Goal: Information Seeking & Learning: Learn about a topic

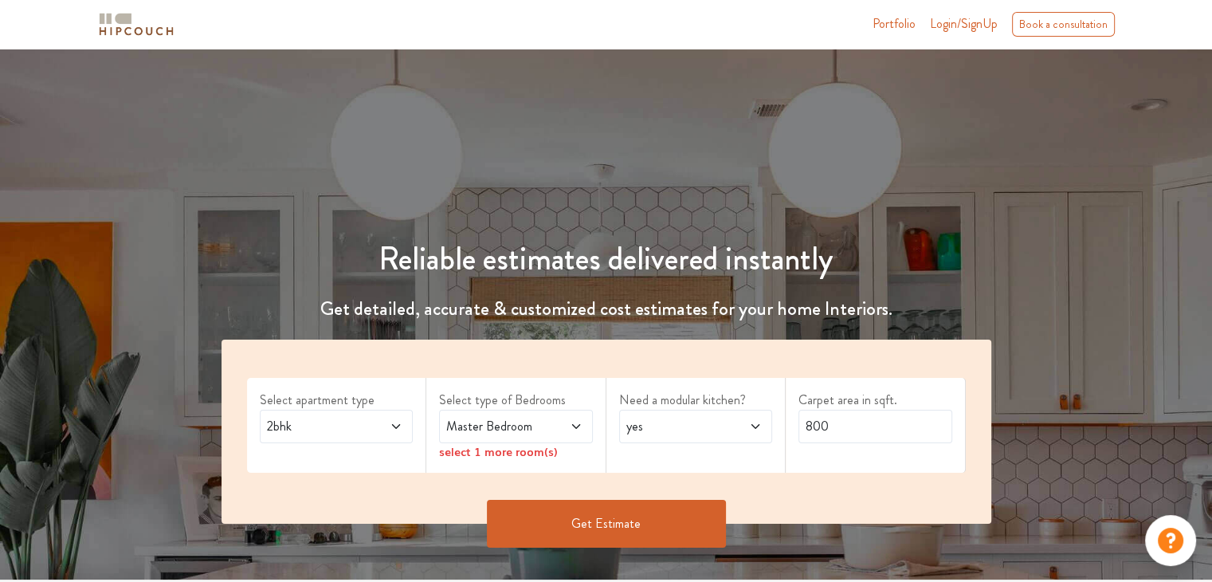
click at [572, 428] on icon at bounding box center [576, 426] width 13 height 13
click at [634, 524] on button "Get Estimate" at bounding box center [606, 524] width 239 height 48
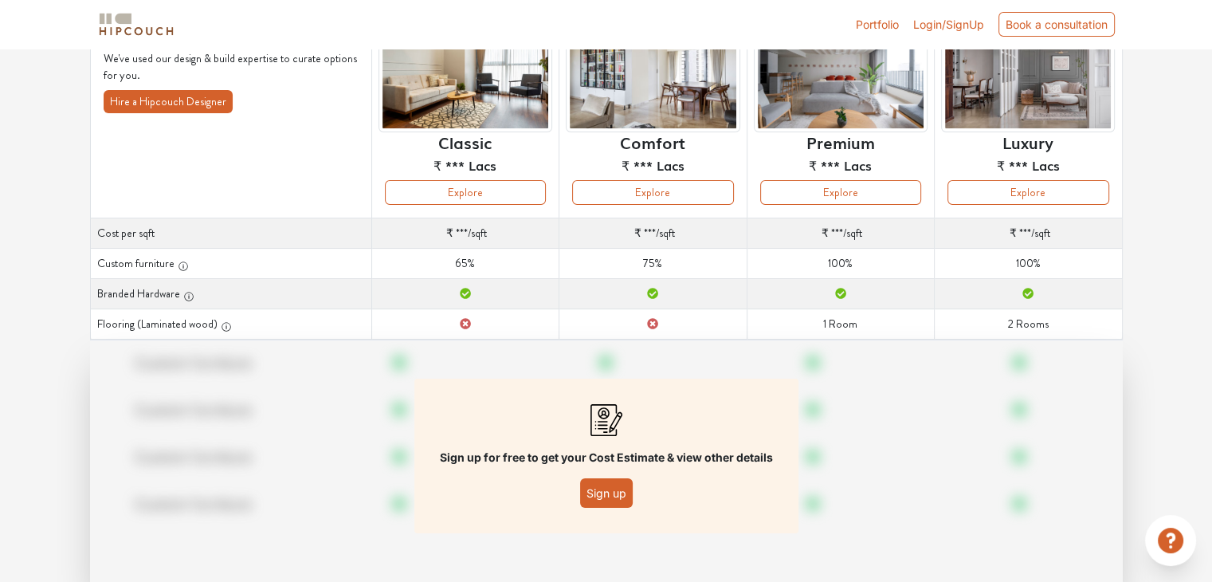
scroll to position [159, 0]
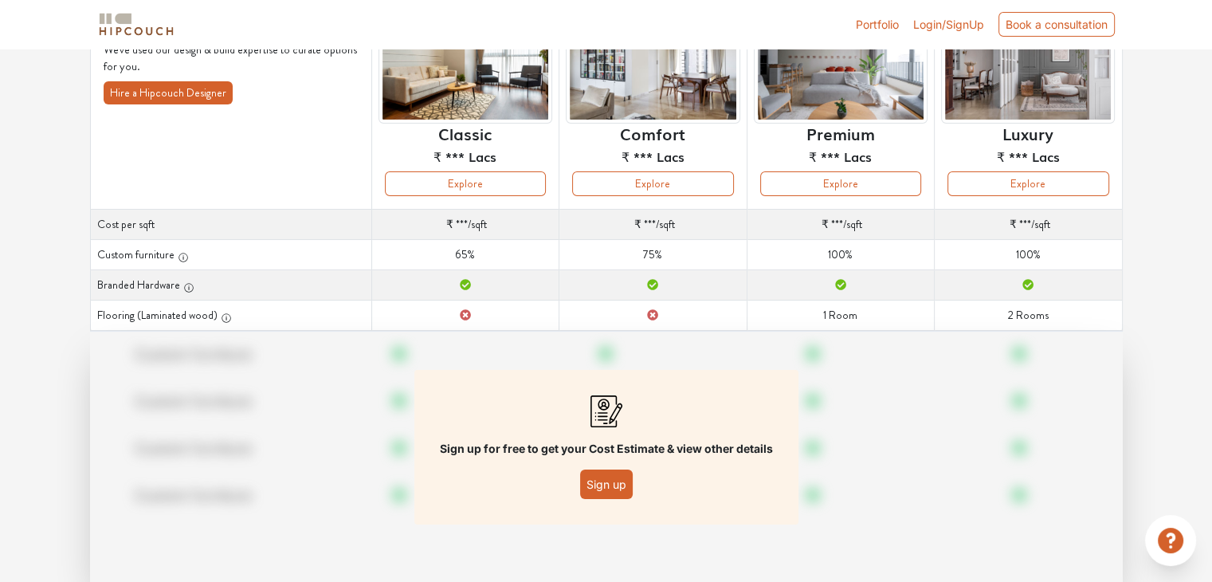
click at [935, 20] on span "Login/SignUp" at bounding box center [948, 25] width 71 height 14
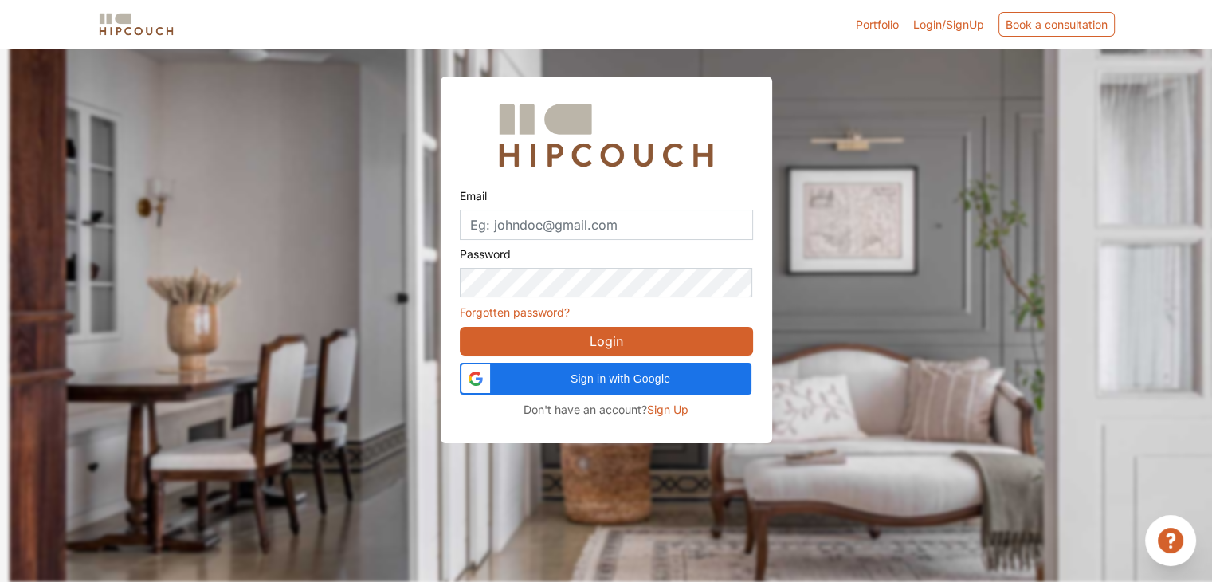
scroll to position [48, 0]
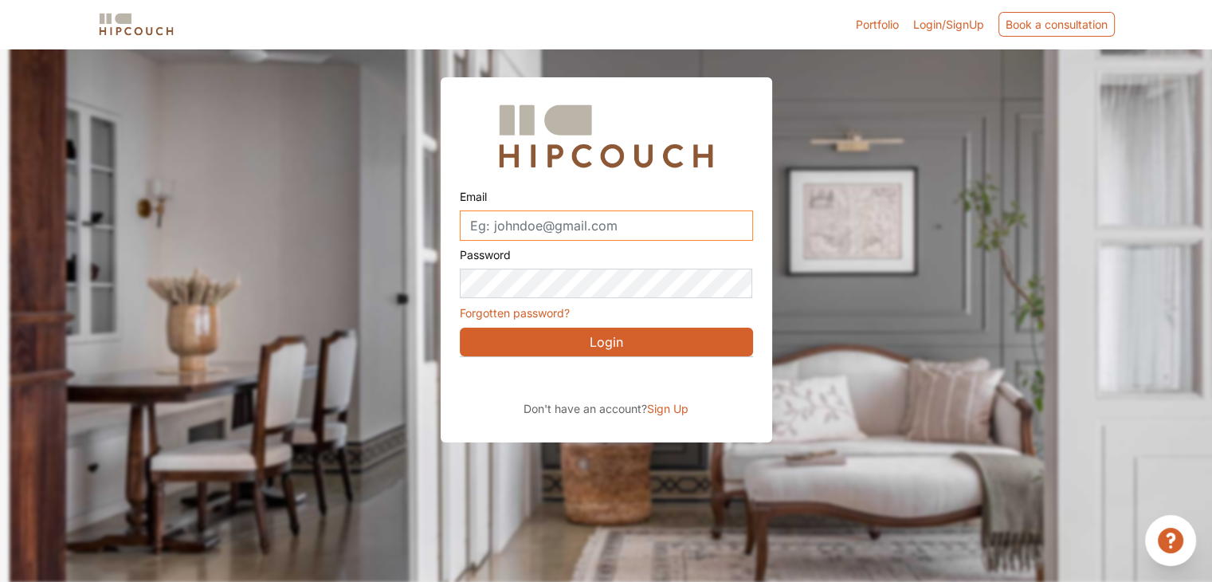
click at [597, 221] on input "Email" at bounding box center [606, 225] width 293 height 30
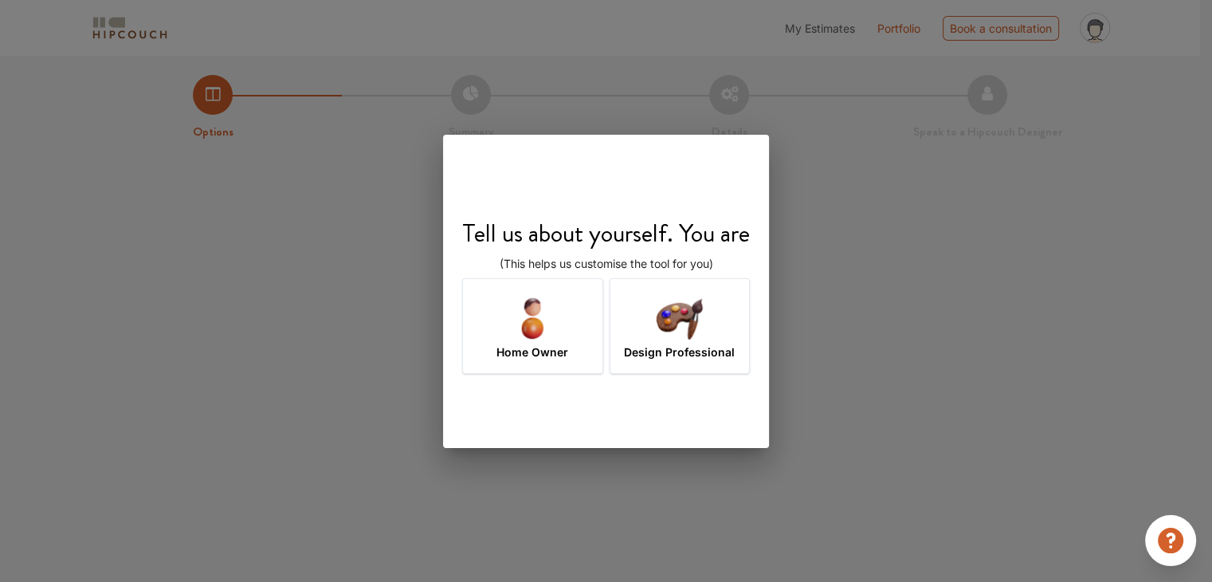
click at [677, 326] on img at bounding box center [680, 318] width 52 height 52
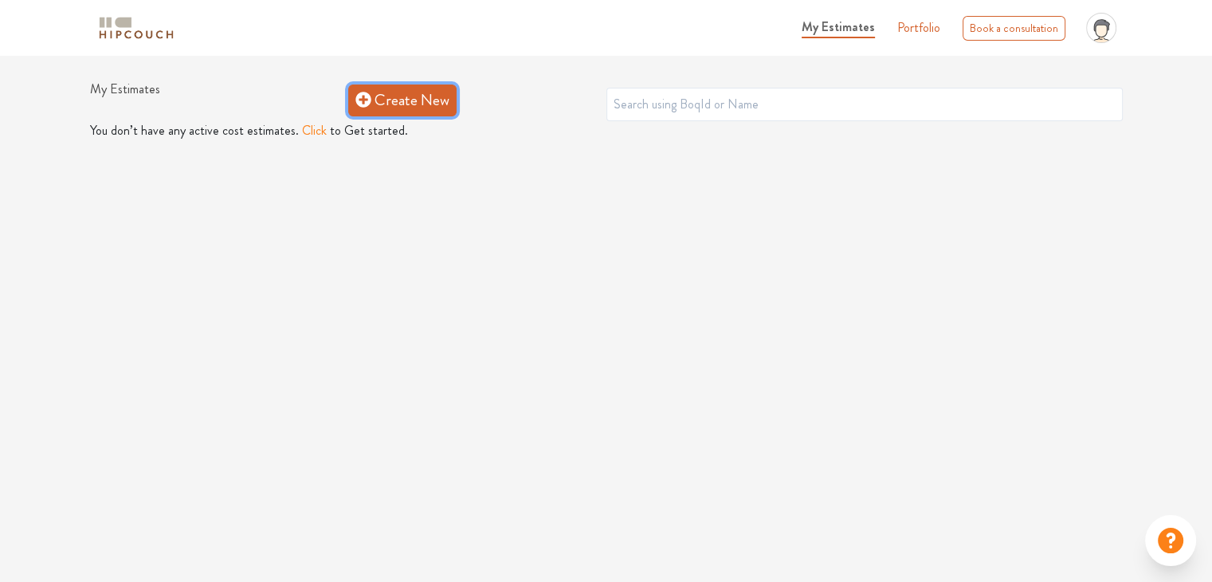
click at [411, 100] on link "Create New" at bounding box center [402, 100] width 108 height 32
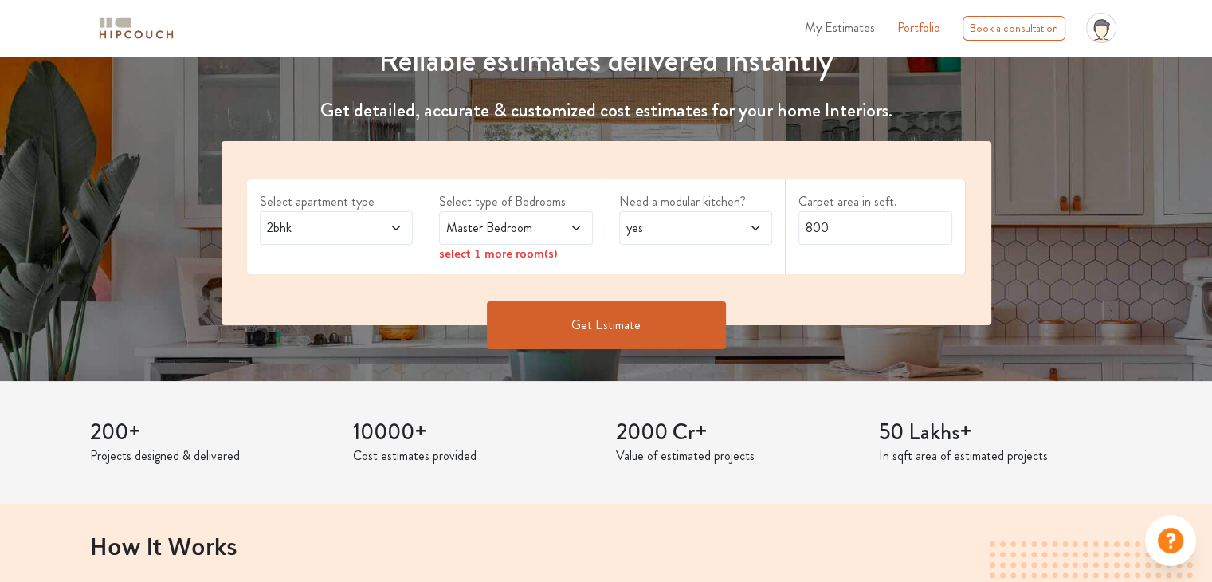
scroll to position [239, 0]
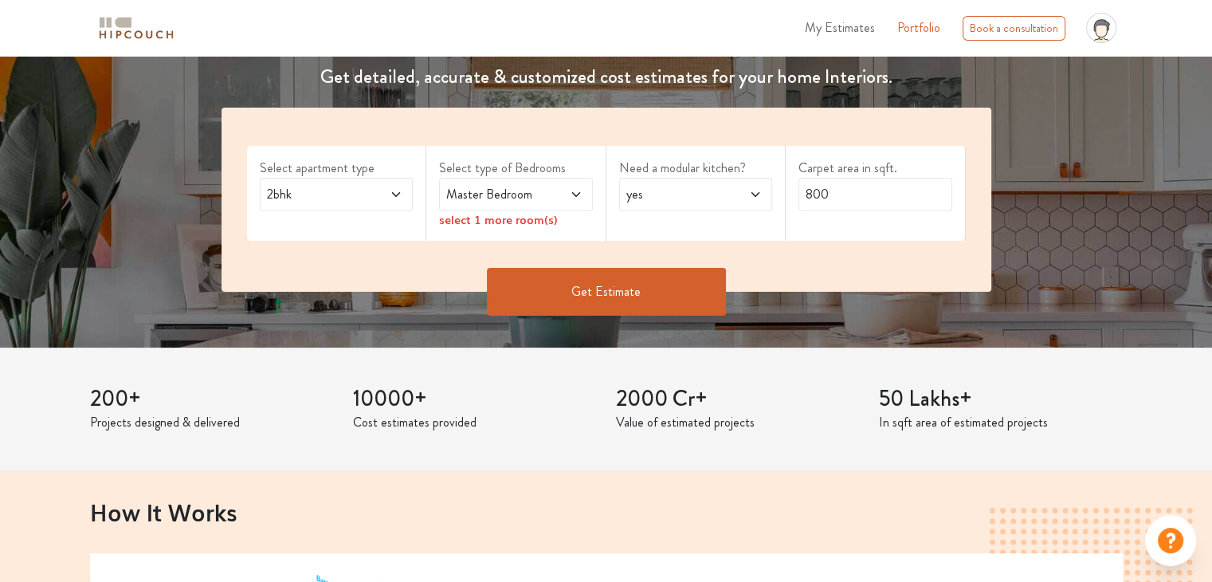
click at [625, 287] on button "Get Estimate" at bounding box center [606, 292] width 239 height 48
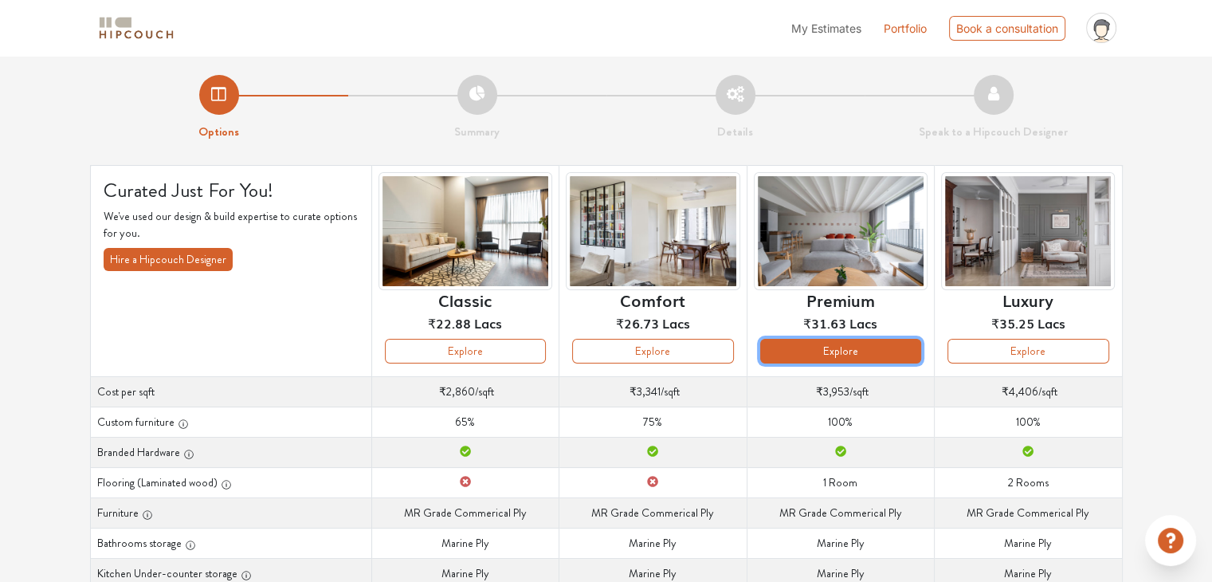
click at [822, 352] on button "Explore" at bounding box center [840, 351] width 161 height 25
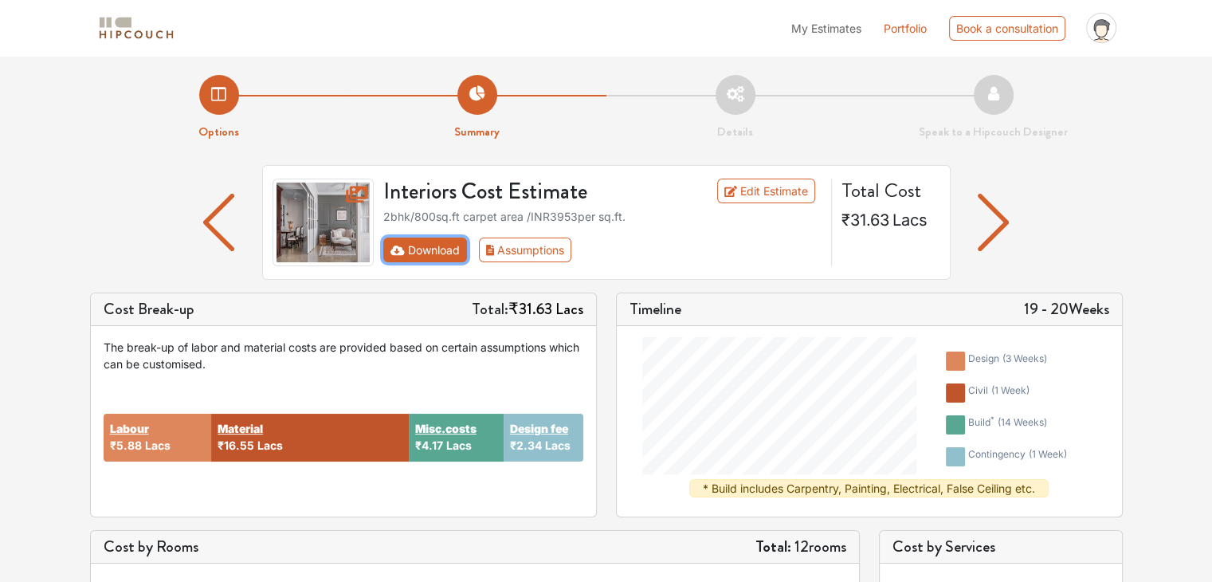
click at [441, 250] on button "Download" at bounding box center [425, 250] width 84 height 25
click at [438, 253] on button "Download" at bounding box center [425, 250] width 84 height 25
click at [767, 191] on link "Edit Estimate" at bounding box center [766, 191] width 98 height 25
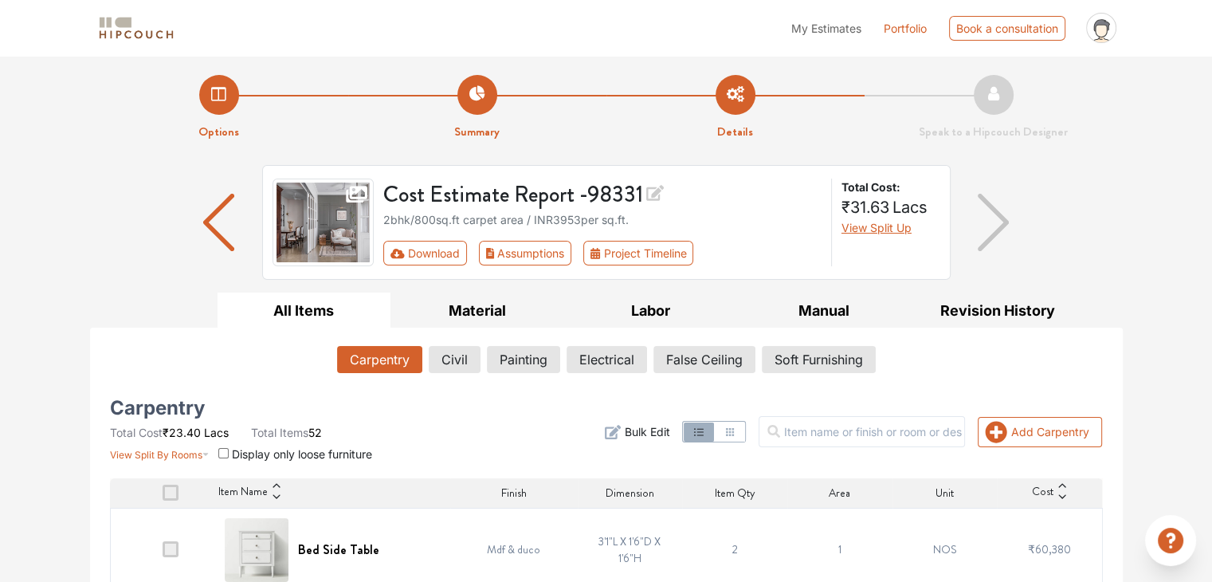
click at [214, 218] on img "button" at bounding box center [218, 222] width 31 height 57
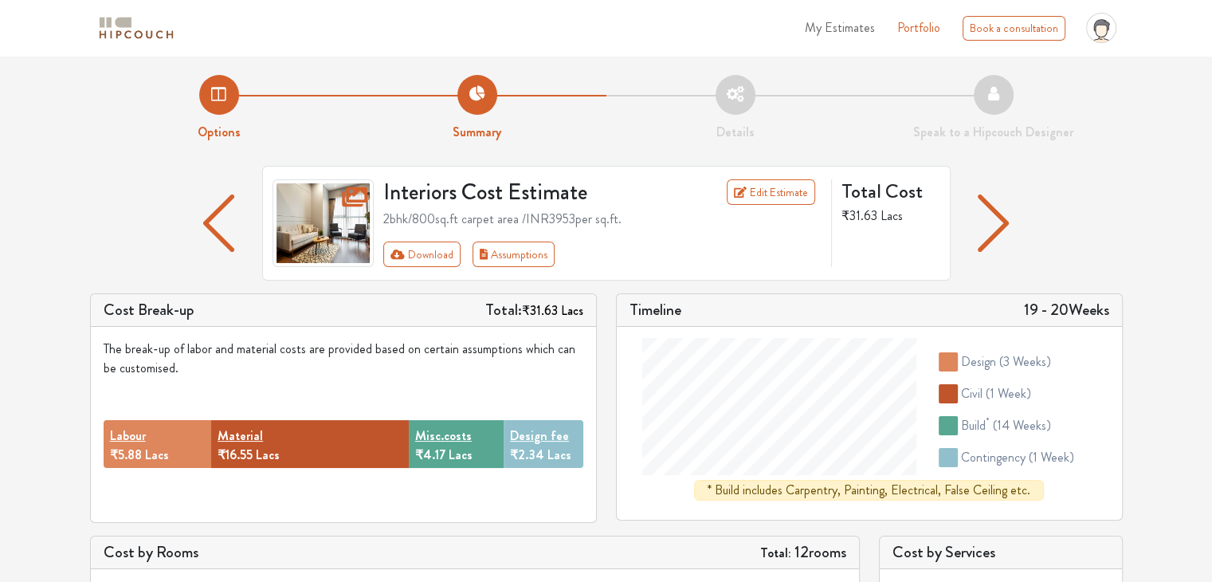
click at [472, 90] on li "Summary" at bounding box center [477, 108] width 258 height 67
click at [223, 93] on li "Options" at bounding box center [219, 108] width 258 height 67
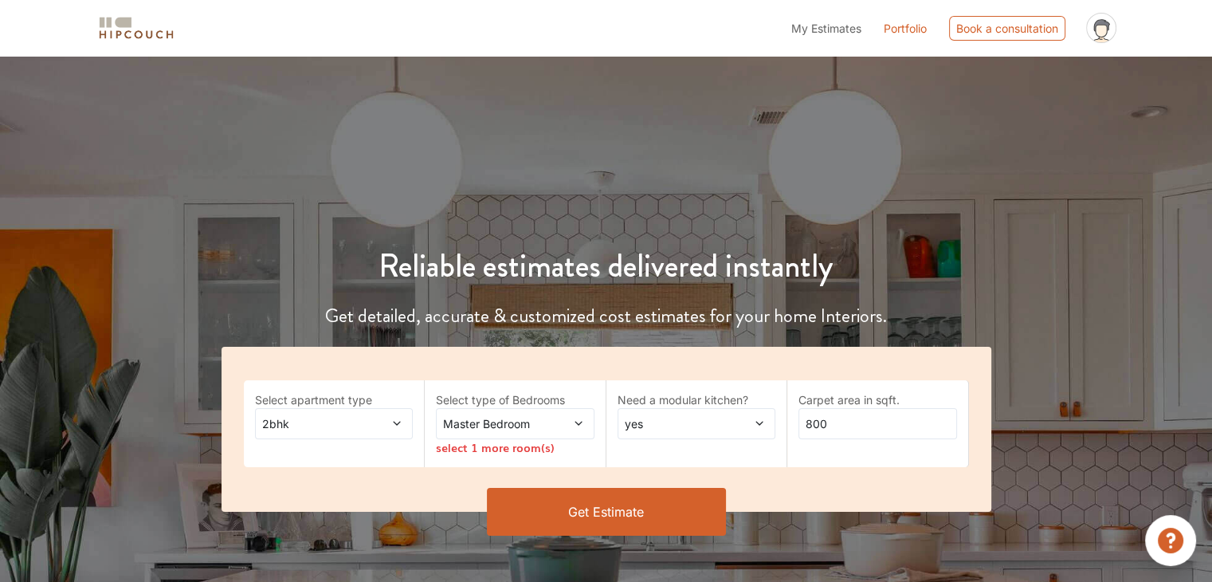
click at [639, 518] on button "Get Estimate" at bounding box center [606, 512] width 239 height 48
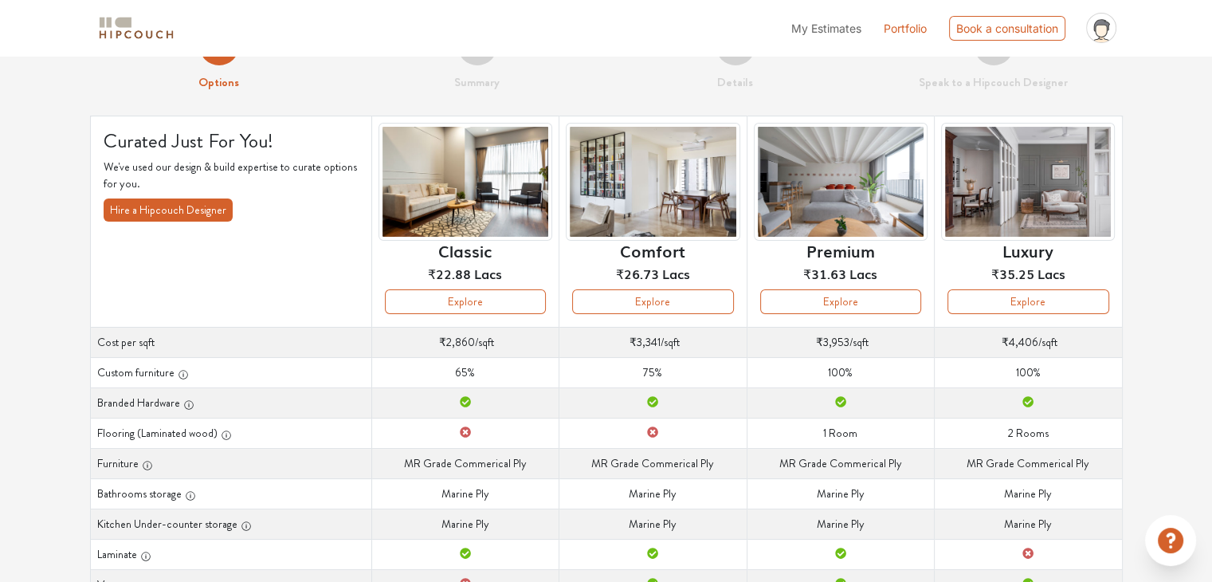
scroll to position [80, 0]
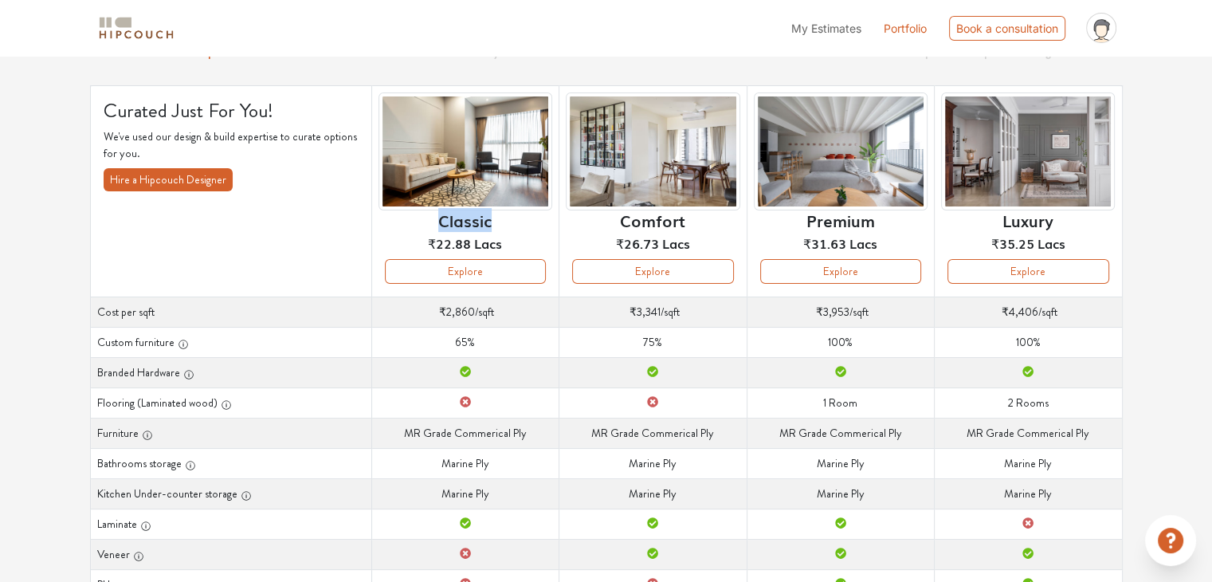
drag, startPoint x: 438, startPoint y: 219, endPoint x: 501, endPoint y: 223, distance: 63.1
click at [501, 223] on div "Classic ₹22.88 Lacs" at bounding box center [466, 175] width 174 height 167
copy h6 "Classic"
drag, startPoint x: 438, startPoint y: 312, endPoint x: 508, endPoint y: 314, distance: 70.2
click at [508, 314] on td "Cost per sqft ₹2,860 /sqft" at bounding box center [464, 311] width 187 height 30
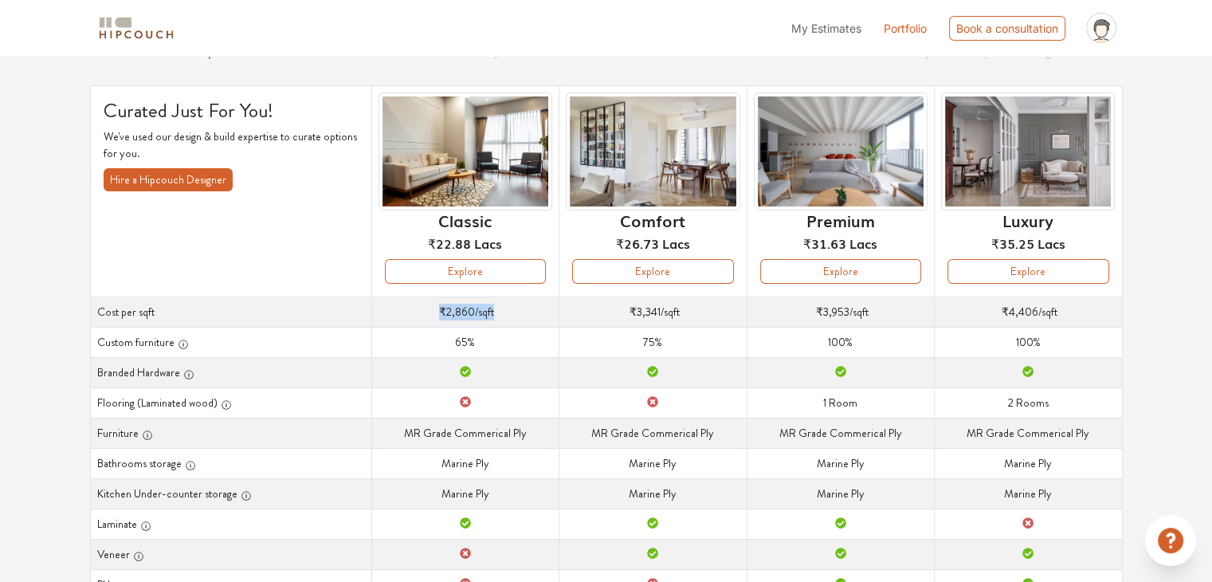
copy td "₹2,860 /sqft"
drag, startPoint x: 620, startPoint y: 219, endPoint x: 685, endPoint y: 224, distance: 65.5
click at [685, 224] on div "Comfort ₹26.73 Lacs" at bounding box center [653, 175] width 174 height 167
copy h6 "Comfort"
drag, startPoint x: 622, startPoint y: 309, endPoint x: 692, endPoint y: 309, distance: 70.1
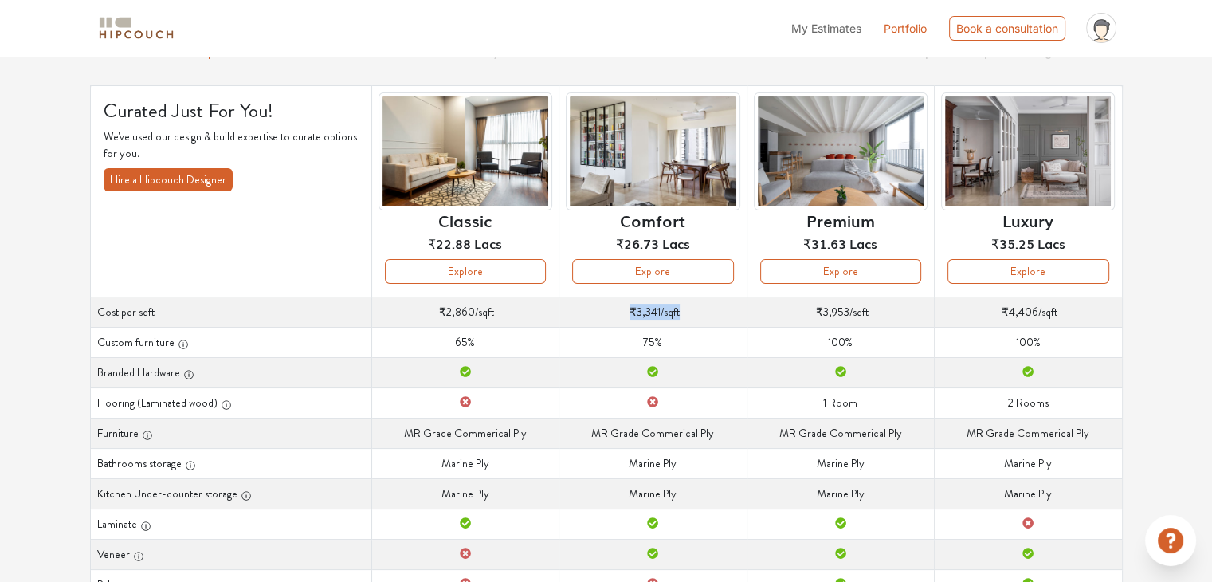
click at [692, 309] on td "Cost per sqft ₹3,341 /sqft" at bounding box center [652, 311] width 187 height 30
copy td "₹3,341 /sqft"
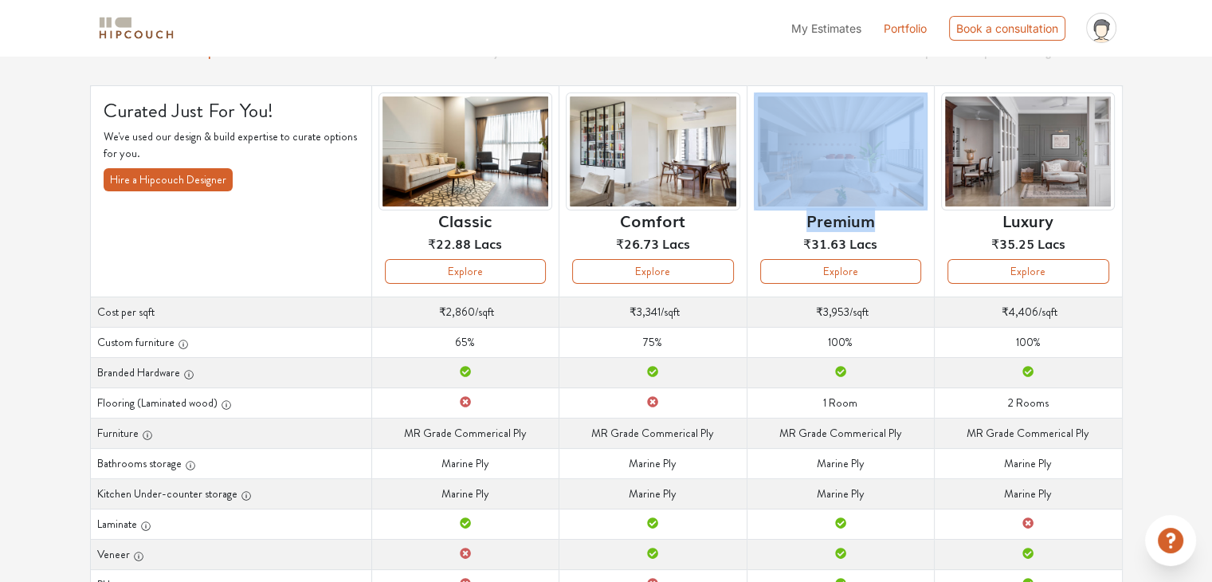
drag, startPoint x: 796, startPoint y: 220, endPoint x: 878, endPoint y: 222, distance: 81.3
click at [878, 222] on div "Premium ₹31.63 Lacs" at bounding box center [841, 175] width 174 height 167
click at [889, 223] on div "Premium ₹31.63 Lacs" at bounding box center [841, 175] width 174 height 167
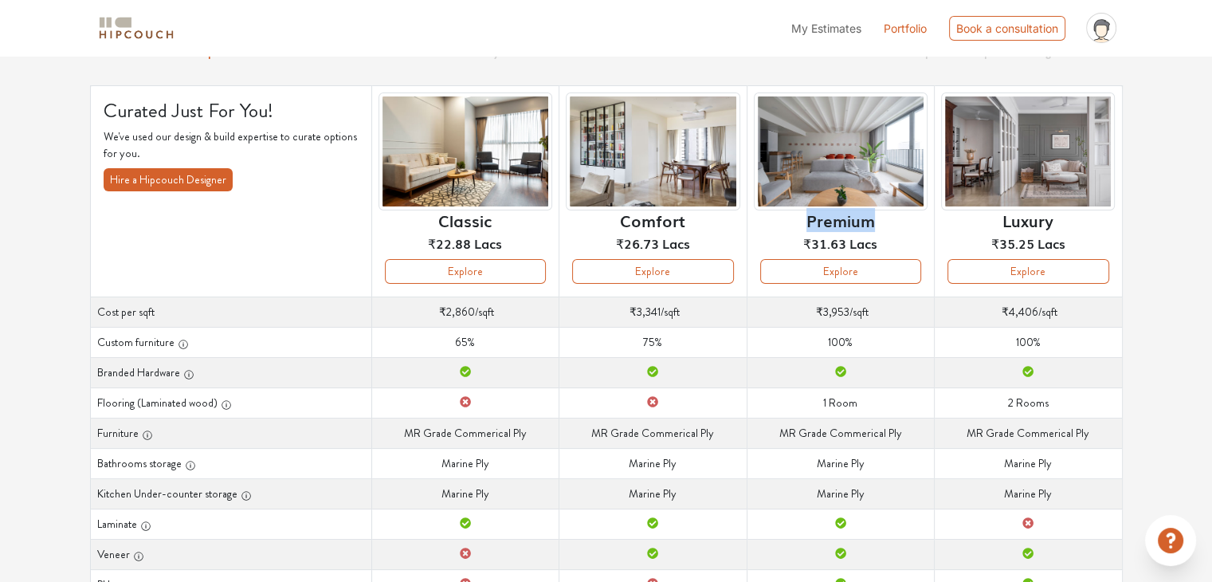
drag, startPoint x: 867, startPoint y: 224, endPoint x: 811, endPoint y: 224, distance: 55.8
click at [811, 224] on div "Premium ₹31.63 Lacs" at bounding box center [841, 175] width 174 height 167
copy h6 "Premium"
drag, startPoint x: 823, startPoint y: 313, endPoint x: 878, endPoint y: 313, distance: 54.2
click at [878, 313] on td "Cost per sqft ₹3,953 /sqft" at bounding box center [840, 311] width 187 height 30
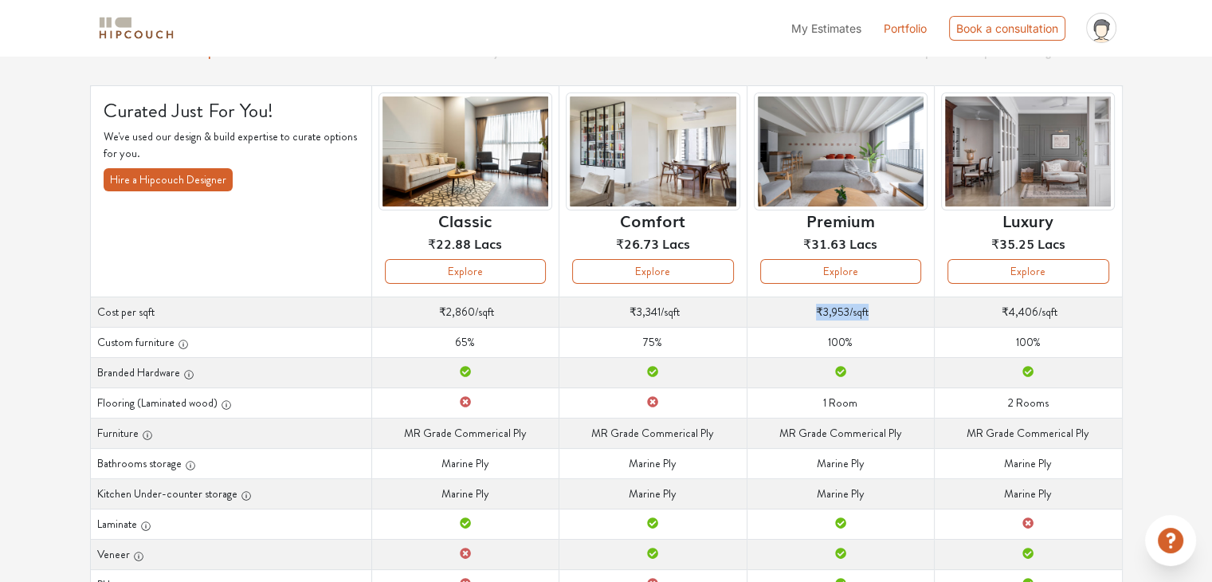
copy td "₹3,953 /sqft"
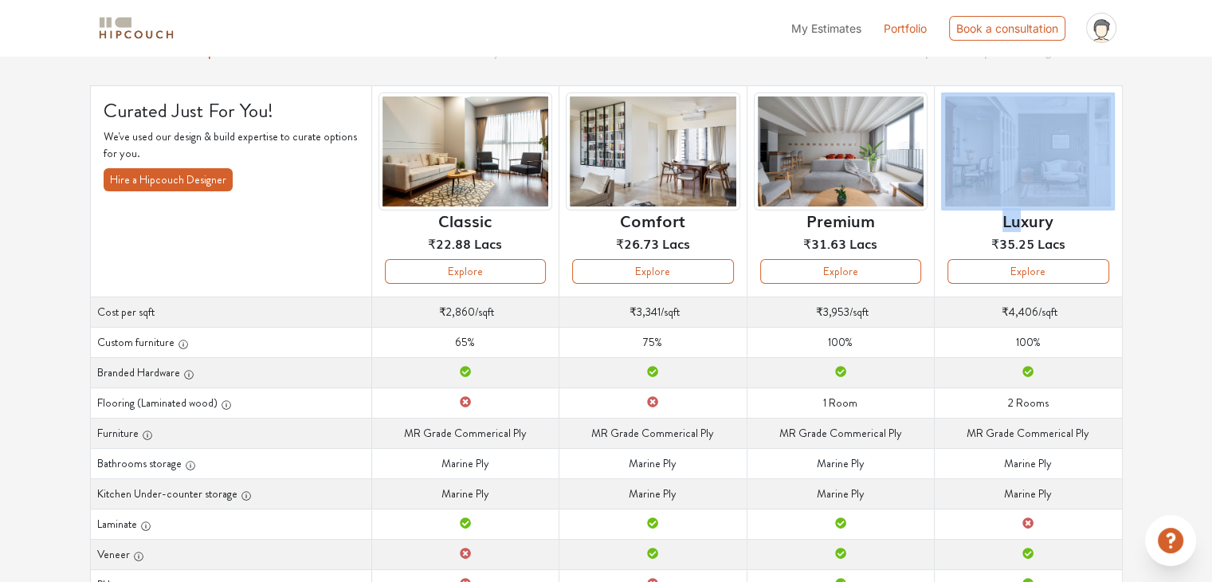
drag, startPoint x: 1074, startPoint y: 221, endPoint x: 1010, endPoint y: 227, distance: 64.9
click at [1022, 226] on div "Luxury ₹35.25 Lacs" at bounding box center [1028, 175] width 174 height 167
click at [1003, 227] on h6 "Luxury" at bounding box center [1028, 219] width 51 height 19
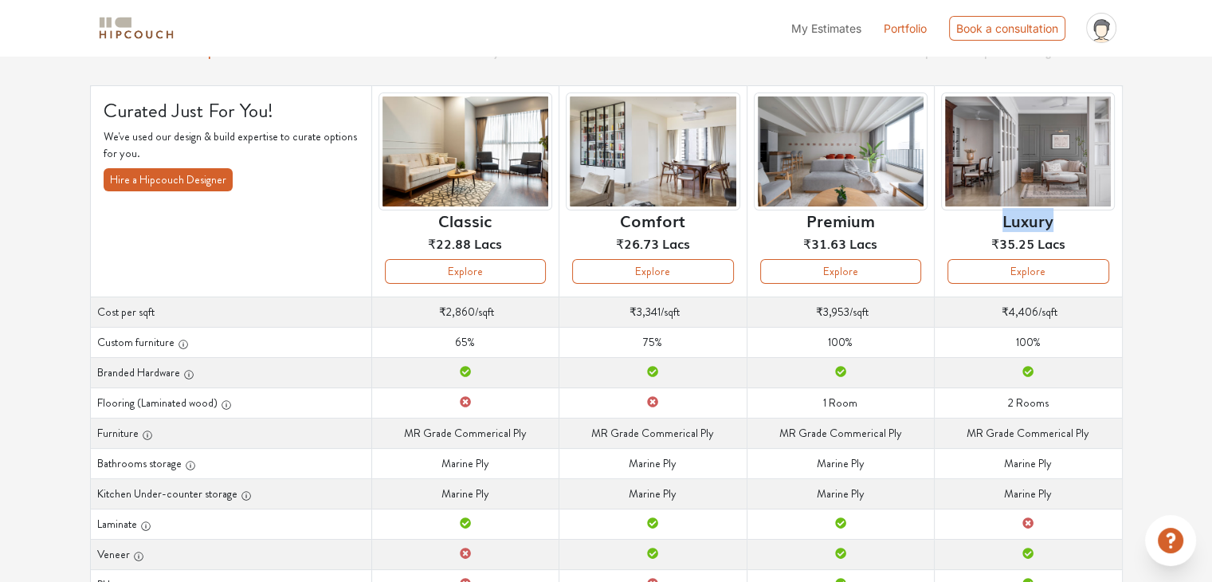
drag, startPoint x: 1003, startPoint y: 228, endPoint x: 1055, endPoint y: 226, distance: 51.9
click at [1055, 226] on div "Luxury ₹35.25 Lacs" at bounding box center [1028, 175] width 174 height 167
copy h6 "Luxury"
drag, startPoint x: 991, startPoint y: 310, endPoint x: 1058, endPoint y: 309, distance: 67.0
click at [1058, 309] on td "Cost per sqft ₹4,406 /sqft" at bounding box center [1028, 311] width 187 height 30
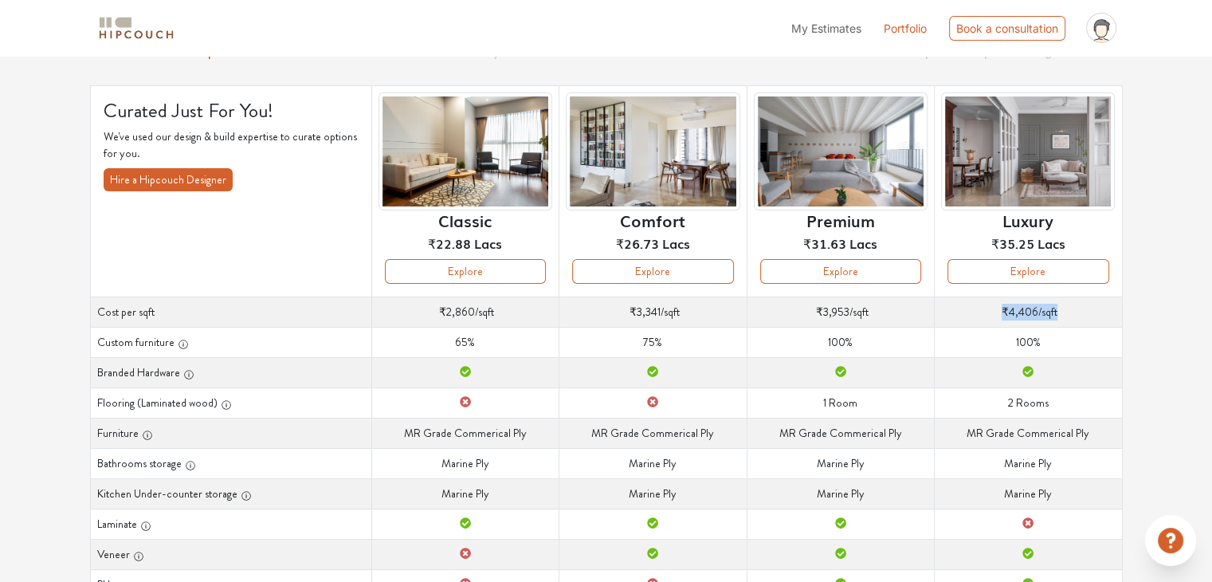
copy td "₹4,406 /sqft"
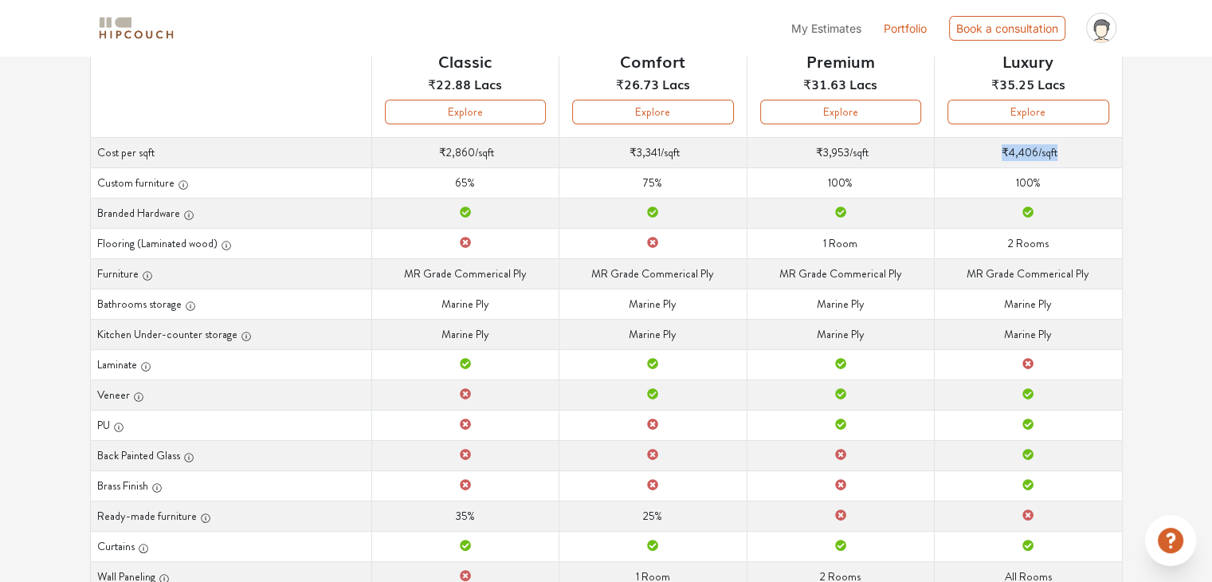
scroll to position [239, 0]
drag, startPoint x: 97, startPoint y: 183, endPoint x: 890, endPoint y: 183, distance: 793.0
click at [890, 183] on tr "Custom furniture Custom furniture 65% Custom furniture 75% Custom furniture 100…" at bounding box center [606, 182] width 1032 height 30
click at [344, 74] on th "Curated Just For You! We've used our design & build expertise to curate options…" at bounding box center [230, 31] width 281 height 211
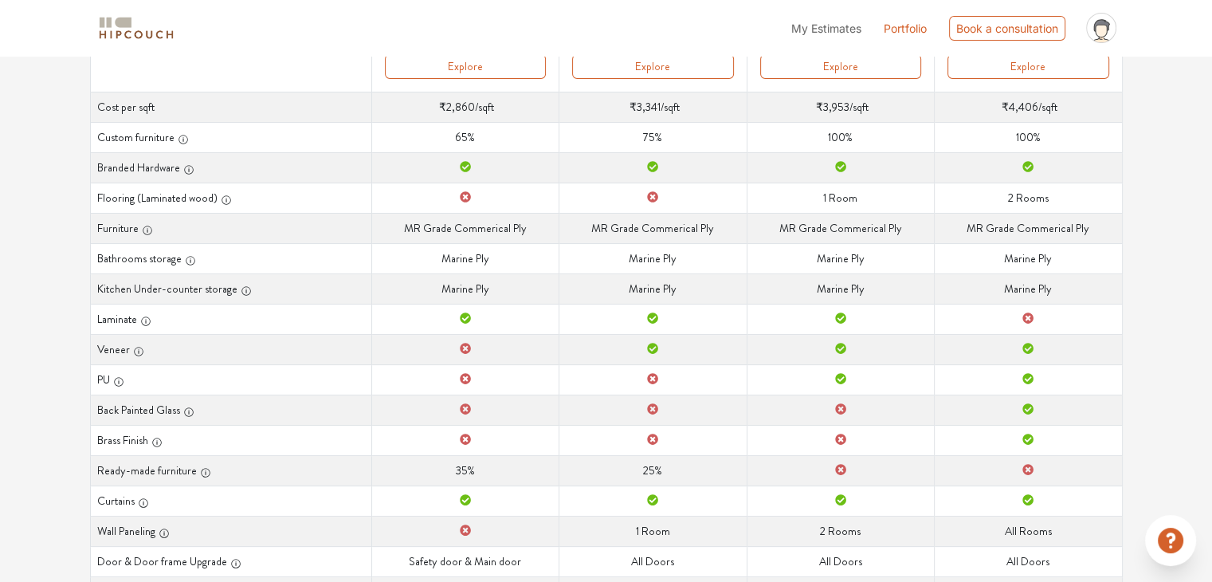
scroll to position [346, 0]
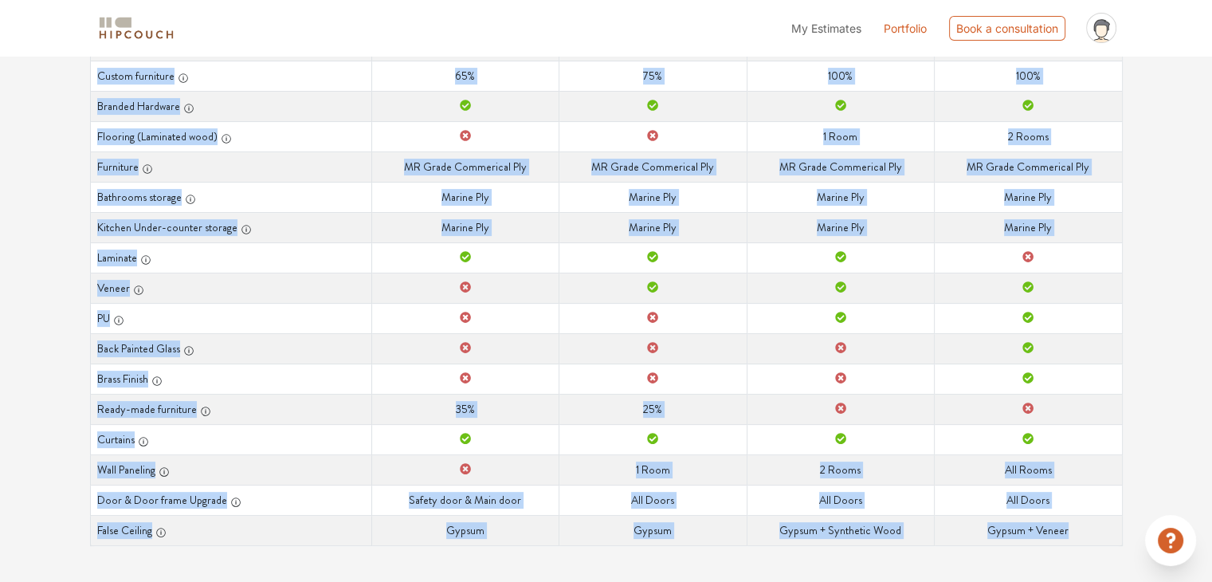
drag, startPoint x: 406, startPoint y: 62, endPoint x: 1081, endPoint y: 524, distance: 817.1
click at [1081, 524] on table "Curated Just For You! We've used our design & build expertise to curate options…" at bounding box center [606, 182] width 1033 height 727
copy table "Classic ₹22.88 Lacs Explore Comfort ₹26.73 Lacs Explore Premium ₹31.63 Lacs Exp…"
click at [569, 220] on td "Kitchen Under-counter storage Marine Ply" at bounding box center [652, 227] width 187 height 30
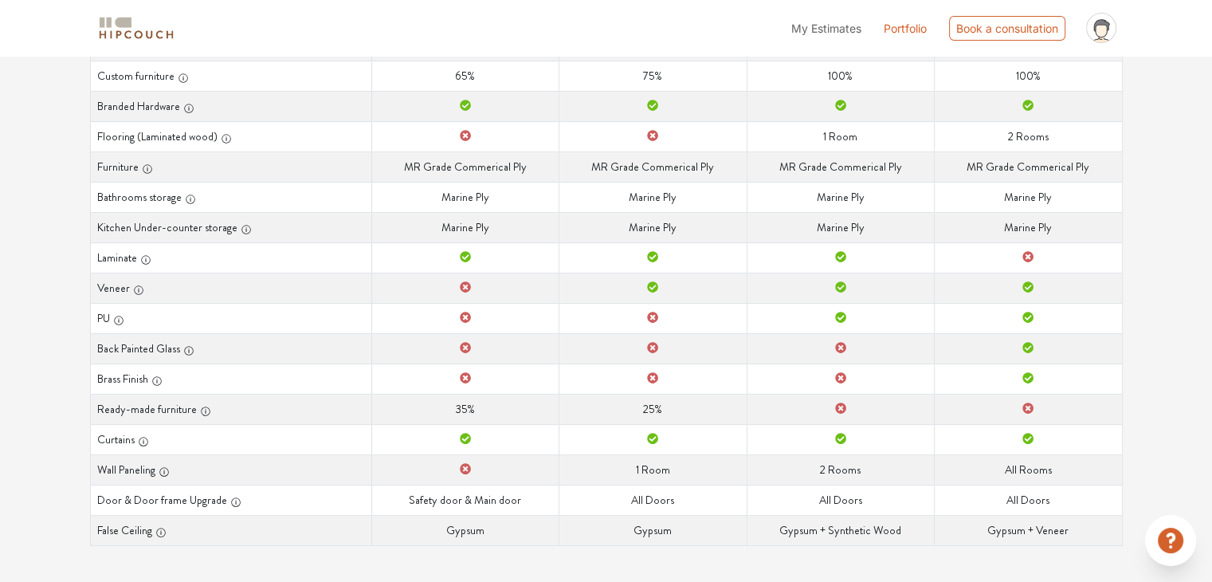
scroll to position [186, 0]
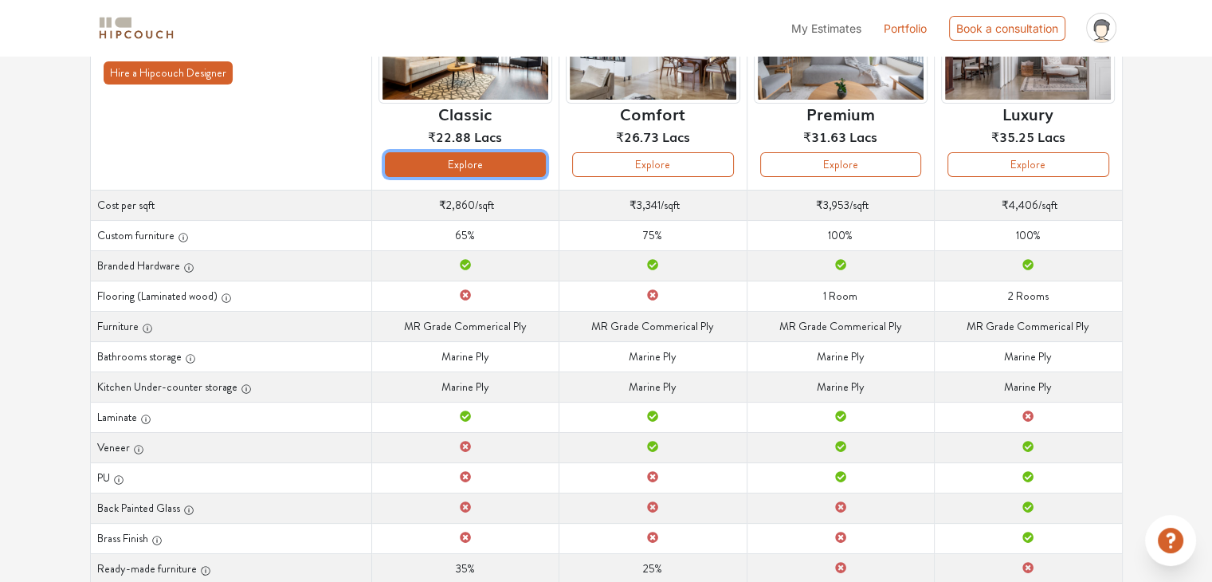
drag, startPoint x: 485, startPoint y: 167, endPoint x: 442, endPoint y: 167, distance: 43.0
drag, startPoint x: 442, startPoint y: 167, endPoint x: 324, endPoint y: 178, distance: 119.3
click at [324, 178] on th "Curated Just For You! We've used our design & build expertise to curate options…" at bounding box center [230, 83] width 281 height 211
drag, startPoint x: 486, startPoint y: 163, endPoint x: 453, endPoint y: 163, distance: 33.5
click at [453, 163] on button "Explore" at bounding box center [465, 164] width 161 height 25
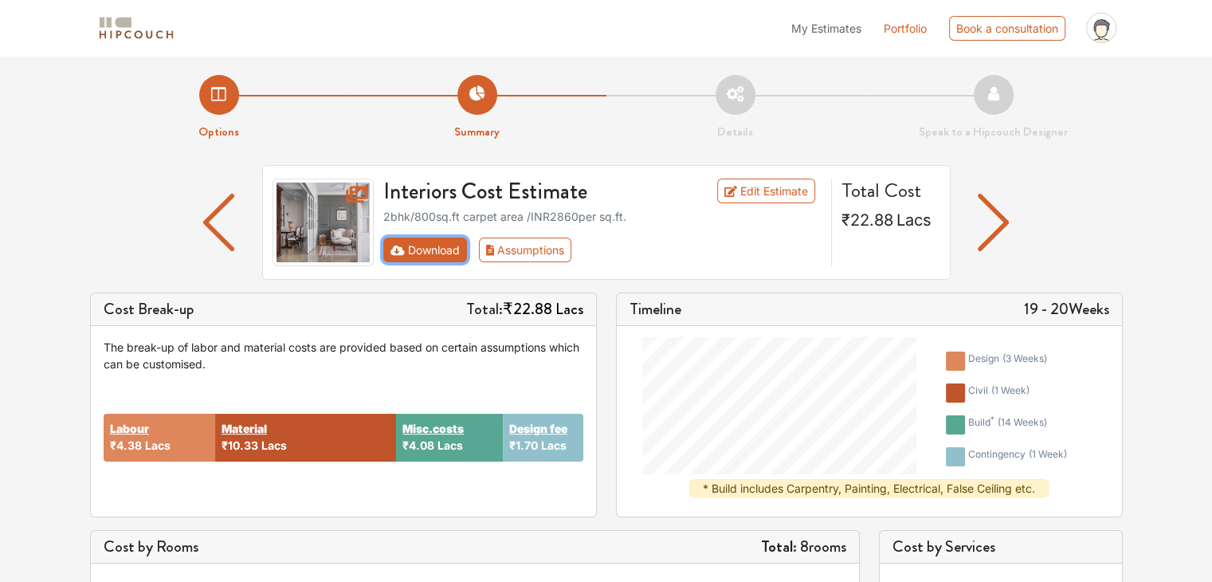
click at [438, 248] on button "Download" at bounding box center [425, 250] width 84 height 25
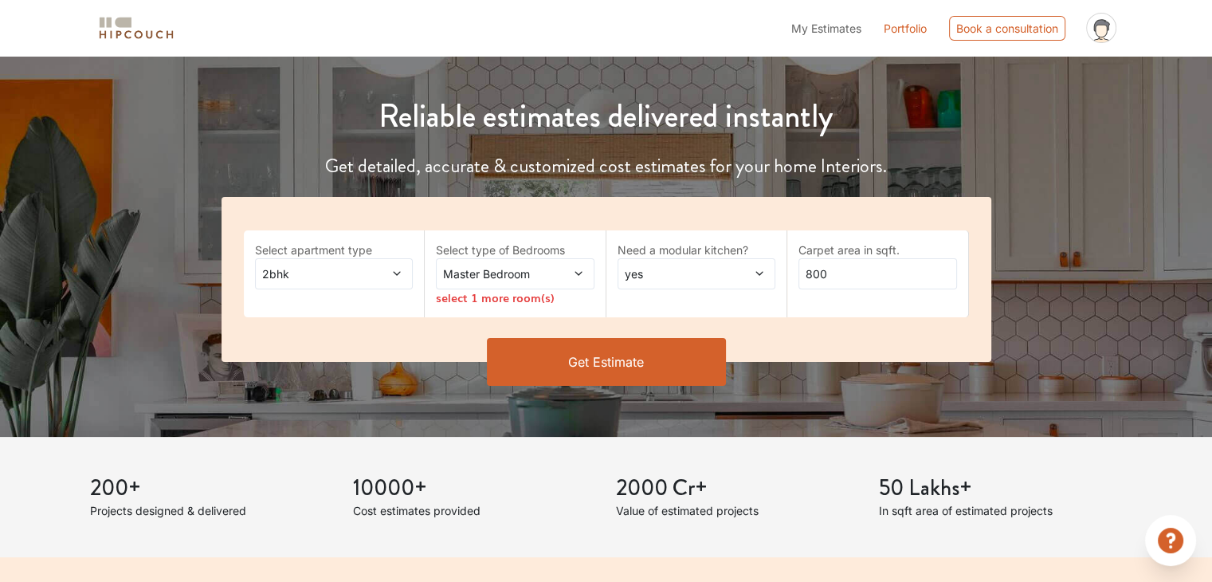
scroll to position [186, 0]
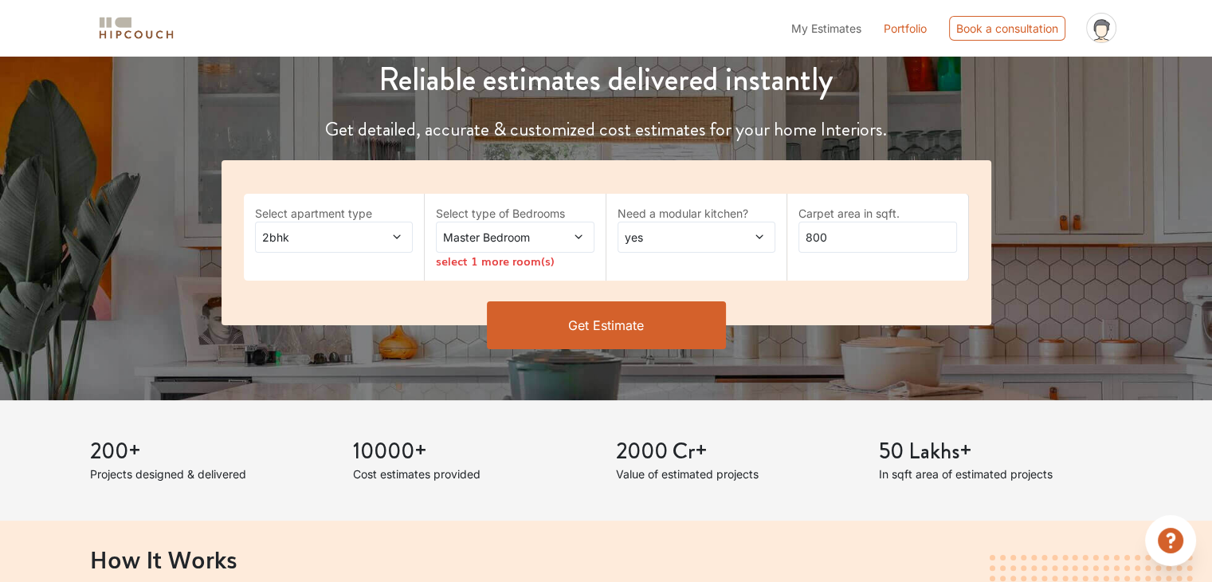
click at [603, 315] on button "Get Estimate" at bounding box center [606, 325] width 239 height 48
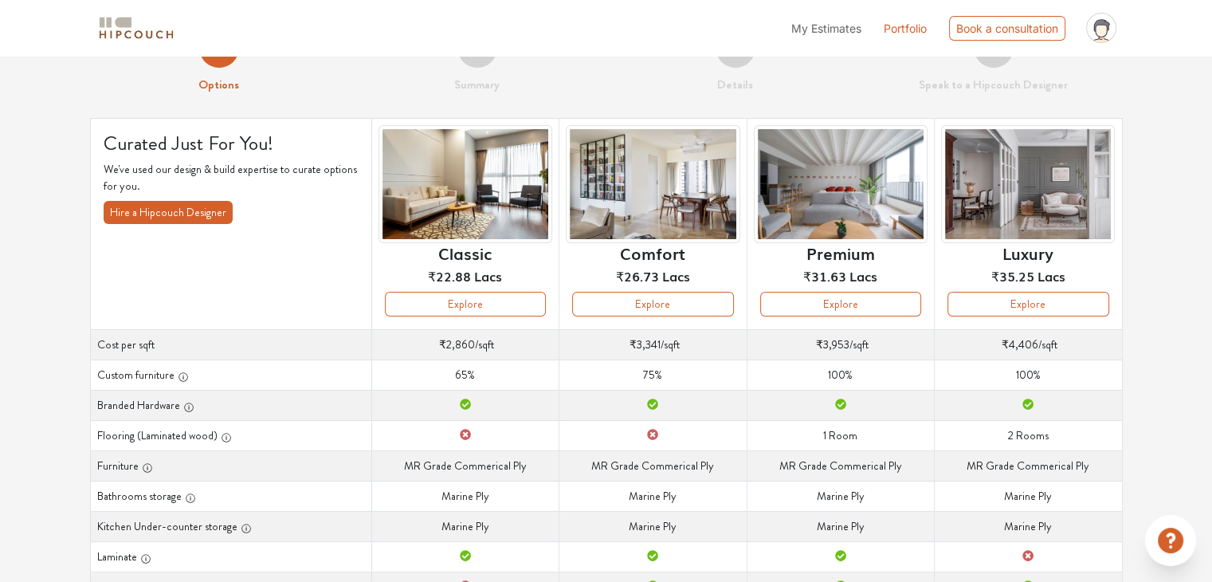
scroll to position [80, 0]
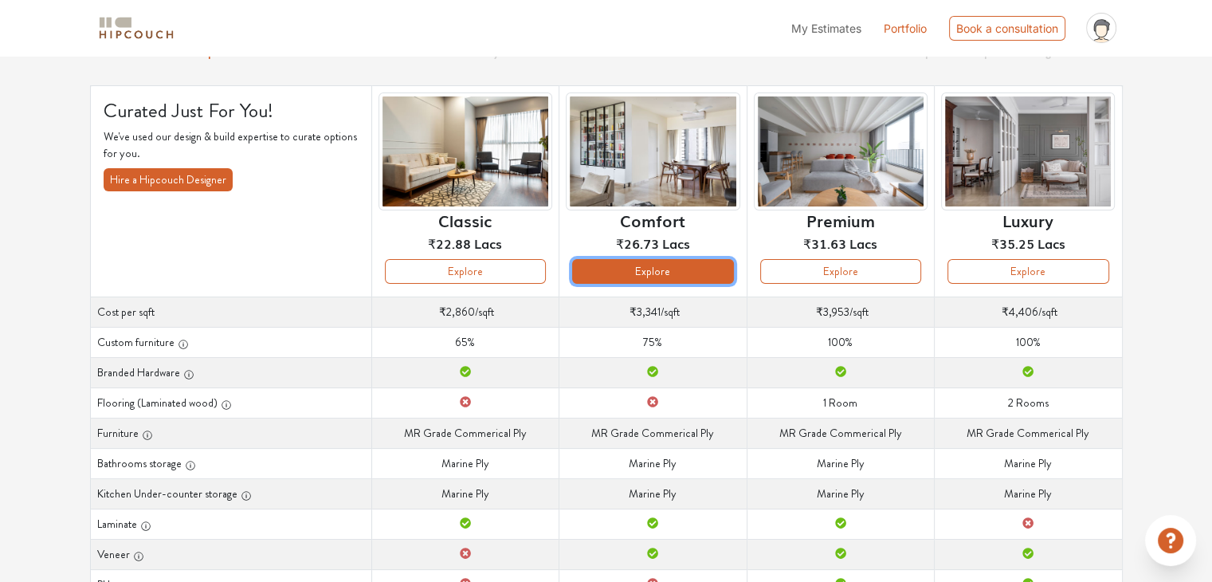
click at [669, 278] on button "Explore" at bounding box center [652, 271] width 161 height 25
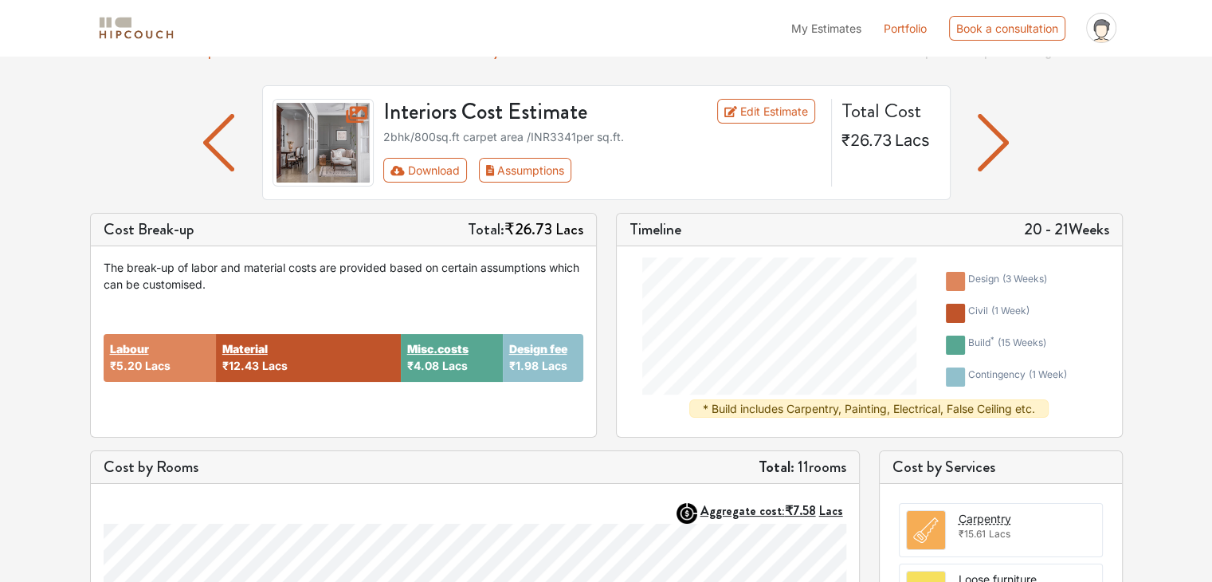
click at [222, 135] on img "button" at bounding box center [218, 142] width 31 height 57
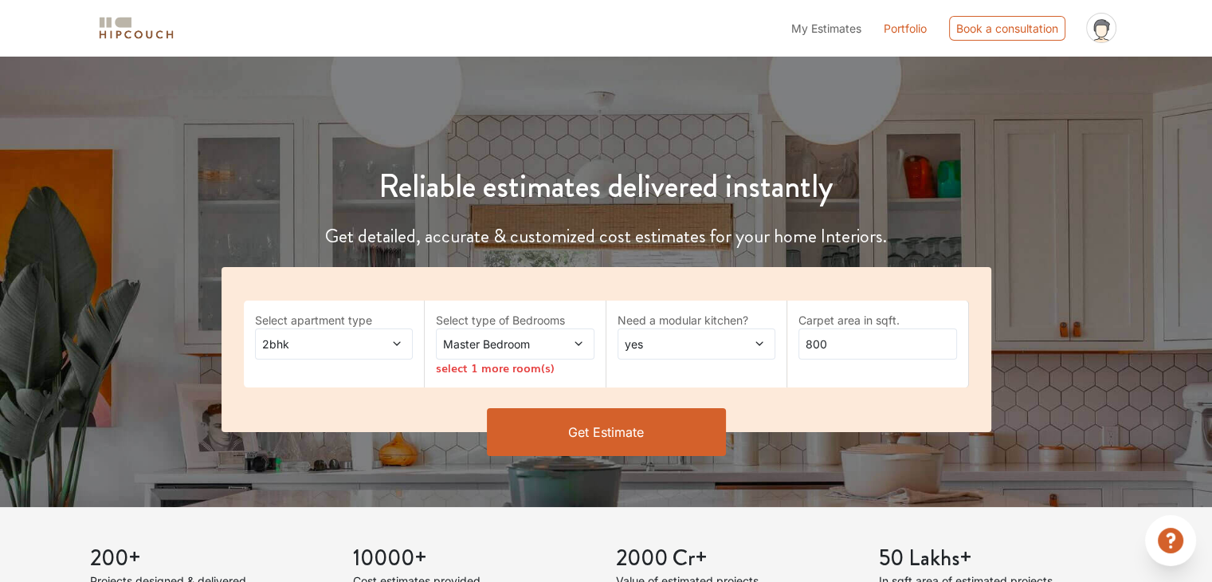
click at [602, 431] on button "Get Estimate" at bounding box center [606, 432] width 239 height 48
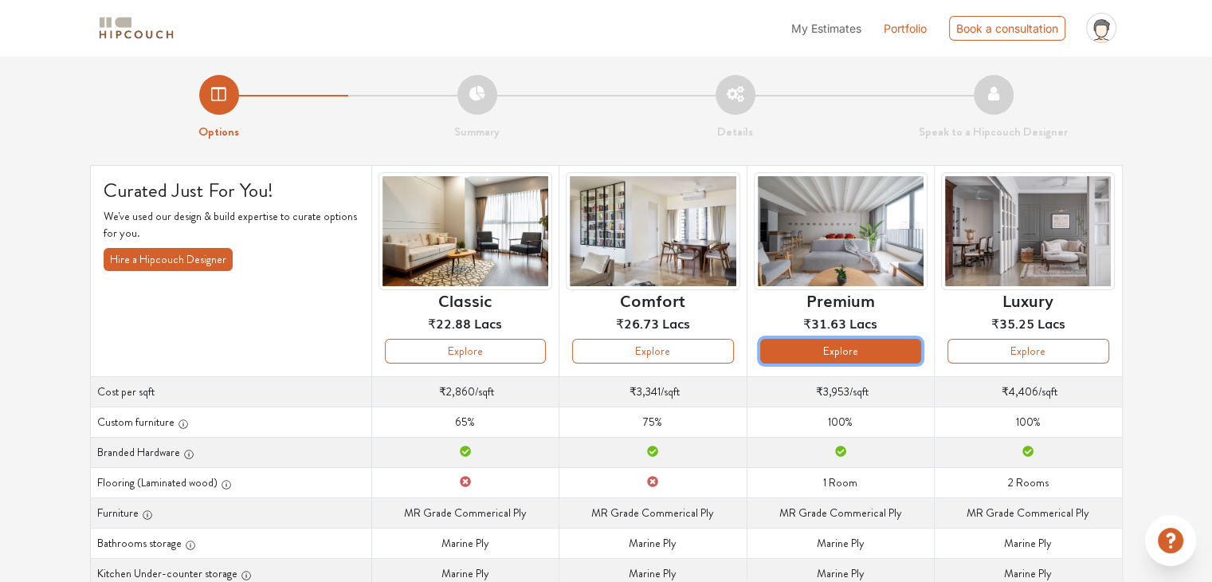
click at [878, 346] on button "Explore" at bounding box center [840, 351] width 161 height 25
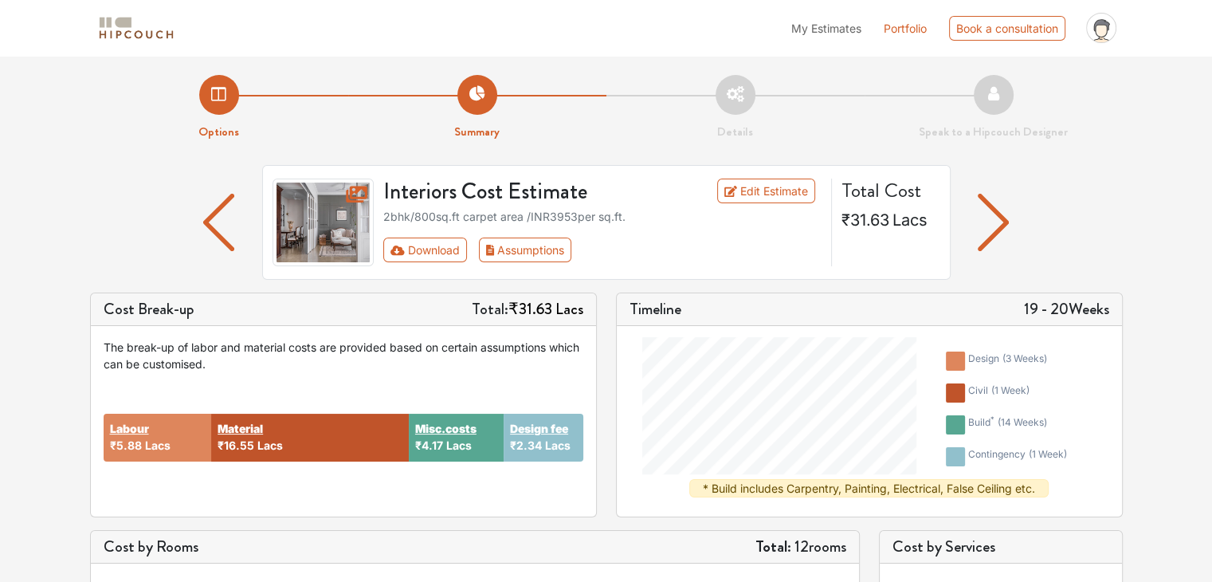
click at [984, 211] on img "button" at bounding box center [993, 222] width 31 height 57
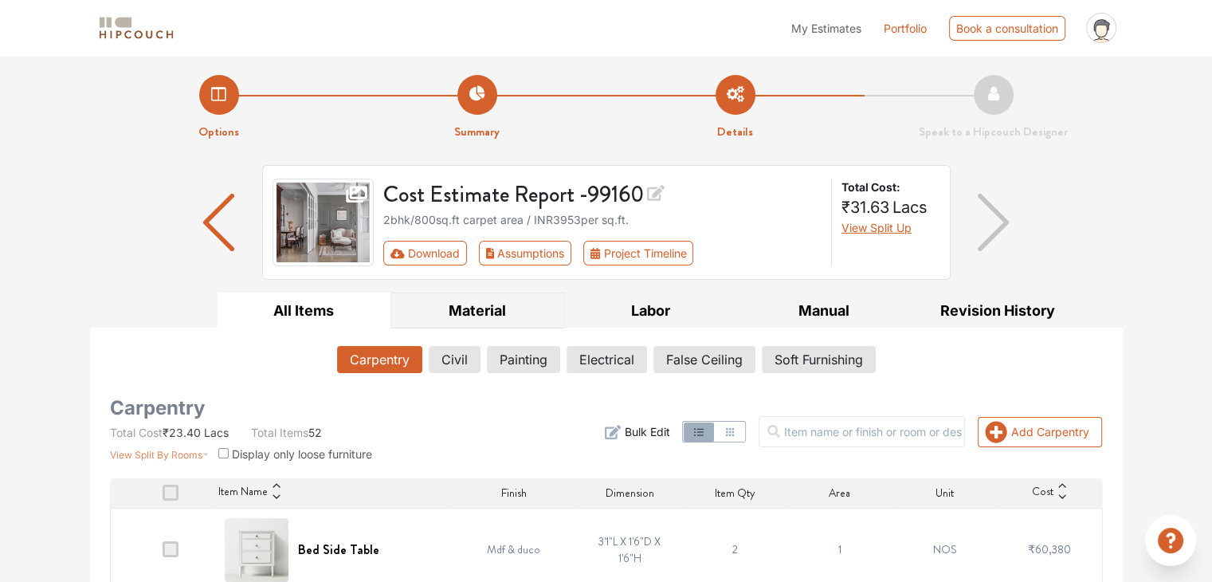
click at [473, 310] on button "Material" at bounding box center [478, 311] width 174 height 36
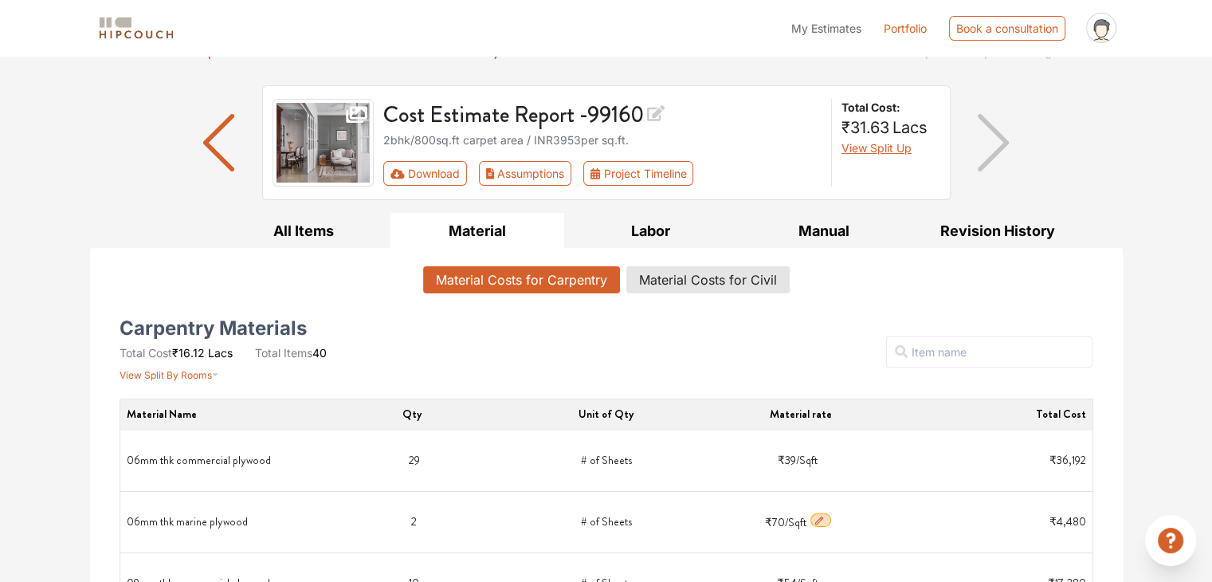
scroll to position [80, 0]
click at [824, 234] on button "Manual" at bounding box center [824, 231] width 174 height 36
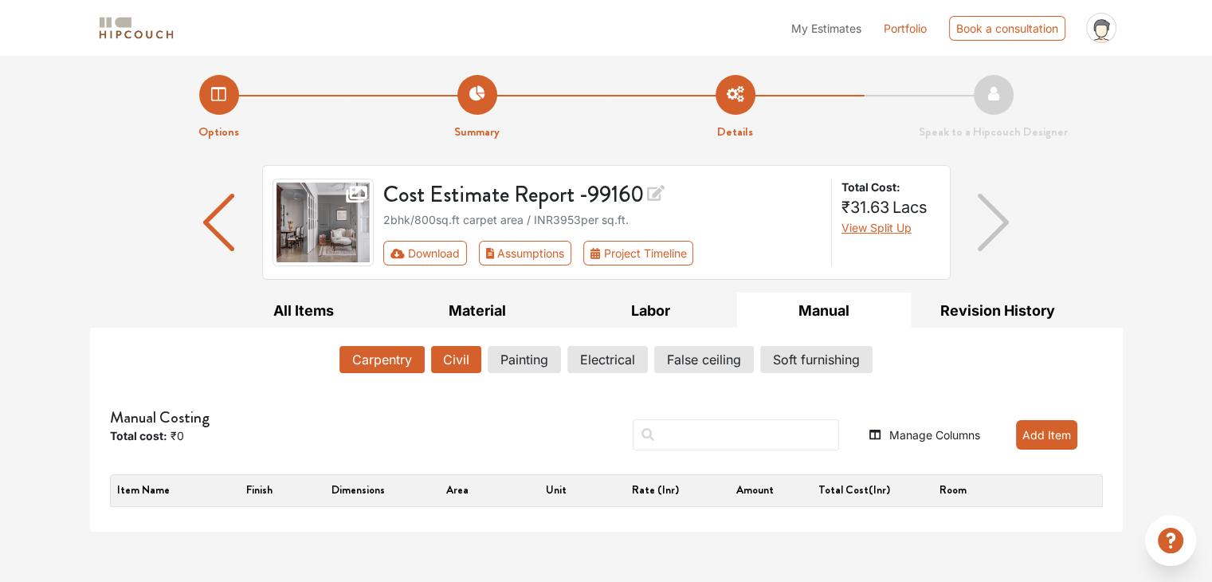
click at [445, 364] on button "Civil" at bounding box center [456, 359] width 50 height 27
click at [538, 367] on button "Painting" at bounding box center [525, 359] width 72 height 27
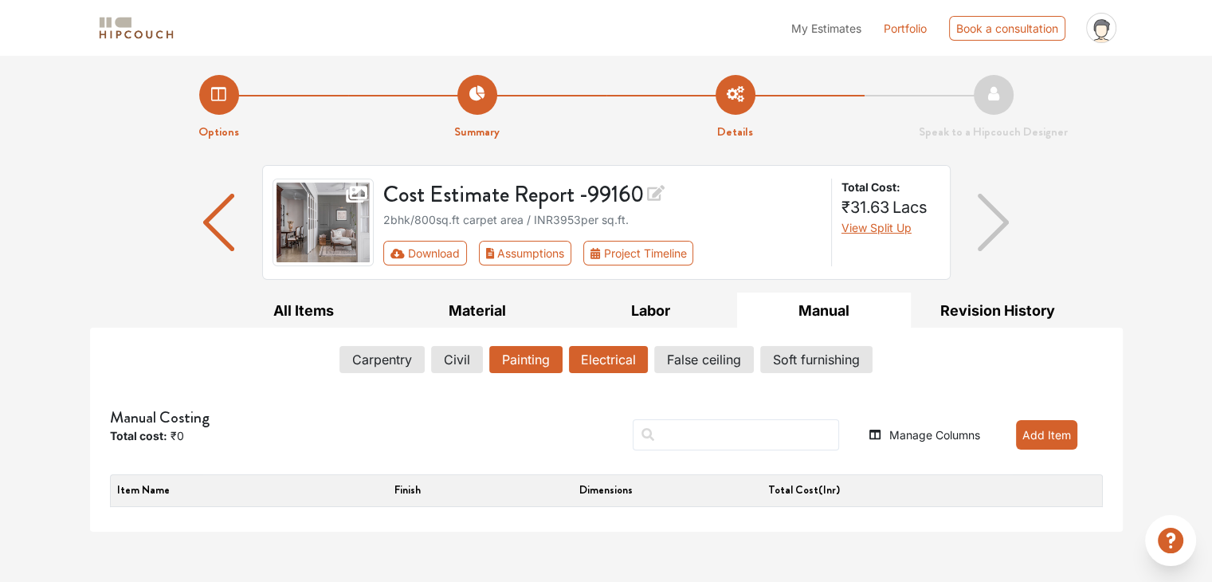
click at [607, 363] on button "Electrical" at bounding box center [608, 359] width 79 height 27
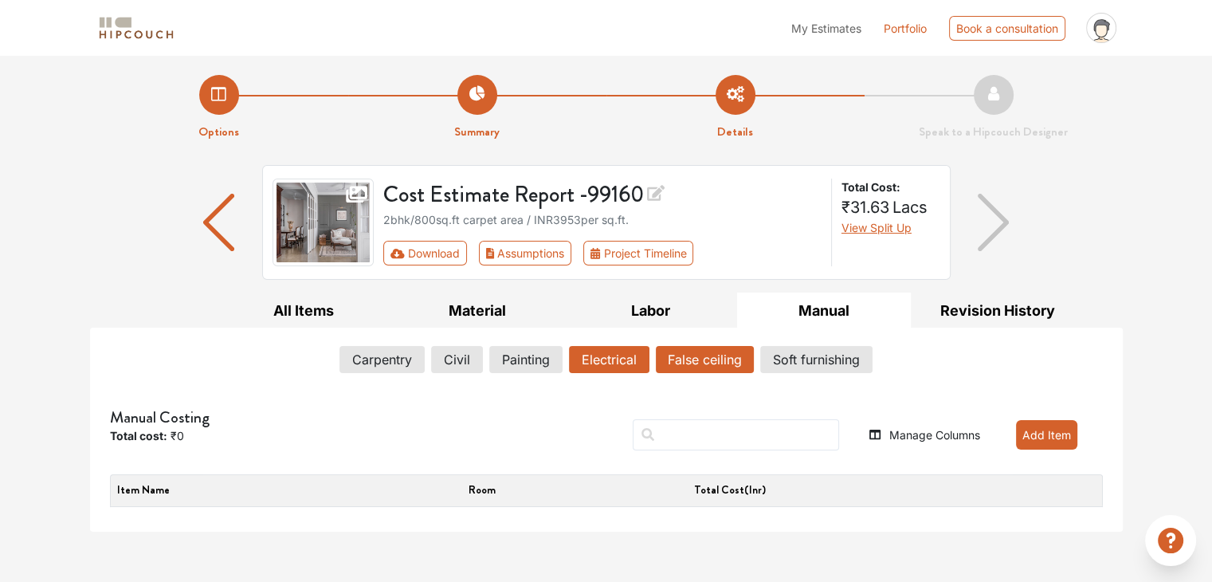
click at [720, 367] on button "False ceiling" at bounding box center [705, 359] width 98 height 27
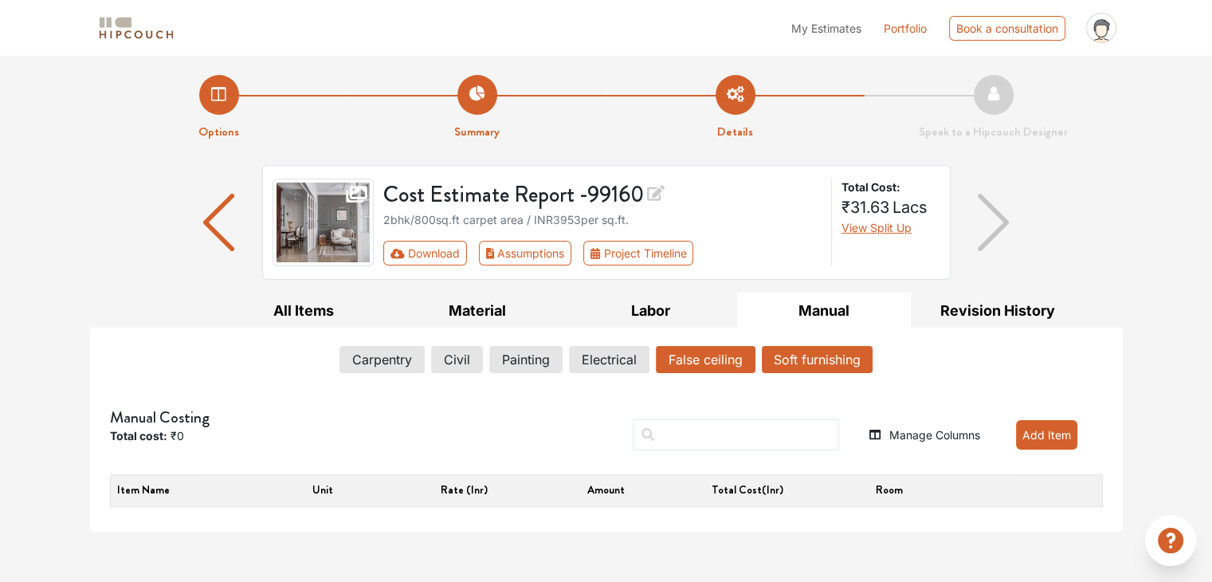
click at [815, 348] on button "Soft furnishing" at bounding box center [817, 359] width 111 height 27
click at [685, 307] on button "Labor" at bounding box center [651, 311] width 174 height 36
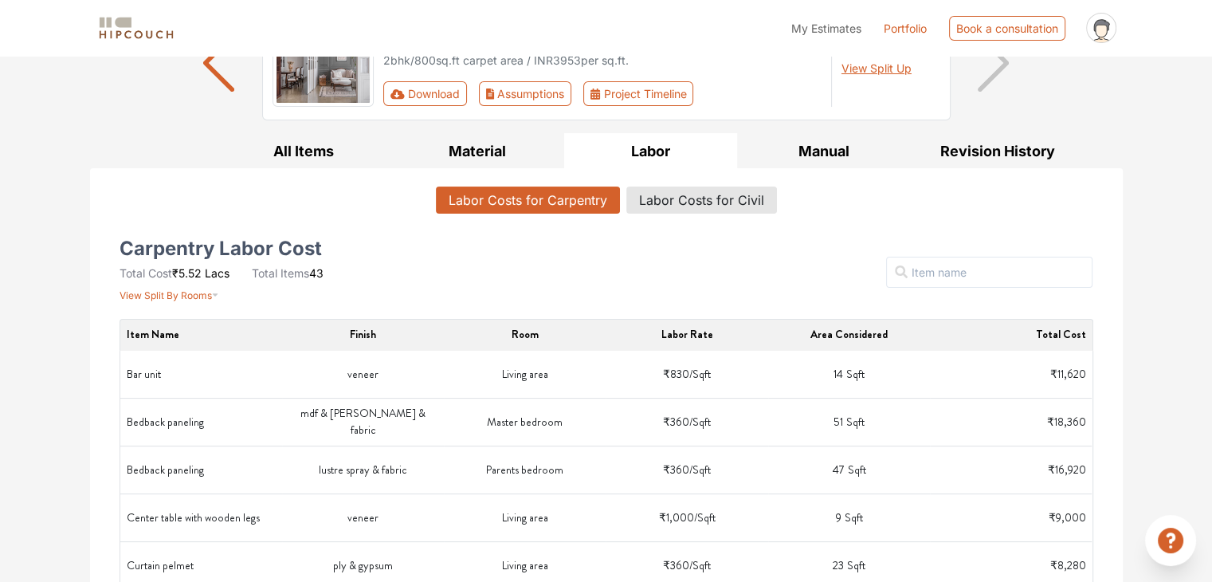
scroll to position [80, 0]
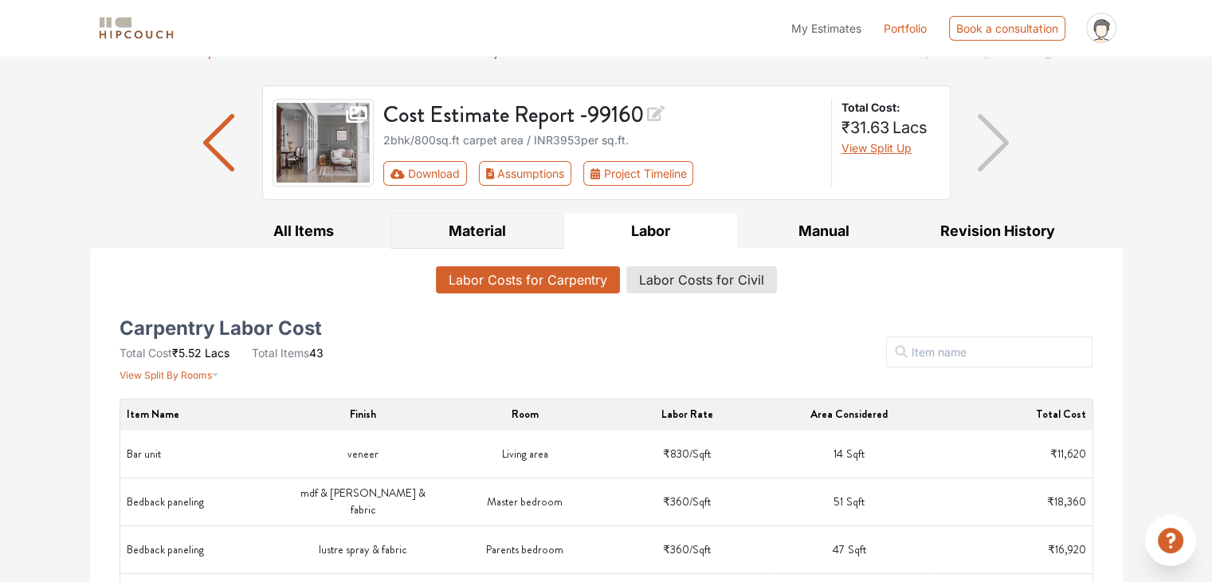
click at [483, 231] on button "Material" at bounding box center [478, 231] width 174 height 36
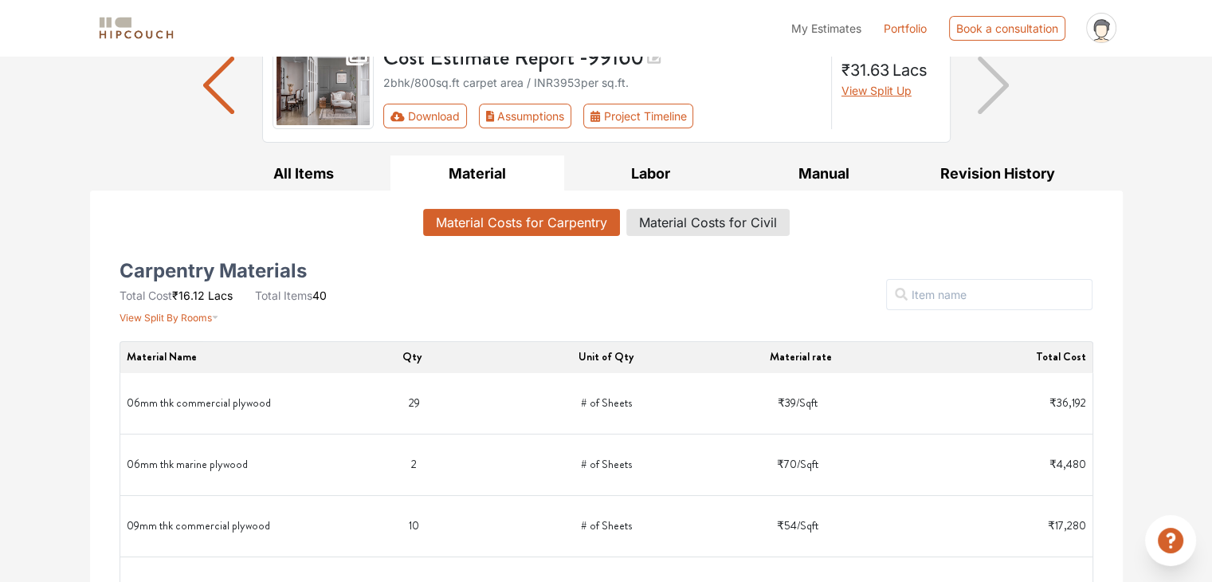
scroll to position [159, 0]
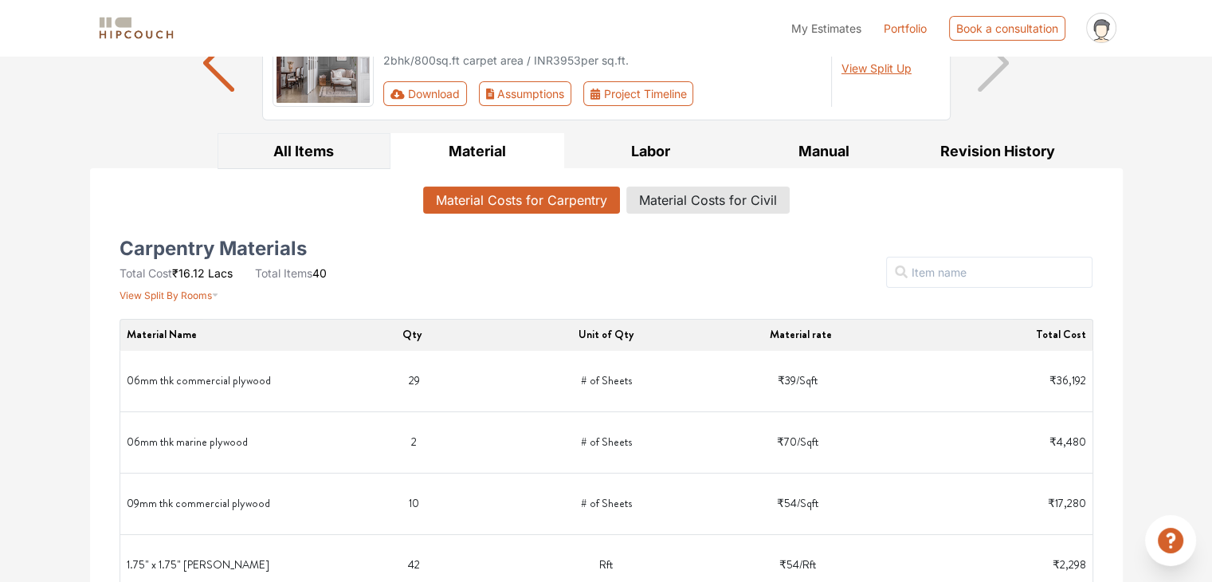
click at [320, 150] on button "All Items" at bounding box center [305, 151] width 174 height 36
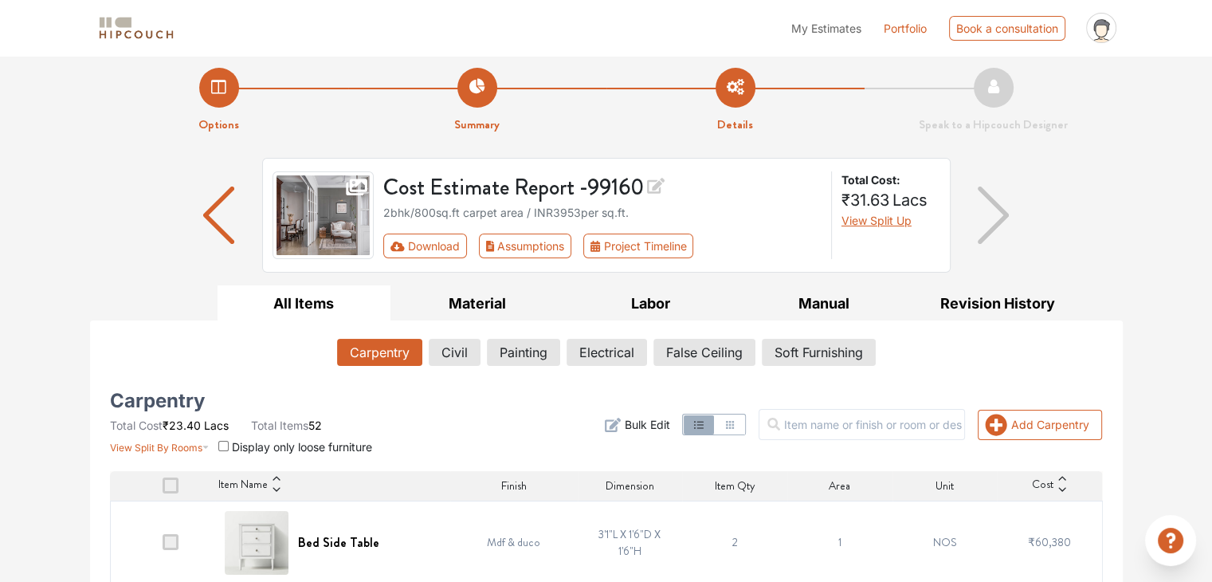
scroll to position [0, 0]
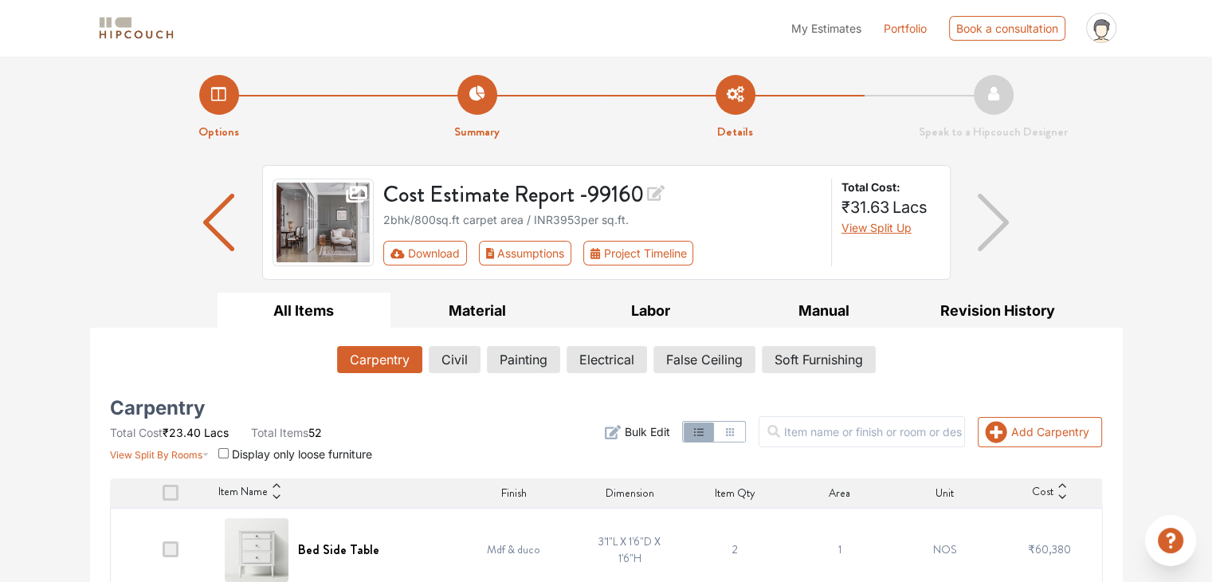
click at [211, 221] on img "button" at bounding box center [218, 222] width 31 height 57
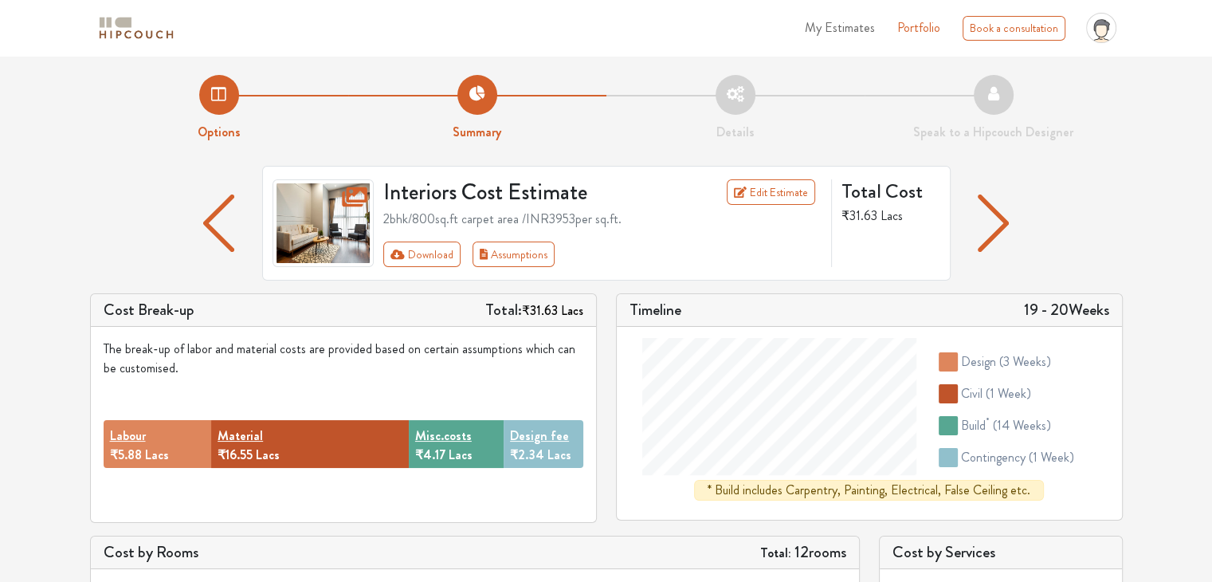
click at [229, 100] on li "Options" at bounding box center [219, 108] width 258 height 67
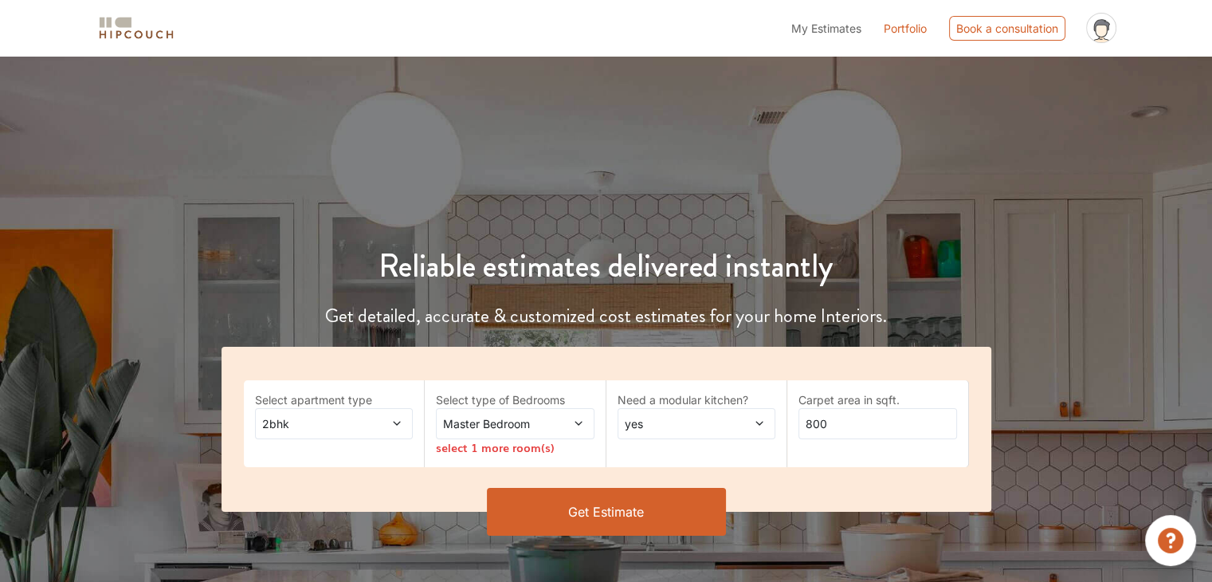
click at [641, 517] on button "Get Estimate" at bounding box center [606, 512] width 239 height 48
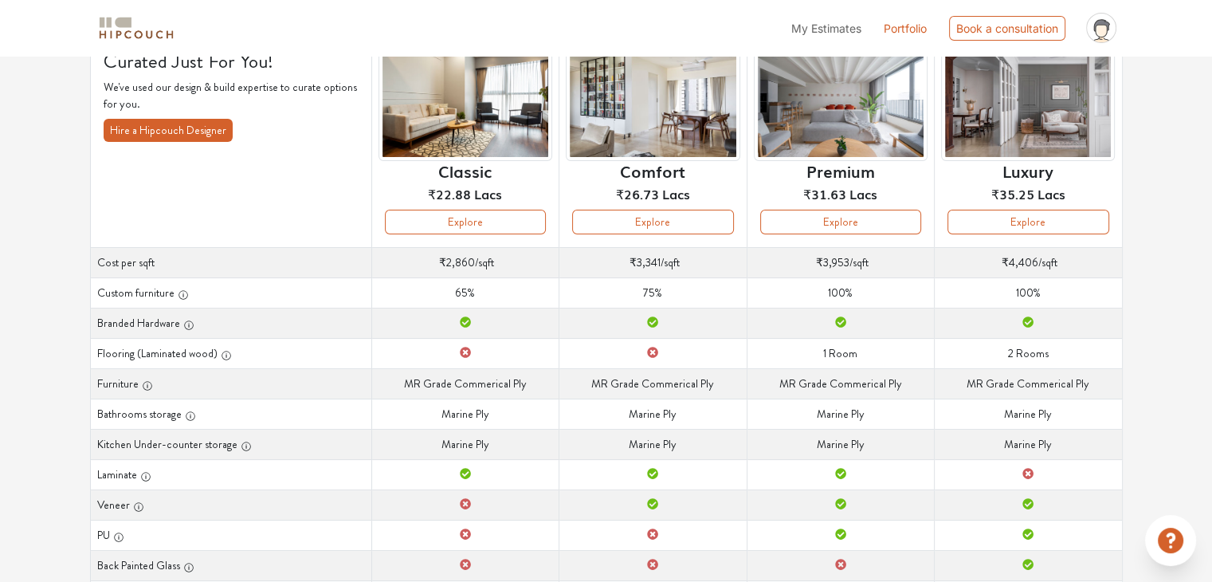
scroll to position [159, 0]
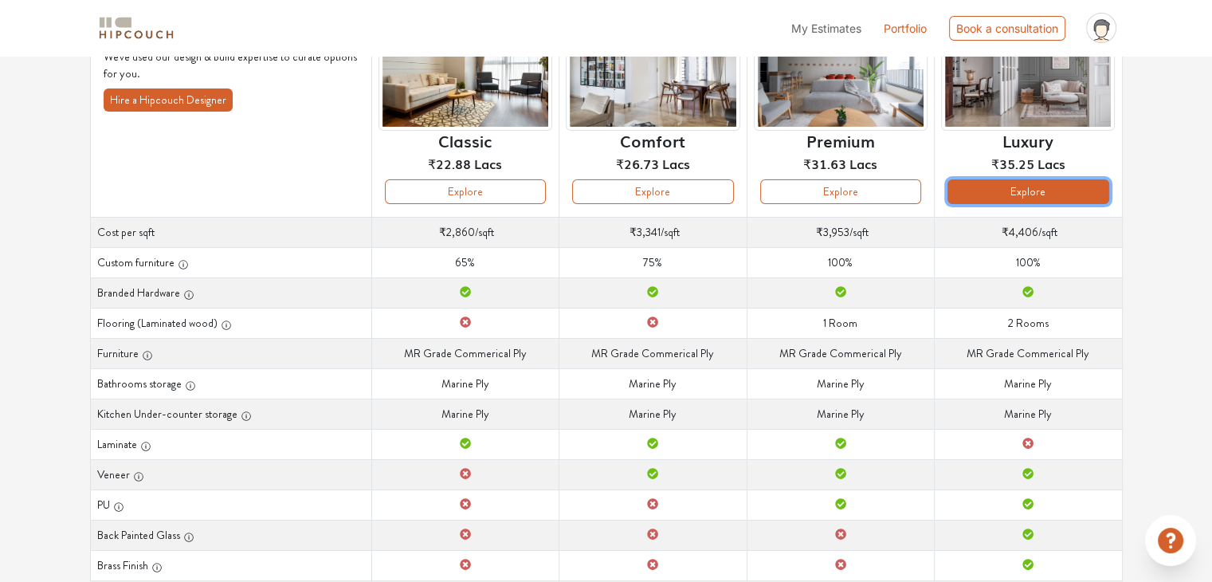
click at [1074, 192] on button "Explore" at bounding box center [1028, 191] width 161 height 25
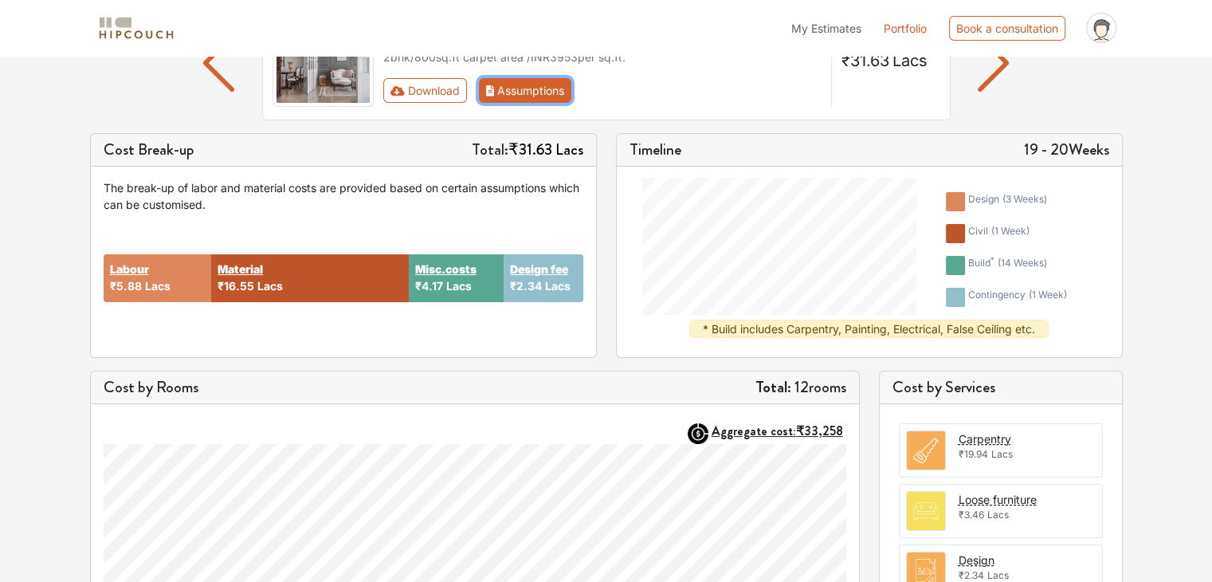
click at [526, 89] on button "Assumptions" at bounding box center [525, 90] width 93 height 25
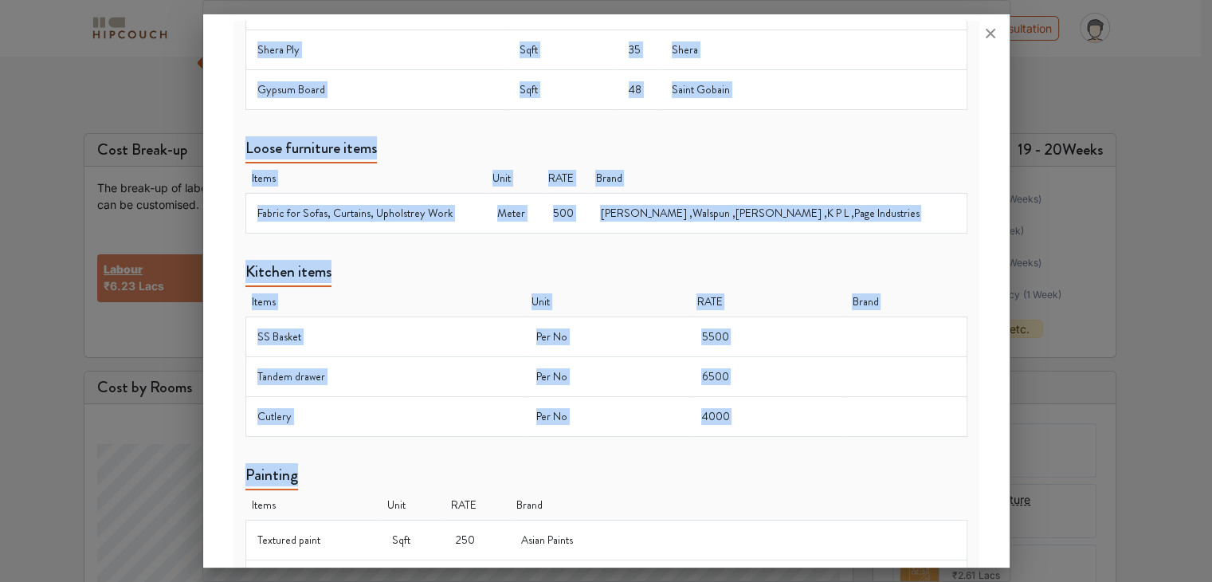
scroll to position [1007, 0]
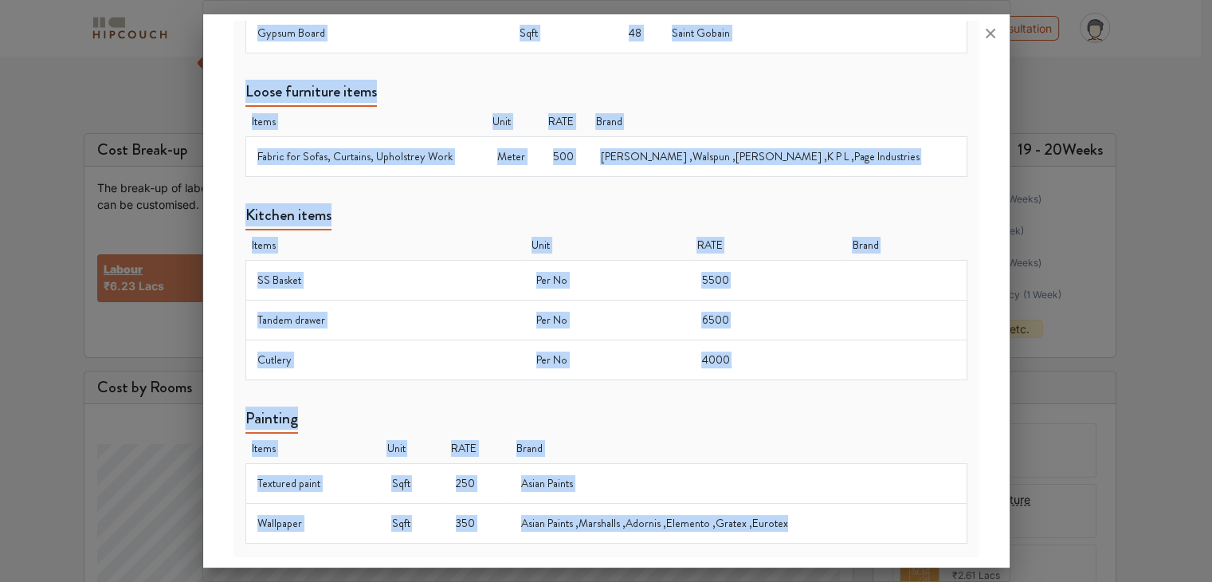
drag, startPoint x: 245, startPoint y: 133, endPoint x: 826, endPoint y: 524, distance: 699.4
copy div "Lorem Ipsu Dolor Sitam Cons ADIP Elits Doeius Temp 400 Incidid Utlabo Etdolor, …"
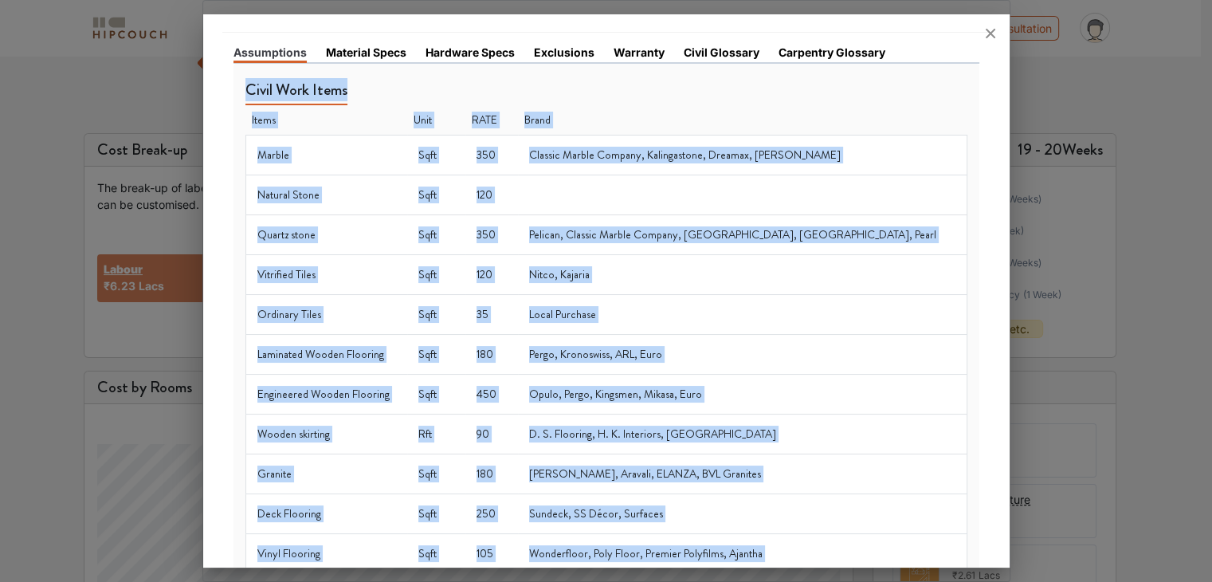
scroll to position [0, 0]
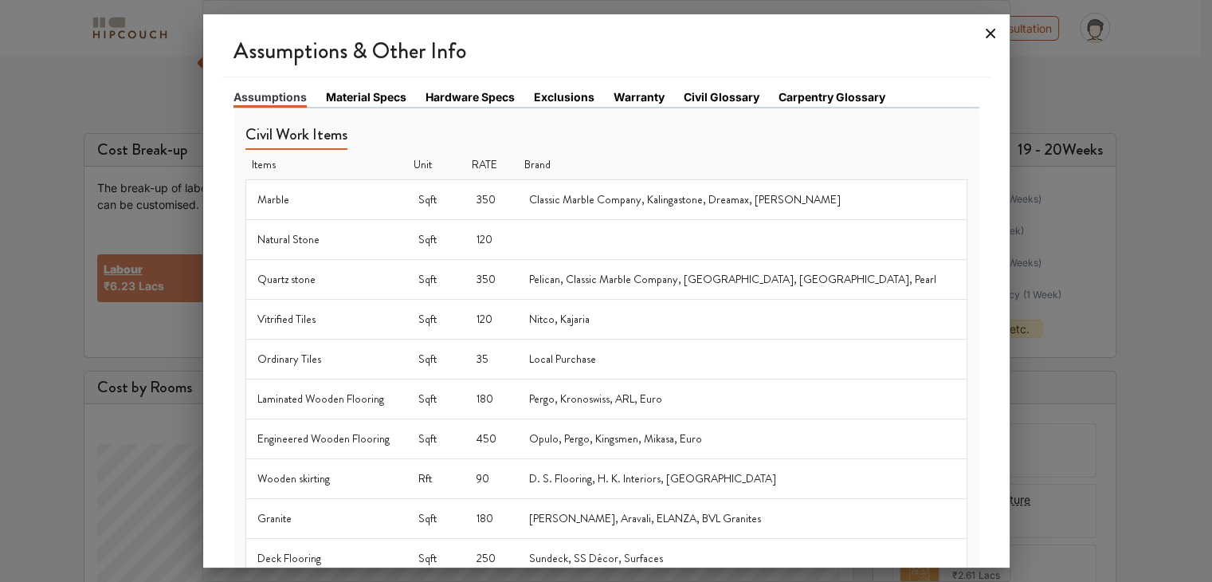
click at [989, 34] on icon at bounding box center [991, 34] width 10 height 10
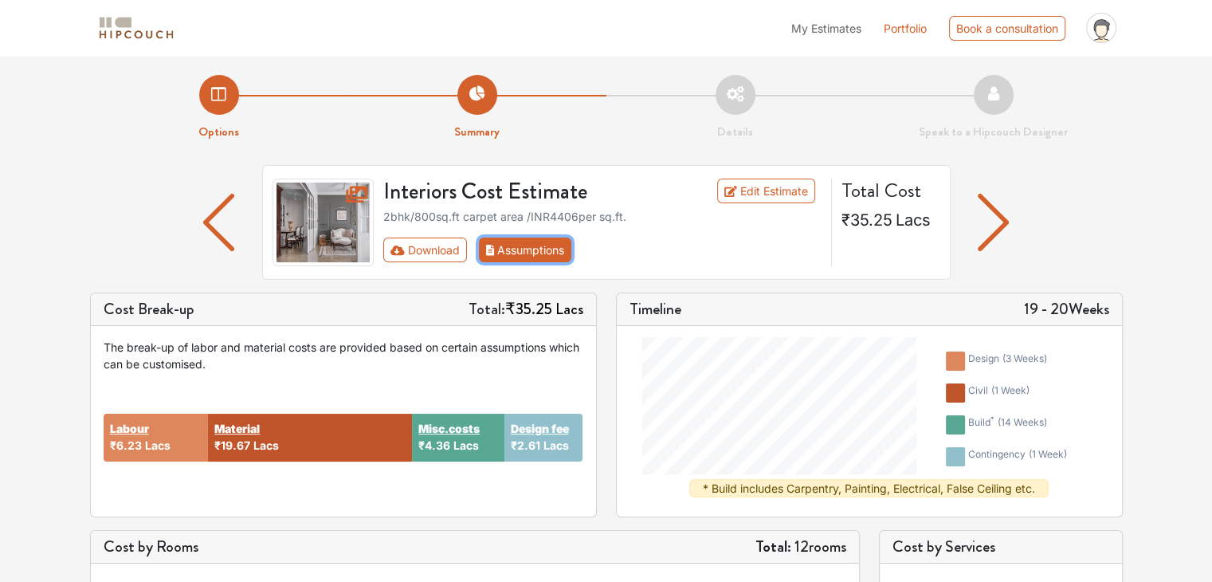
click at [529, 253] on button "Assumptions" at bounding box center [525, 250] width 93 height 25
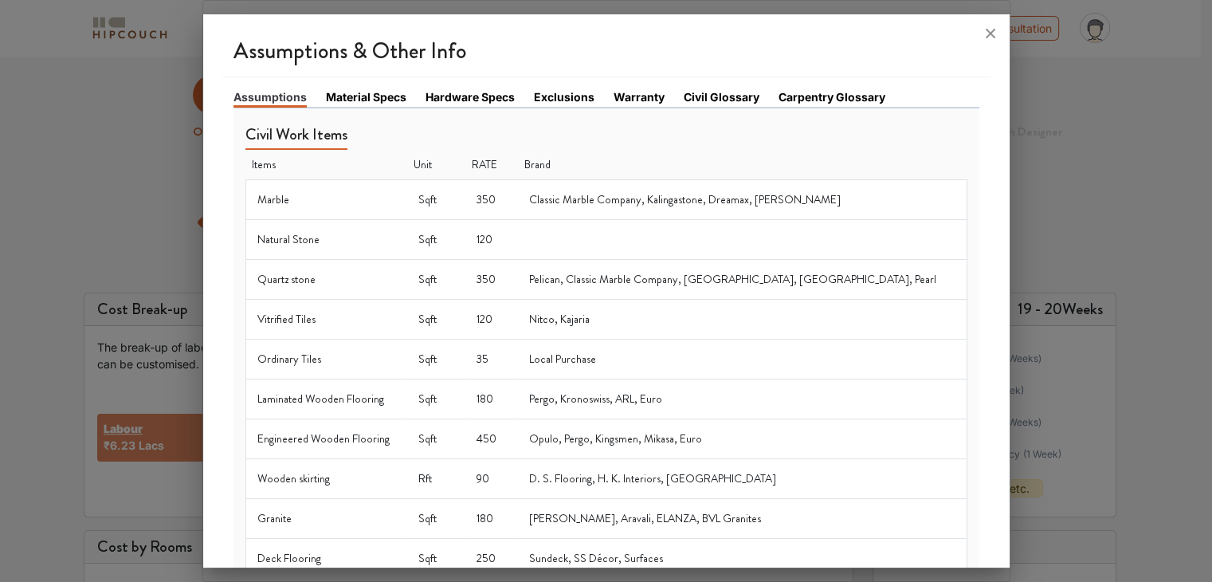
click at [371, 92] on link "Material Specs" at bounding box center [366, 96] width 80 height 17
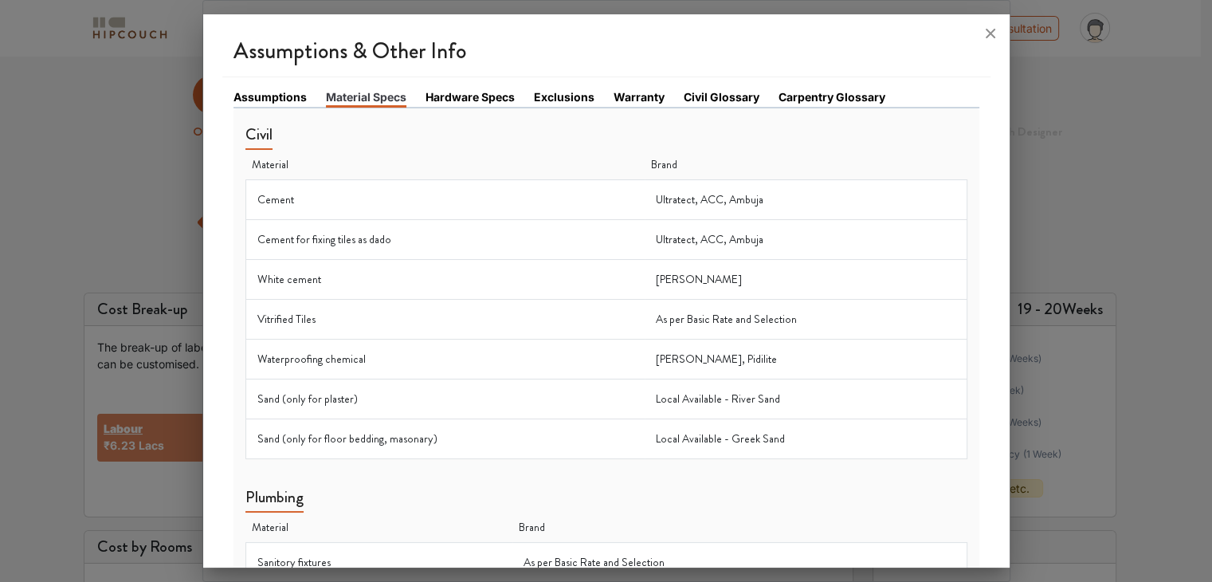
click at [293, 96] on link "Assumptions" at bounding box center [270, 96] width 73 height 17
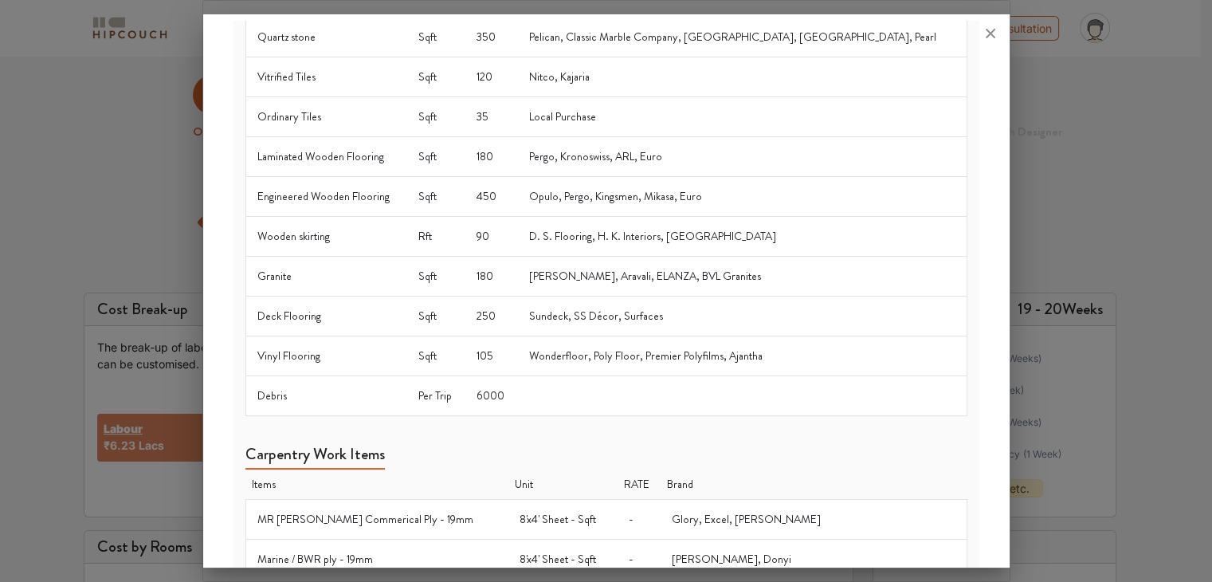
scroll to position [1007, 0]
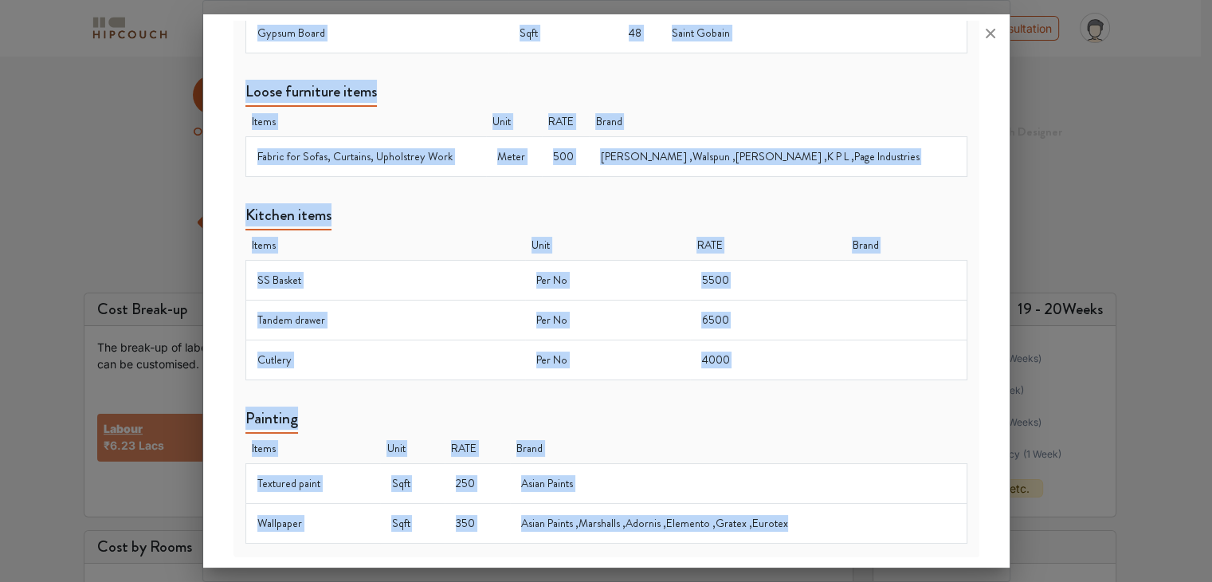
drag, startPoint x: 245, startPoint y: 132, endPoint x: 816, endPoint y: 517, distance: 688.8
copy div "Lorem Ipsu Dolor Sitam Cons ADIP Elits Doeius Temp 400 Incidid Utlabo Etdolor, …"
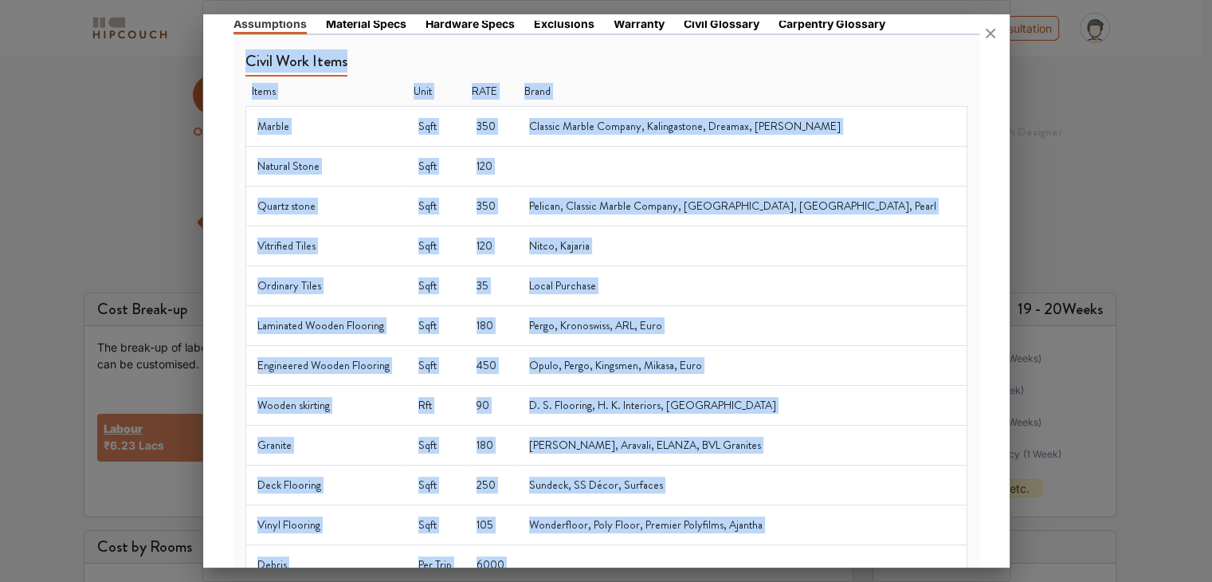
scroll to position [0, 0]
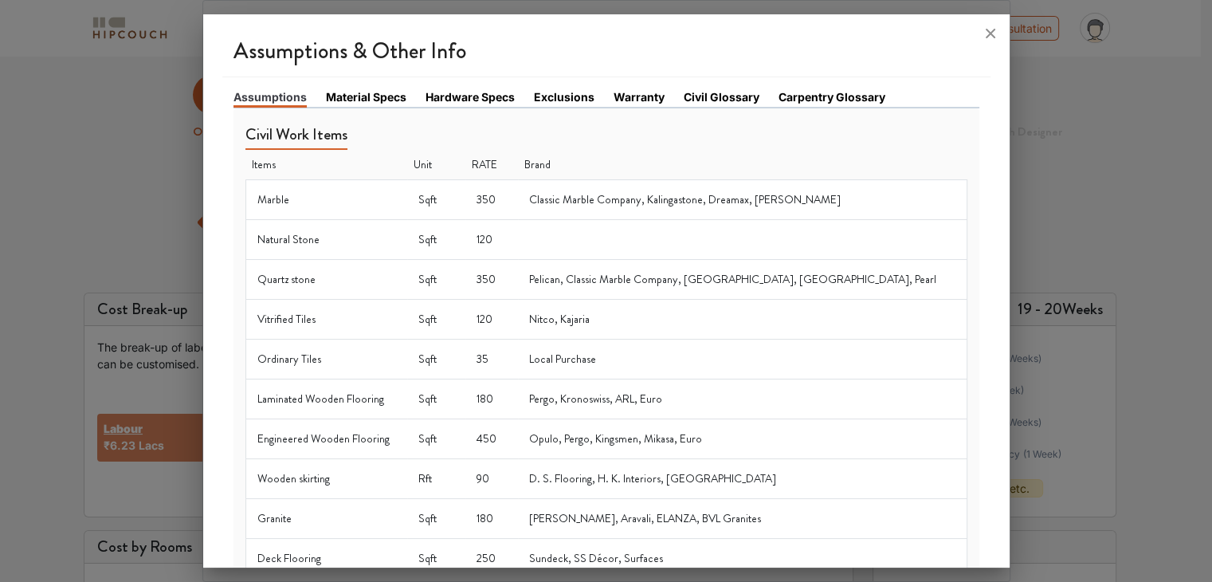
click at [381, 96] on link "Material Specs" at bounding box center [366, 96] width 80 height 17
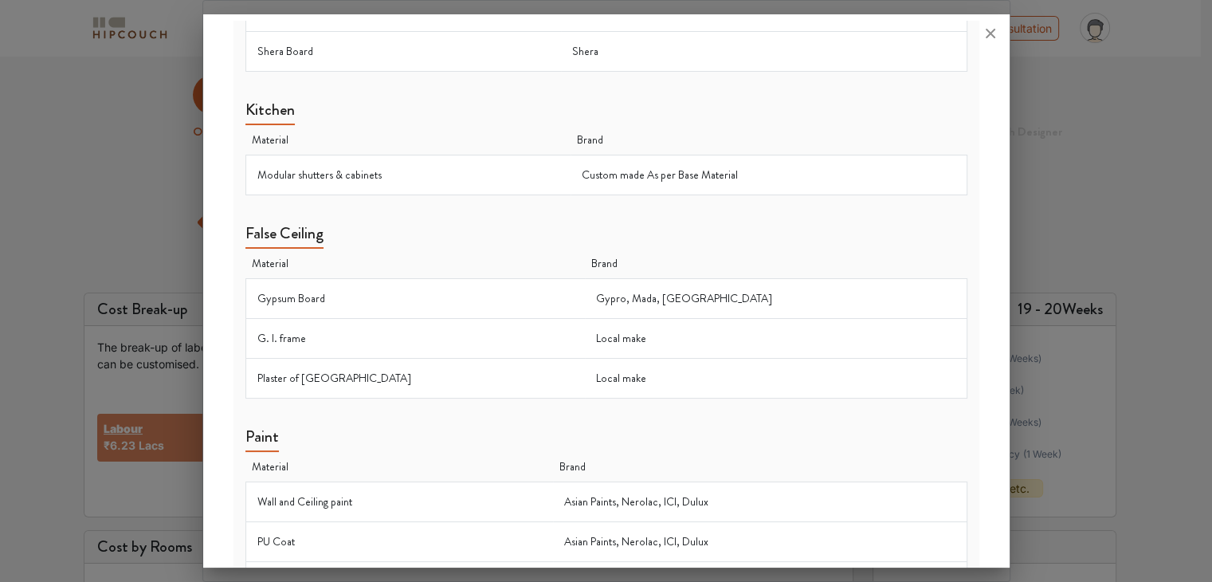
scroll to position [1372, 0]
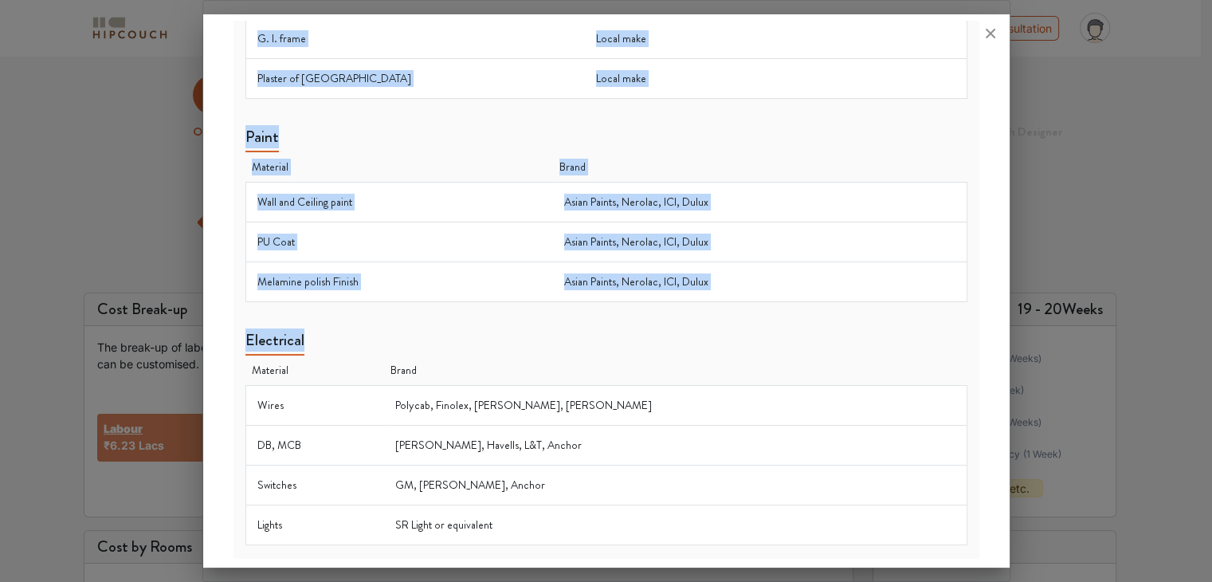
drag, startPoint x: 249, startPoint y: 127, endPoint x: 708, endPoint y: 537, distance: 615.8
copy div "Civil Material Brand Cement Ultratect, ACC, Ambuja Cement for fixing tiles as d…"
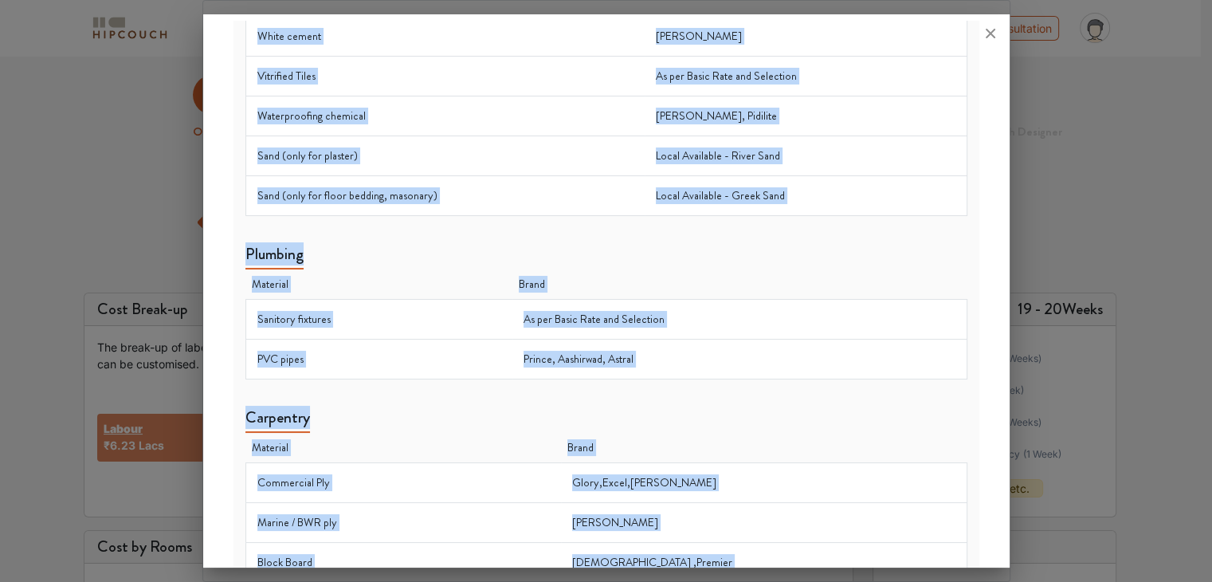
scroll to position [0, 0]
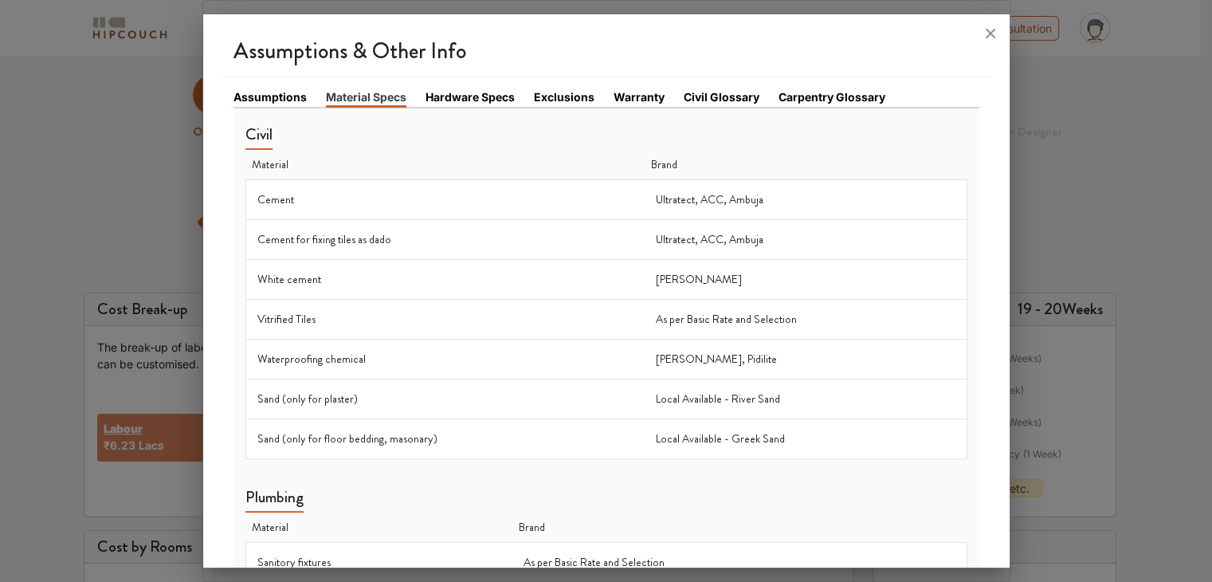
click at [472, 94] on link "Hardware Specs" at bounding box center [470, 96] width 89 height 17
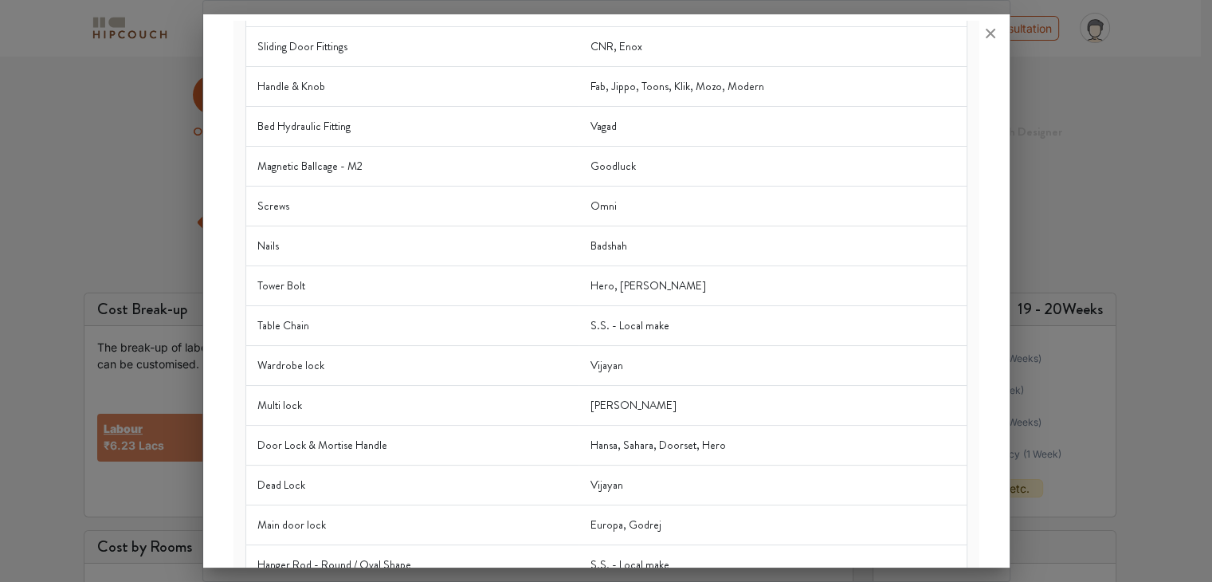
scroll to position [316, 0]
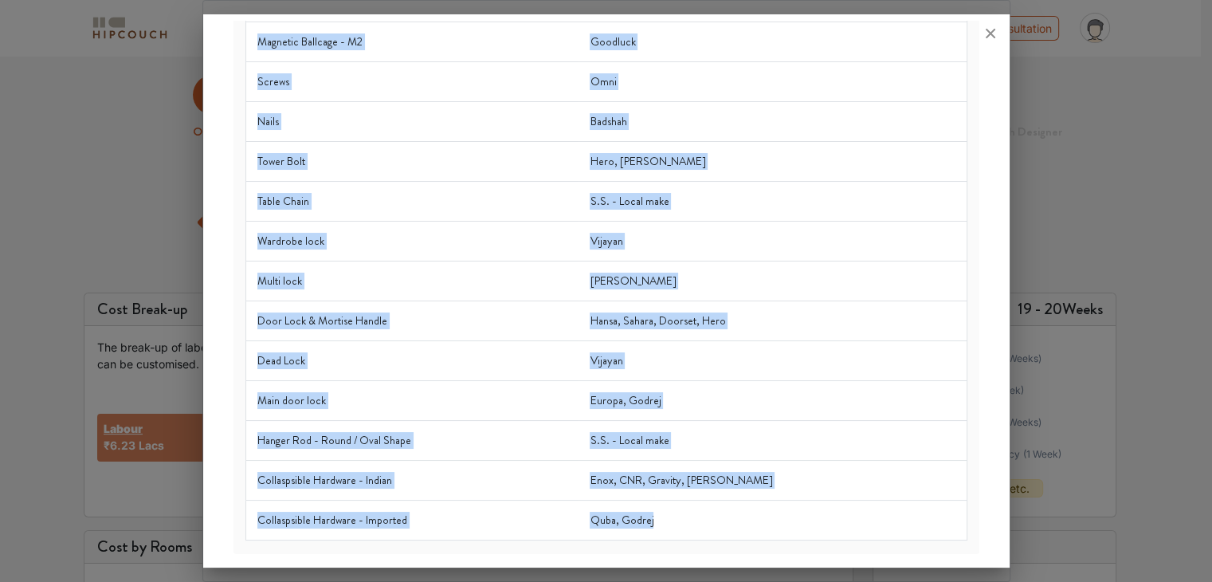
drag, startPoint x: 252, startPoint y: 123, endPoint x: 689, endPoint y: 533, distance: 599.4
click at [689, 533] on table "Material Brand Ball Bearing Telescopic Channel Rado, Baba Butt / L / Duck Hinge…" at bounding box center [606, 167] width 722 height 748
copy table "Material Brand Ball Bearing Telescopic Channel Rado, Baba Butt / L / Duck Hinge…"
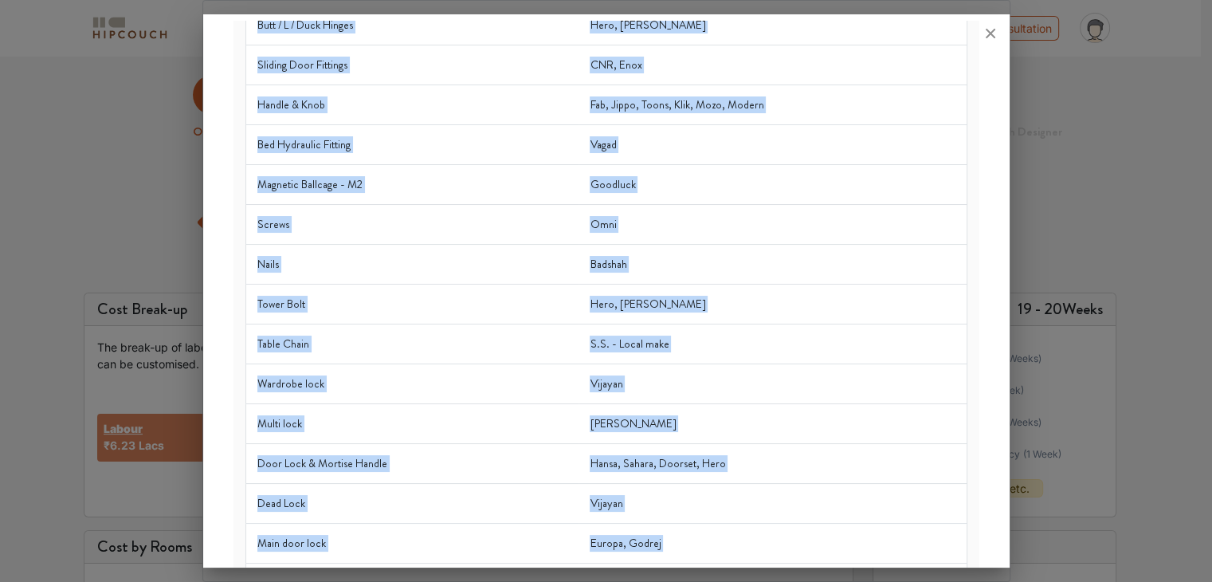
scroll to position [0, 0]
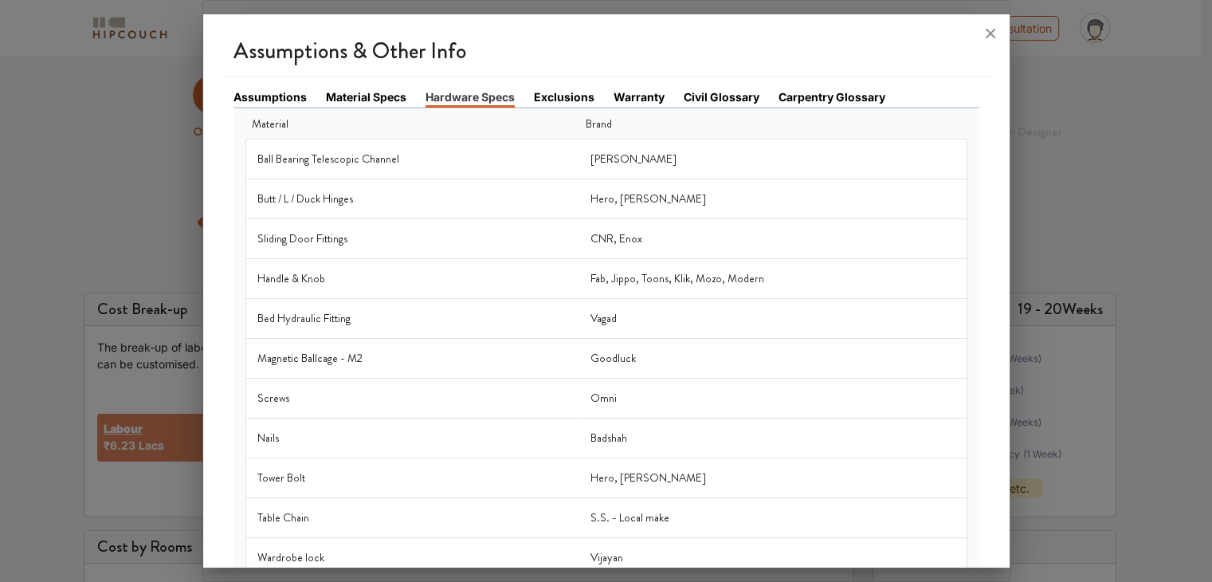
click at [562, 96] on link "Exclusions" at bounding box center [564, 96] width 61 height 17
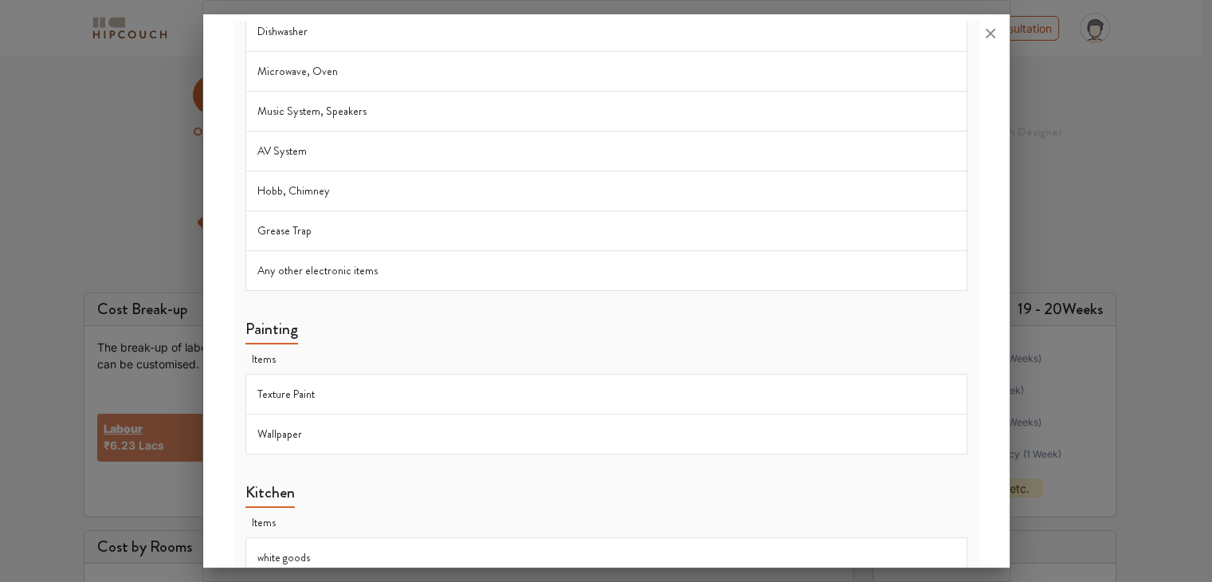
scroll to position [1856, 0]
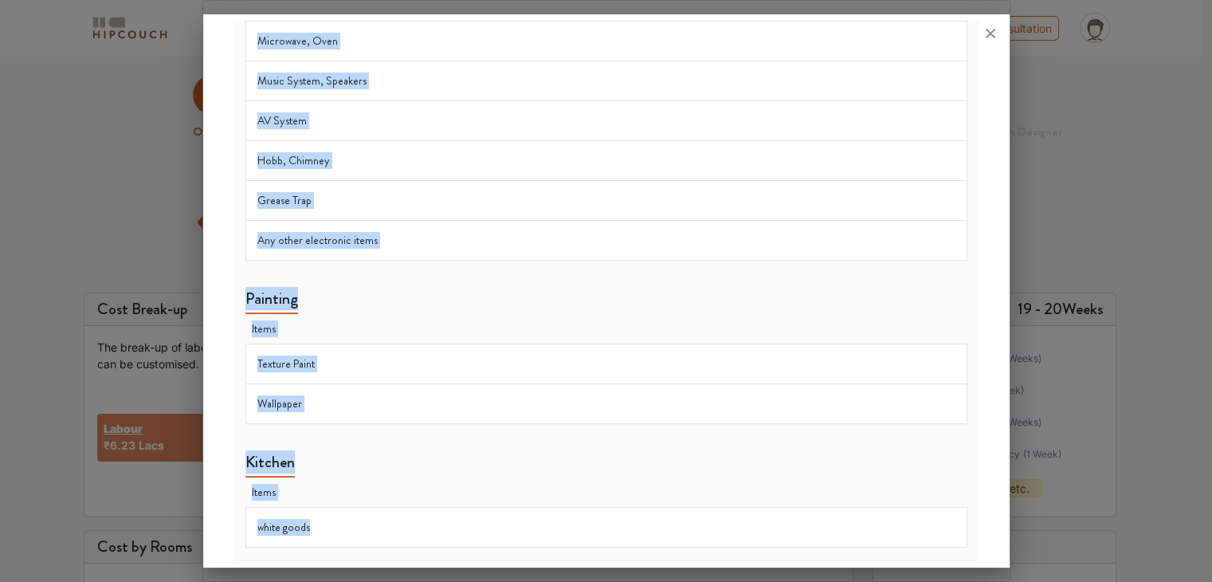
drag, startPoint x: 246, startPoint y: 132, endPoint x: 450, endPoint y: 524, distance: 441.0
copy div "Civil Work Items Items Inlay Works Plumbing Work Items Items Water Purifier Wat…"
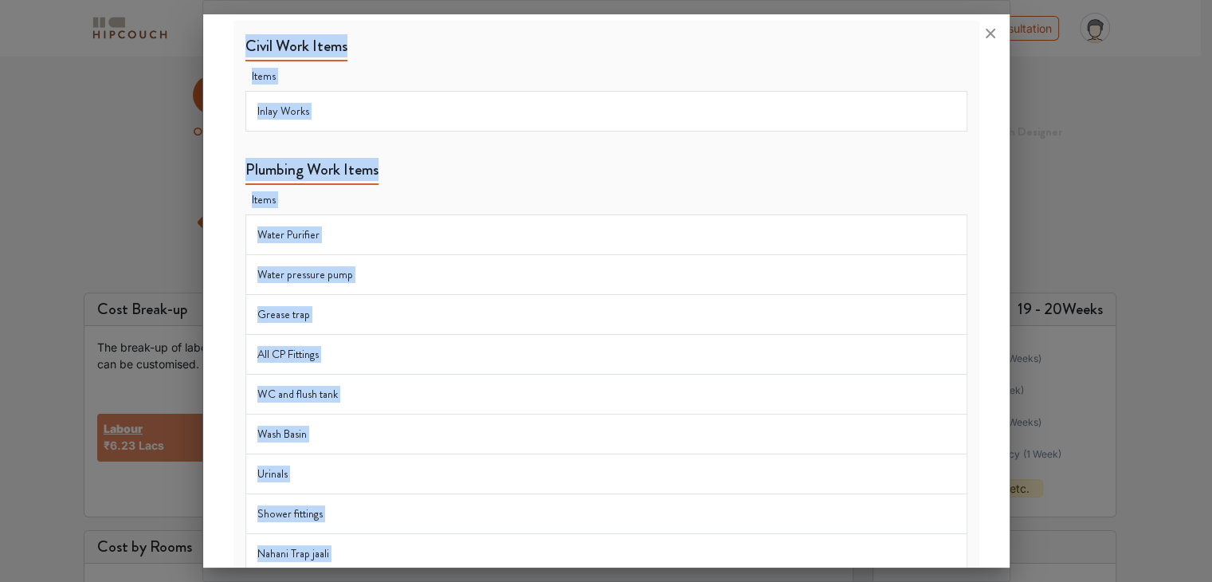
scroll to position [0, 0]
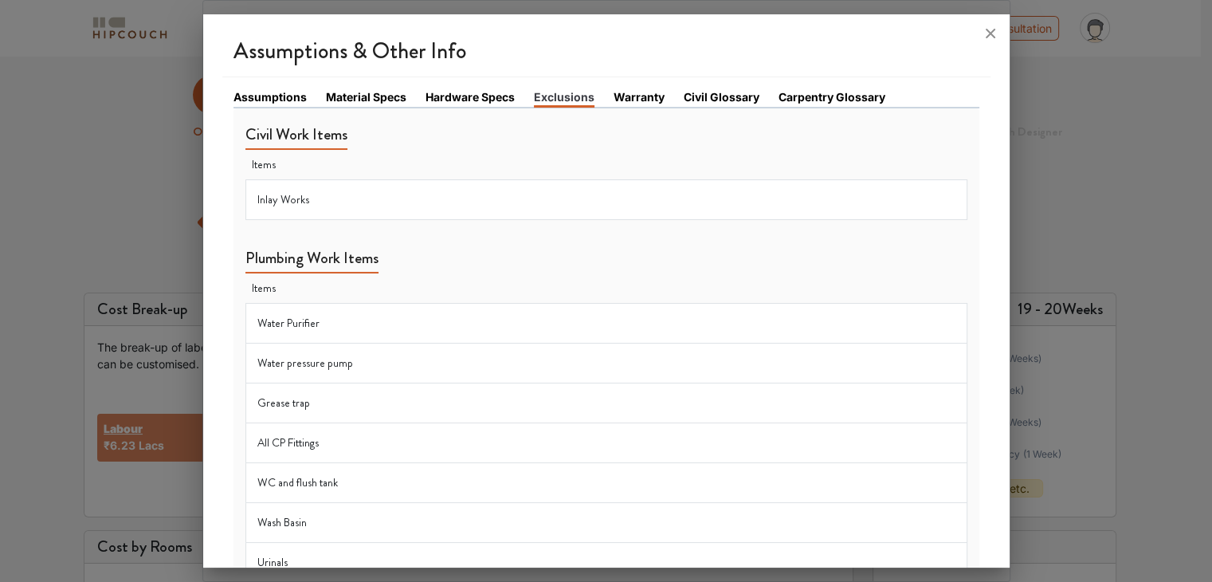
click at [625, 96] on link "Warranty" at bounding box center [639, 96] width 51 height 17
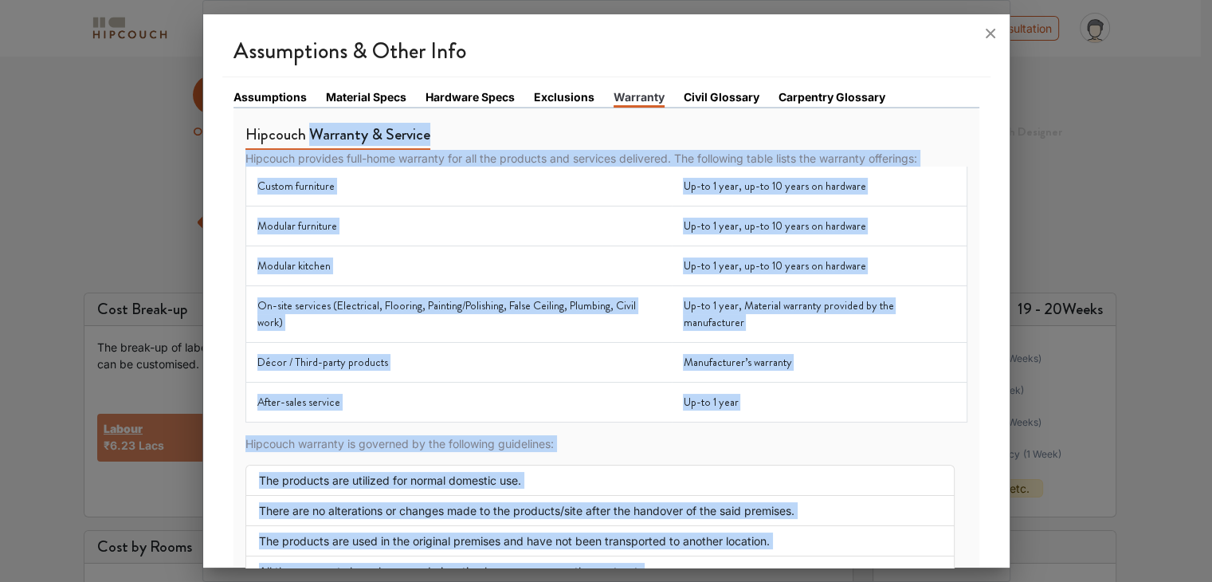
scroll to position [278, 0]
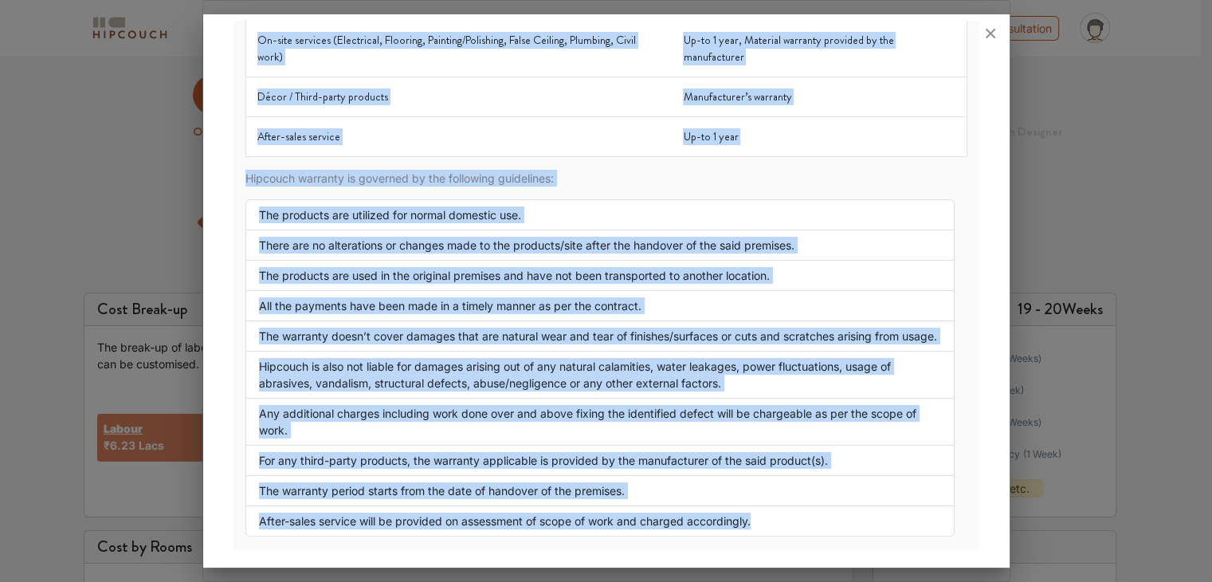
drag, startPoint x: 308, startPoint y: 130, endPoint x: 800, endPoint y: 527, distance: 631.9
click at [800, 527] on div "Hipcouch Warranty & Service Hipcouch provides full-home warranty for all the pr…" at bounding box center [606, 190] width 722 height 693
copy div "Loremips & Dolorsi Ametcons adipisci elit-sedd eiusmodt inc utl etd magnaali en…"
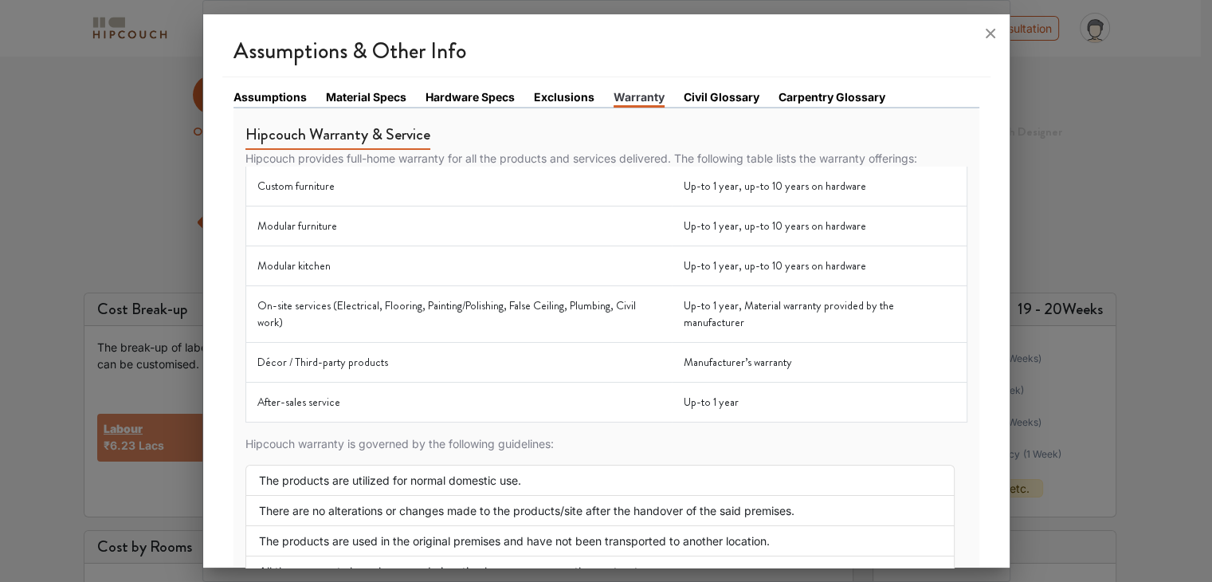
click at [724, 97] on link "Civil Glossary" at bounding box center [722, 96] width 76 height 17
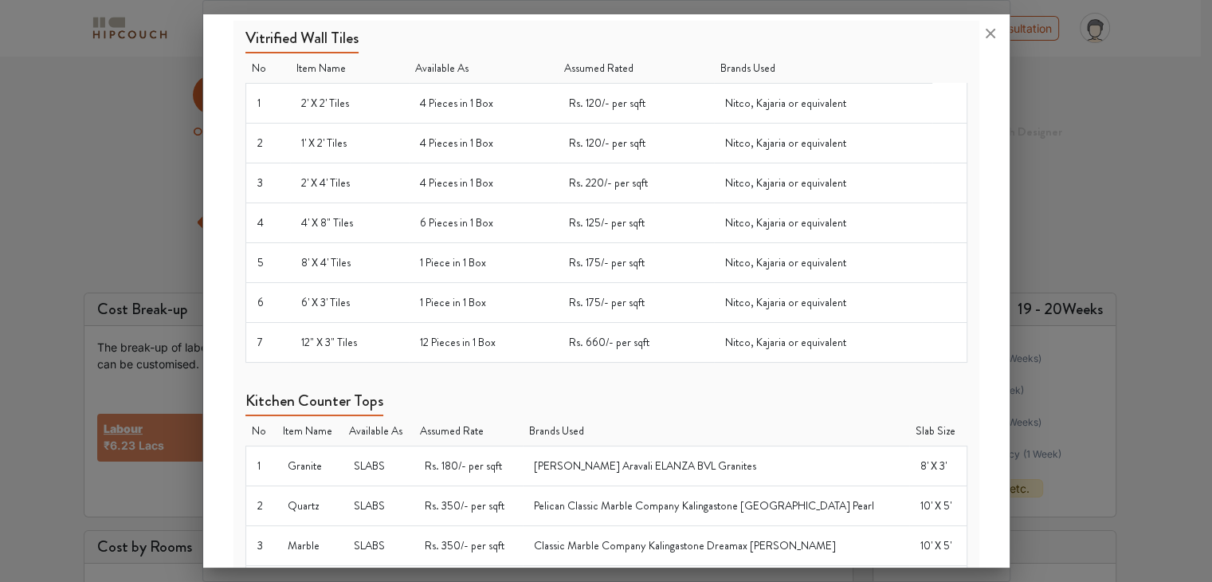
scroll to position [1353, 0]
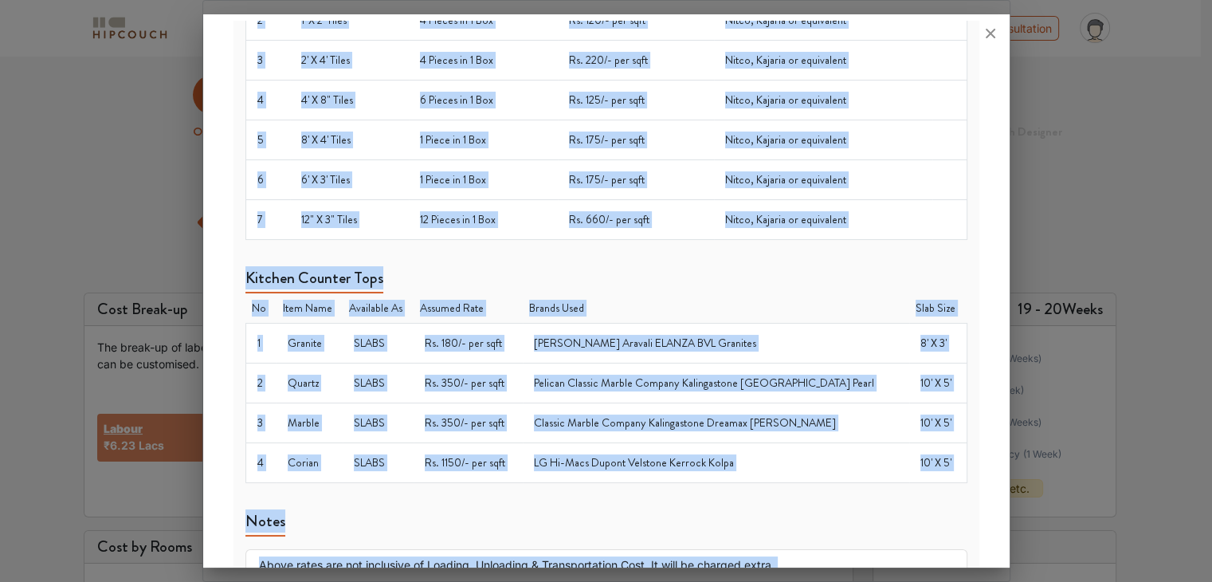
drag, startPoint x: 247, startPoint y: 135, endPoint x: 713, endPoint y: 540, distance: 618.0
copy div "Types of Flooring - Non Stone Type No Item Name Description Available As Assume…"
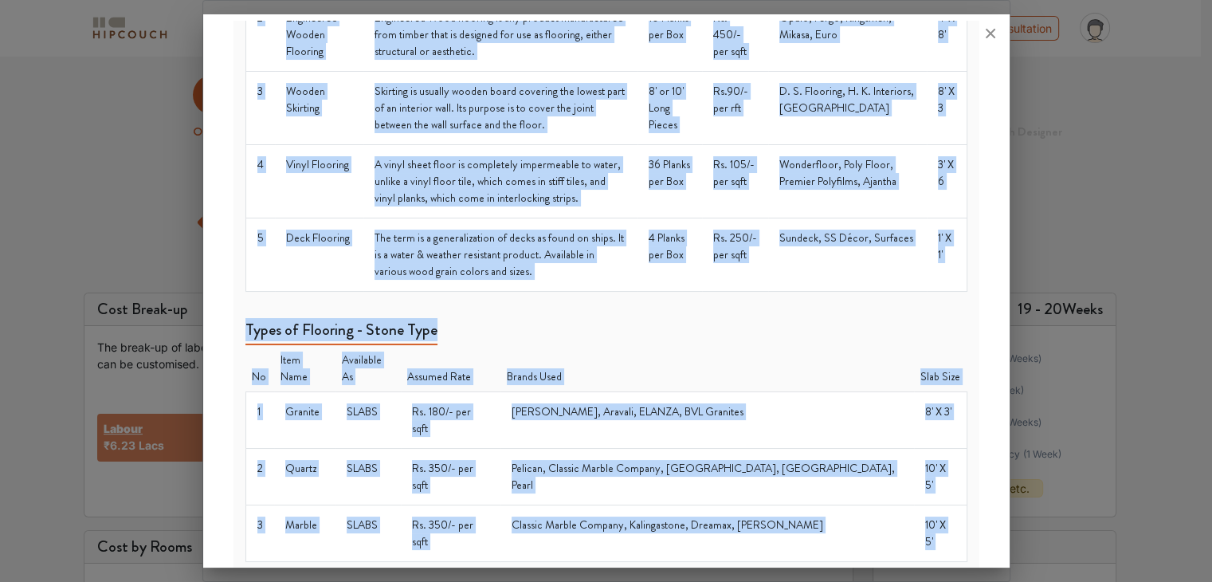
scroll to position [0, 0]
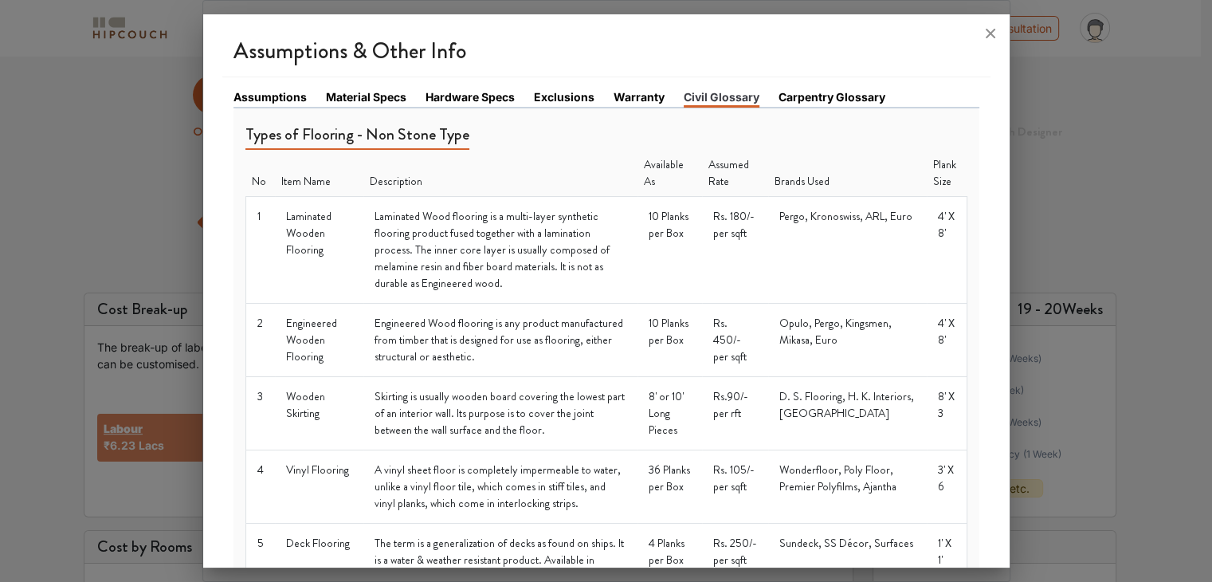
click at [805, 94] on link "Carpentry Glossary" at bounding box center [832, 96] width 107 height 17
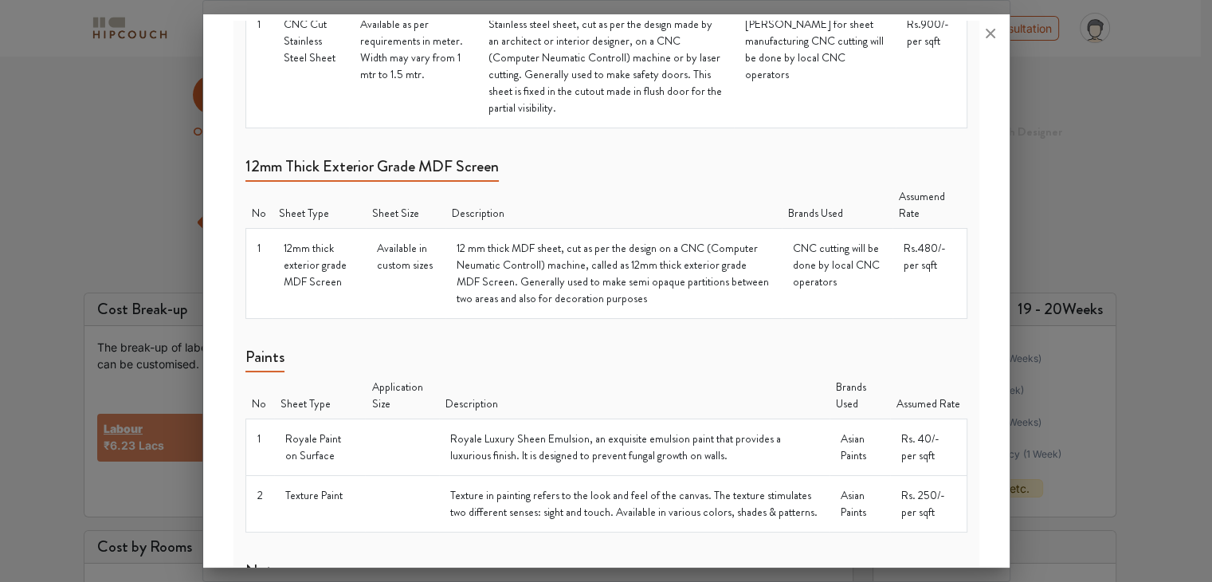
scroll to position [1957, 0]
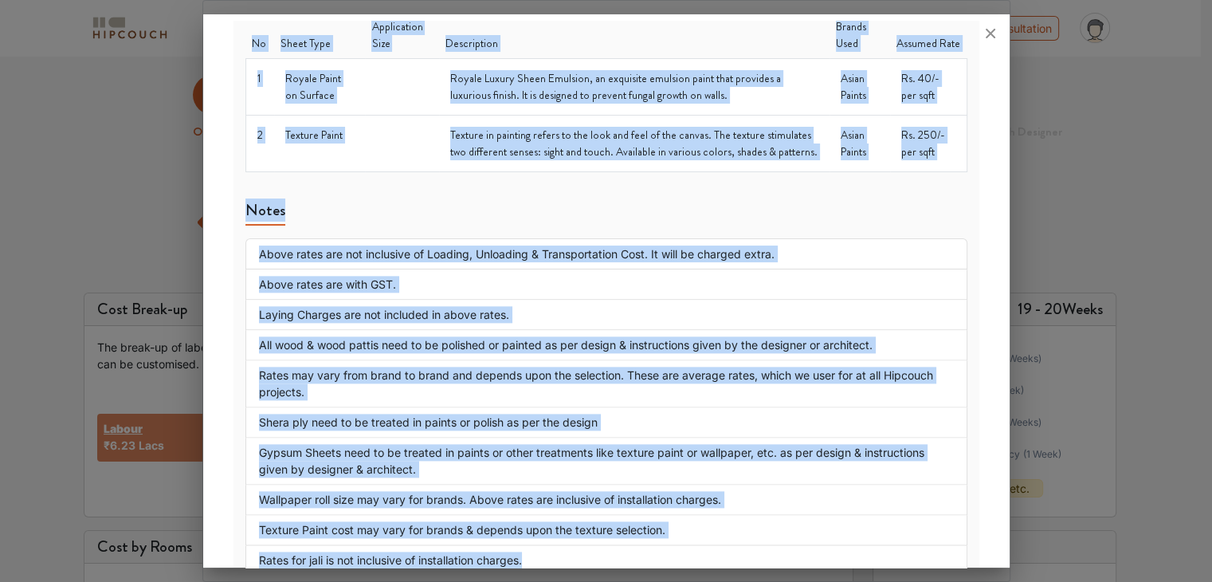
drag, startPoint x: 246, startPoint y: 130, endPoint x: 760, endPoint y: 559, distance: 668.8
copy div "Wood + Wood Pattis Teak Wood or ([GEOGRAPHIC_DATA]) [PERSON_NAME]. - [PERSON_NA…"
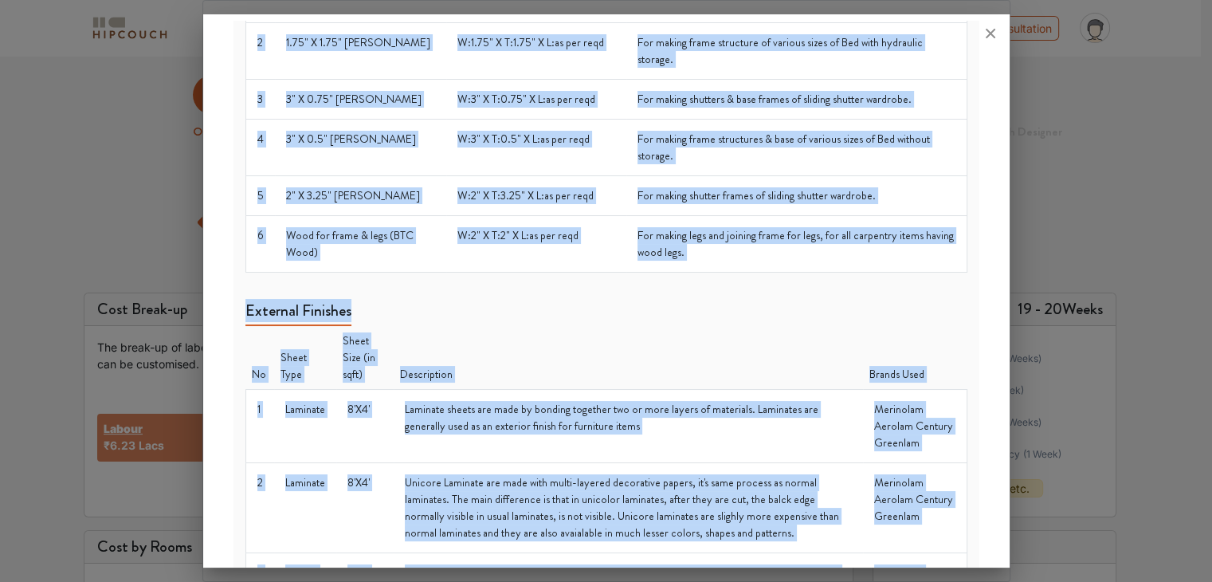
scroll to position [0, 0]
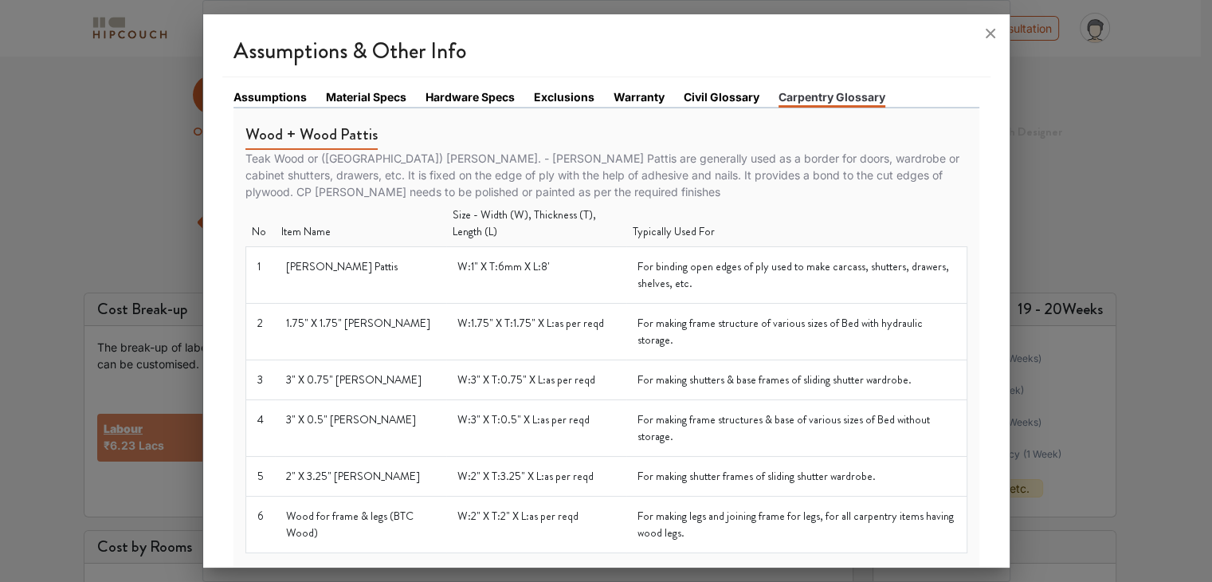
click at [1099, 147] on div at bounding box center [606, 291] width 1212 height 582
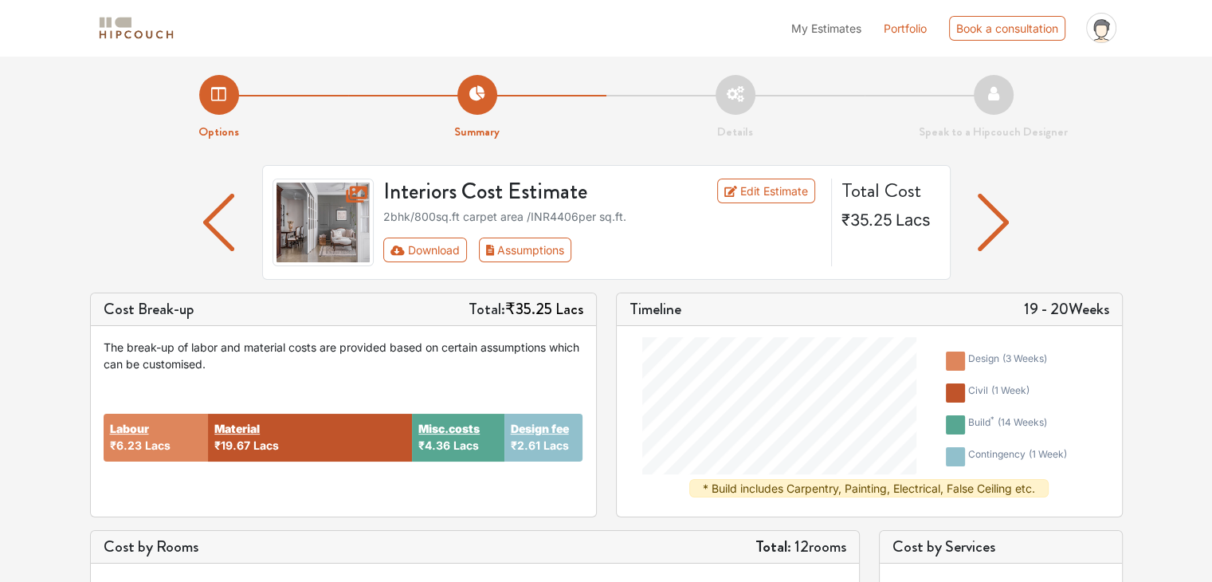
click at [217, 218] on img "button" at bounding box center [218, 222] width 31 height 57
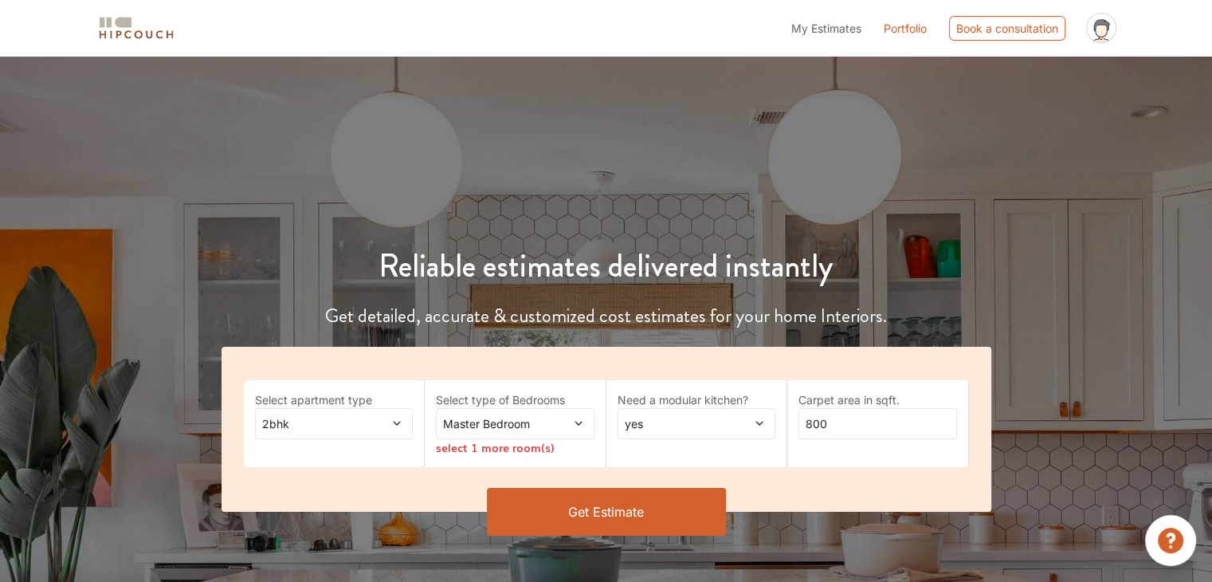
click at [644, 516] on button "Get Estimate" at bounding box center [606, 512] width 239 height 48
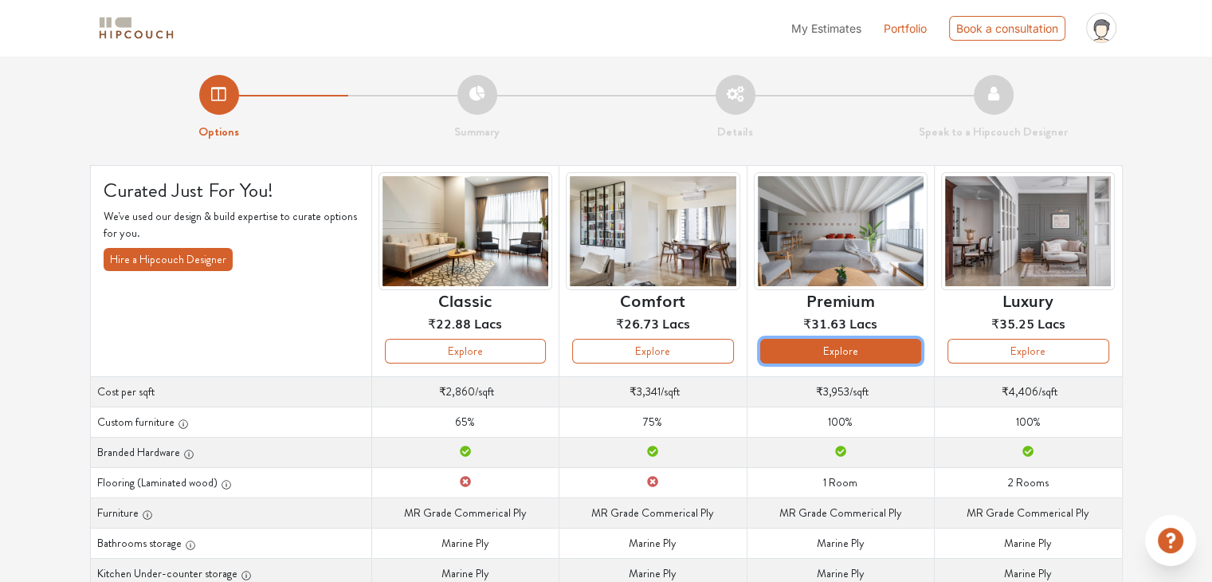
click at [868, 350] on button "Explore" at bounding box center [840, 351] width 161 height 25
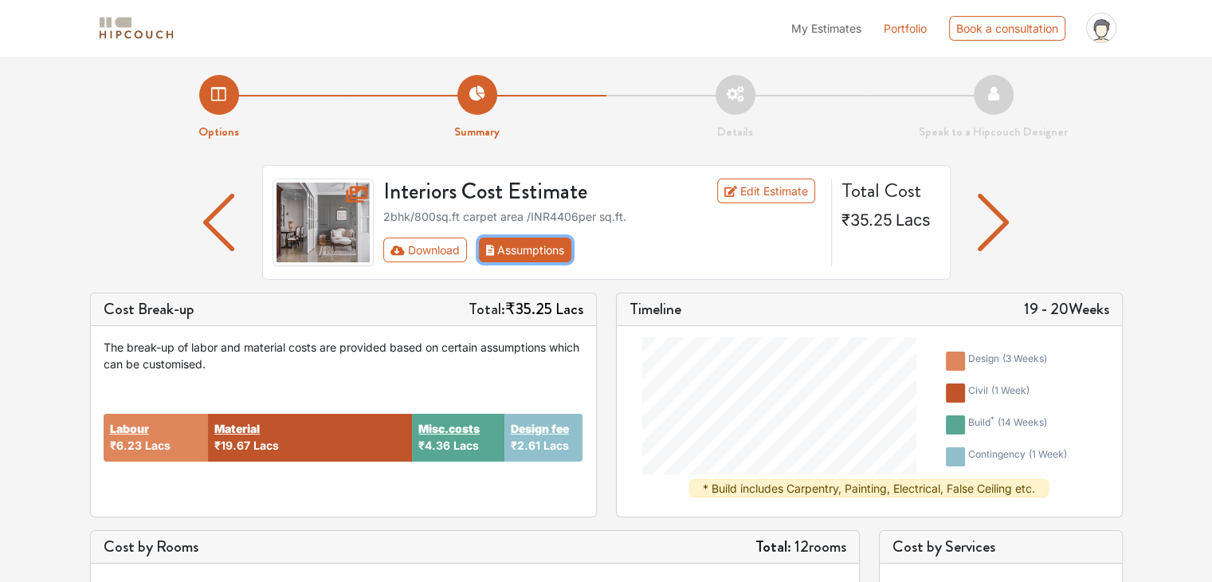
click at [553, 248] on button "Assumptions" at bounding box center [525, 250] width 93 height 25
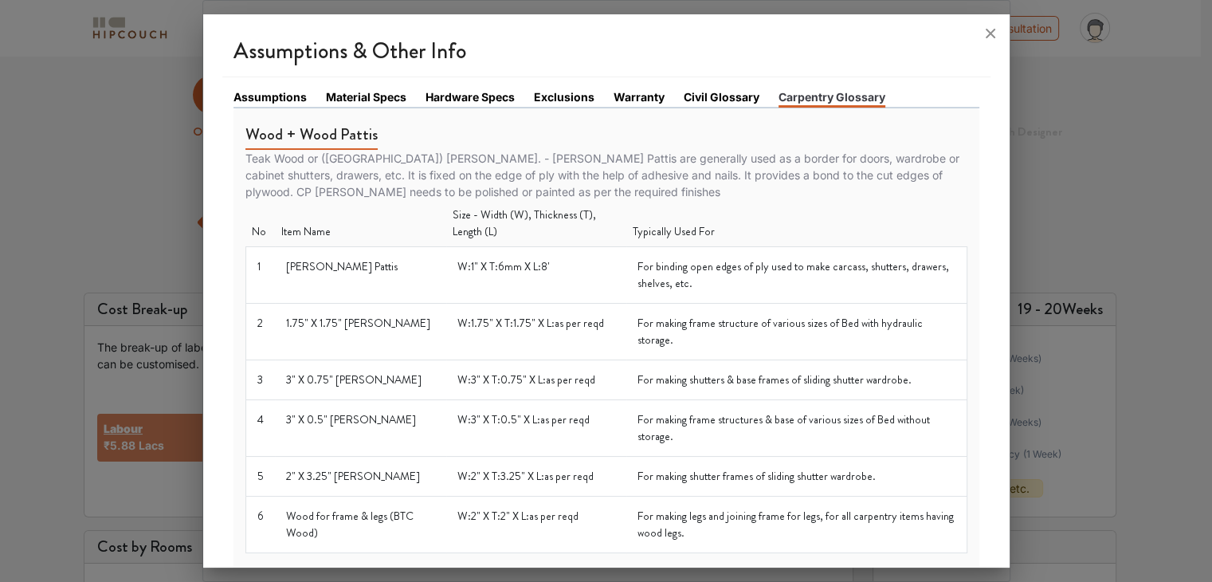
click at [255, 100] on link "Assumptions" at bounding box center [270, 96] width 73 height 17
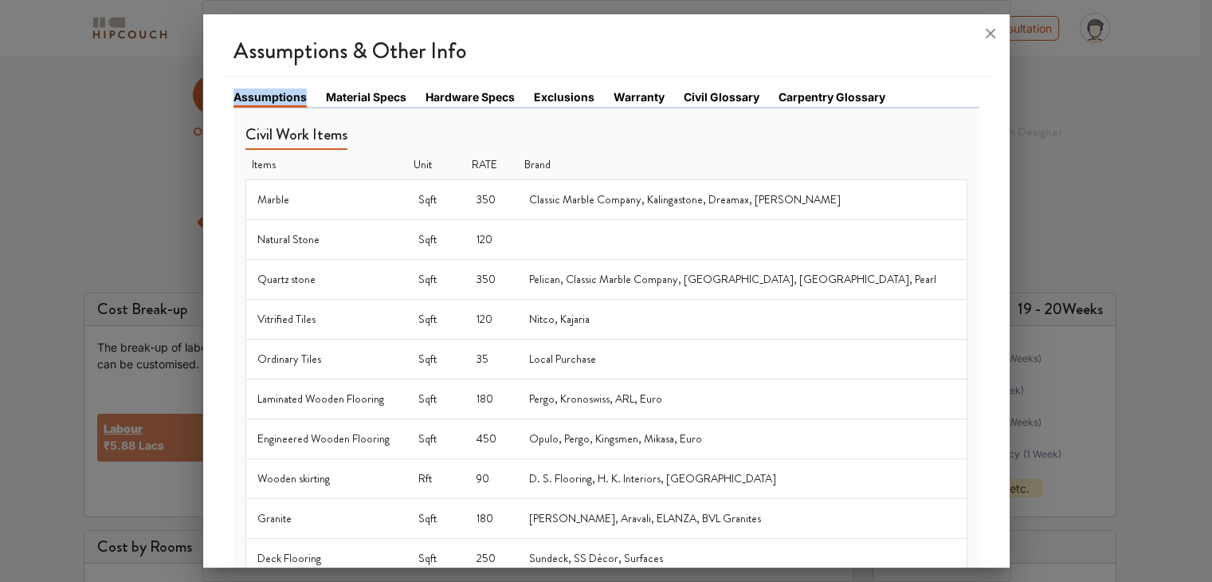
drag, startPoint x: 233, startPoint y: 95, endPoint x: 304, endPoint y: 96, distance: 71.0
click at [304, 96] on link "Assumptions" at bounding box center [270, 97] width 73 height 19
copy link "Assumptions"
click at [182, 177] on div at bounding box center [606, 291] width 1212 height 582
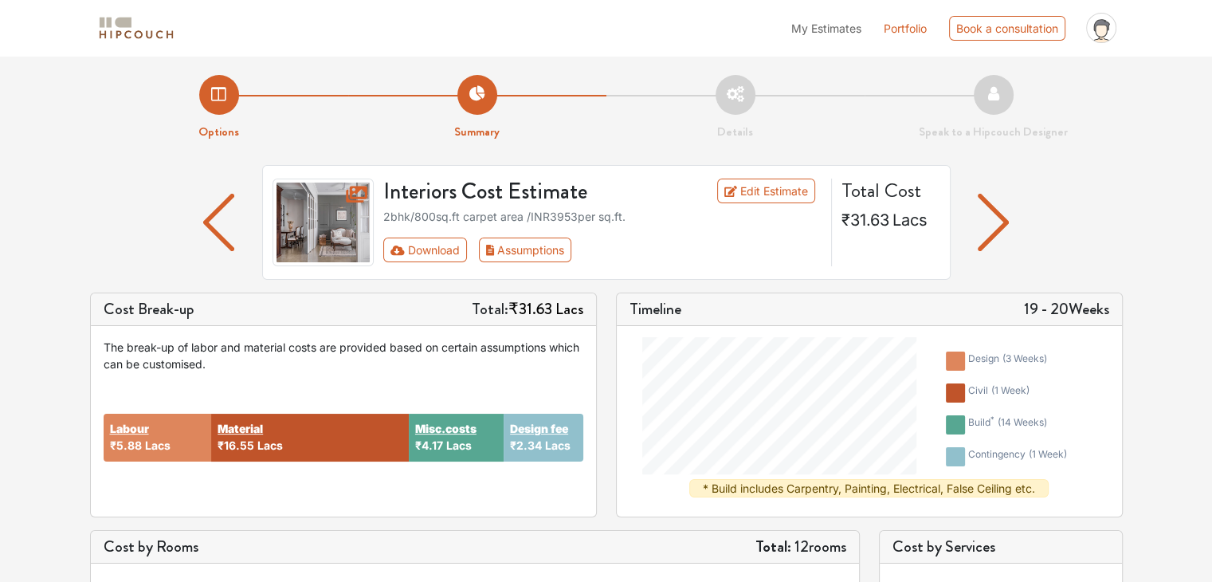
click at [217, 210] on img "button" at bounding box center [218, 222] width 31 height 57
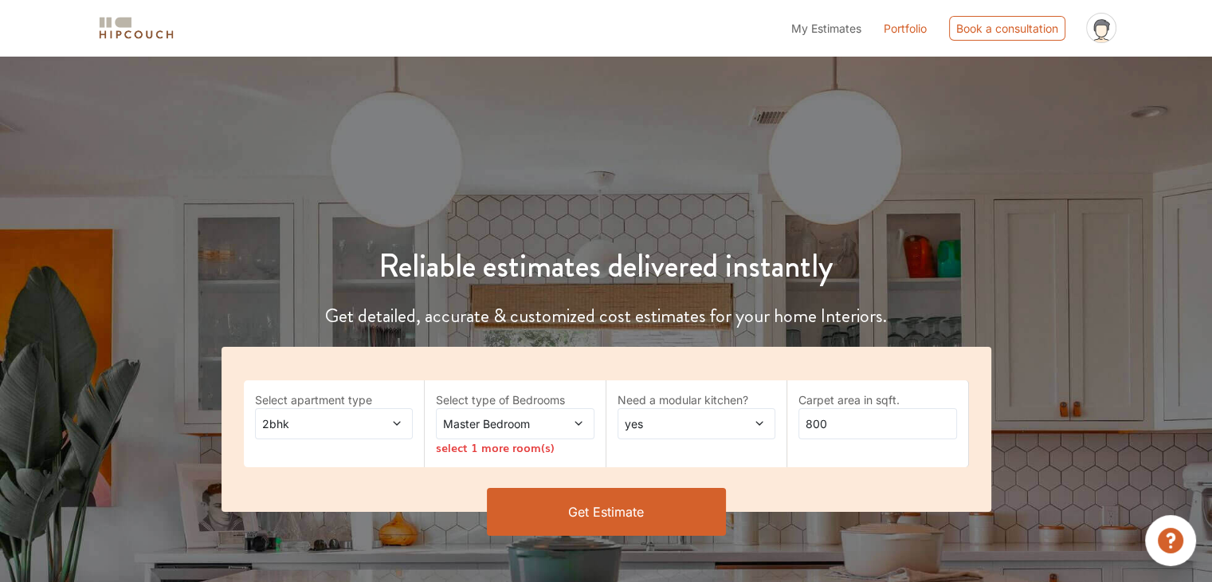
click at [623, 516] on button "Get Estimate" at bounding box center [606, 512] width 239 height 48
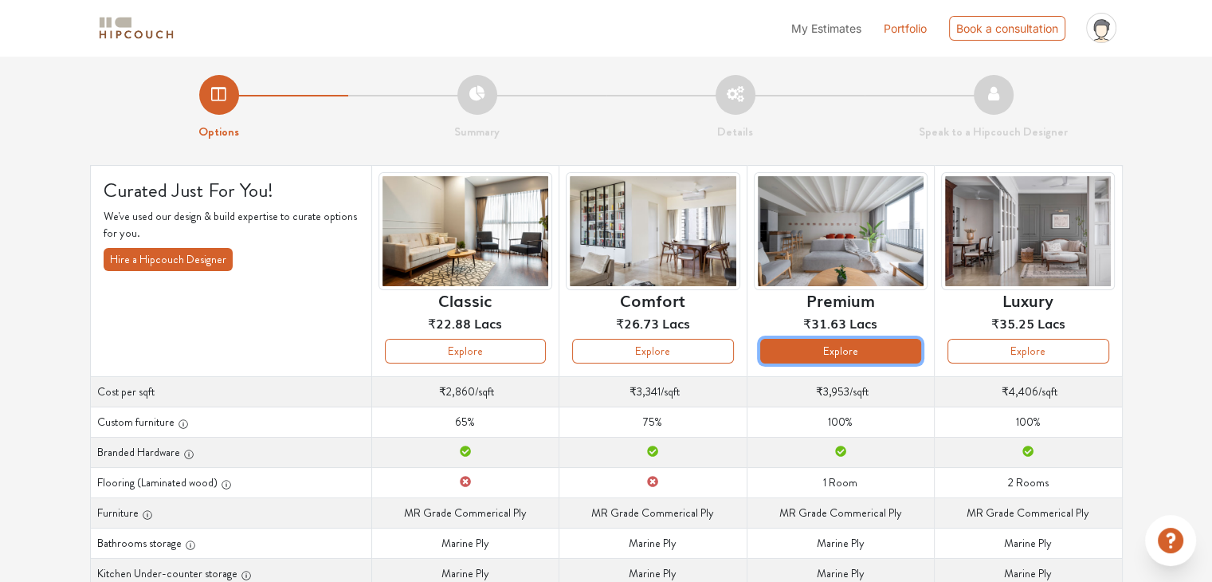
click at [823, 353] on button "Explore" at bounding box center [840, 351] width 161 height 25
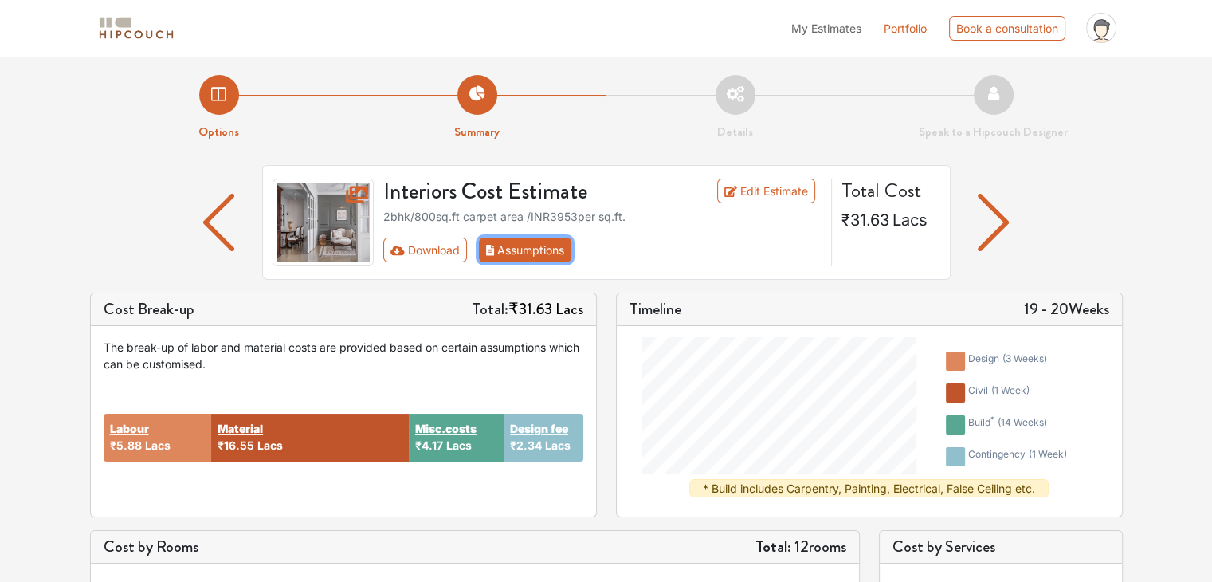
click at [538, 243] on button "Assumptions" at bounding box center [525, 250] width 93 height 25
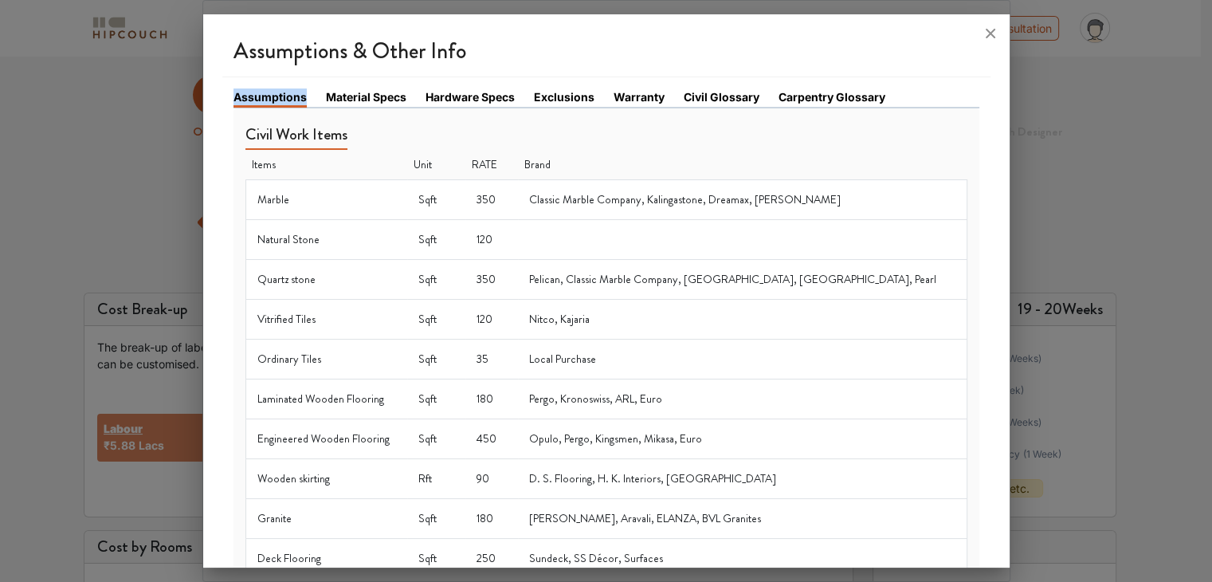
drag, startPoint x: 234, startPoint y: 95, endPoint x: 303, endPoint y: 97, distance: 69.4
copy link "Assumptions"
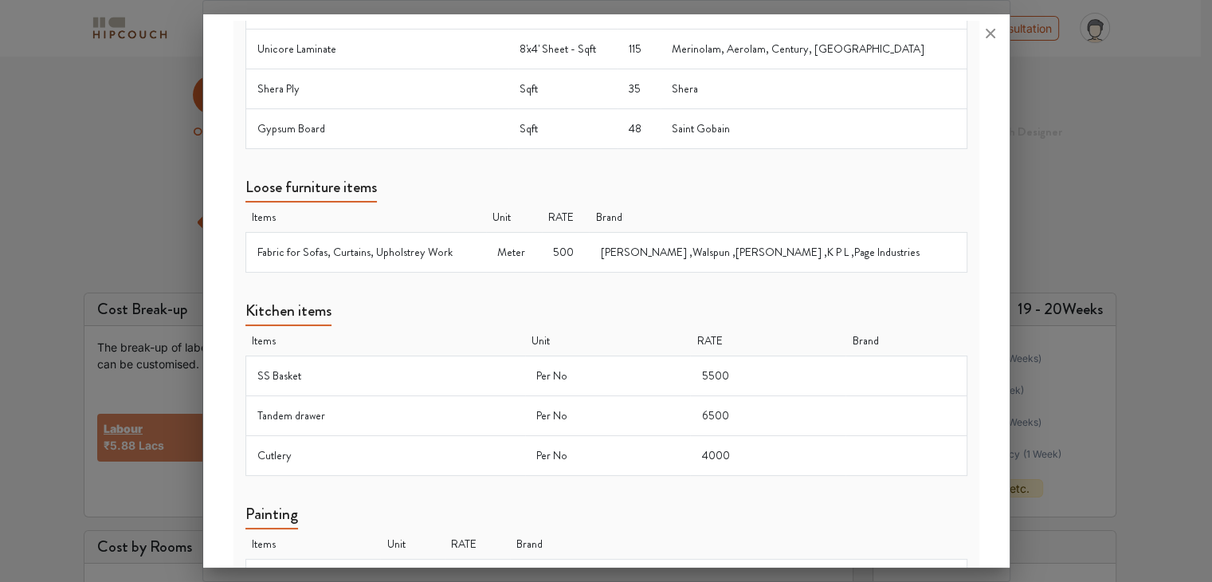
scroll to position [1007, 0]
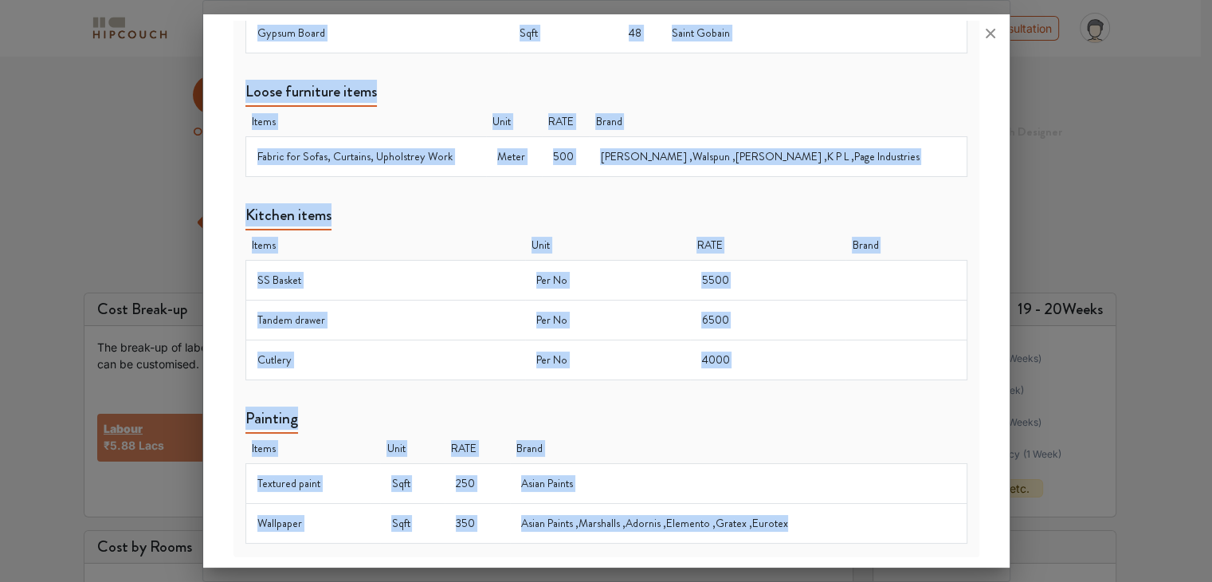
drag, startPoint x: 248, startPoint y: 132, endPoint x: 788, endPoint y: 519, distance: 664.4
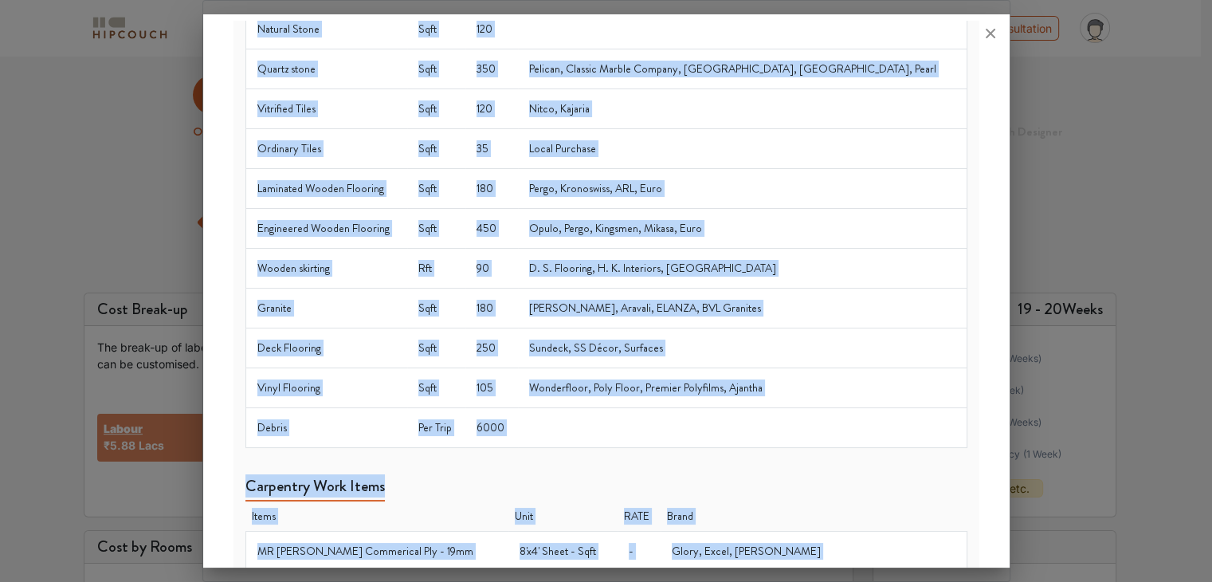
scroll to position [0, 0]
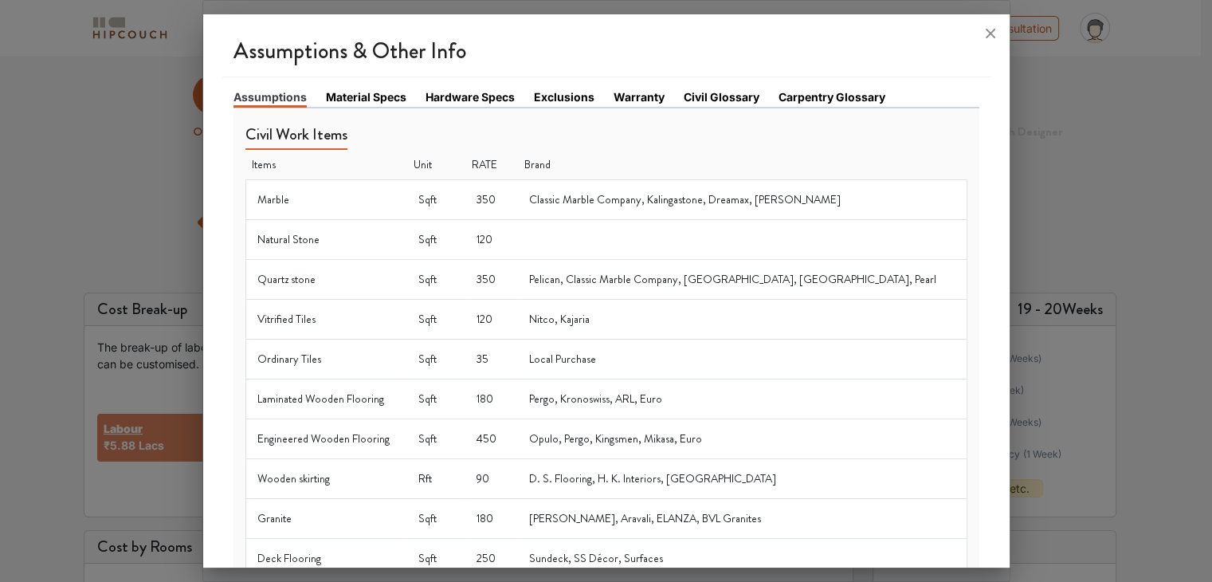
click at [382, 95] on link "Material Specs" at bounding box center [366, 96] width 80 height 17
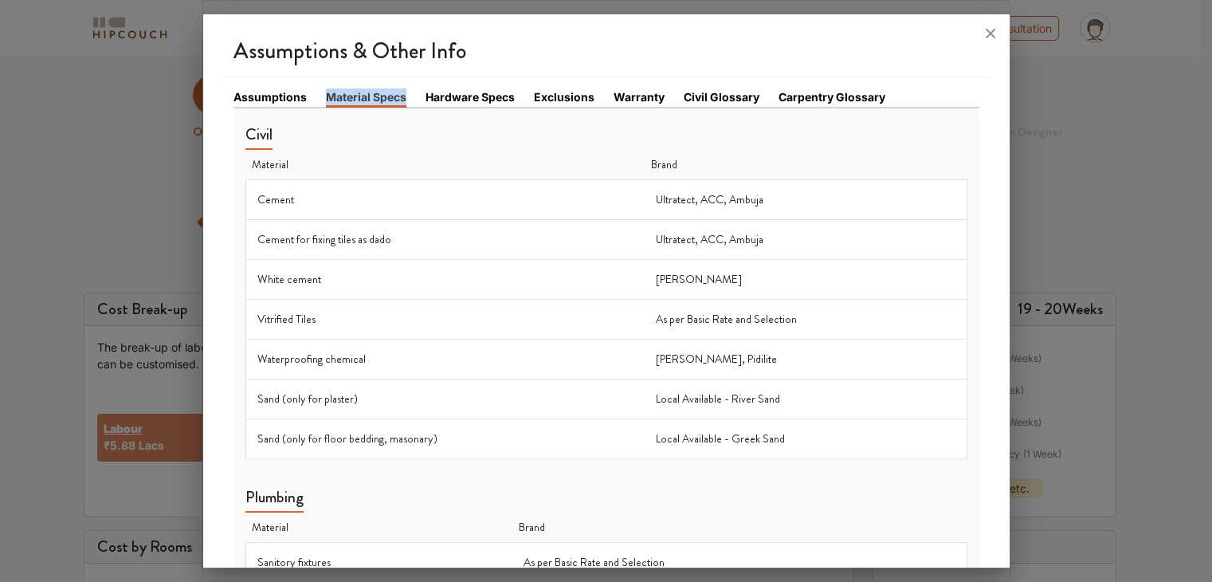
drag, startPoint x: 331, startPoint y: 94, endPoint x: 419, endPoint y: 93, distance: 88.5
click at [418, 93] on li "Material Specs" at bounding box center [376, 97] width 100 height 18
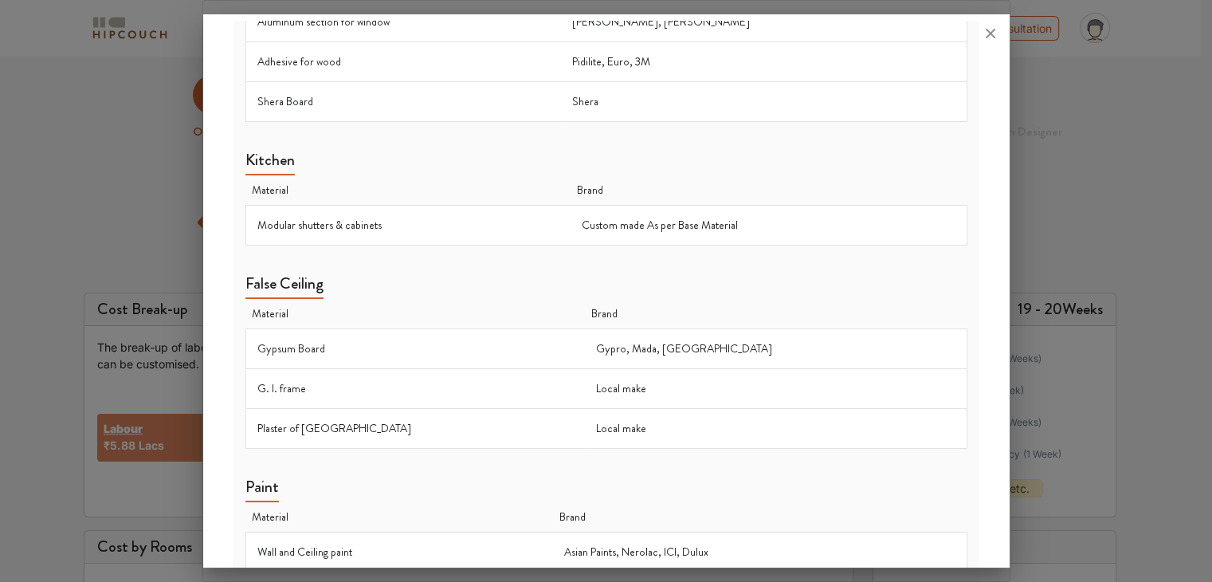
scroll to position [1372, 0]
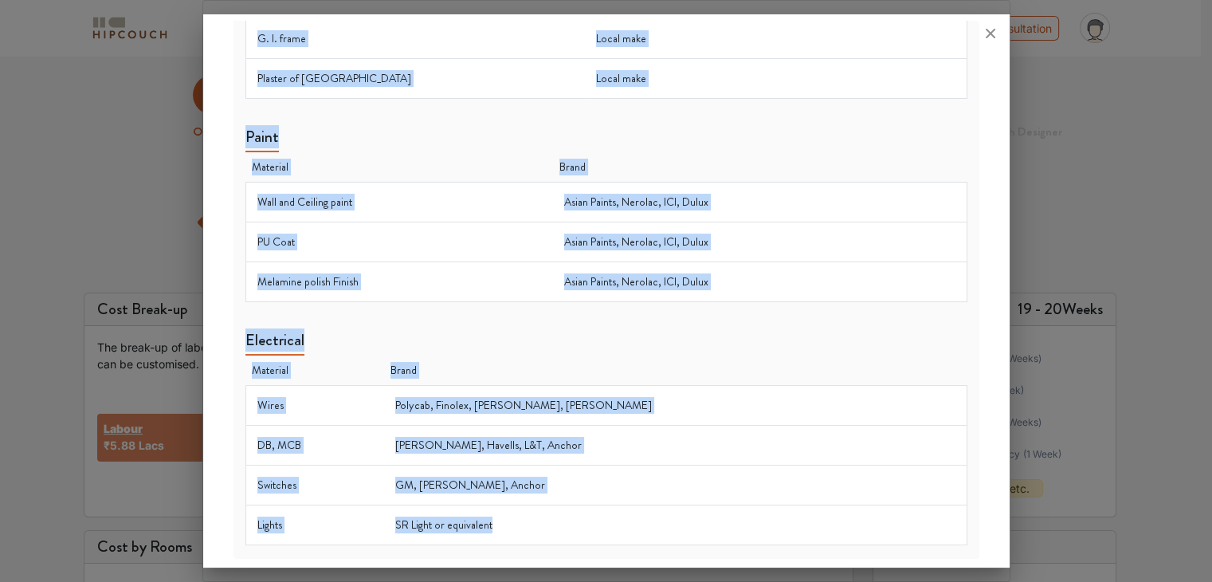
drag, startPoint x: 265, startPoint y: 141, endPoint x: 575, endPoint y: 520, distance: 489.4
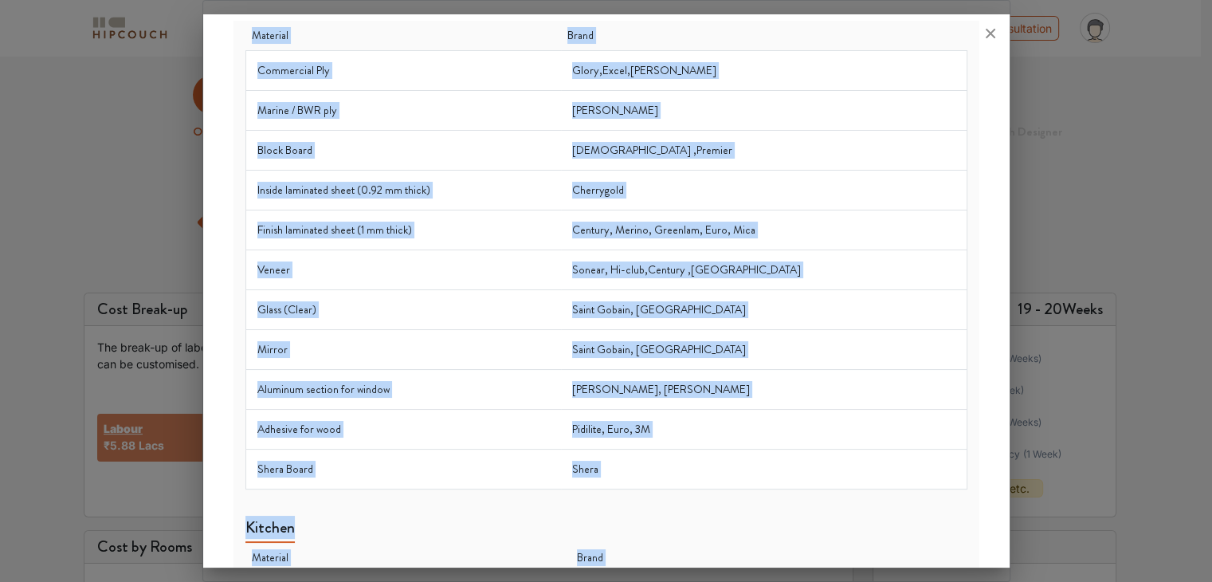
scroll to position [0, 0]
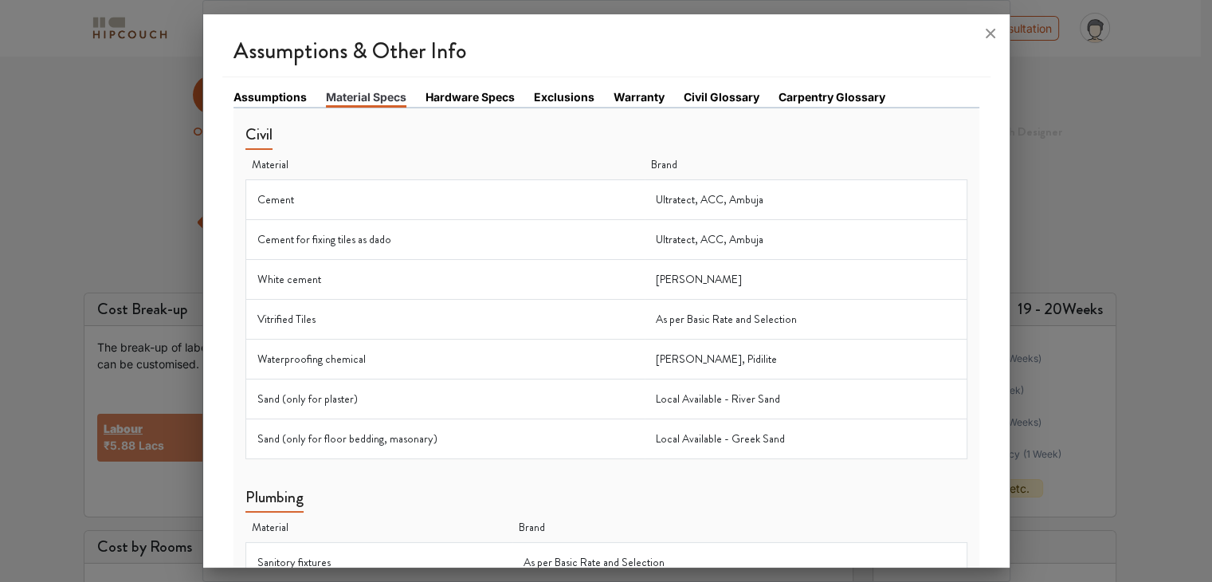
click at [465, 99] on link "Hardware Specs" at bounding box center [470, 96] width 89 height 17
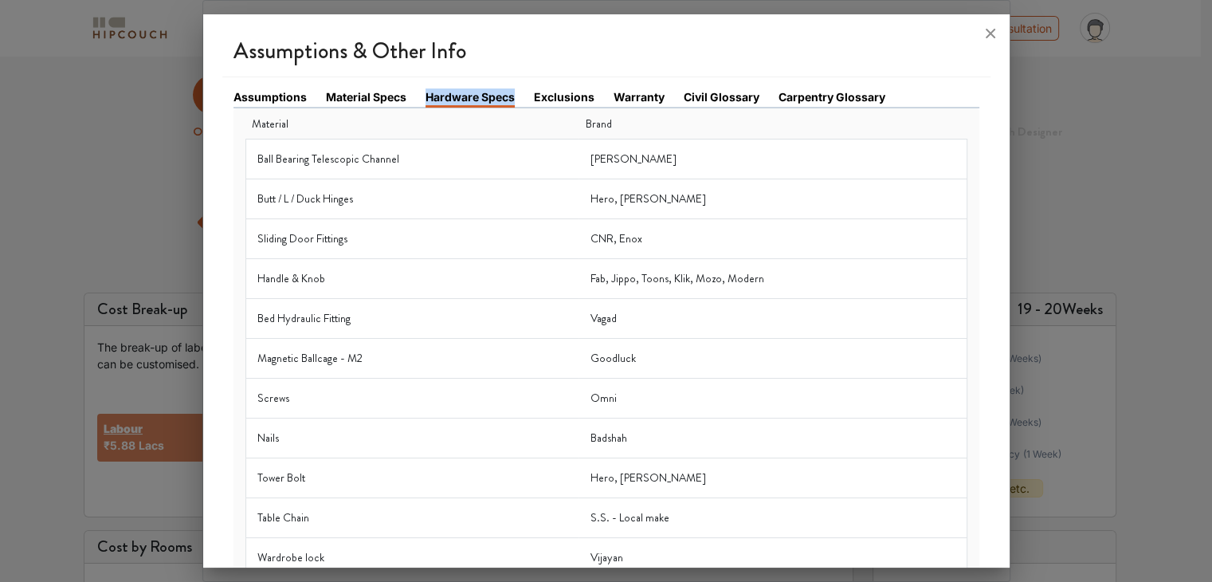
drag, startPoint x: 434, startPoint y: 93, endPoint x: 512, endPoint y: 92, distance: 78.9
click at [512, 92] on ul "Assumptions Material Specs Hardware Specs Exclusions Warranty Civil Glossary Ca…" at bounding box center [607, 98] width 746 height 20
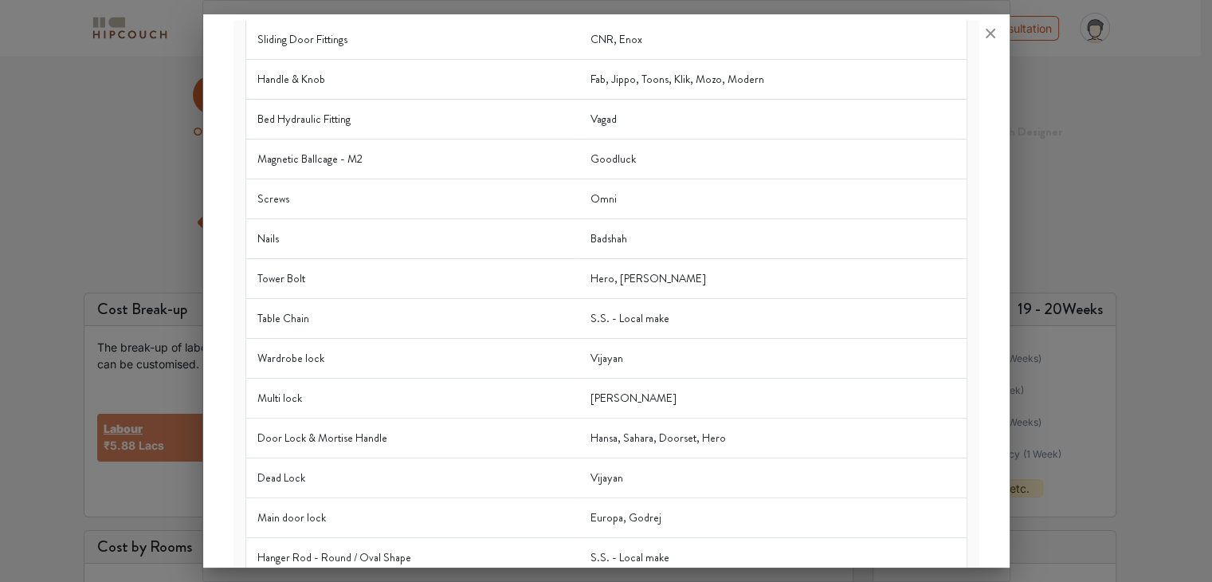
scroll to position [316, 0]
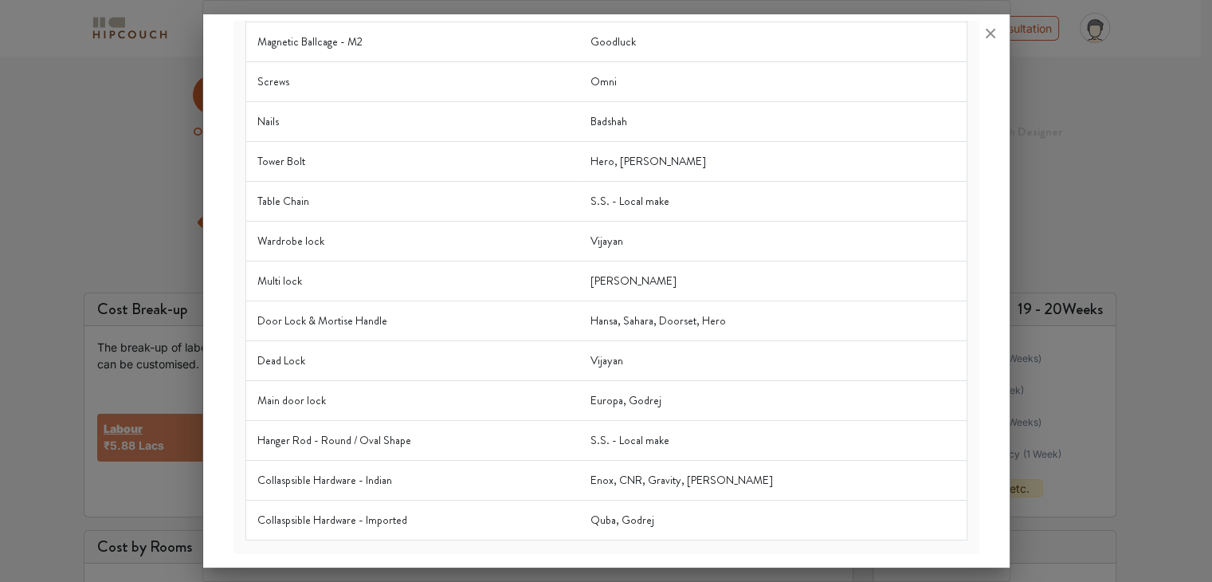
drag, startPoint x: 253, startPoint y: 119, endPoint x: 752, endPoint y: 544, distance: 655.8
click at [752, 544] on div "Material Brand Ball Bearing Telescopic Channel Rado, Baba Butt / L / Duck Hinge…" at bounding box center [607, 173] width 746 height 762
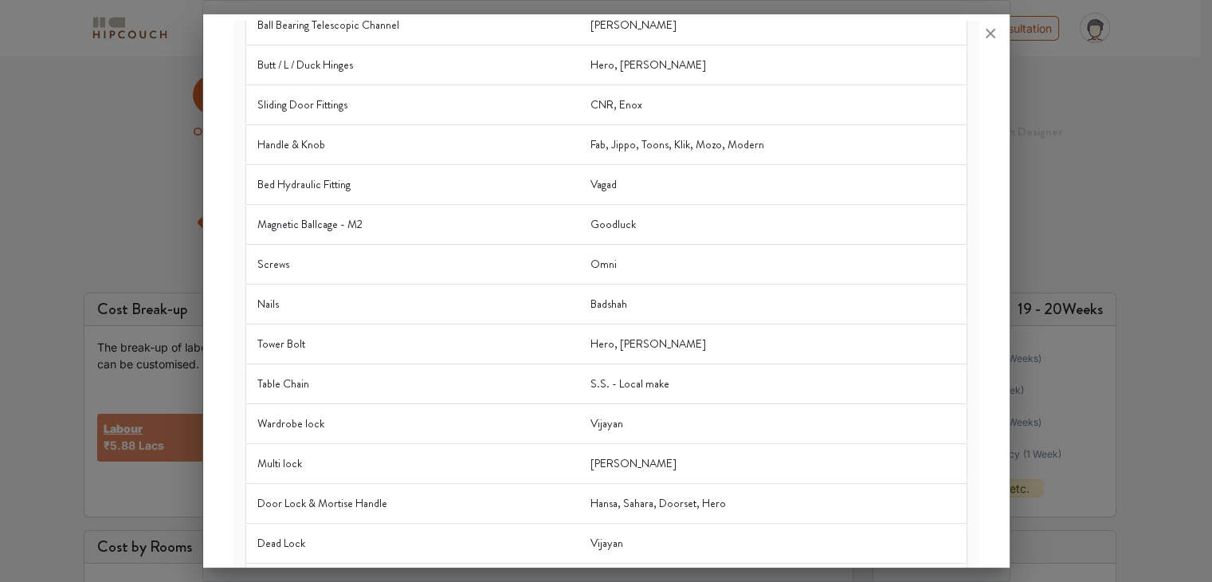
scroll to position [0, 0]
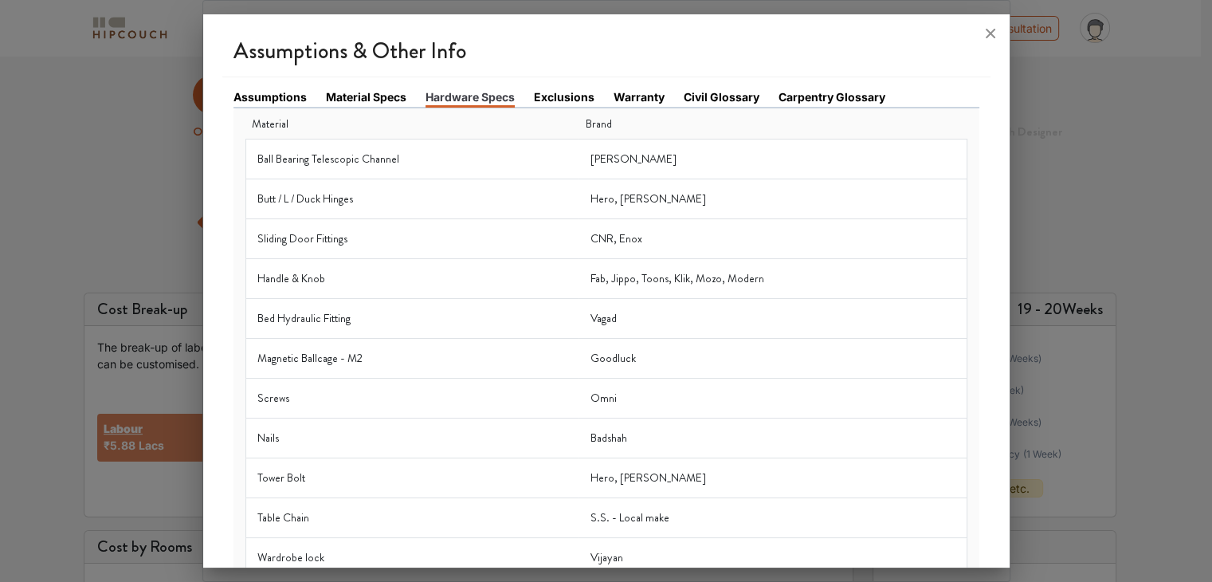
click at [564, 92] on link "Exclusions" at bounding box center [564, 96] width 61 height 17
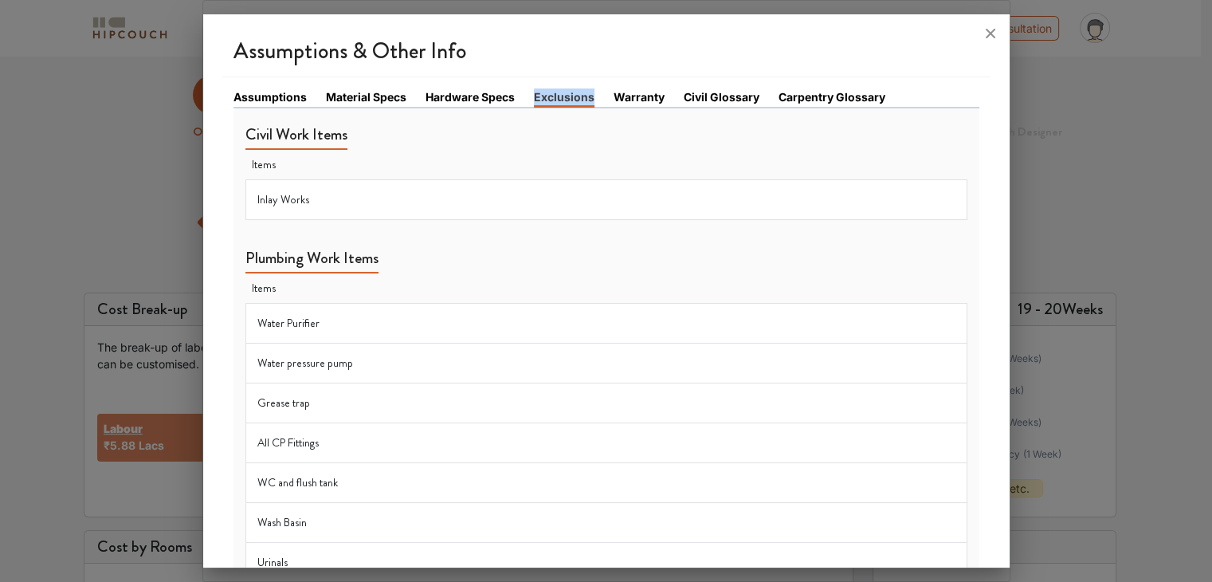
drag, startPoint x: 535, startPoint y: 94, endPoint x: 606, endPoint y: 94, distance: 70.9
click at [606, 94] on li "Exclusions" at bounding box center [574, 97] width 80 height 18
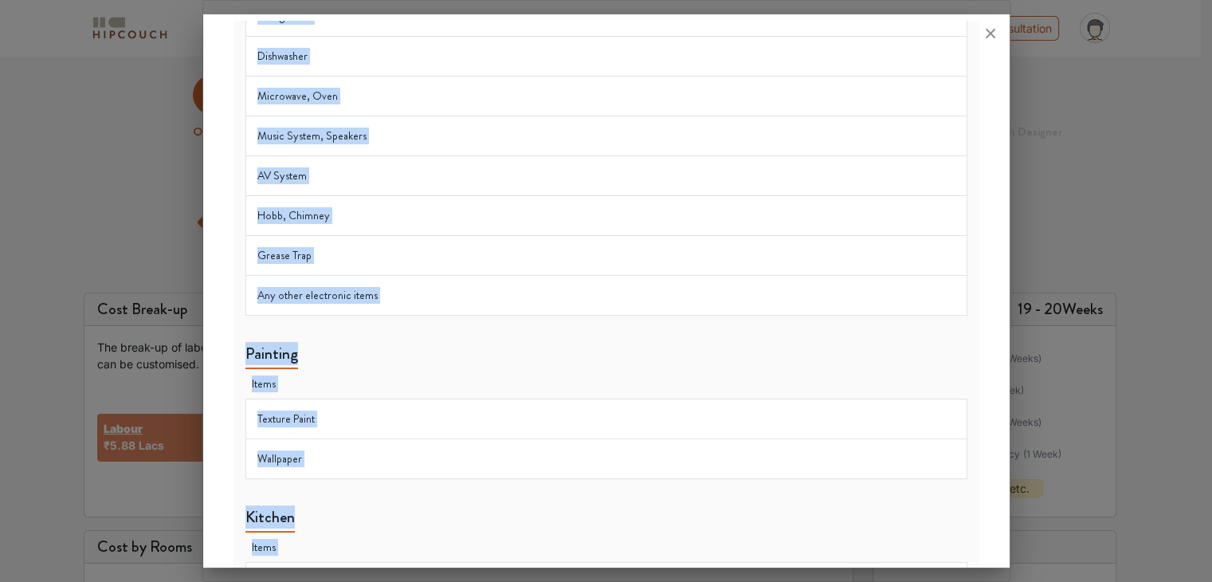
scroll to position [1856, 0]
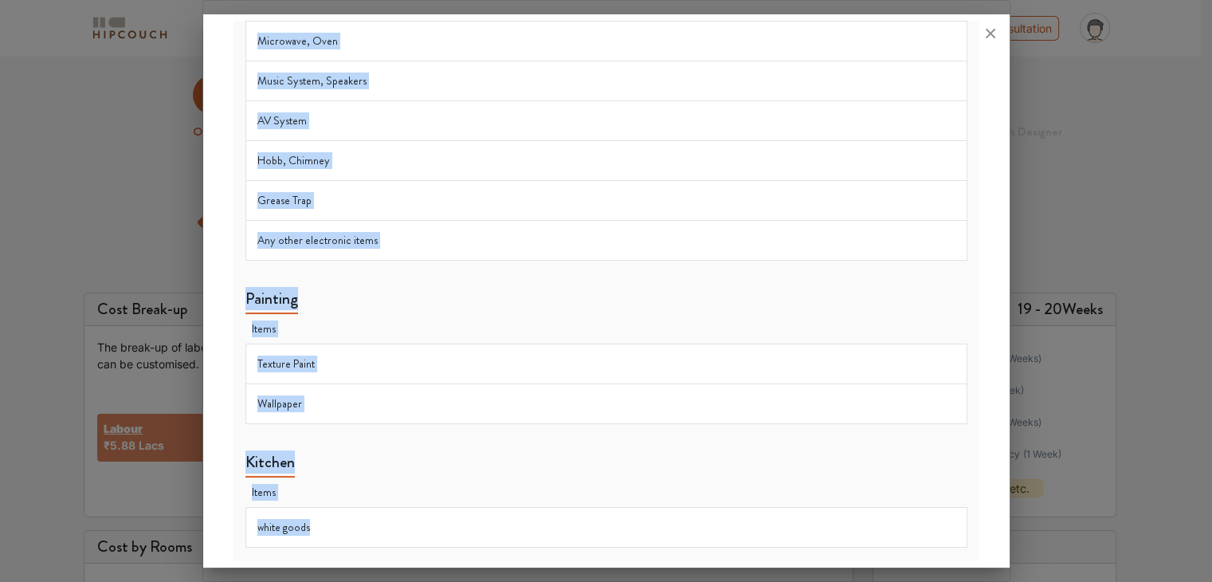
drag, startPoint x: 245, startPoint y: 134, endPoint x: 453, endPoint y: 520, distance: 438.6
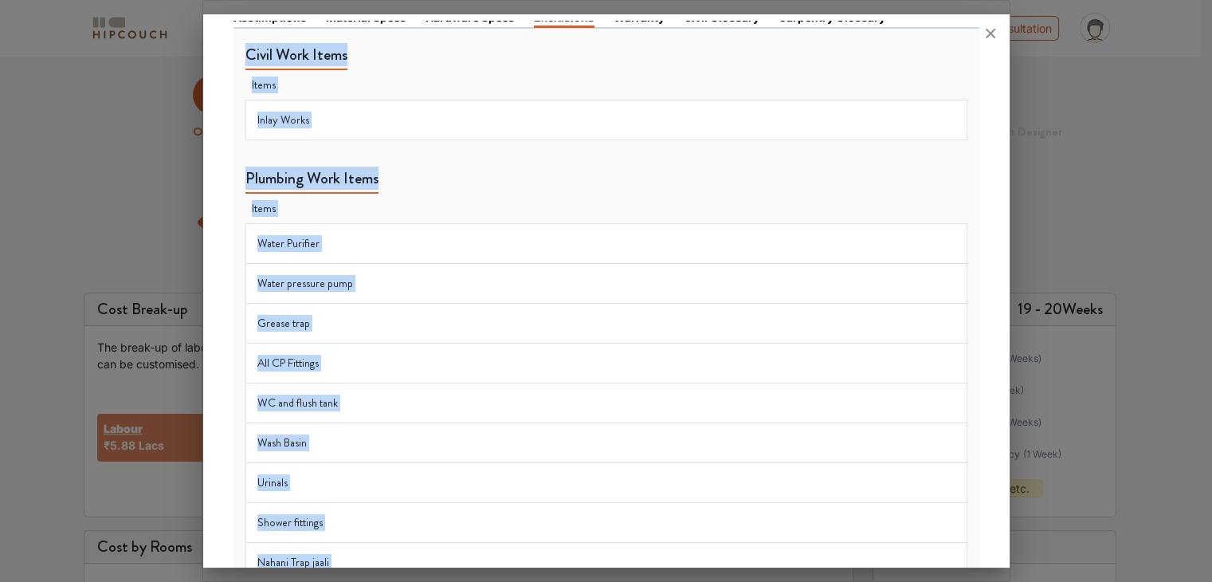
scroll to position [0, 0]
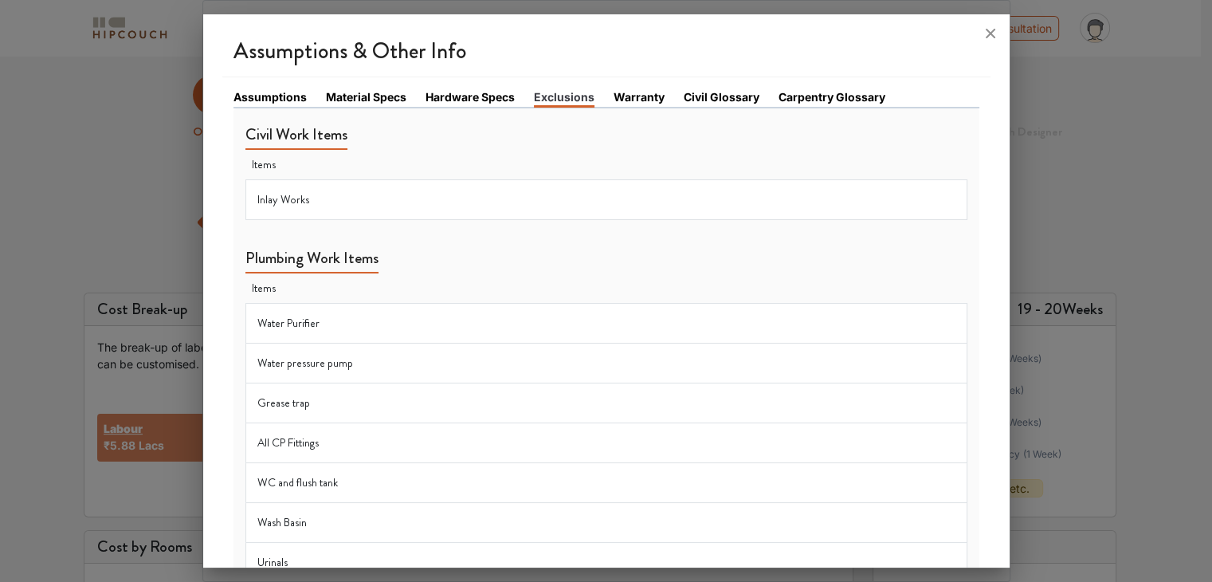
click at [637, 96] on link "Warranty" at bounding box center [639, 96] width 51 height 17
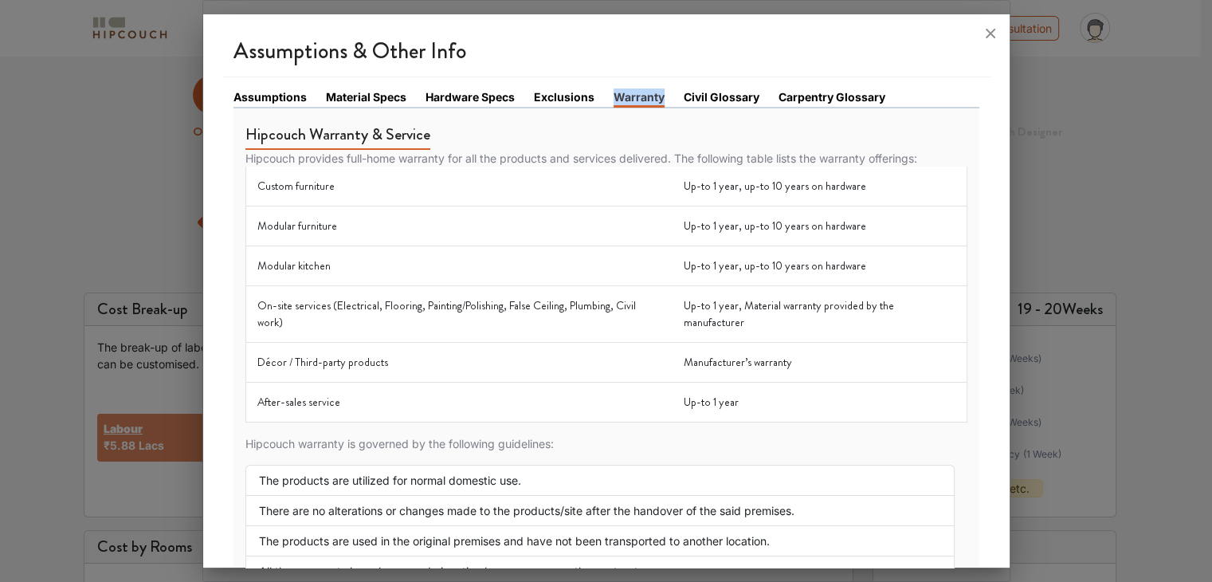
drag, startPoint x: 610, startPoint y: 95, endPoint x: 663, endPoint y: 98, distance: 53.5
click at [663, 98] on ul "Assumptions Material Specs Hardware Specs Exclusions Warranty Civil Glossary Ca…" at bounding box center [607, 98] width 746 height 20
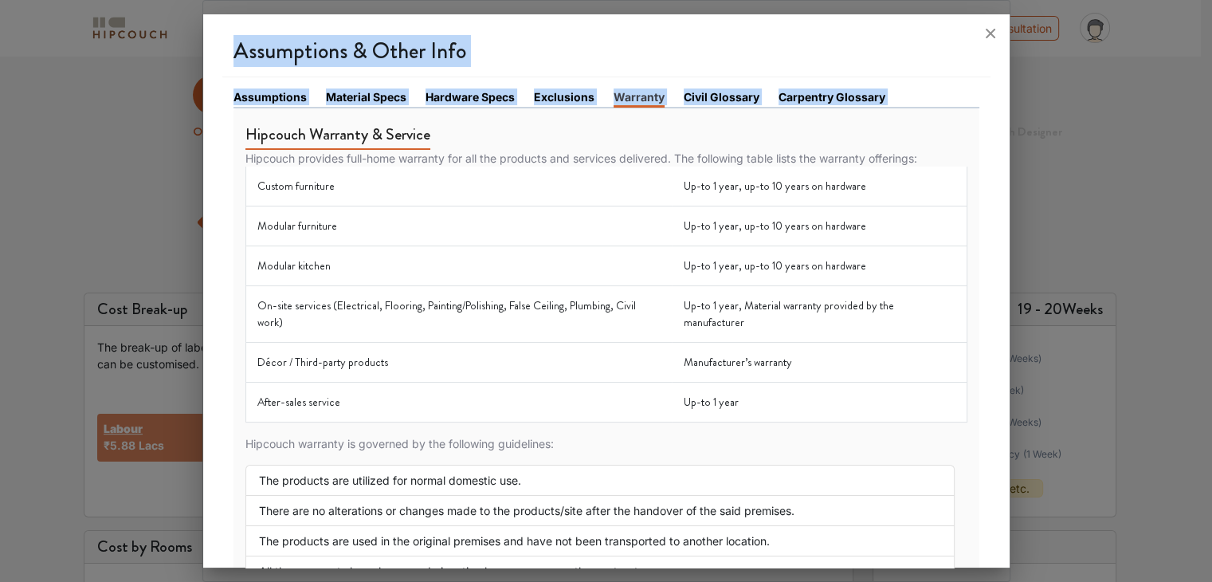
scroll to position [278, 0]
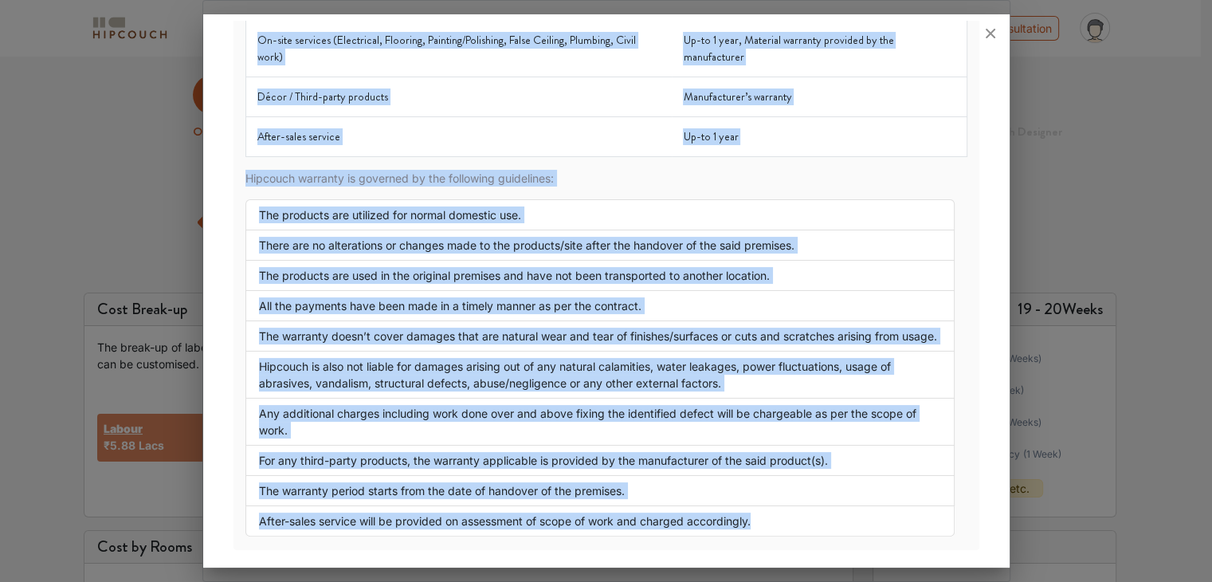
drag, startPoint x: 245, startPoint y: 134, endPoint x: 775, endPoint y: 516, distance: 653.2
click at [769, 520] on div "Hipcouch Warranty & Service Hipcouch provides full-home warranty for all the pr…" at bounding box center [606, 190] width 722 height 693
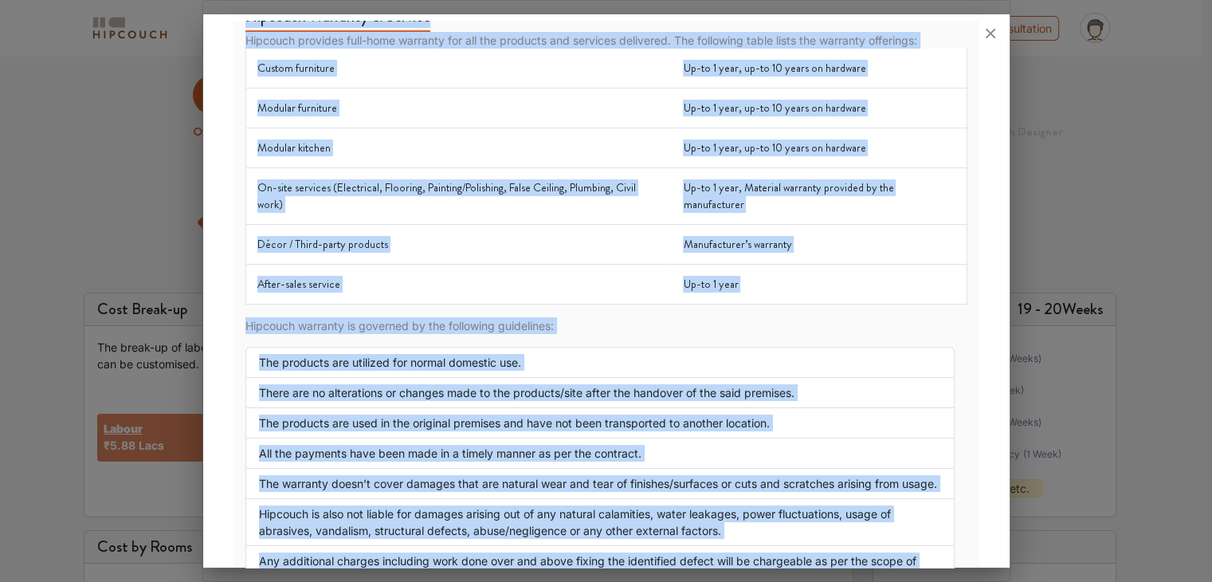
scroll to position [0, 0]
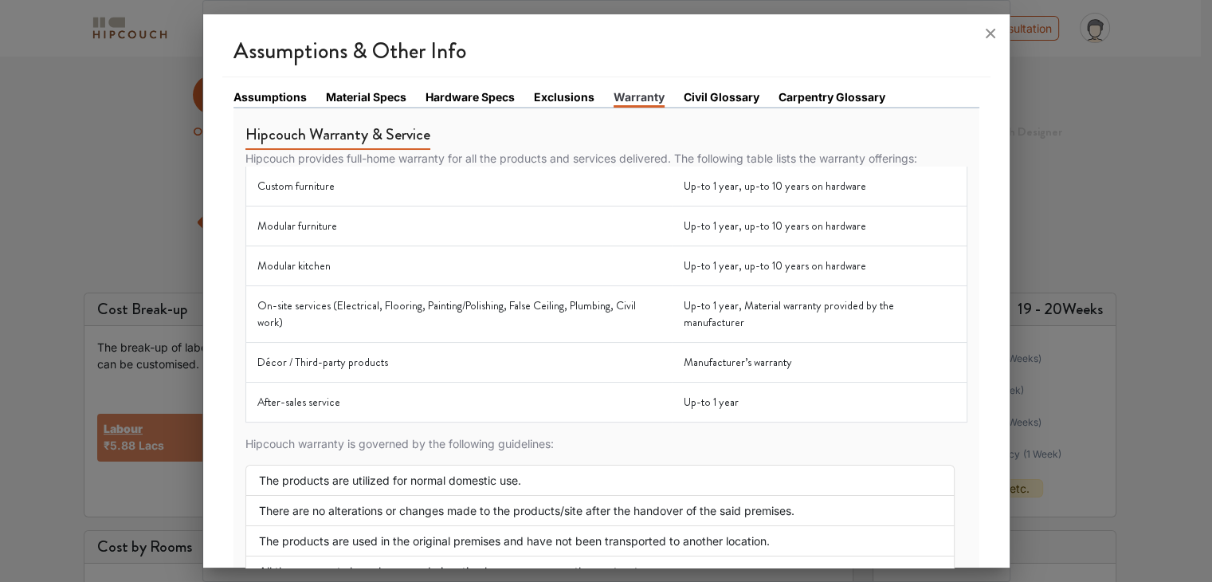
click at [726, 92] on link "Civil Glossary" at bounding box center [722, 96] width 76 height 17
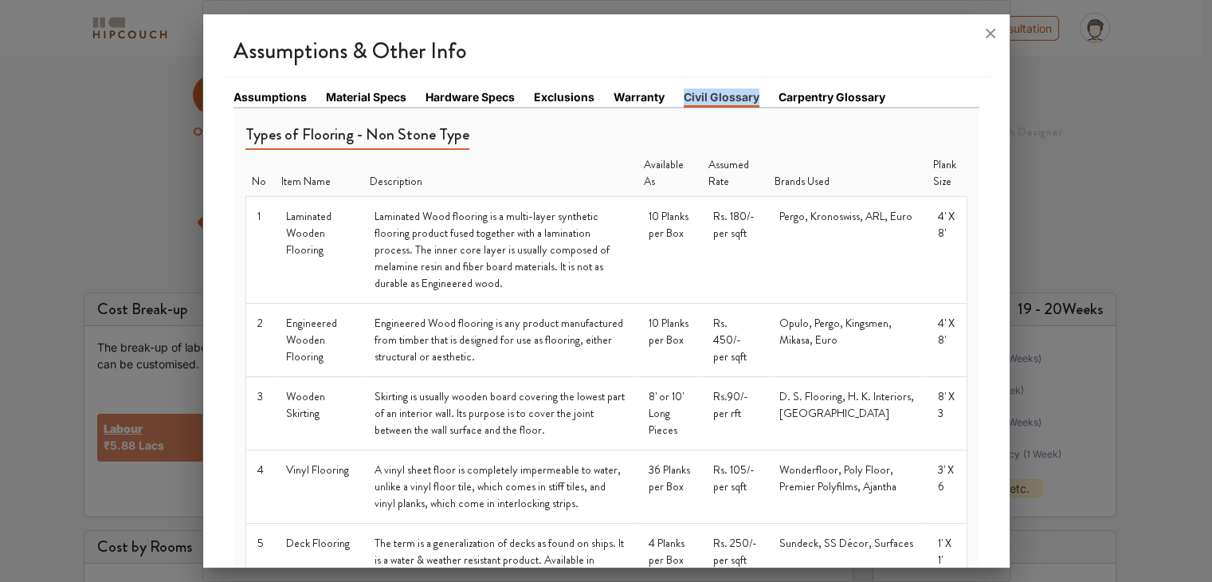
drag, startPoint x: 681, startPoint y: 93, endPoint x: 763, endPoint y: 96, distance: 82.1
click at [763, 96] on li "Civil Glossary" at bounding box center [731, 97] width 95 height 18
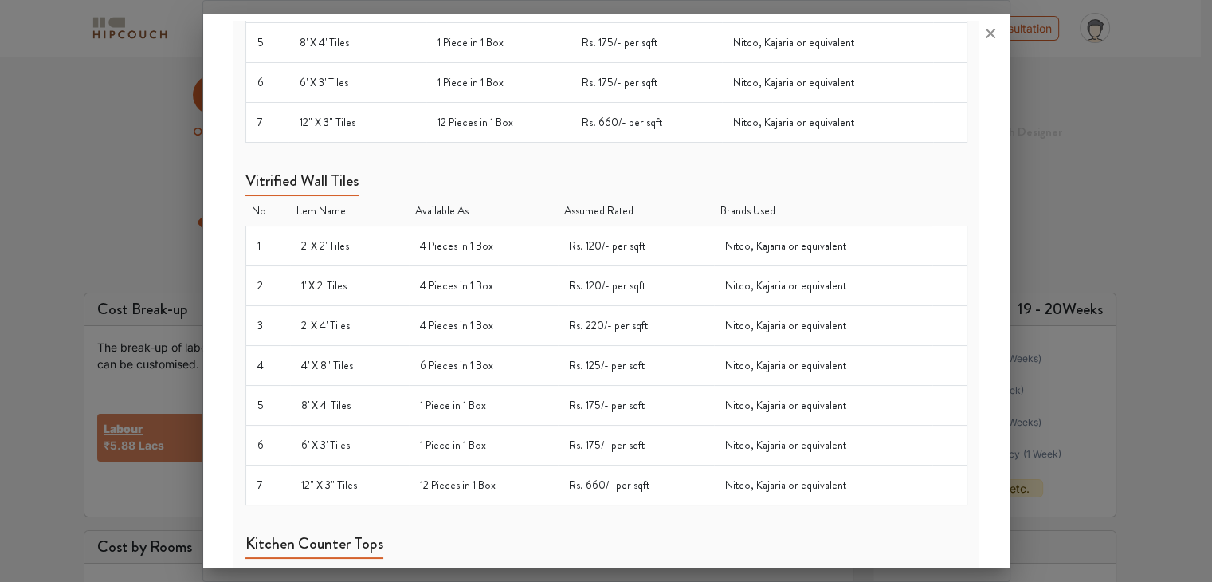
scroll to position [1353, 0]
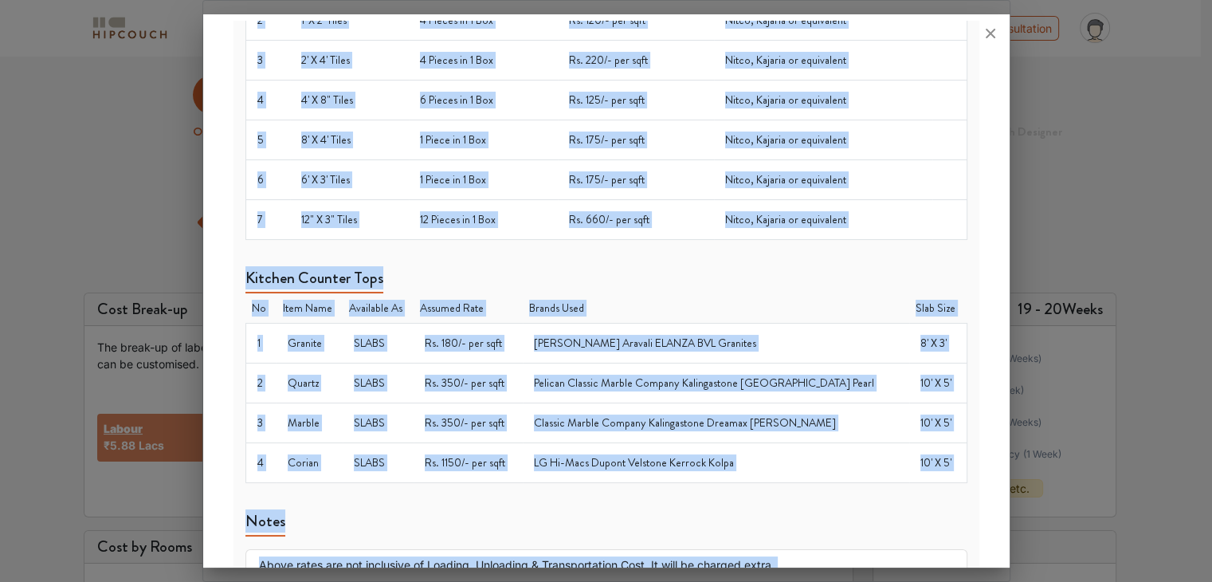
drag, startPoint x: 246, startPoint y: 131, endPoint x: 520, endPoint y: 540, distance: 492.5
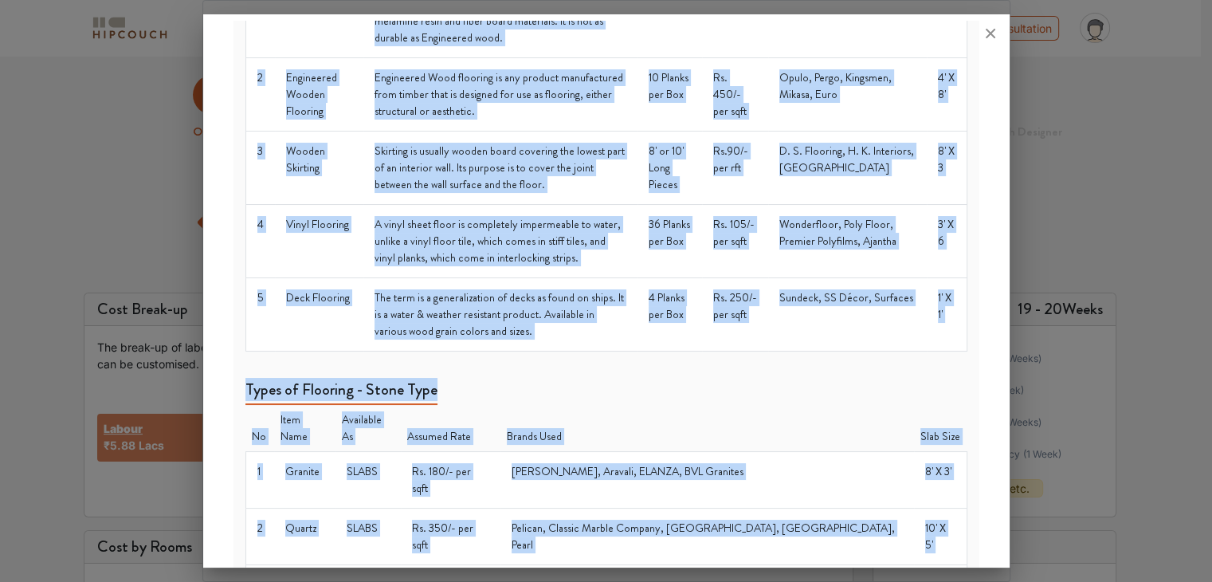
scroll to position [0, 0]
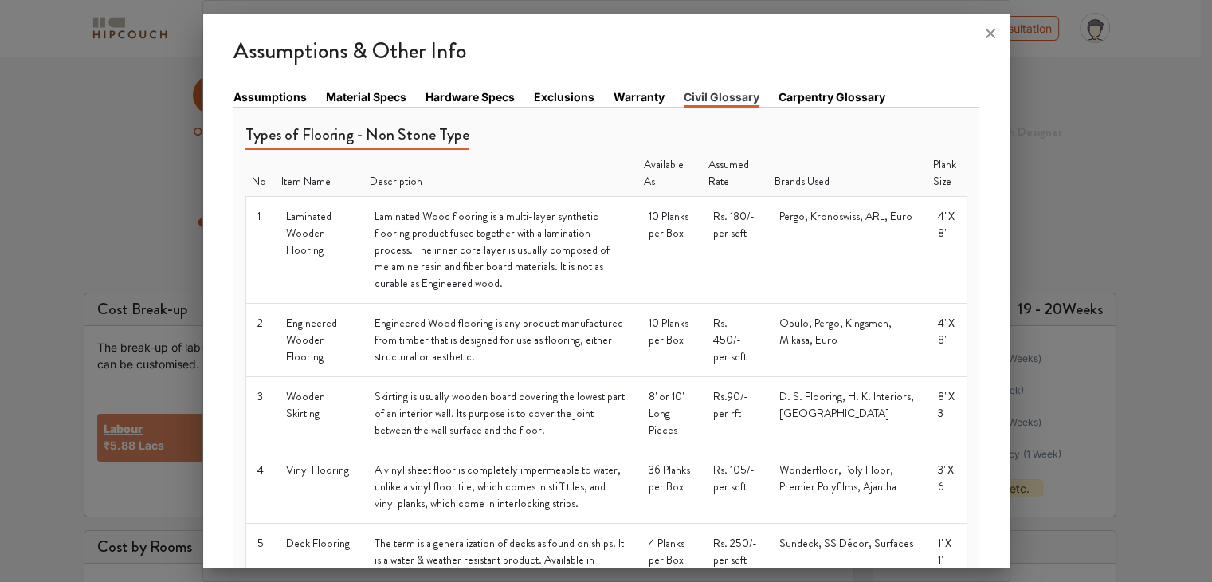
click at [843, 95] on link "Carpentry Glossary" at bounding box center [832, 96] width 107 height 17
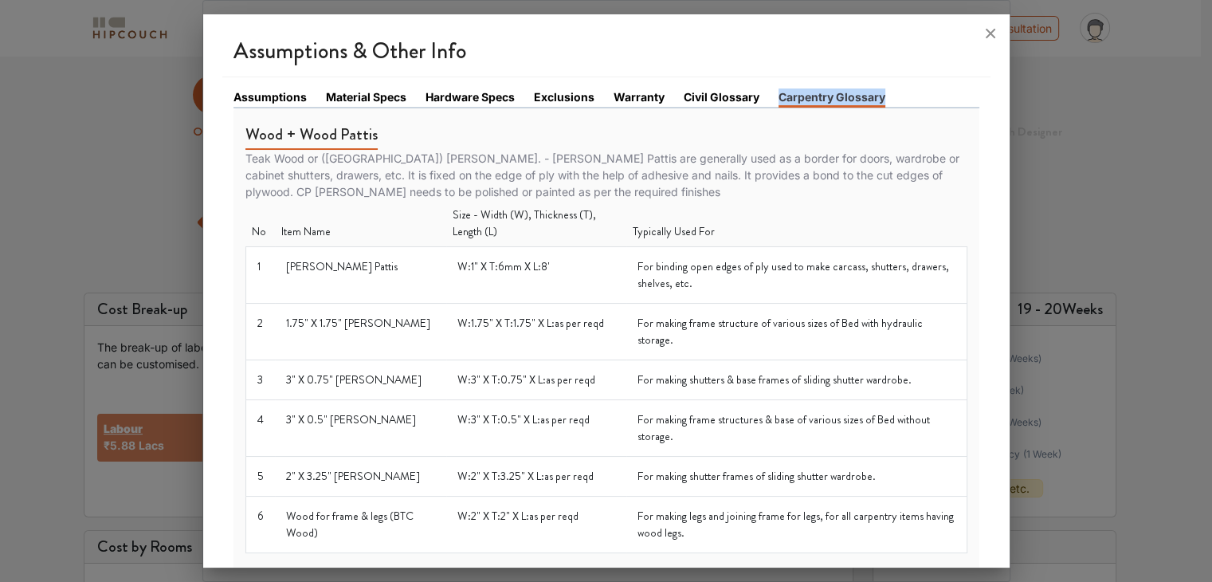
drag, startPoint x: 776, startPoint y: 93, endPoint x: 906, endPoint y: 92, distance: 129.9
click at [906, 92] on ul "Assumptions Material Specs Hardware Specs Exclusions Warranty Civil Glossary Ca…" at bounding box center [607, 98] width 746 height 20
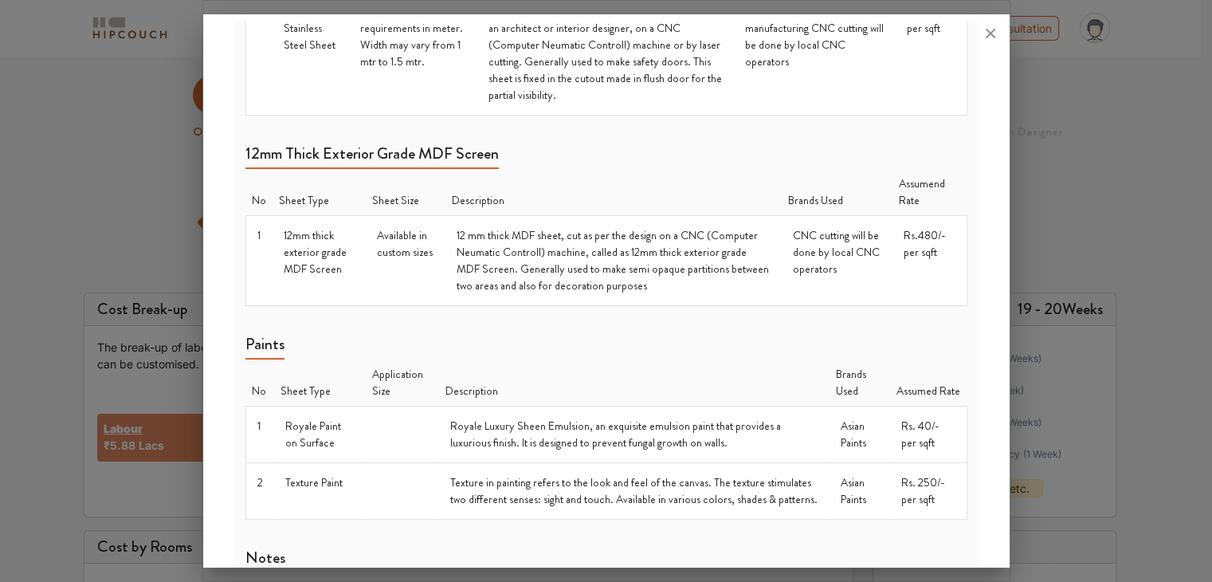
scroll to position [1957, 0]
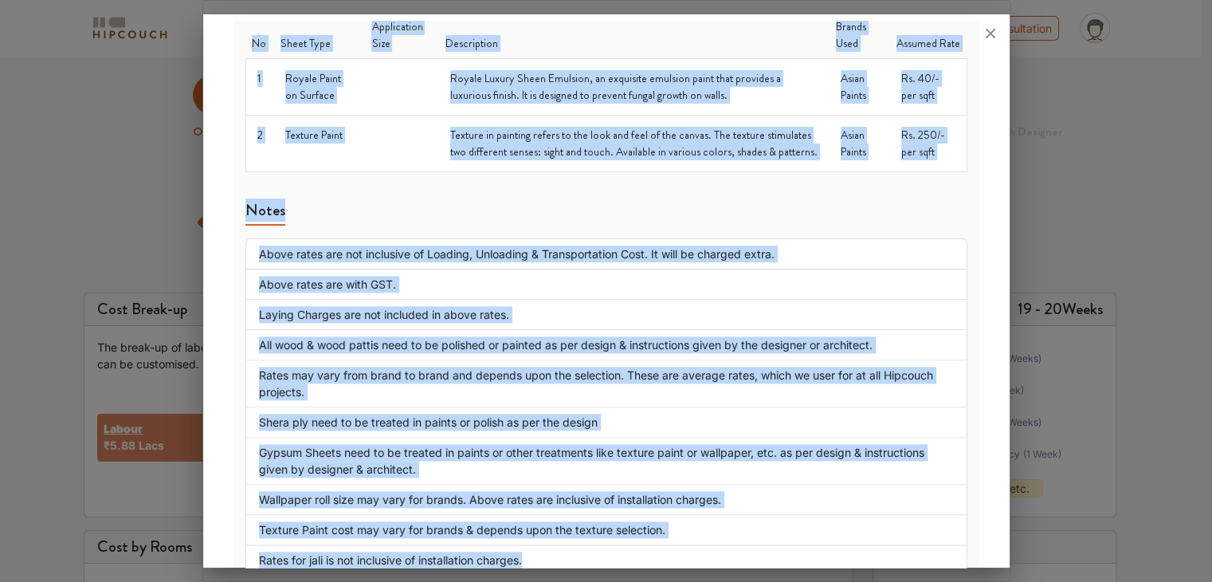
drag, startPoint x: 245, startPoint y: 132, endPoint x: 676, endPoint y: 553, distance: 602.5
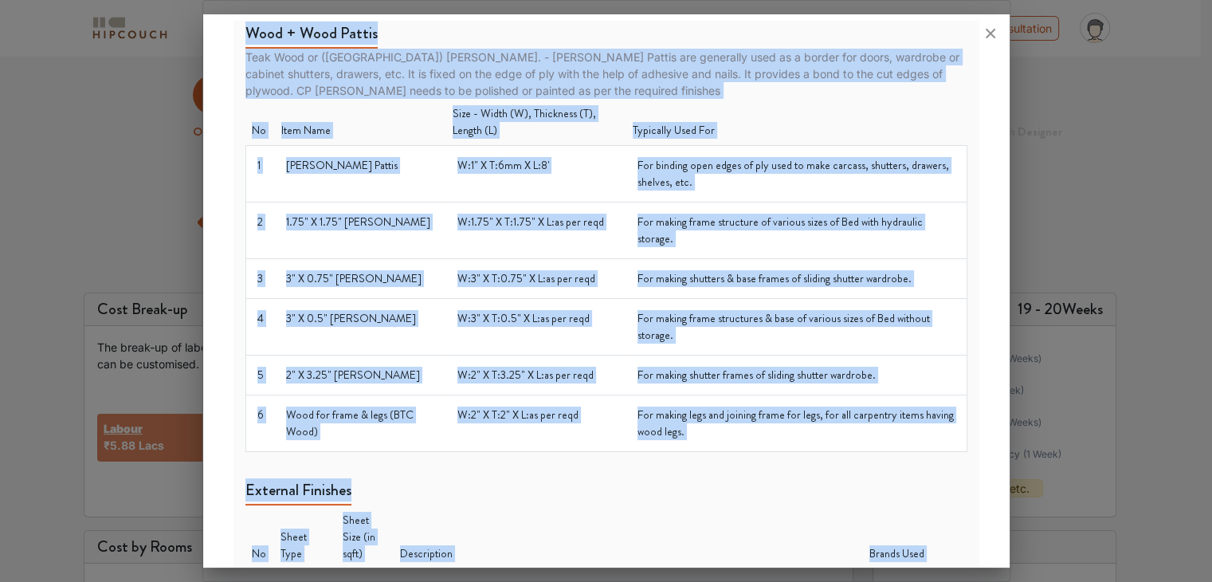
scroll to position [0, 0]
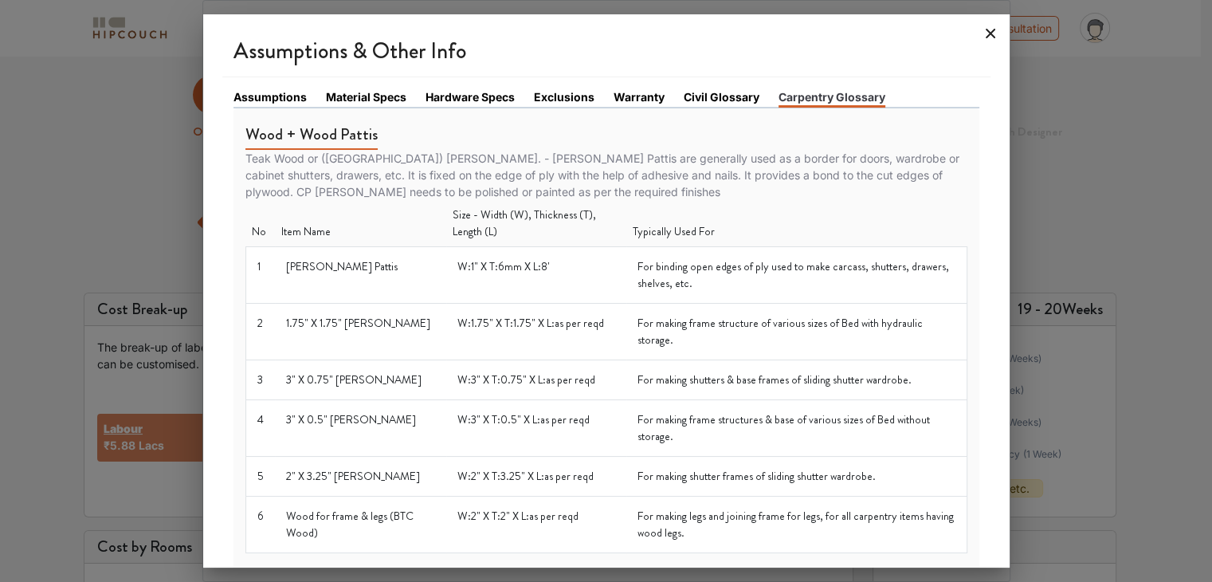
click at [991, 35] on icon at bounding box center [991, 34] width 10 height 10
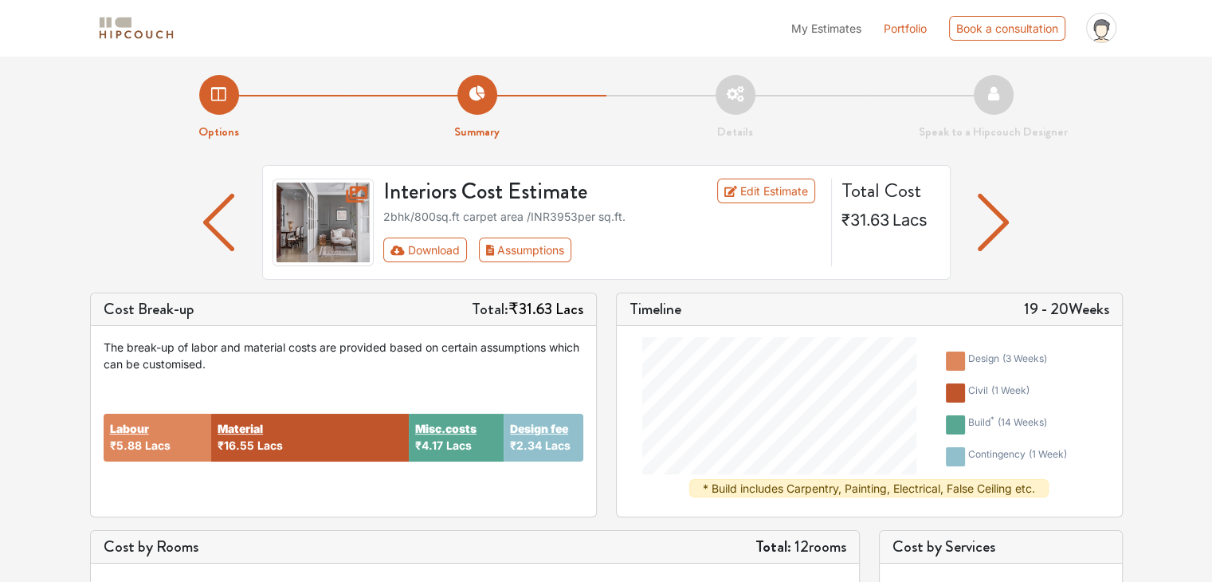
click at [214, 220] on img "button" at bounding box center [218, 222] width 31 height 57
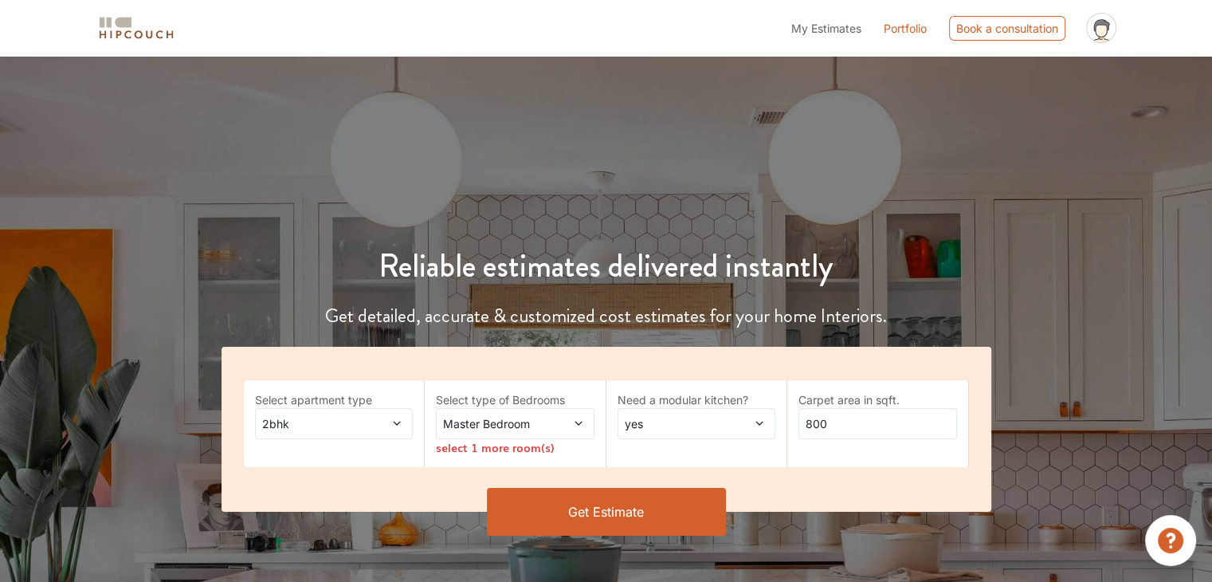
click at [596, 504] on button "Get Estimate" at bounding box center [606, 512] width 239 height 48
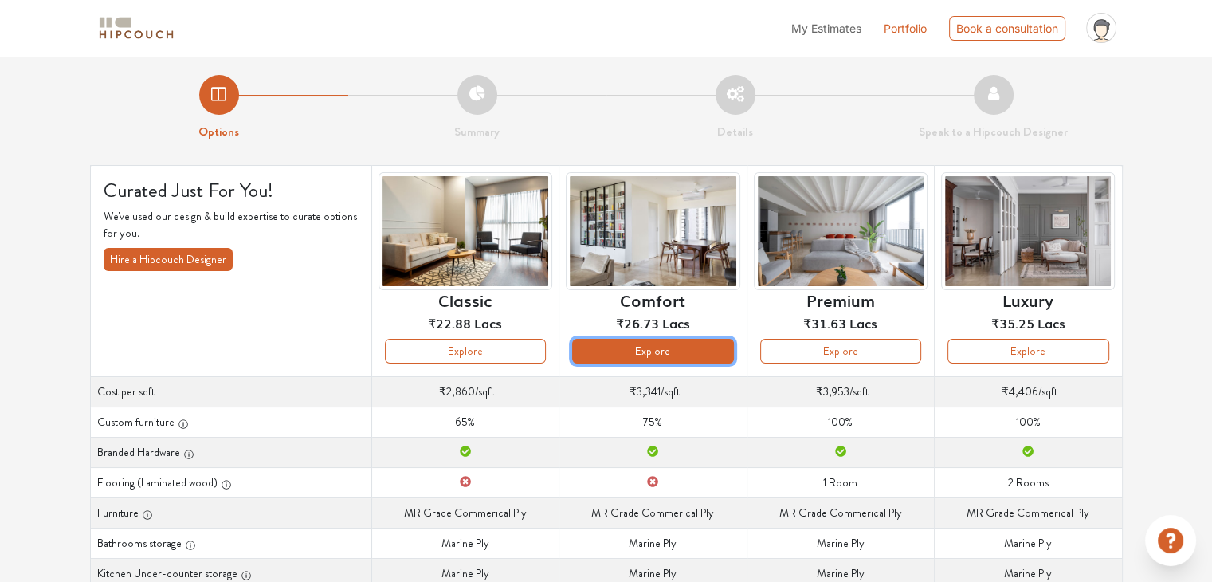
click at [655, 354] on button "Explore" at bounding box center [652, 351] width 161 height 25
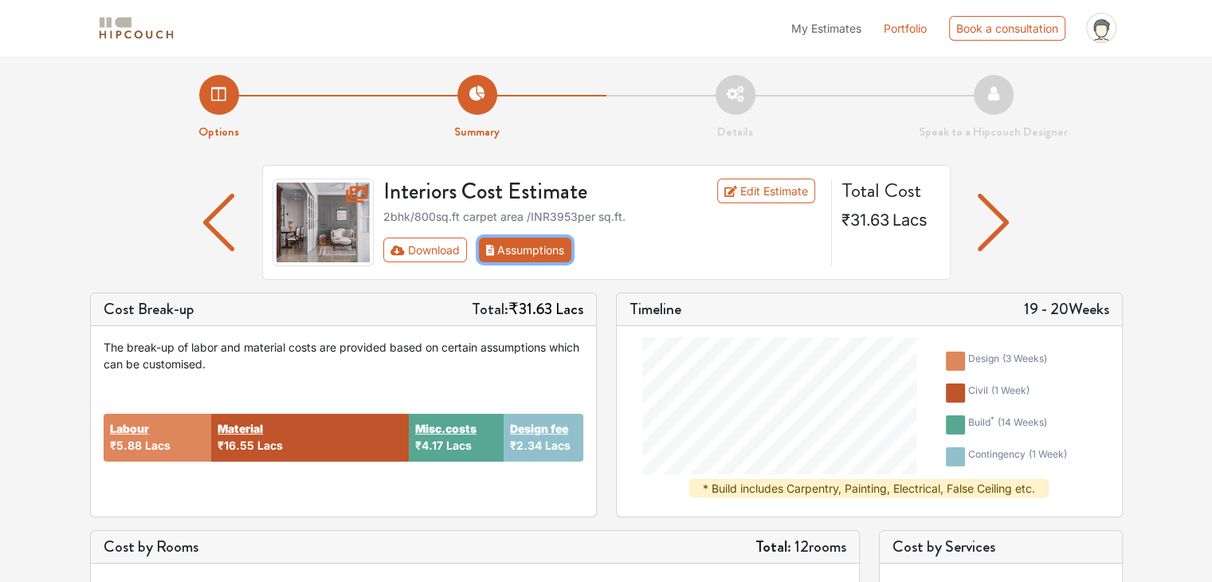
click at [542, 249] on button "Assumptions" at bounding box center [525, 250] width 93 height 25
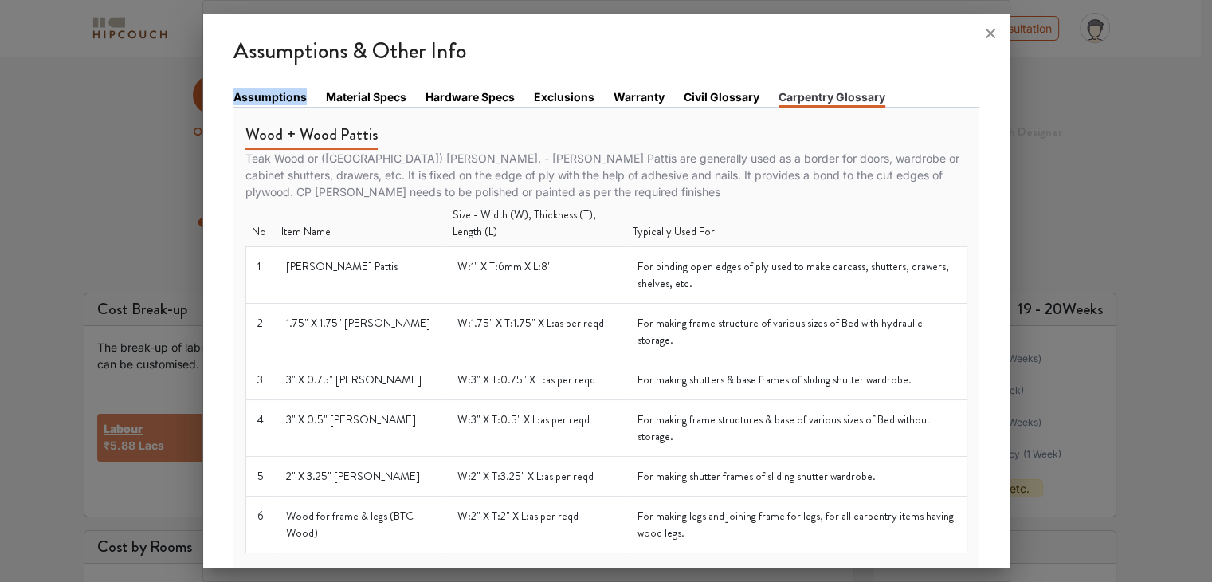
drag, startPoint x: 230, startPoint y: 96, endPoint x: 303, endPoint y: 96, distance: 73.3
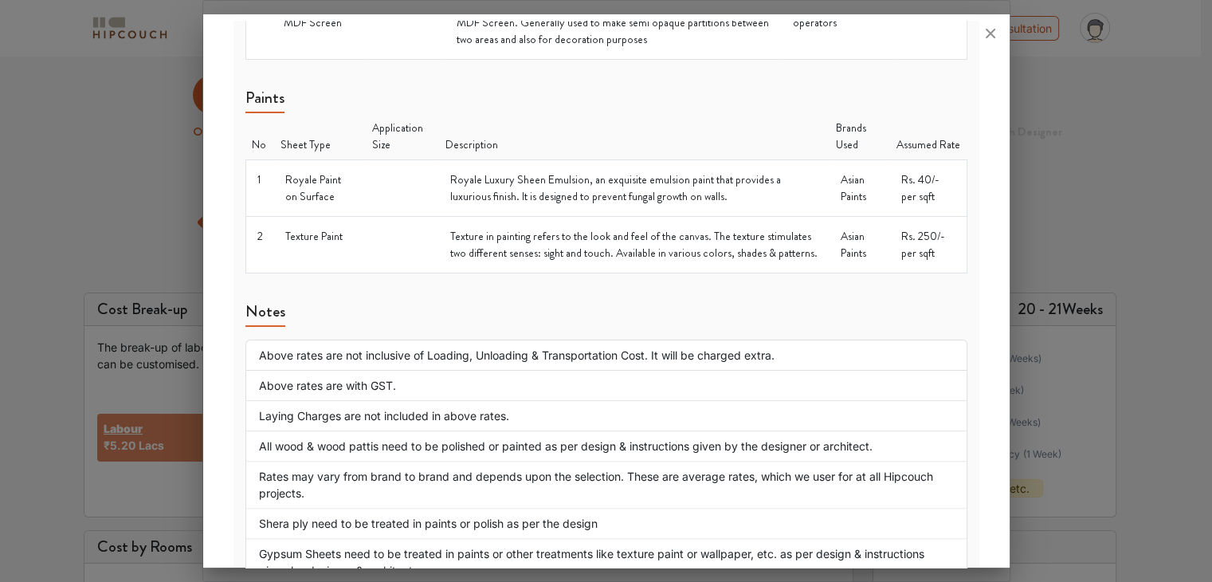
scroll to position [1957, 0]
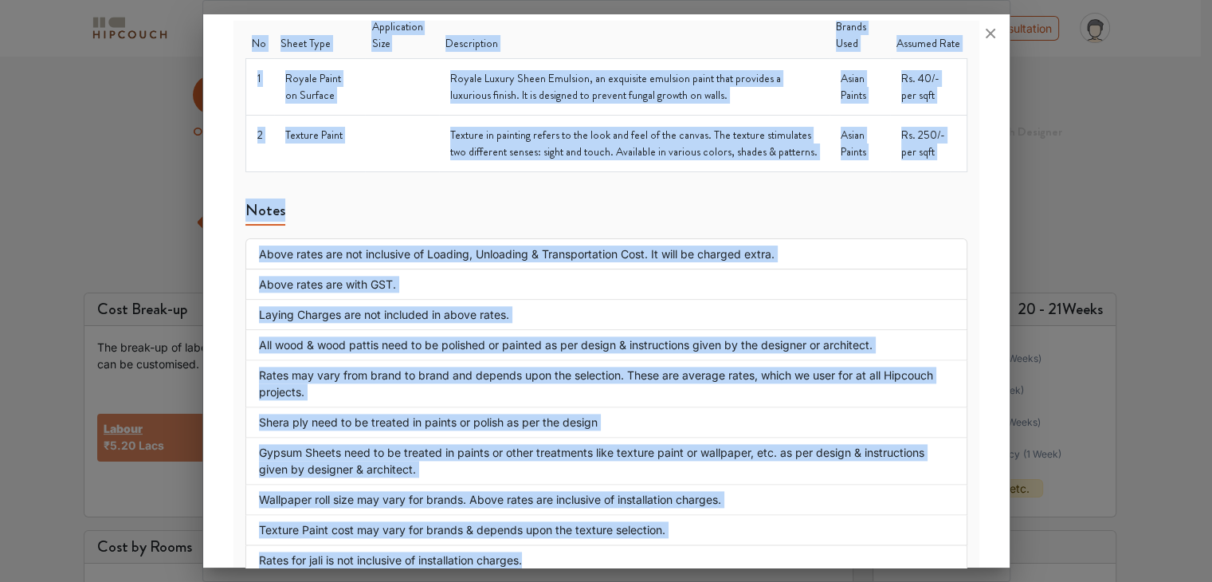
drag, startPoint x: 245, startPoint y: 129, endPoint x: 533, endPoint y: 546, distance: 506.5
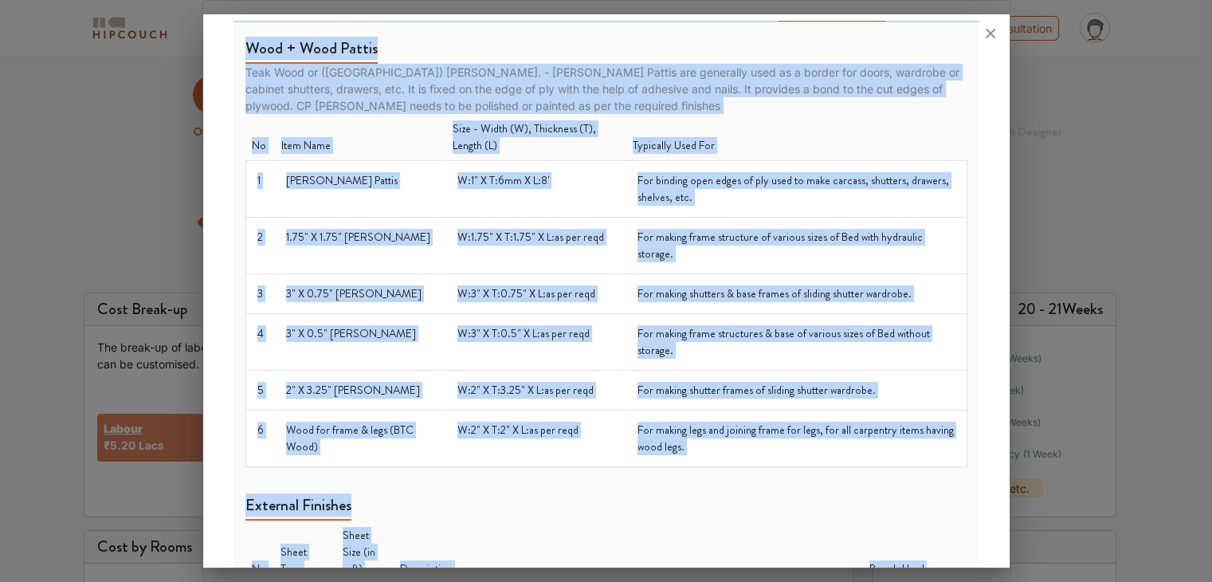
scroll to position [0, 0]
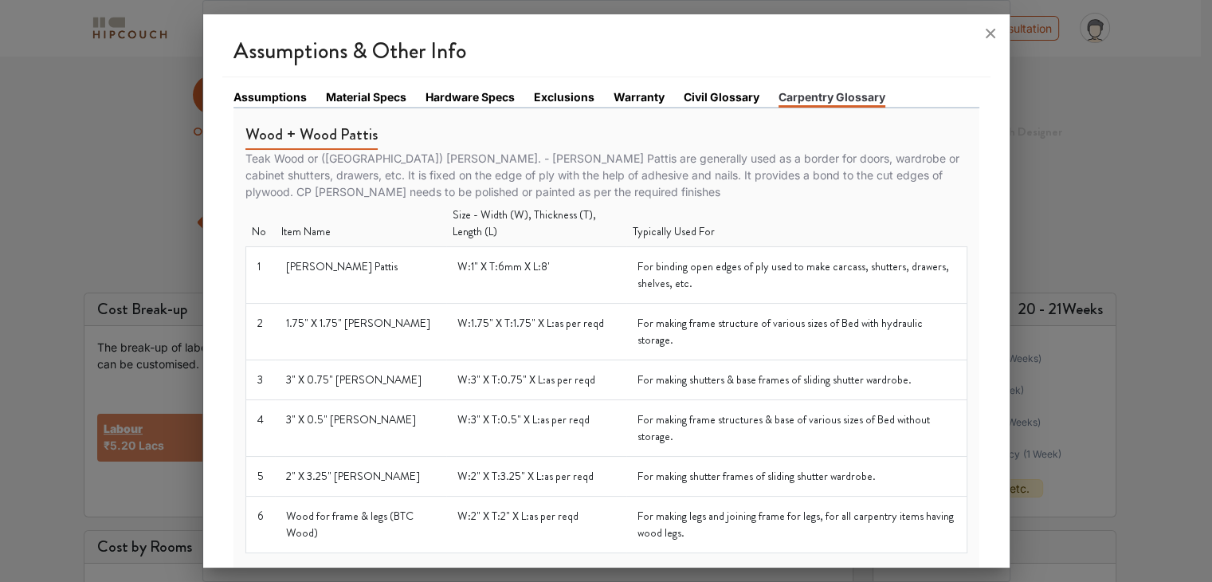
click at [361, 95] on link "Material Specs" at bounding box center [366, 96] width 80 height 17
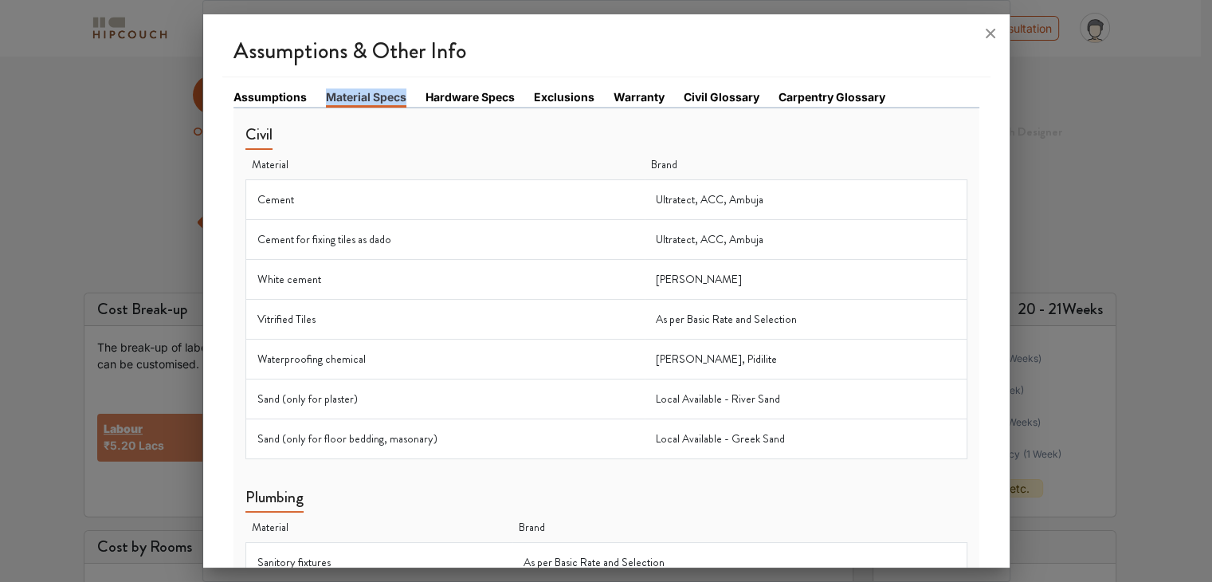
drag, startPoint x: 324, startPoint y: 96, endPoint x: 406, endPoint y: 94, distance: 82.9
click at [406, 94] on li "Material Specs" at bounding box center [376, 97] width 100 height 18
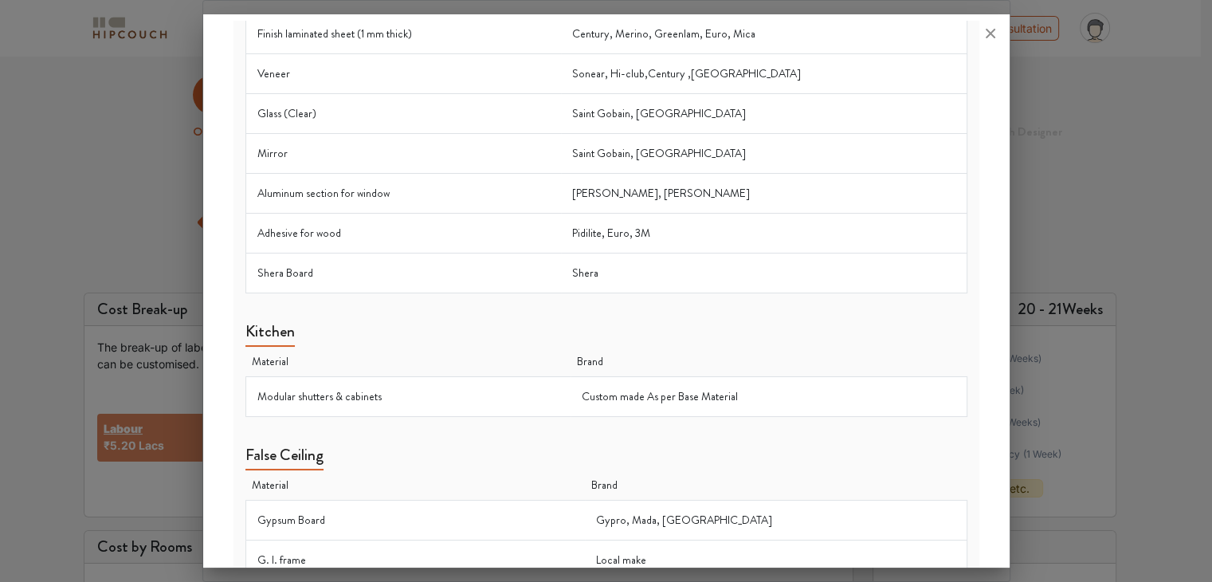
scroll to position [1372, 0]
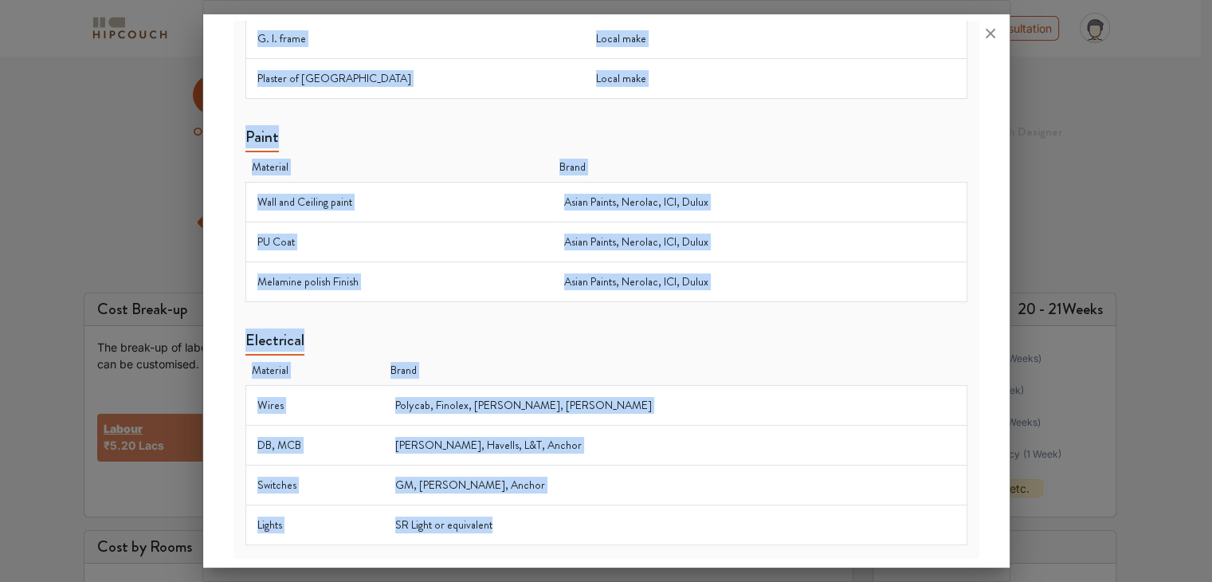
drag, startPoint x: 294, startPoint y: 173, endPoint x: 580, endPoint y: 518, distance: 448.3
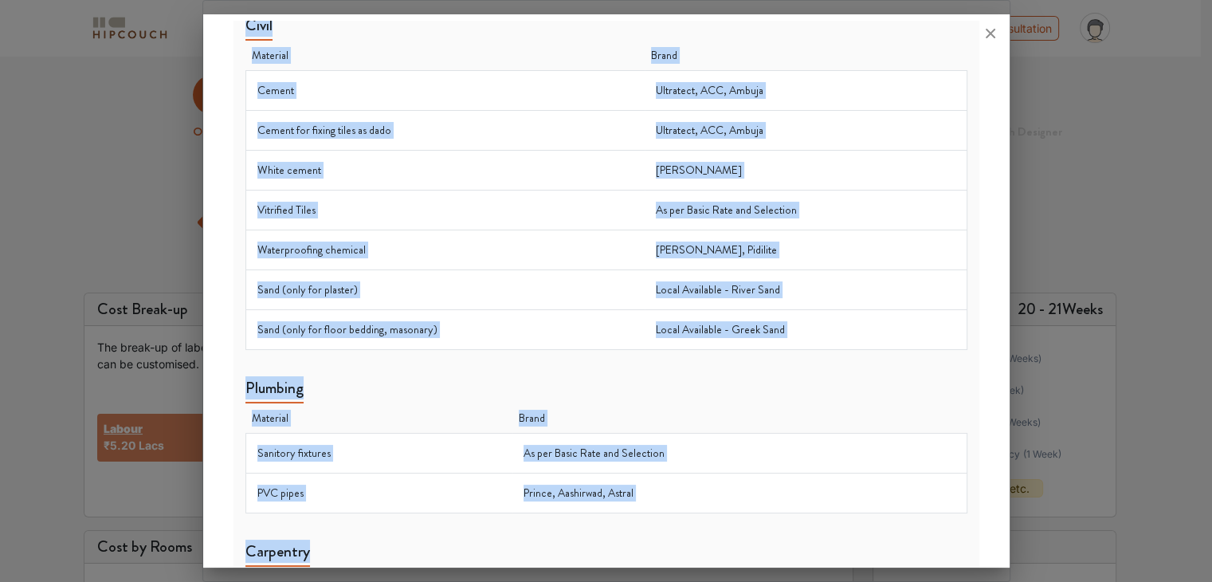
scroll to position [0, 0]
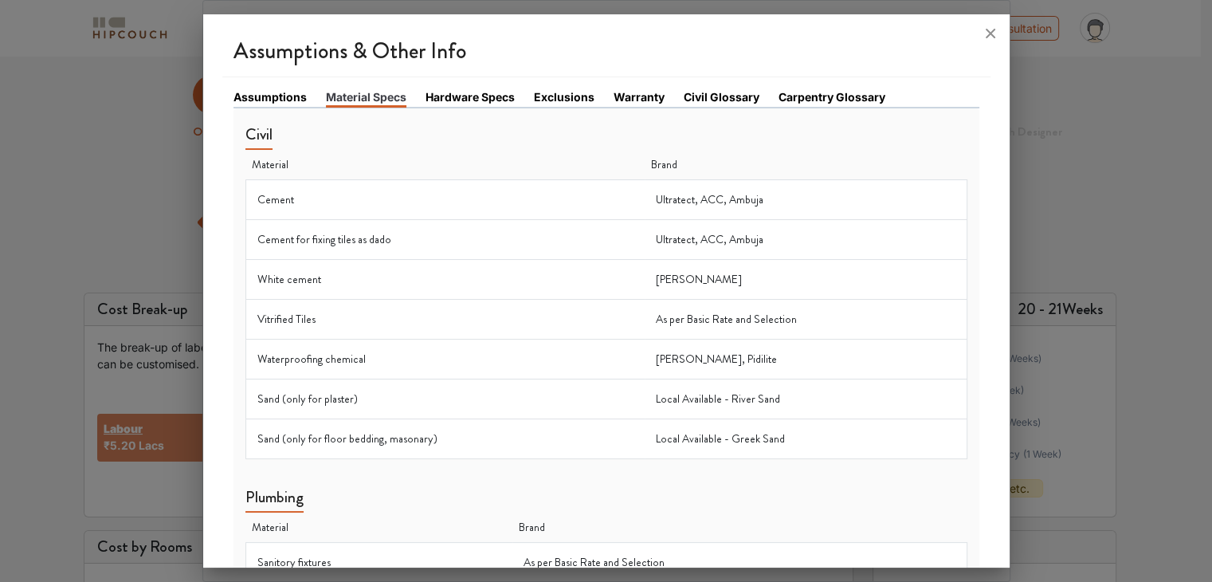
click at [478, 96] on link "Hardware Specs" at bounding box center [470, 96] width 89 height 17
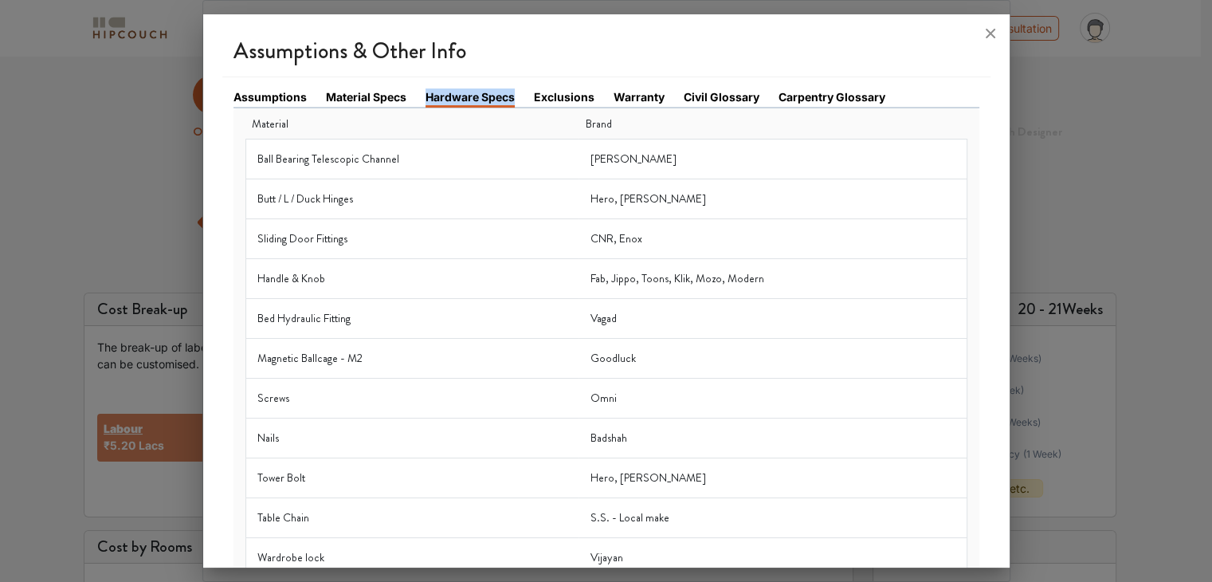
drag, startPoint x: 425, startPoint y: 93, endPoint x: 505, endPoint y: 103, distance: 81.1
click at [514, 92] on li "Hardware Specs" at bounding box center [480, 97] width 108 height 18
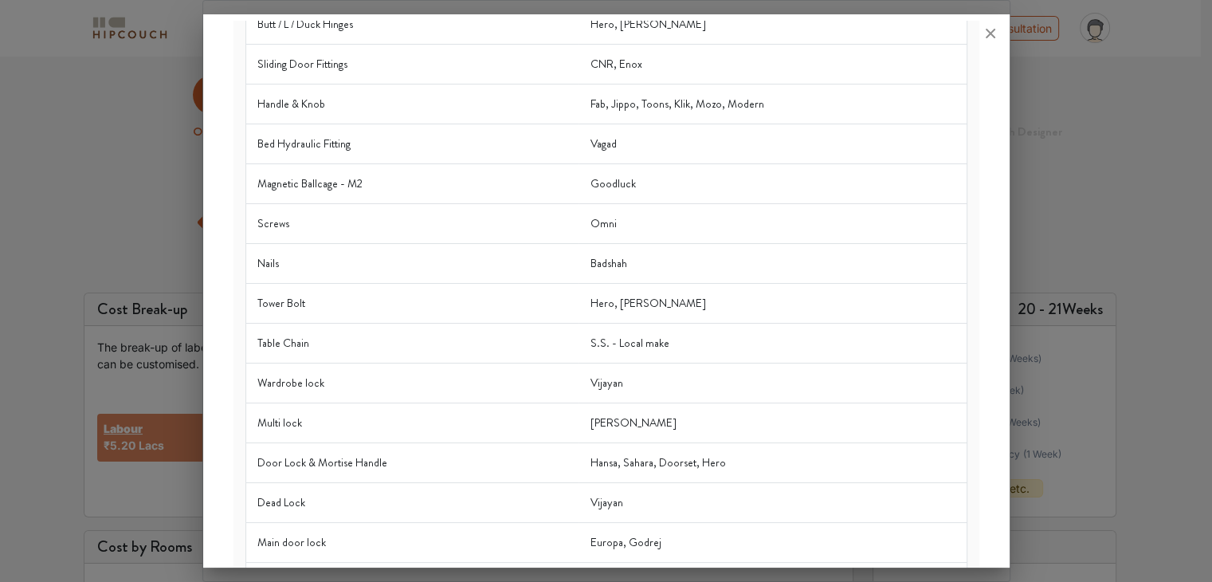
scroll to position [316, 0]
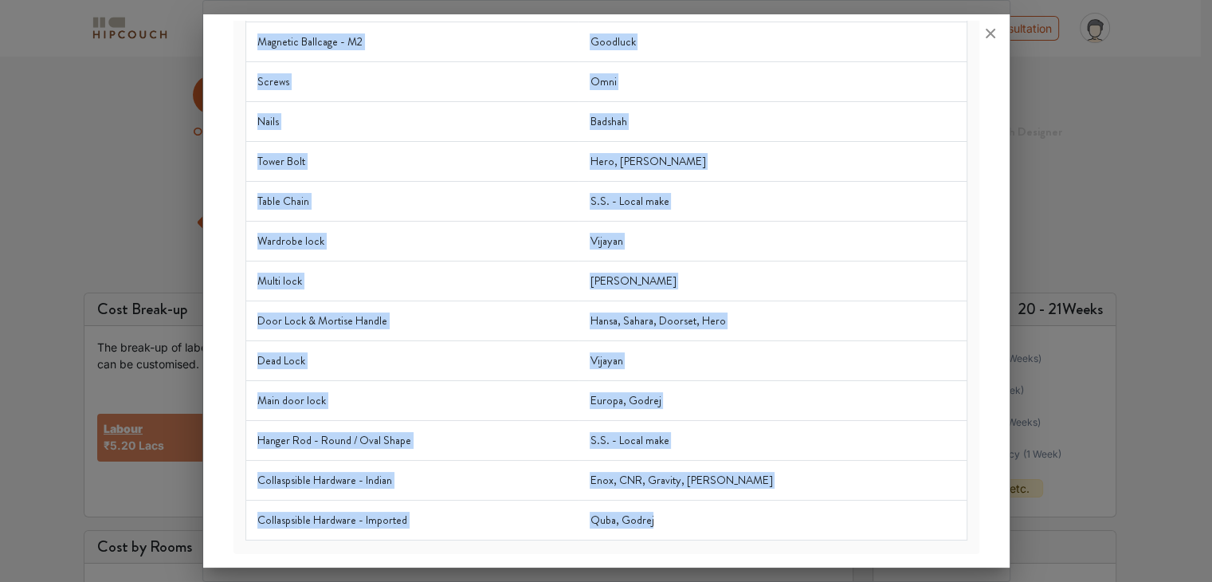
drag, startPoint x: 252, startPoint y: 122, endPoint x: 672, endPoint y: 515, distance: 575.2
click at [672, 515] on table "Material Brand Ball Bearing Telescopic Channel Rado, Baba Butt / L / Duck Hinge…" at bounding box center [606, 167] width 722 height 748
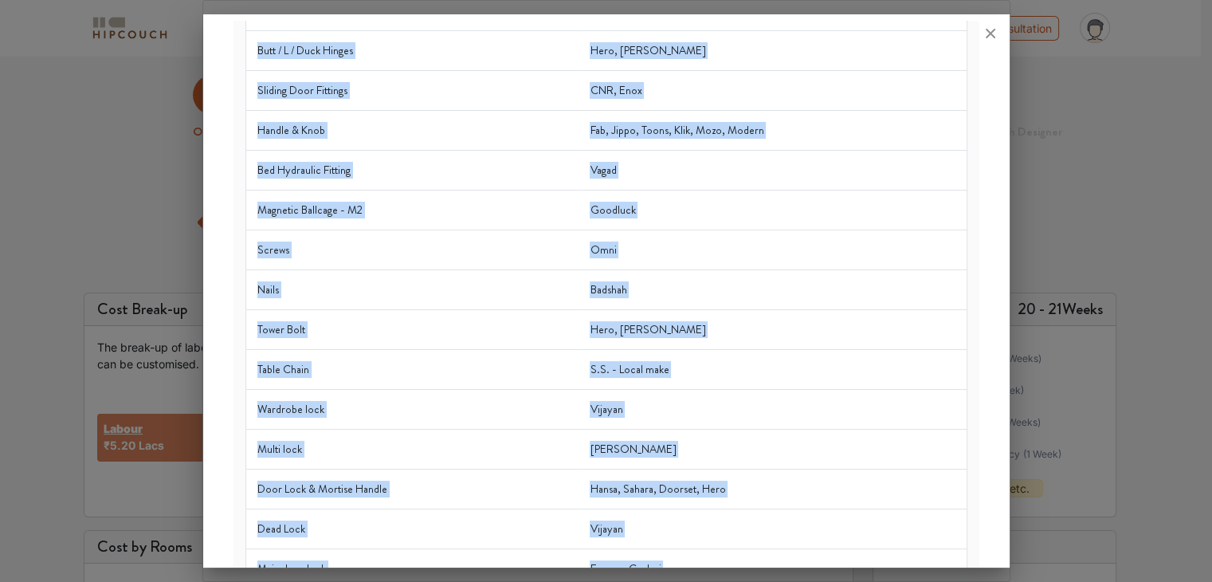
scroll to position [0, 0]
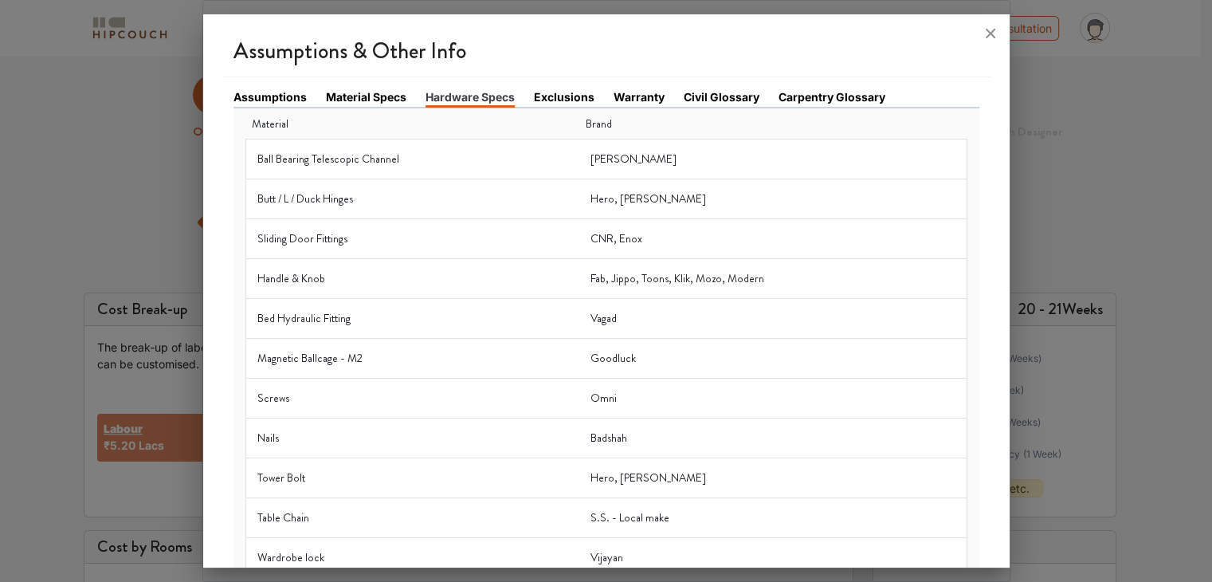
click at [552, 100] on link "Exclusions" at bounding box center [564, 96] width 61 height 17
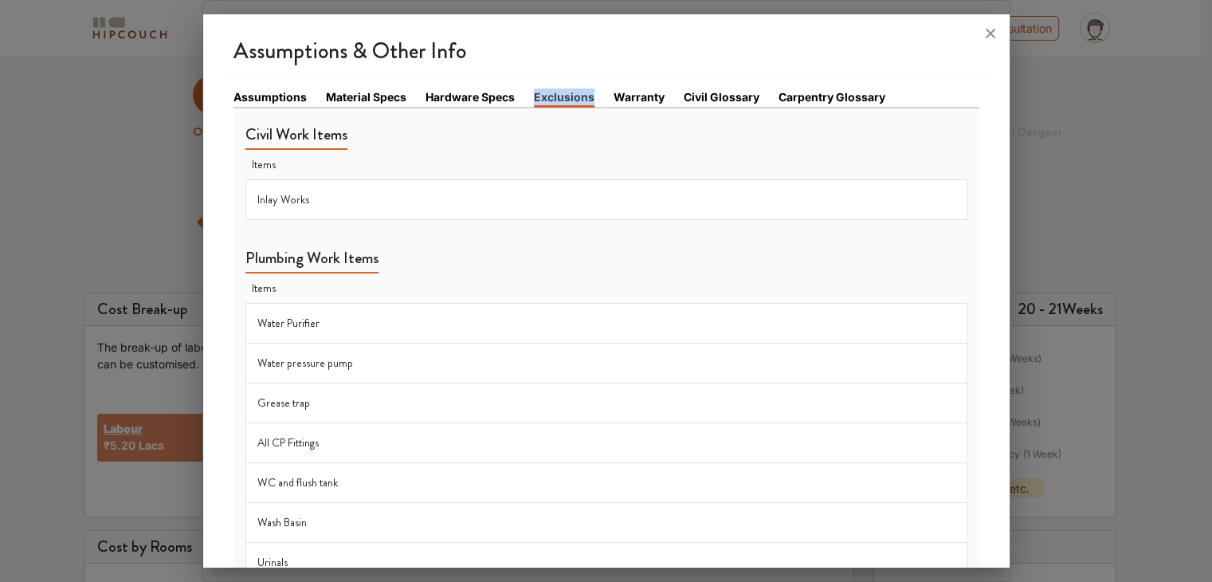
drag, startPoint x: 534, startPoint y: 95, endPoint x: 605, endPoint y: 92, distance: 71.0
click at [605, 92] on li "Exclusions" at bounding box center [574, 97] width 80 height 18
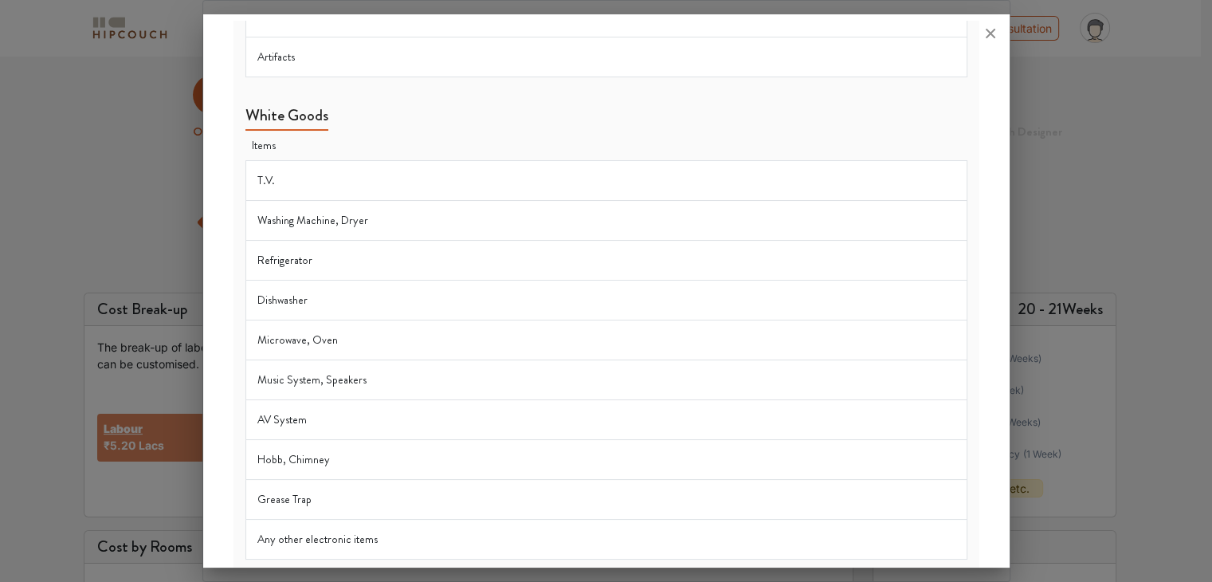
scroll to position [1856, 0]
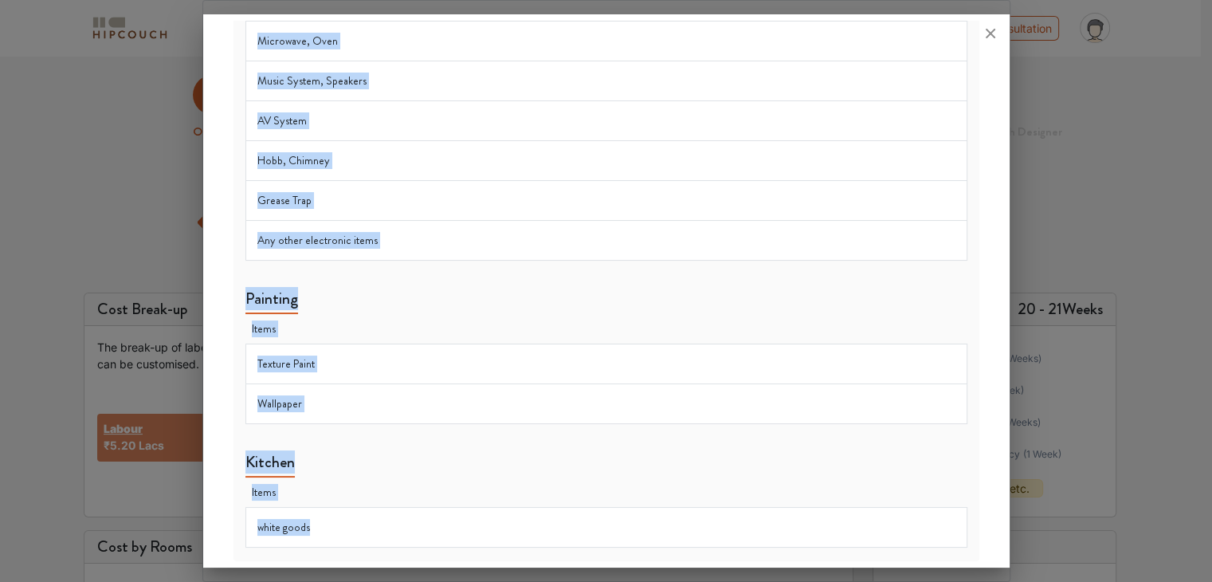
drag, startPoint x: 273, startPoint y: 156, endPoint x: 445, endPoint y: 525, distance: 407.2
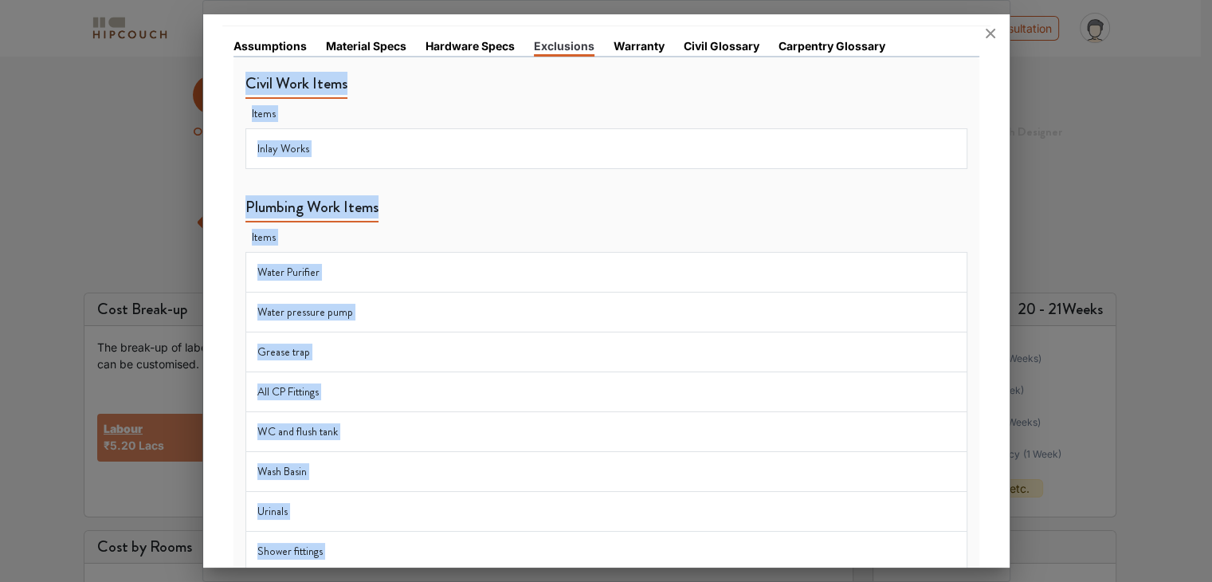
scroll to position [0, 0]
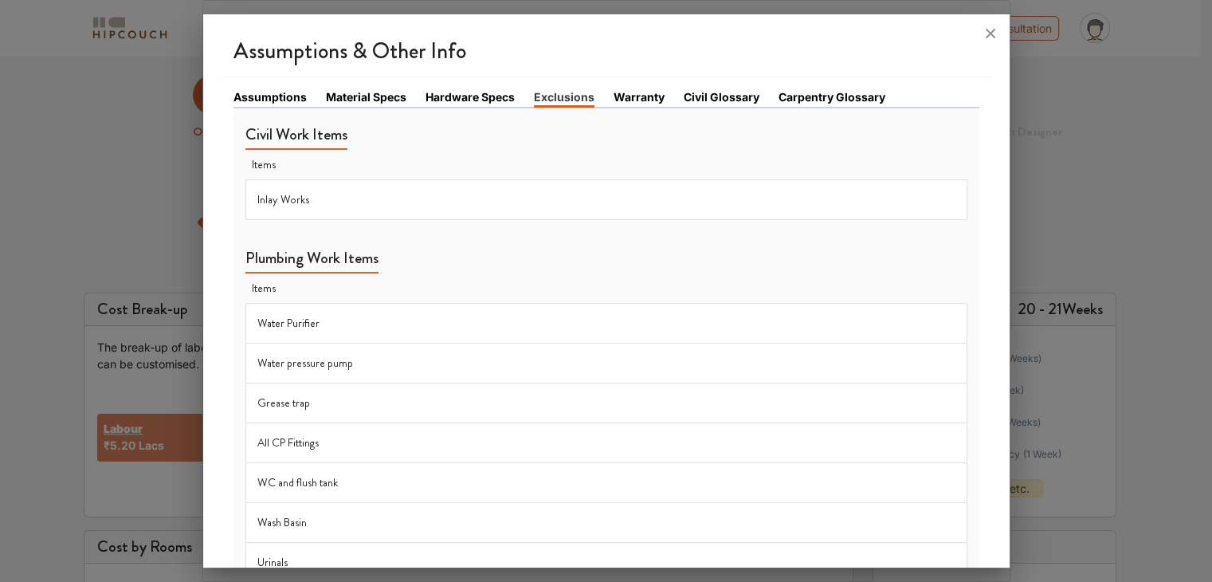
click at [634, 97] on link "Warranty" at bounding box center [639, 96] width 51 height 17
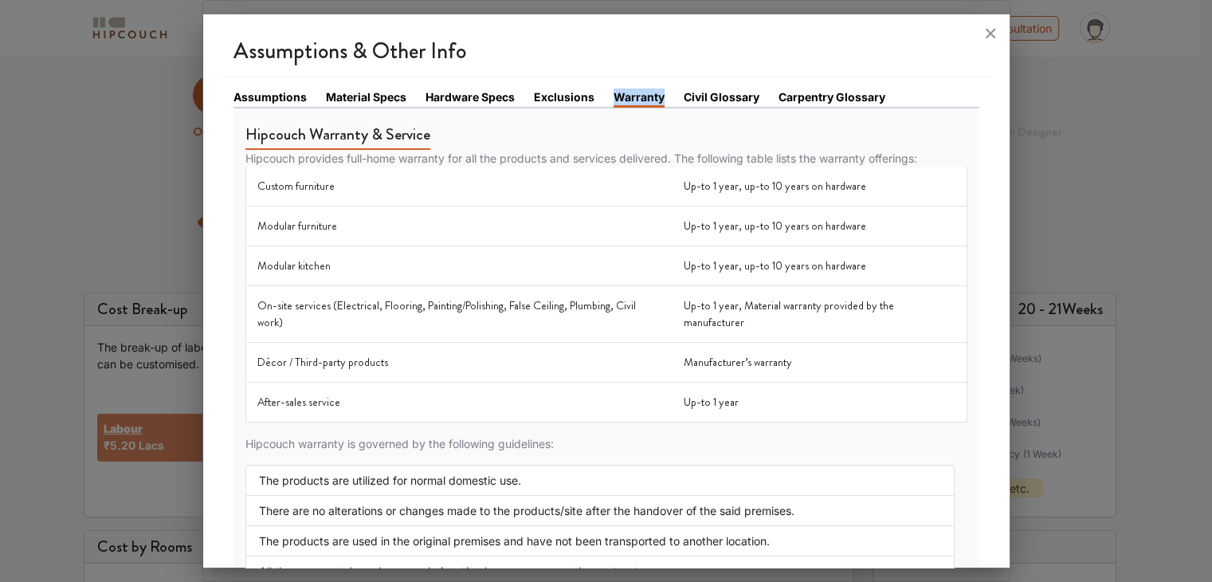
drag, startPoint x: 612, startPoint y: 93, endPoint x: 660, endPoint y: 96, distance: 47.9
click at [660, 96] on link "Warranty" at bounding box center [639, 97] width 51 height 19
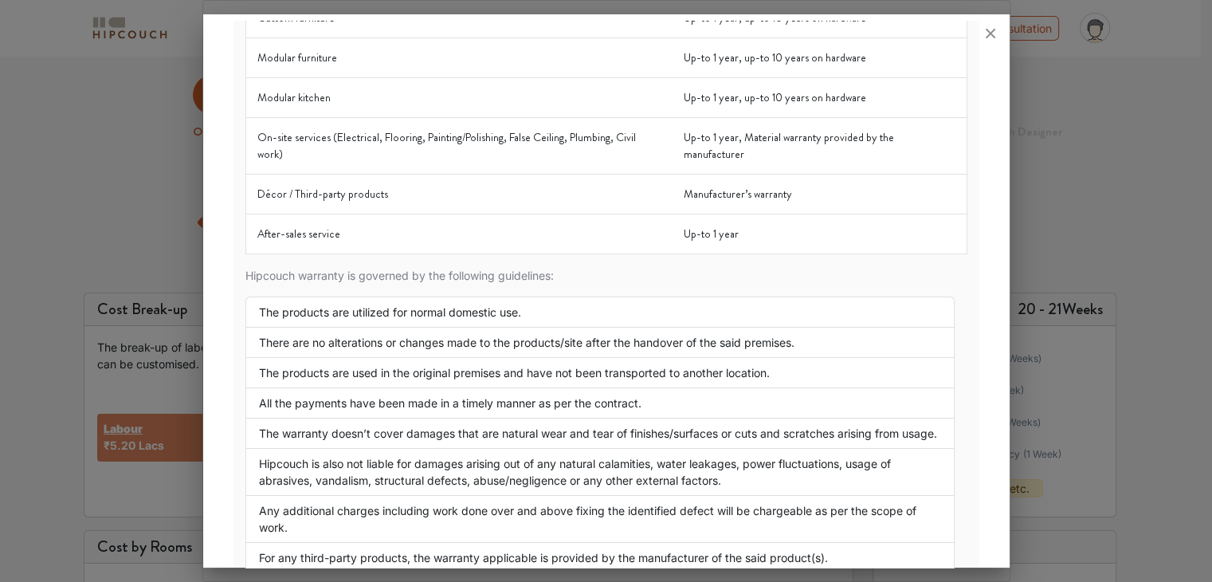
scroll to position [278, 0]
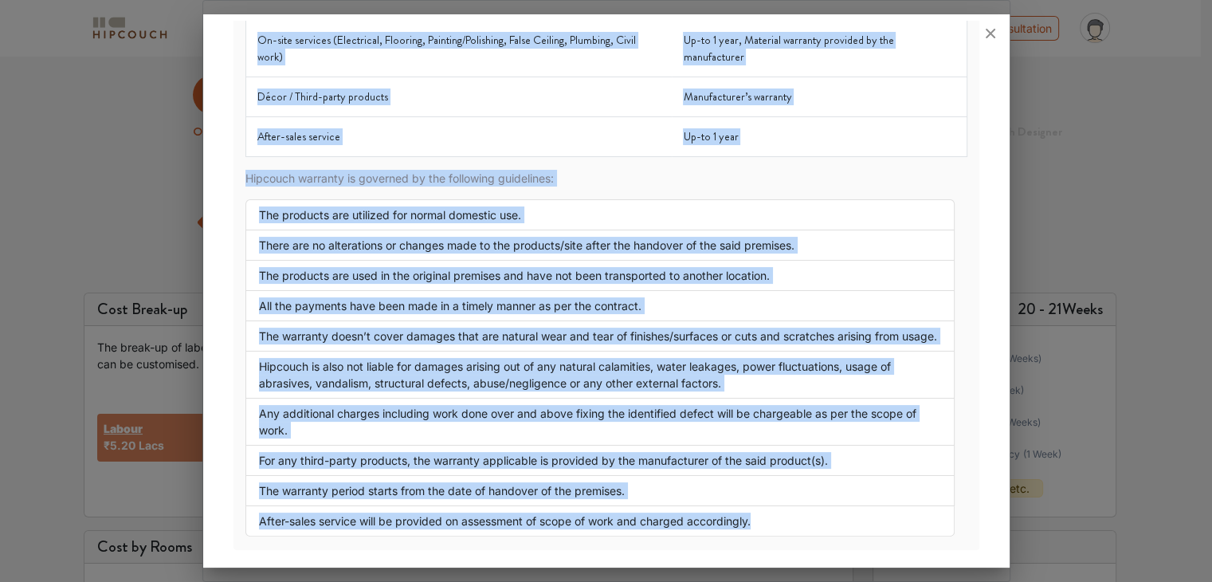
drag, startPoint x: 247, startPoint y: 128, endPoint x: 779, endPoint y: 507, distance: 653.3
click at [778, 510] on div "Hipcouch Warranty & Service Hipcouch provides full-home warranty for all the pr…" at bounding box center [606, 190] width 722 height 693
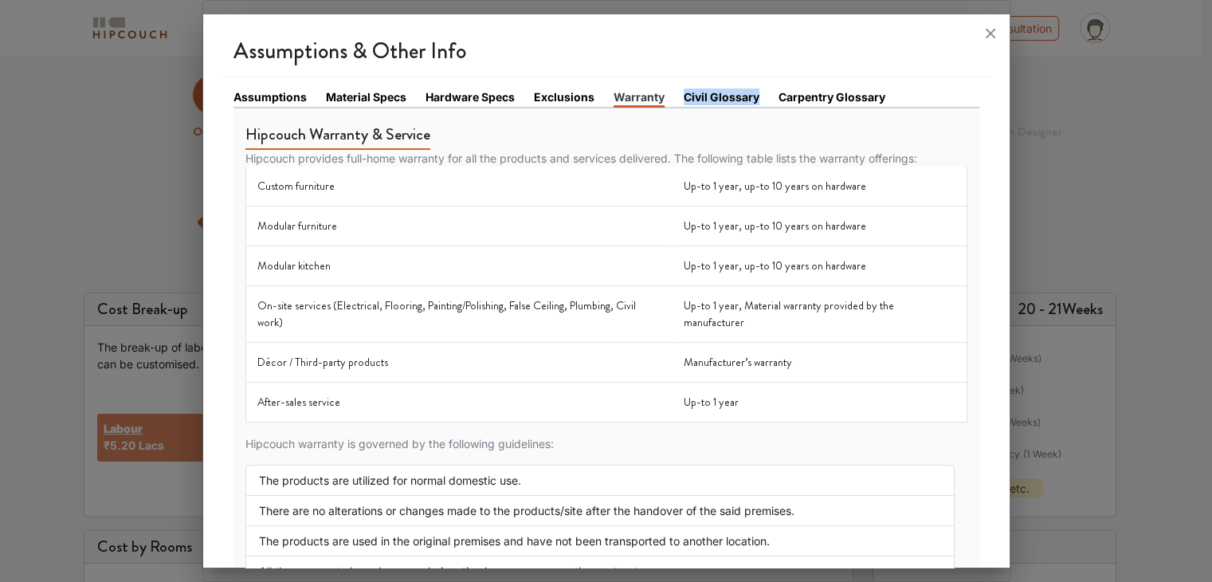
drag, startPoint x: 681, startPoint y: 94, endPoint x: 756, endPoint y: 96, distance: 74.1
click at [756, 96] on li "Civil Glossary" at bounding box center [731, 97] width 95 height 18
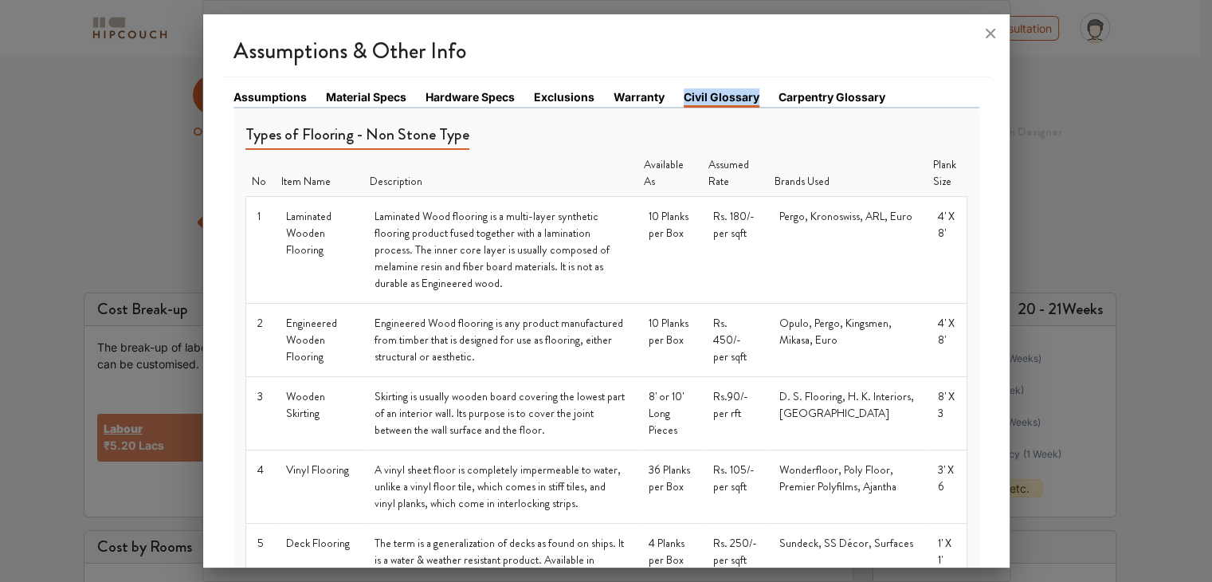
click at [724, 96] on link "Civil Glossary" at bounding box center [722, 97] width 76 height 19
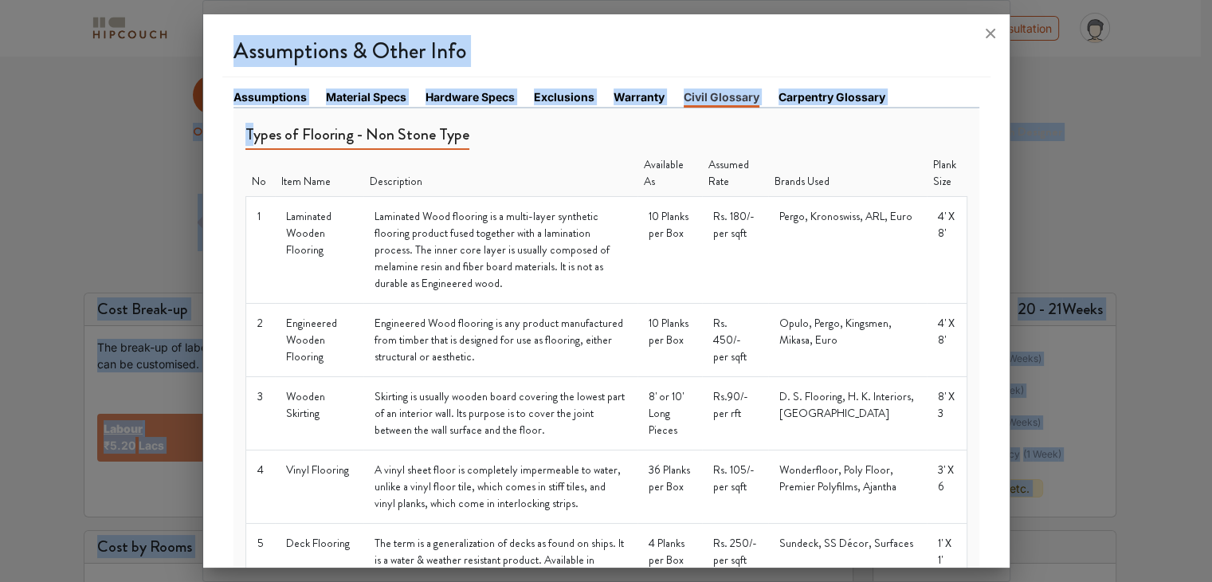
drag, startPoint x: 249, startPoint y: 132, endPoint x: 268, endPoint y: 48, distance: 85.8
click at [308, 0] on html "My Estimates Portfolio Book a consultation profile pic Upload Boq Logout Option…" at bounding box center [606, 291] width 1212 height 582
click at [245, 122] on div "Types of Flooring - Non Stone Type No Item Name Description Available As Assume…" at bounding box center [606, 353] width 722 height 488
click at [245, 129] on h5 "Types of Flooring - Non Stone Type" at bounding box center [357, 137] width 224 height 25
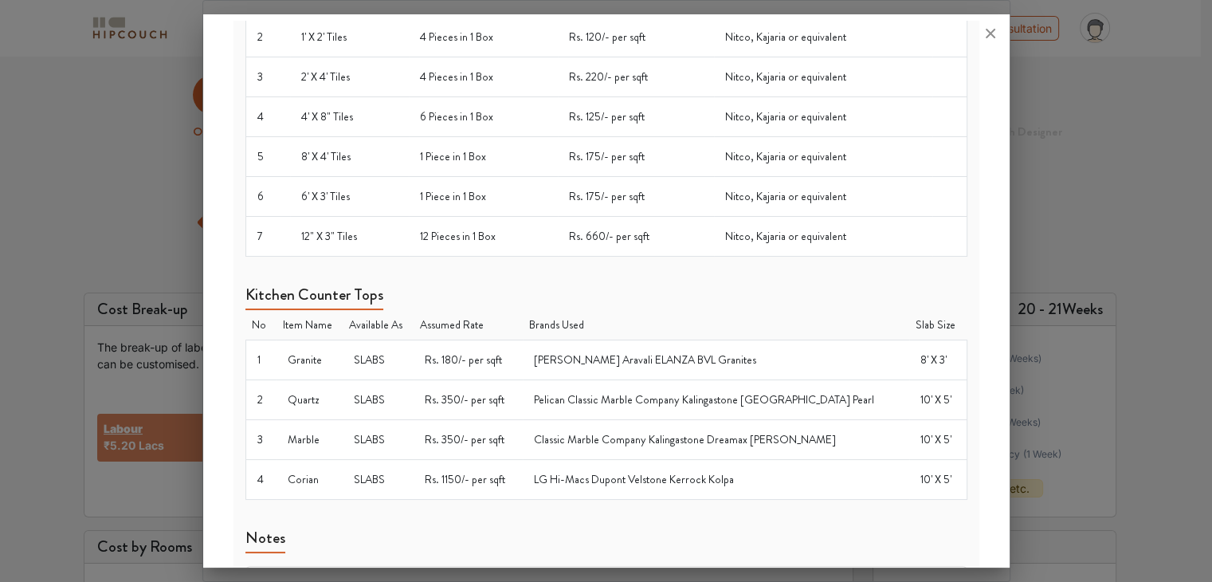
scroll to position [1353, 0]
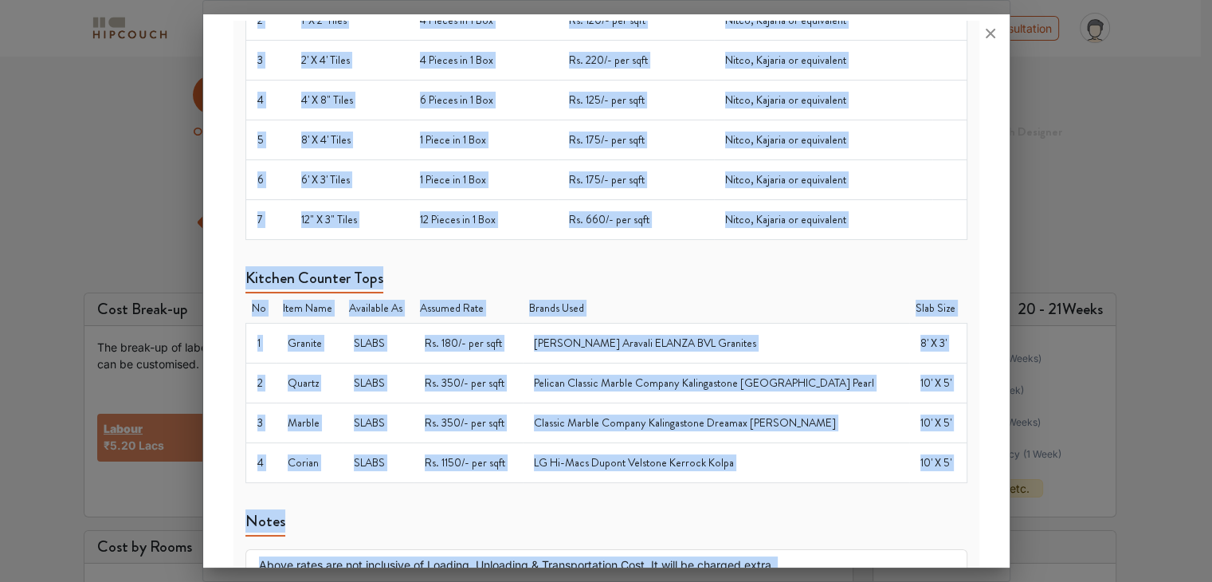
drag, startPoint x: 245, startPoint y: 129, endPoint x: 516, endPoint y: 549, distance: 499.9
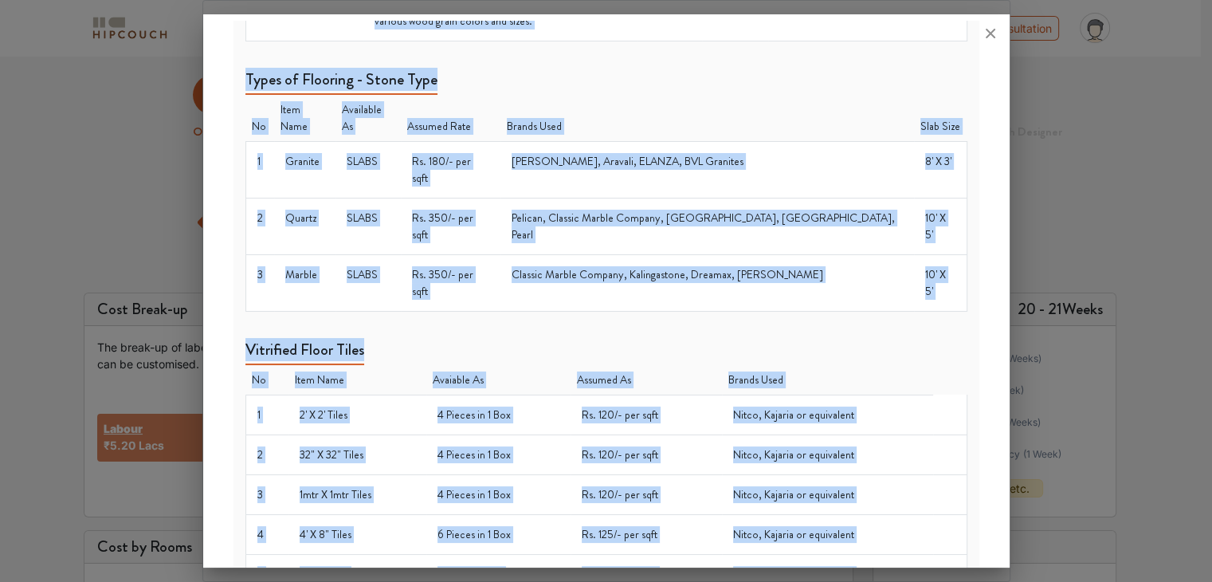
scroll to position [0, 0]
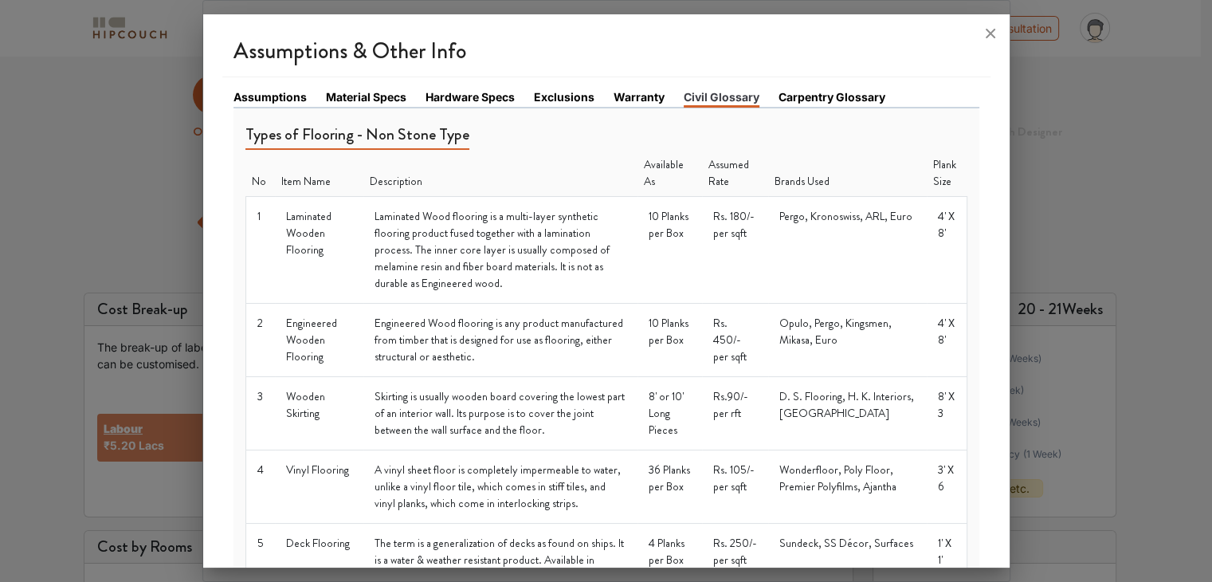
click at [813, 97] on link "Carpentry Glossary" at bounding box center [832, 96] width 107 height 17
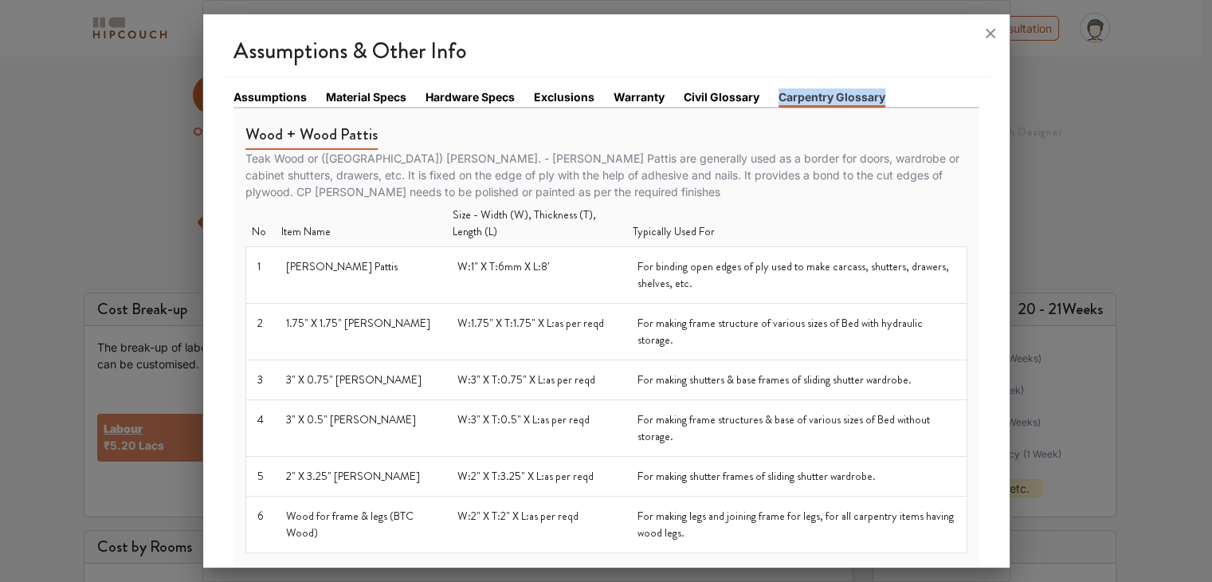
drag, startPoint x: 776, startPoint y: 96, endPoint x: 885, endPoint y: 96, distance: 108.4
click at [885, 96] on li "Carpentry Glossary" at bounding box center [842, 97] width 126 height 18
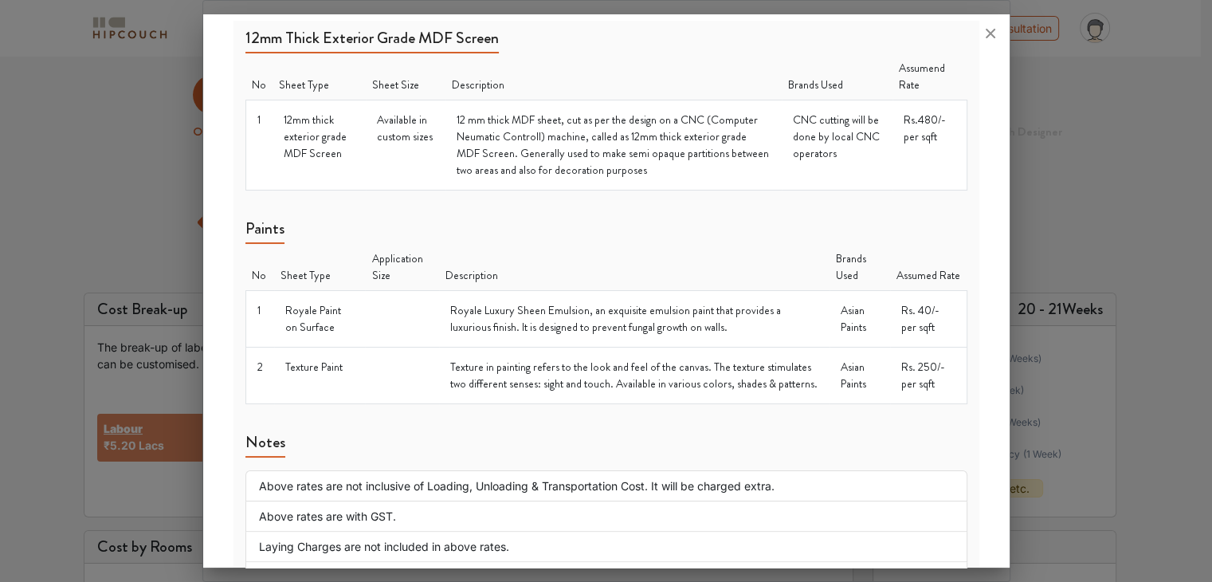
scroll to position [1957, 0]
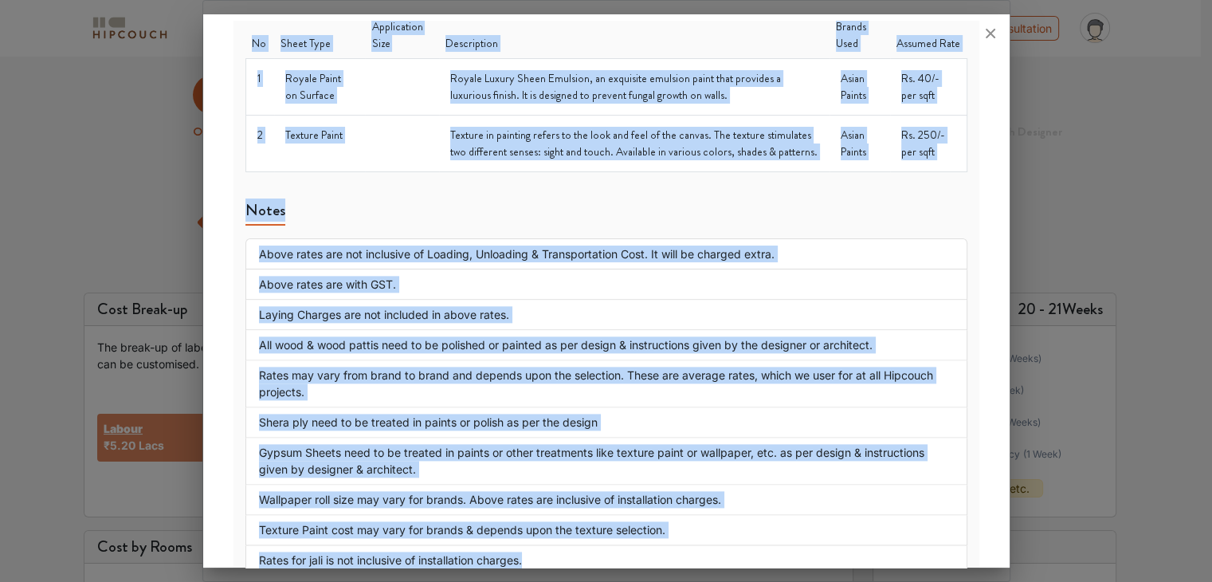
drag, startPoint x: 245, startPoint y: 128, endPoint x: 642, endPoint y: 528, distance: 563.6
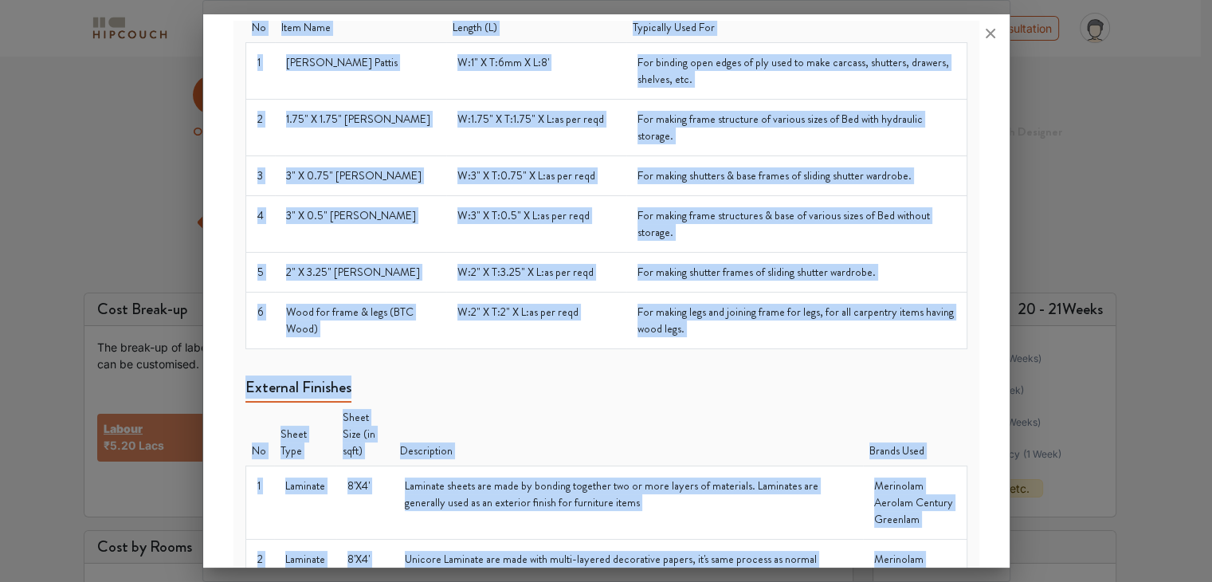
scroll to position [0, 0]
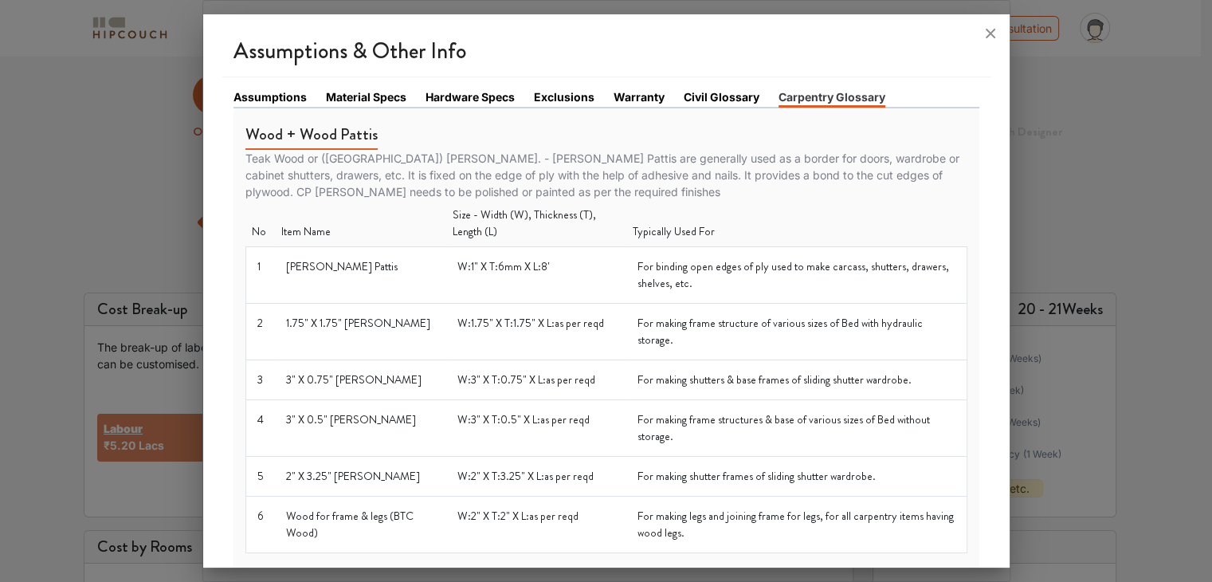
click at [1057, 84] on div at bounding box center [606, 291] width 1212 height 582
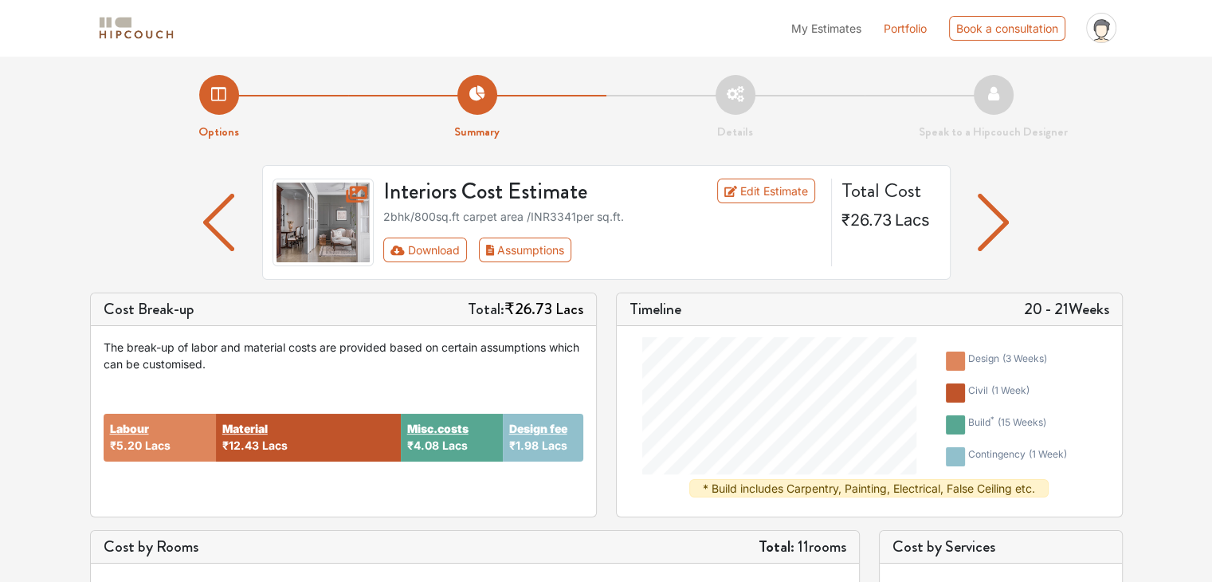
click at [219, 225] on img "button" at bounding box center [218, 222] width 31 height 57
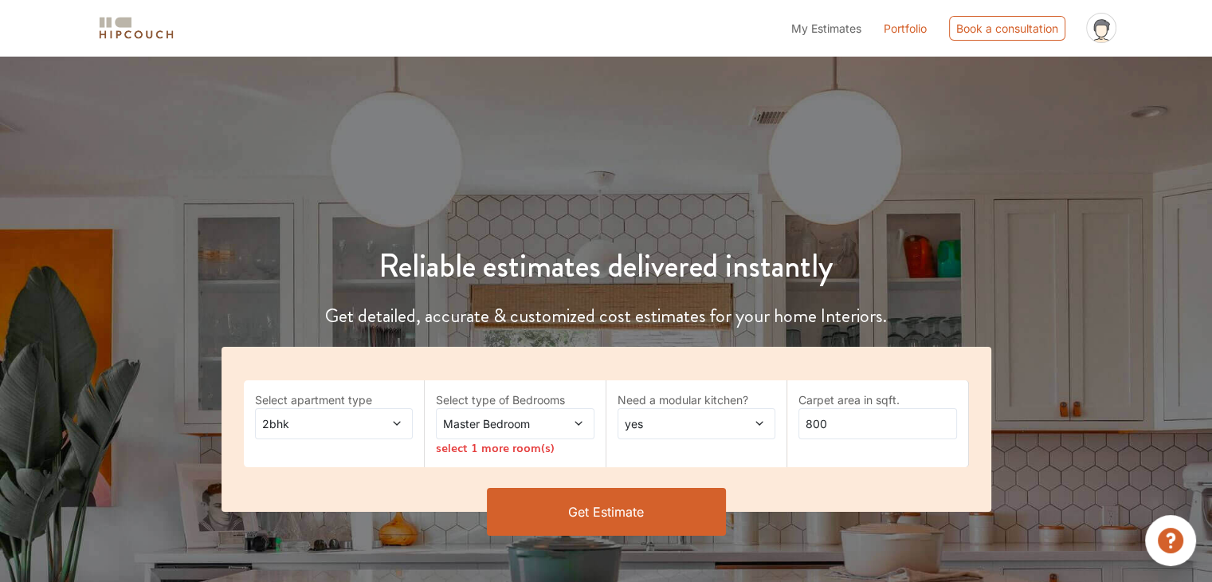
click at [612, 507] on button "Get Estimate" at bounding box center [606, 512] width 239 height 48
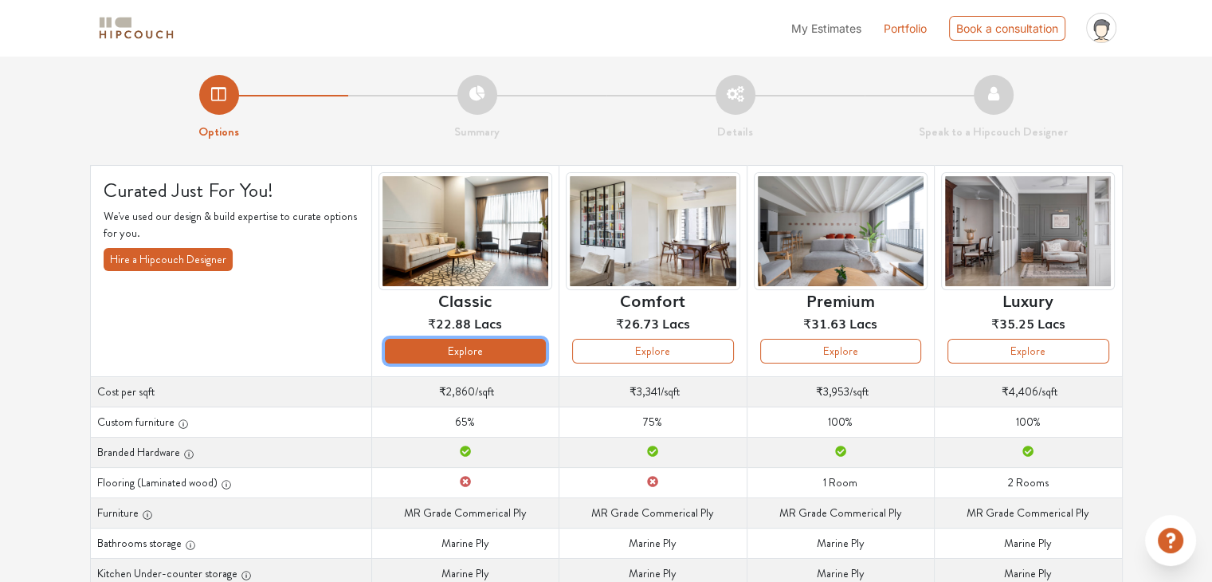
click at [464, 347] on button "Explore" at bounding box center [465, 351] width 161 height 25
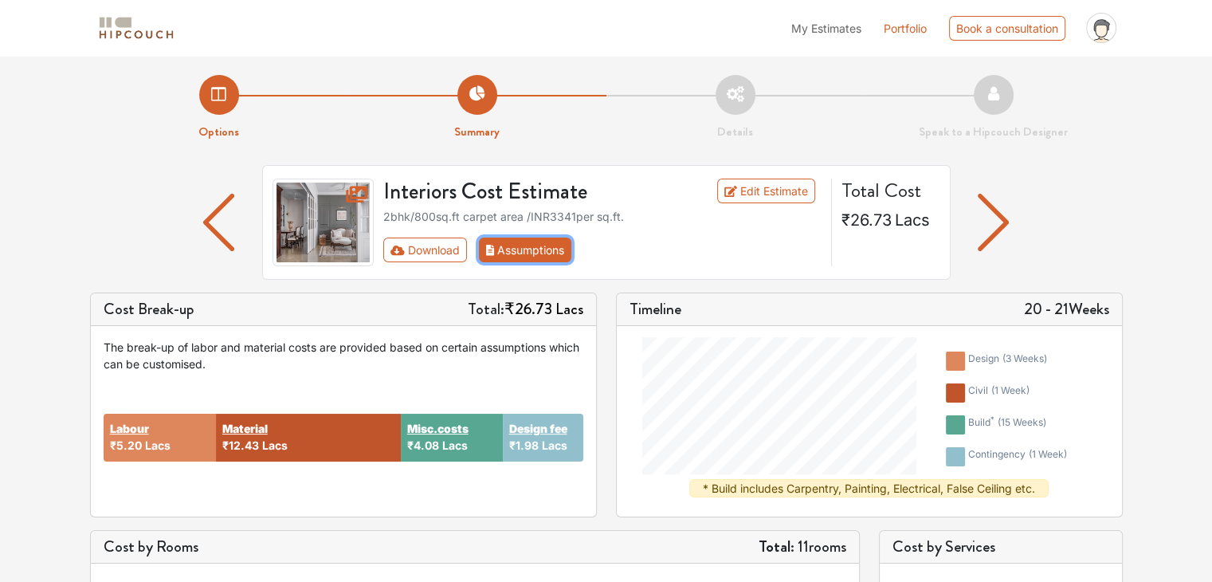
click at [506, 243] on button "Assumptions" at bounding box center [525, 250] width 93 height 25
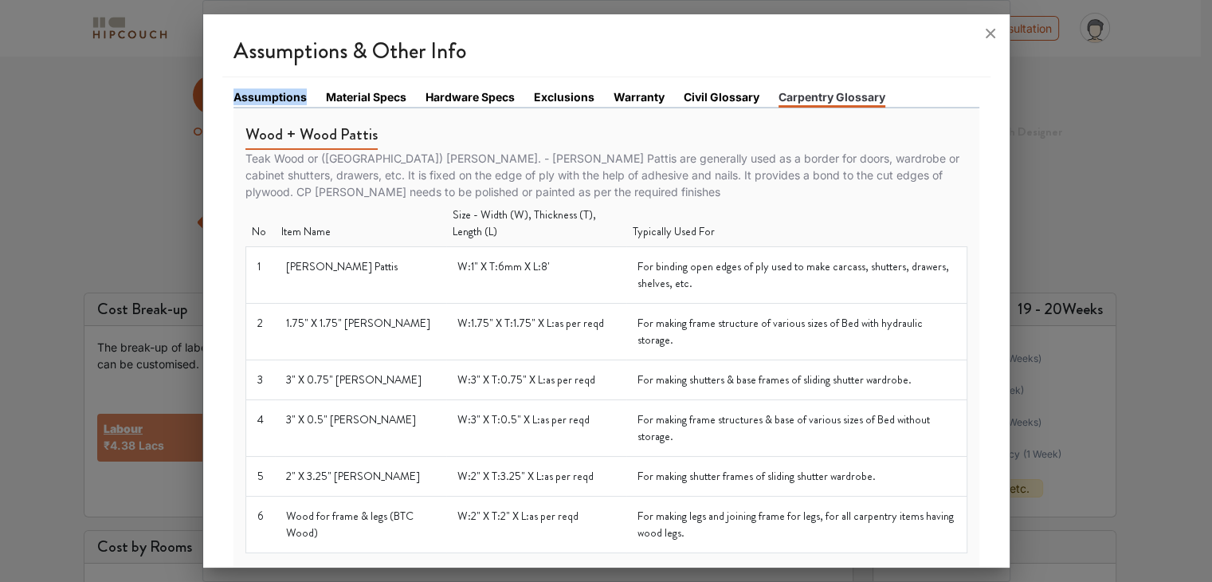
drag, startPoint x: 234, startPoint y: 96, endPoint x: 308, endPoint y: 96, distance: 73.3
click at [308, 96] on li "Assumptions" at bounding box center [280, 97] width 92 height 18
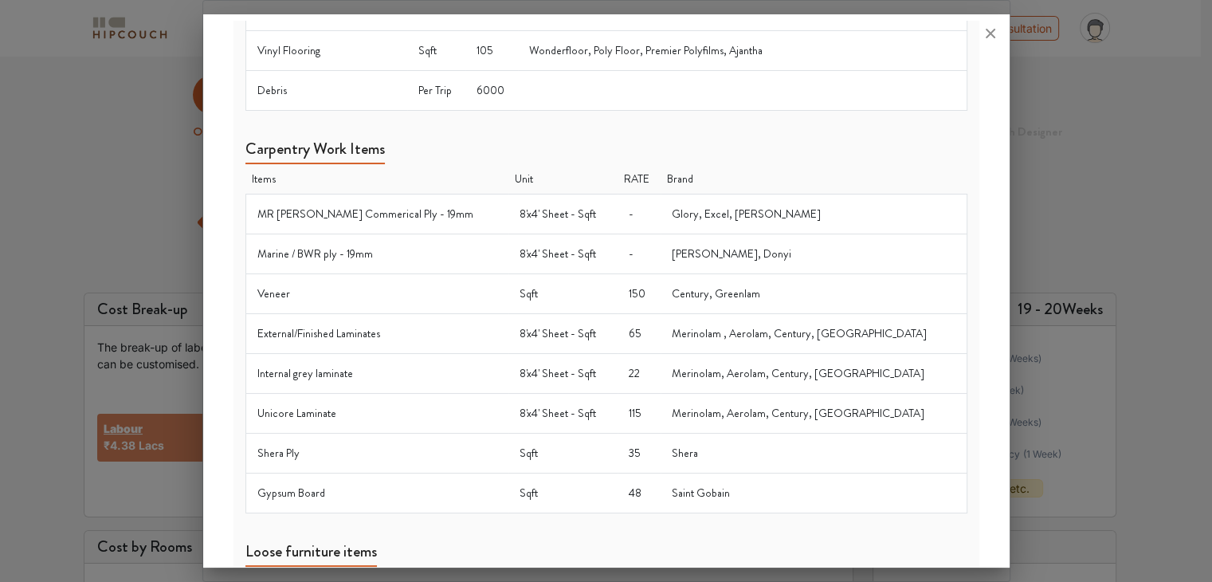
scroll to position [1007, 0]
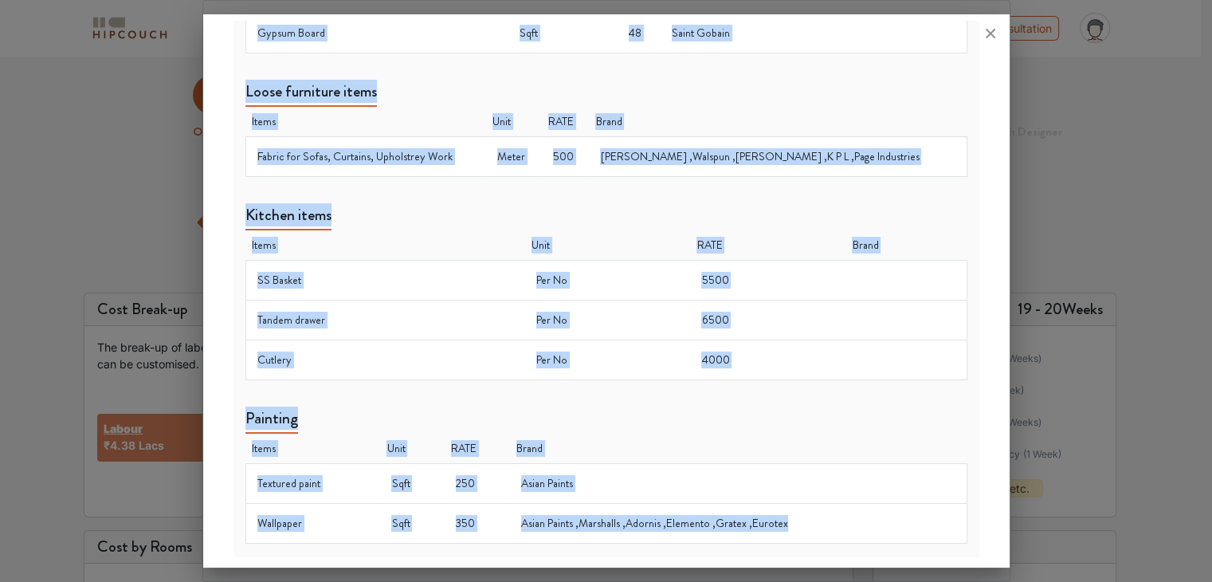
drag, startPoint x: 246, startPoint y: 132, endPoint x: 802, endPoint y: 504, distance: 668.7
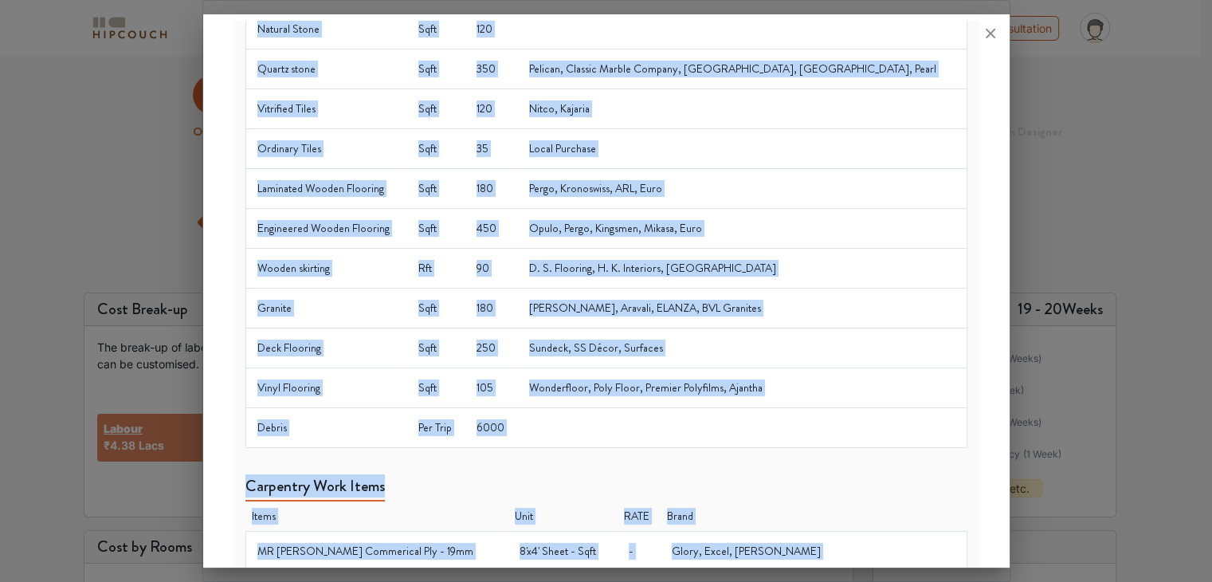
scroll to position [0, 0]
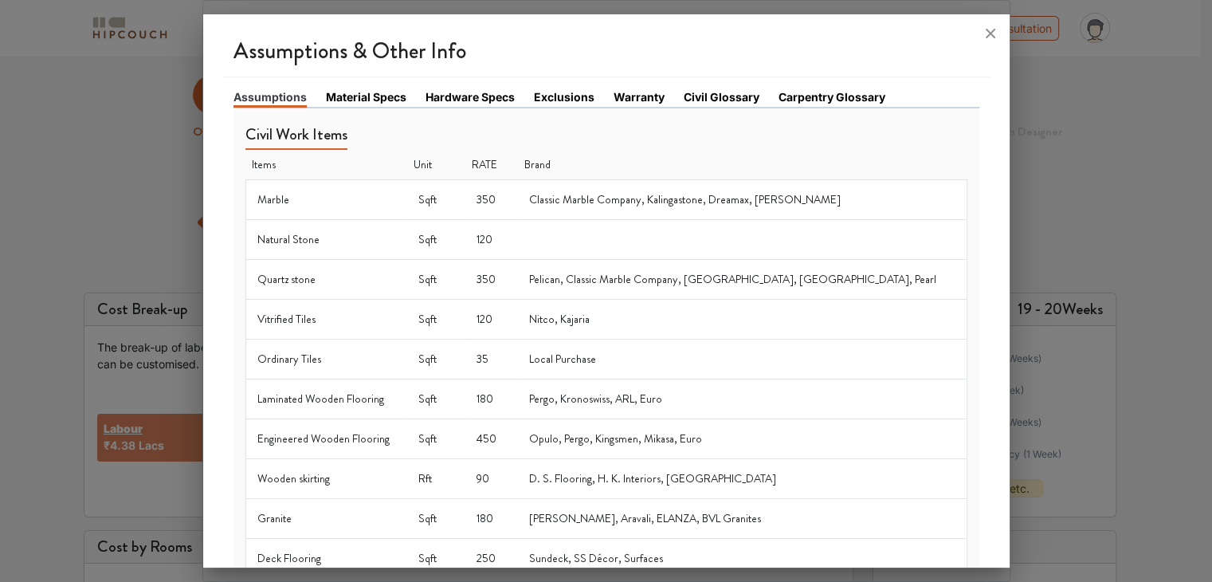
click at [366, 100] on link "Material Specs" at bounding box center [366, 96] width 80 height 17
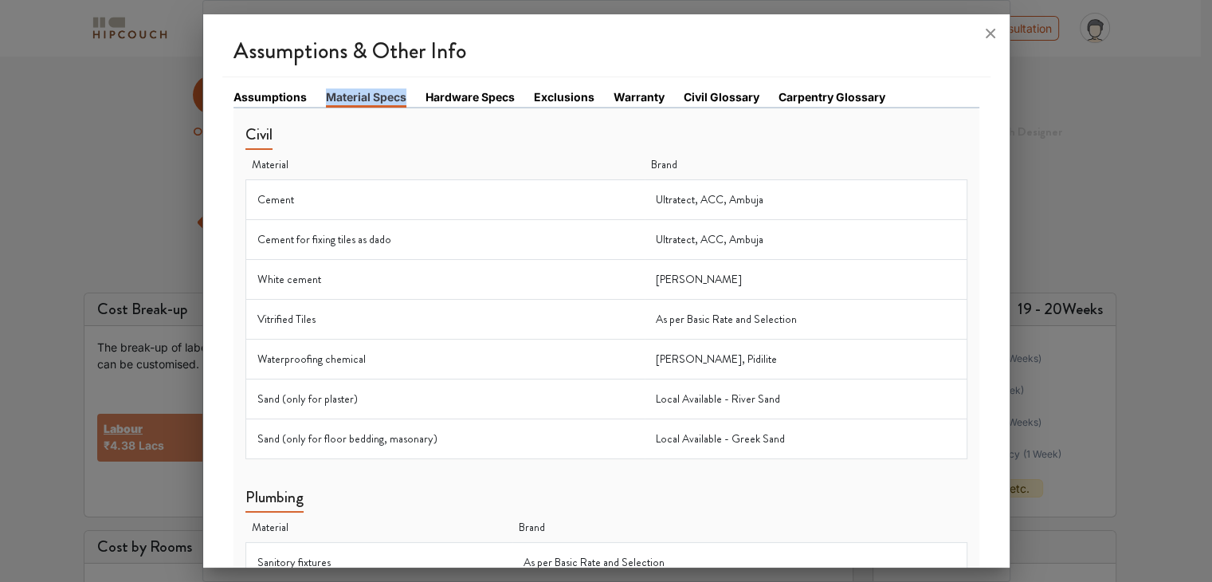
drag, startPoint x: 326, startPoint y: 96, endPoint x: 418, endPoint y: 98, distance: 92.5
click at [418, 98] on li "Material Specs" at bounding box center [376, 97] width 100 height 18
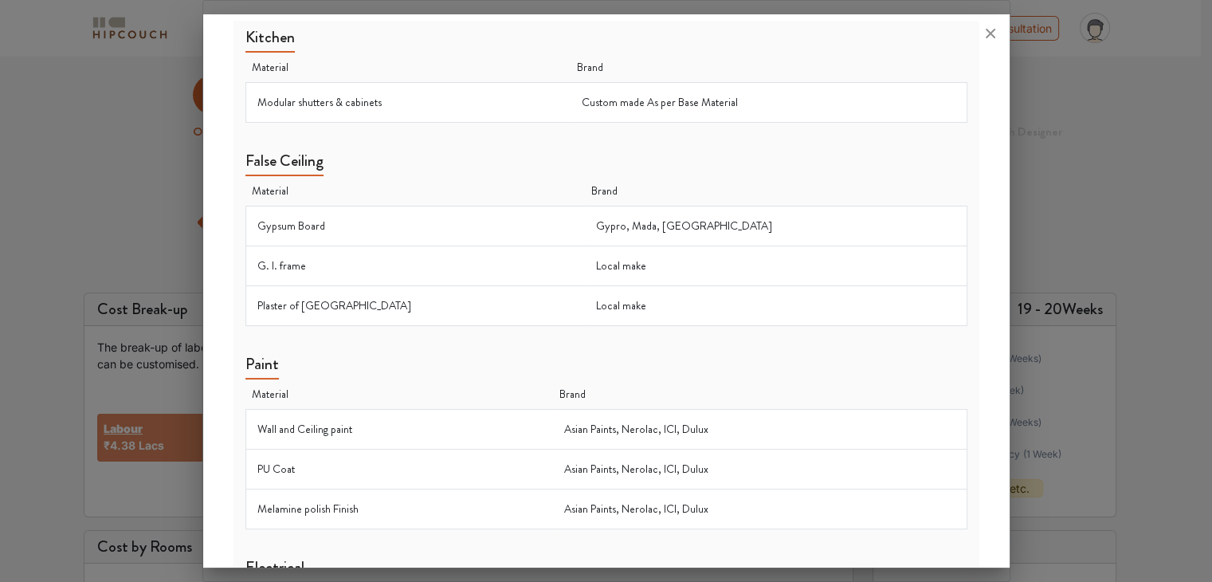
scroll to position [1372, 0]
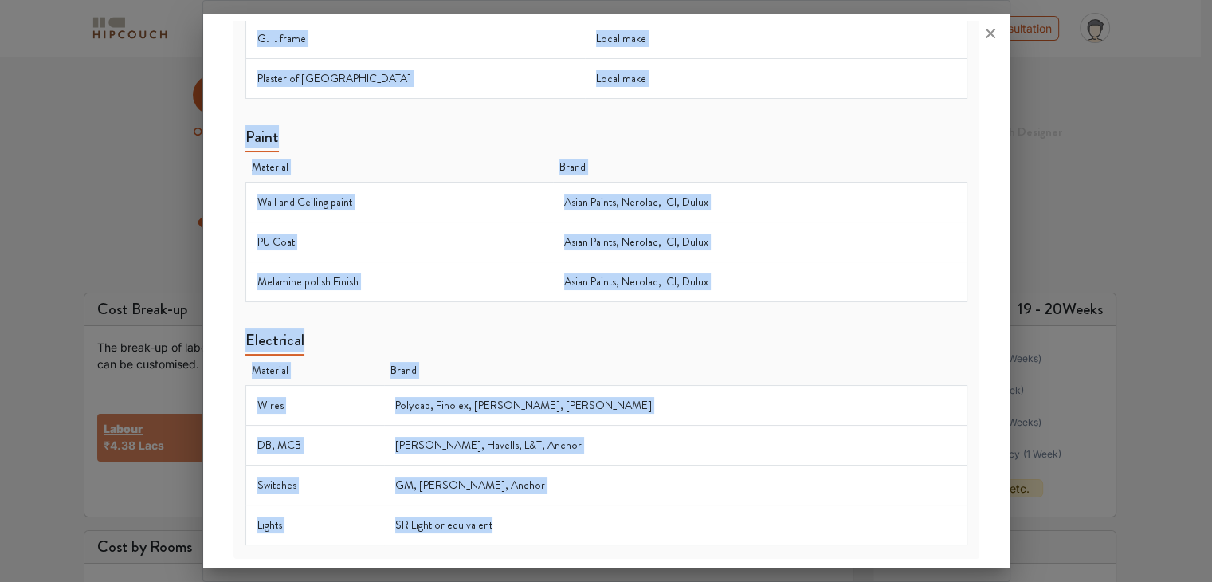
drag, startPoint x: 246, startPoint y: 131, endPoint x: 577, endPoint y: 517, distance: 508.7
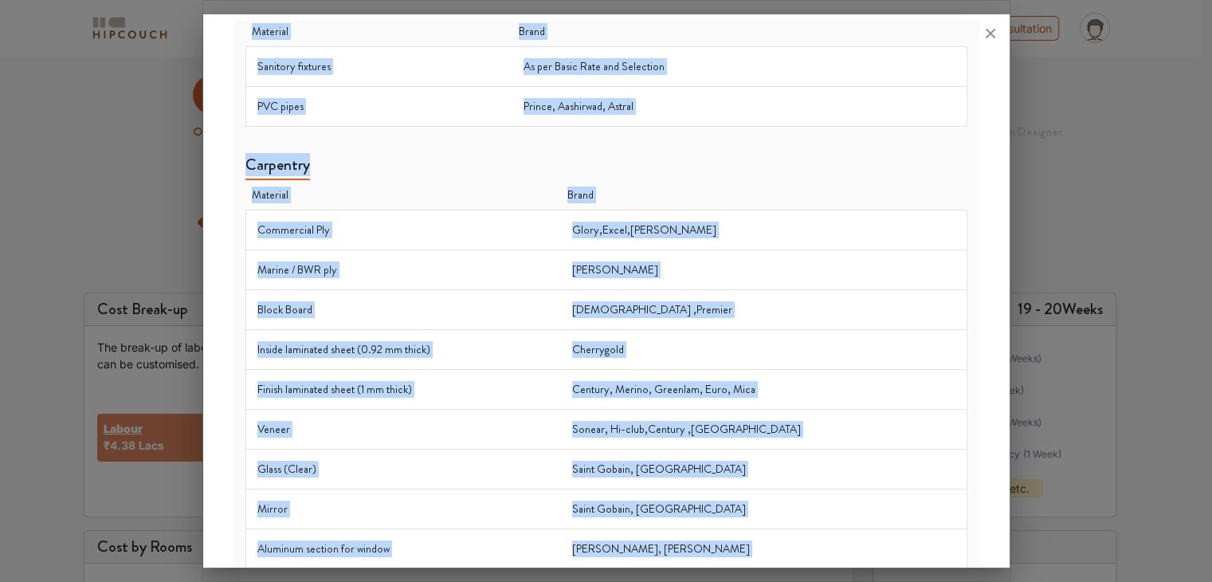
scroll to position [0, 0]
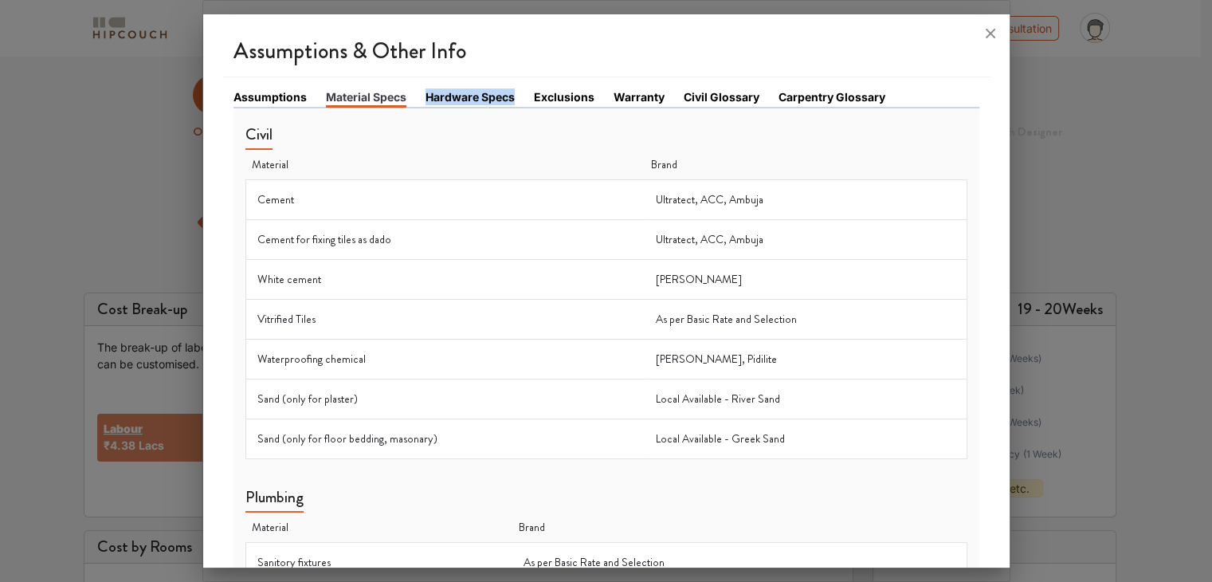
drag, startPoint x: 422, startPoint y: 94, endPoint x: 516, endPoint y: 99, distance: 95.0
click at [516, 99] on ul "Assumptions Material Specs Hardware Specs Exclusions Warranty Civil Glossary Ca…" at bounding box center [607, 98] width 746 height 20
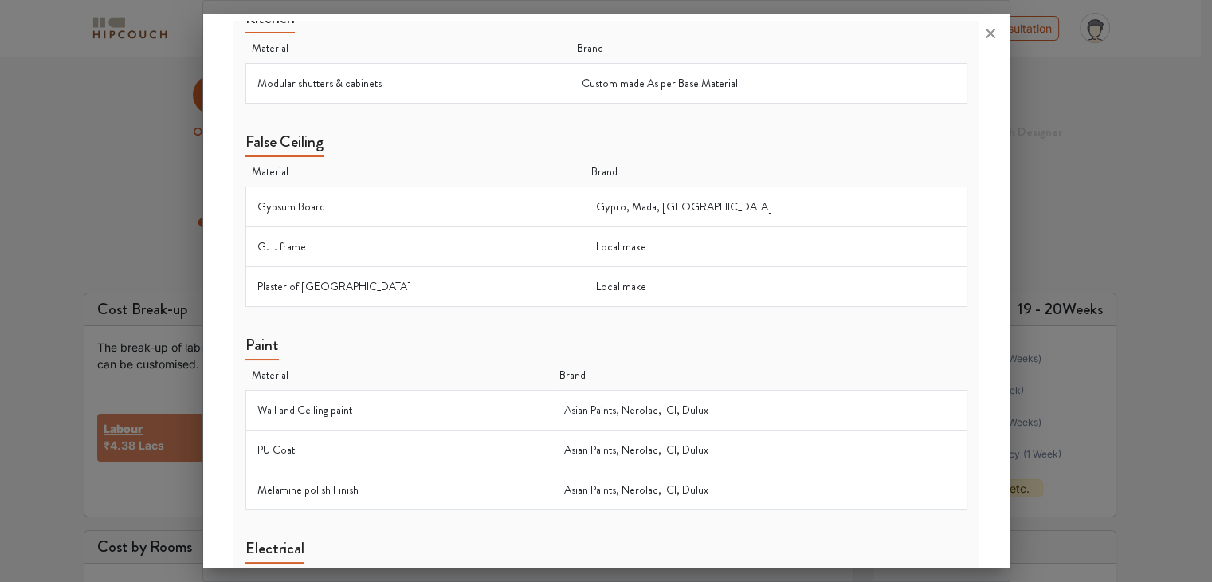
scroll to position [1372, 0]
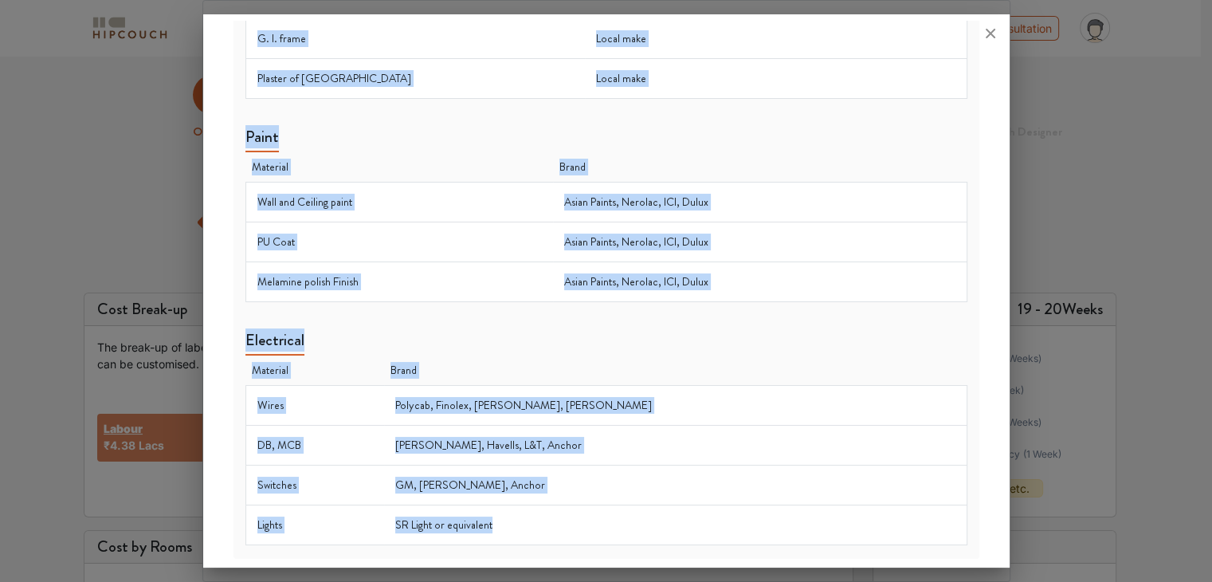
drag, startPoint x: 246, startPoint y: 133, endPoint x: 596, endPoint y: 523, distance: 523.8
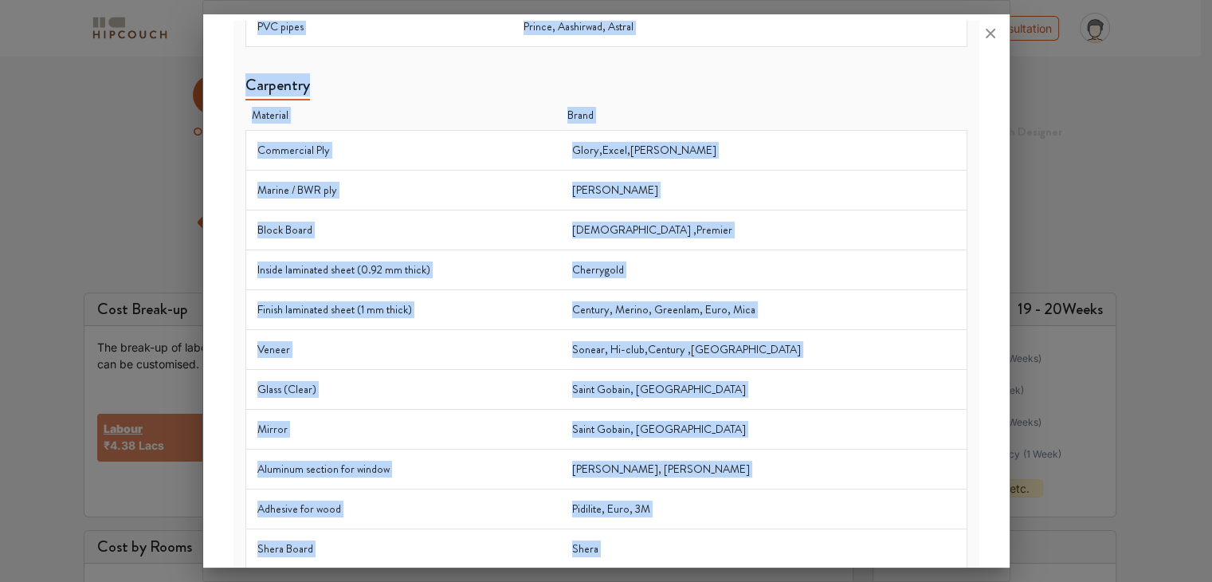
scroll to position [0, 0]
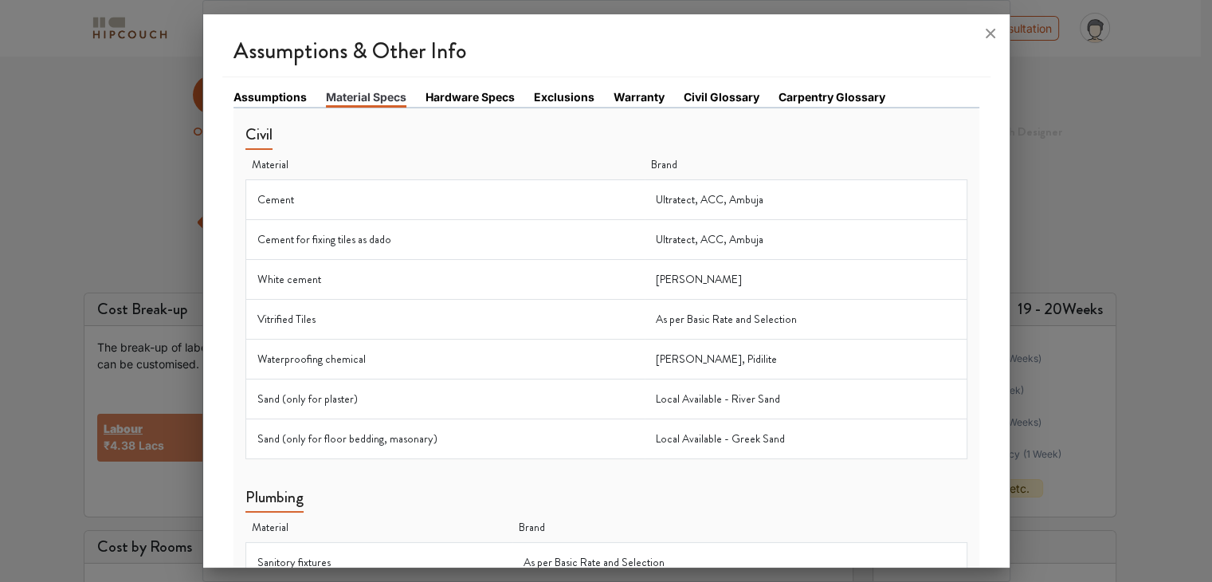
click at [465, 98] on link "Hardware Specs" at bounding box center [470, 96] width 89 height 17
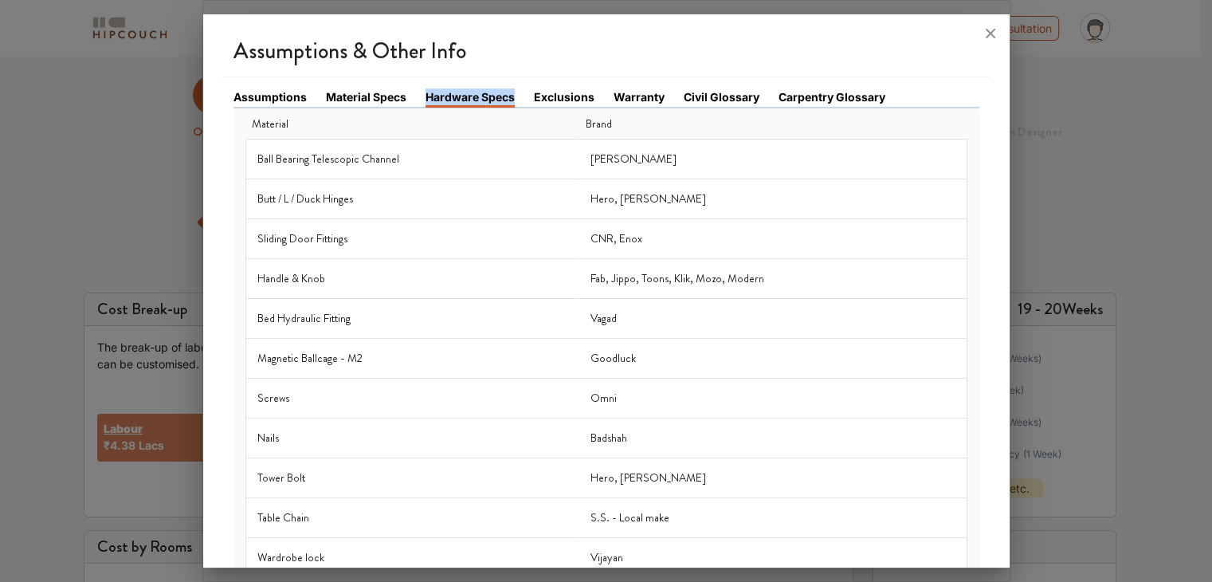
drag, startPoint x: 426, startPoint y: 95, endPoint x: 512, endPoint y: 92, distance: 86.9
click at [512, 93] on link "Hardware Specs" at bounding box center [470, 97] width 89 height 19
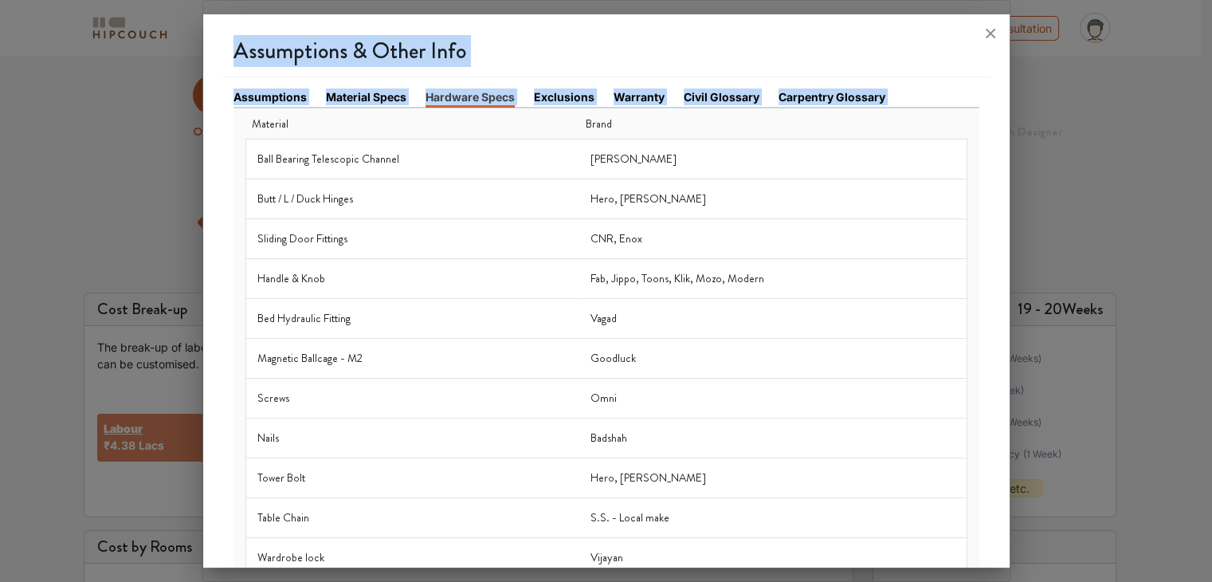
scroll to position [316, 0]
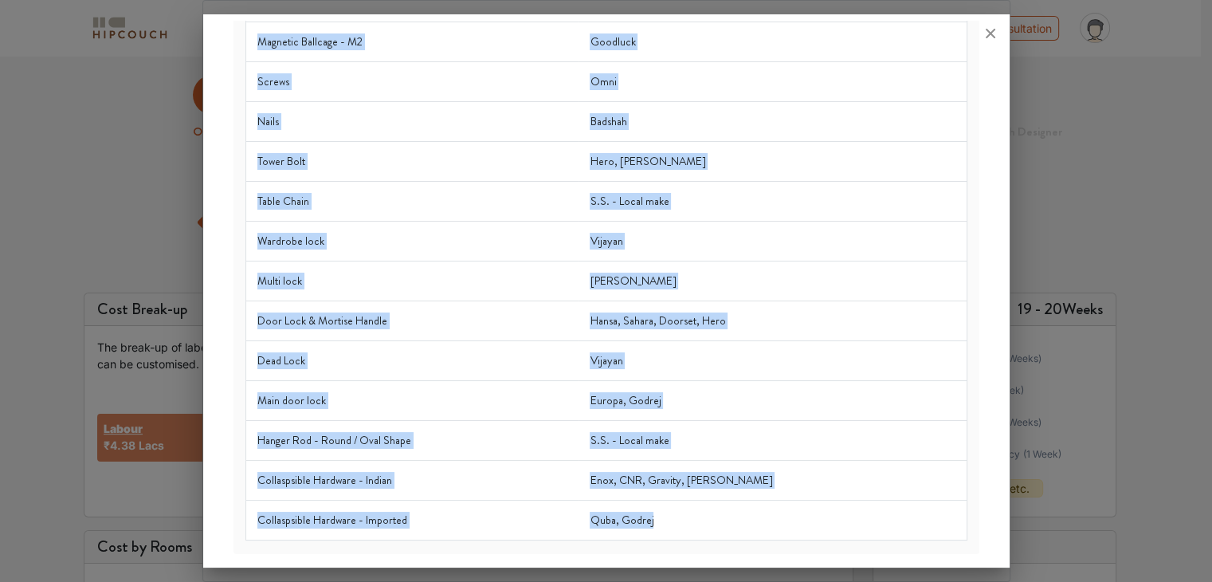
drag, startPoint x: 251, startPoint y: 122, endPoint x: 694, endPoint y: 533, distance: 604.6
click at [694, 533] on table "Material Brand Ball Bearing Telescopic Channel Rado, Baba Butt / L / Duck Hinge…" at bounding box center [606, 167] width 722 height 748
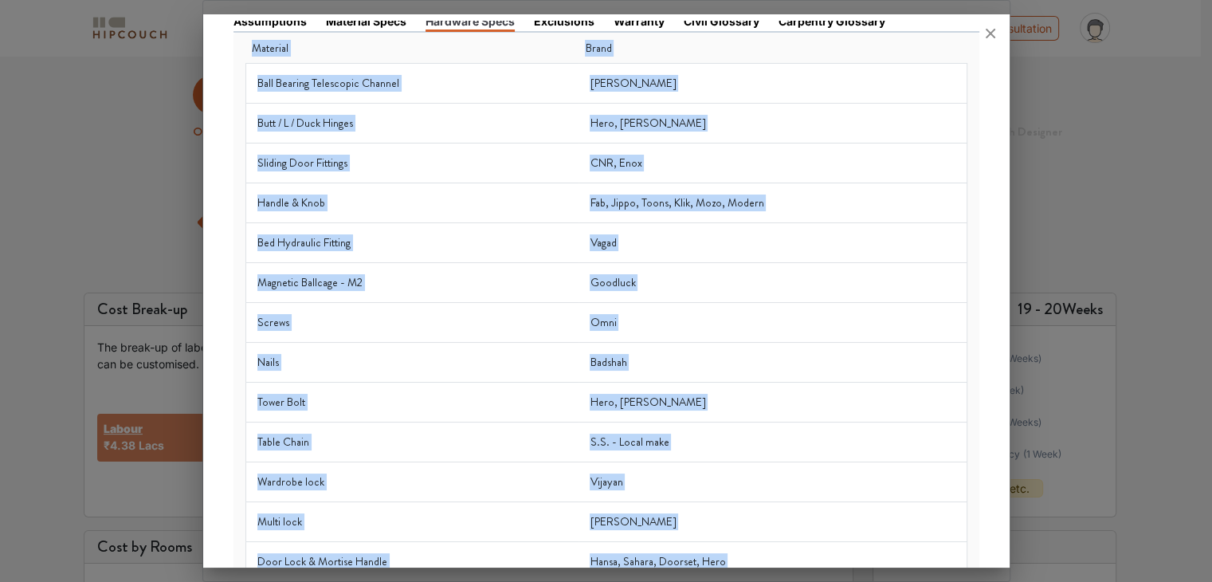
scroll to position [0, 0]
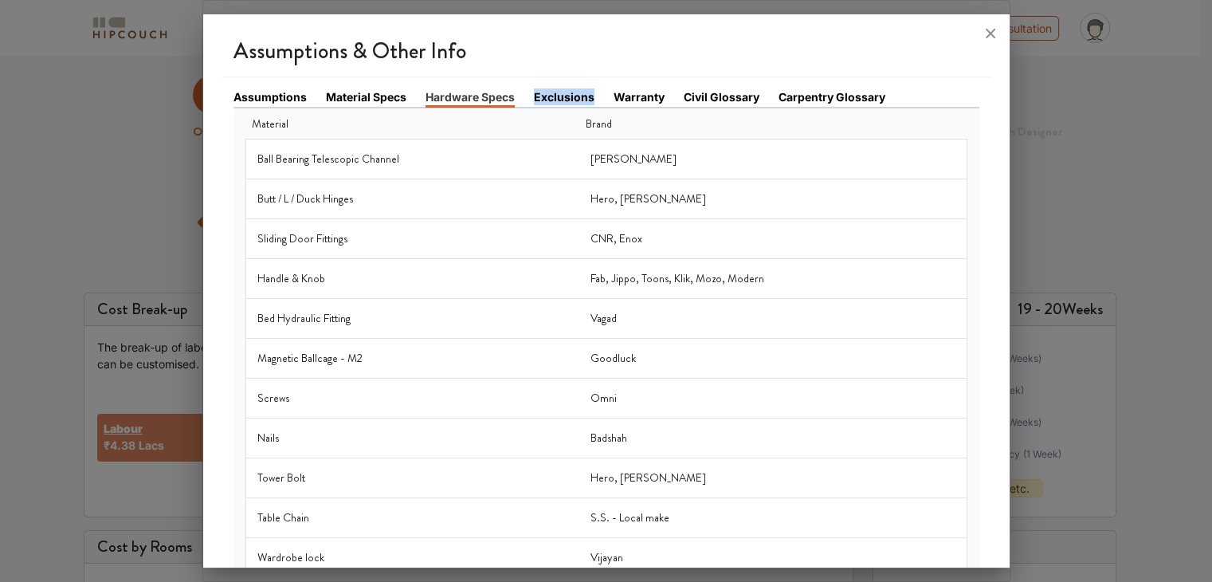
drag, startPoint x: 532, startPoint y: 96, endPoint x: 590, endPoint y: 96, distance: 57.4
click at [590, 96] on link "Exclusions" at bounding box center [564, 96] width 61 height 17
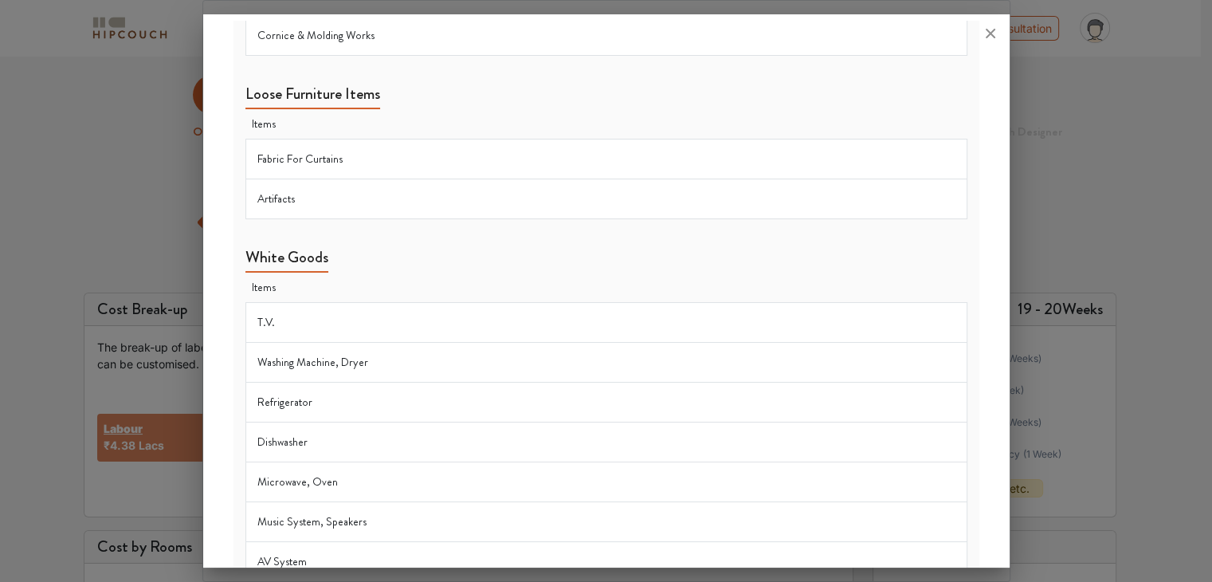
scroll to position [1856, 0]
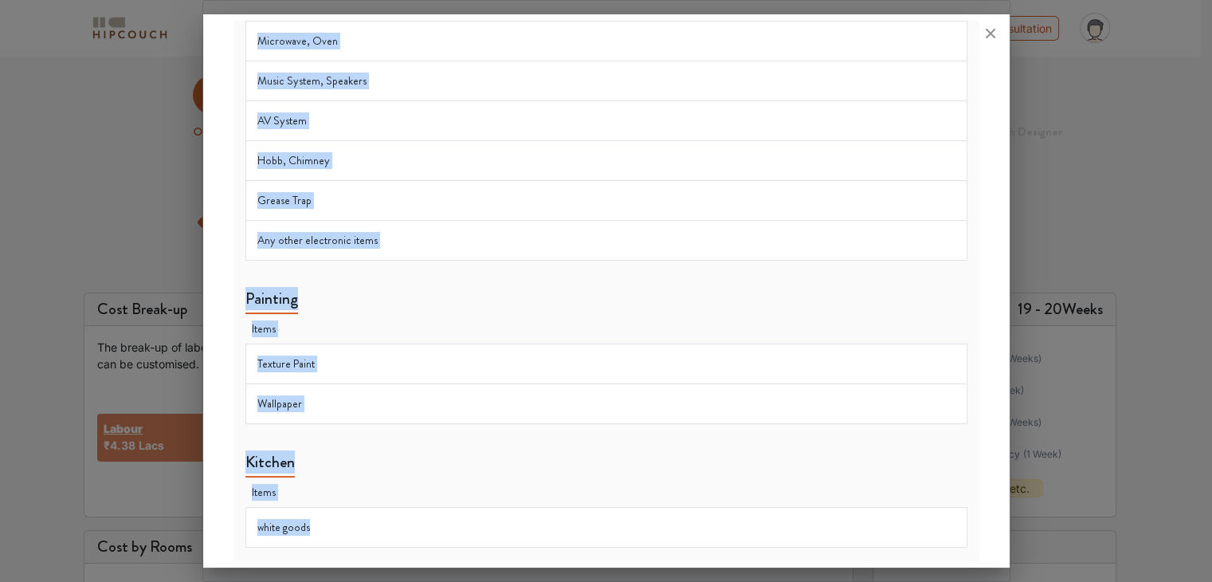
drag, startPoint x: 245, startPoint y: 135, endPoint x: 475, endPoint y: 508, distance: 438.0
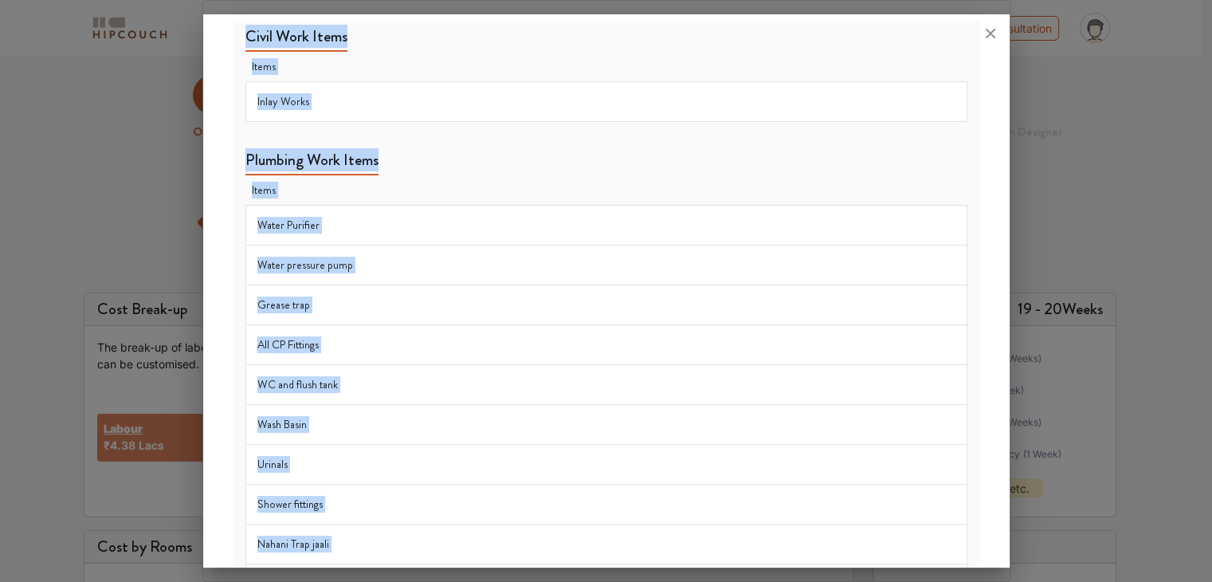
scroll to position [0, 0]
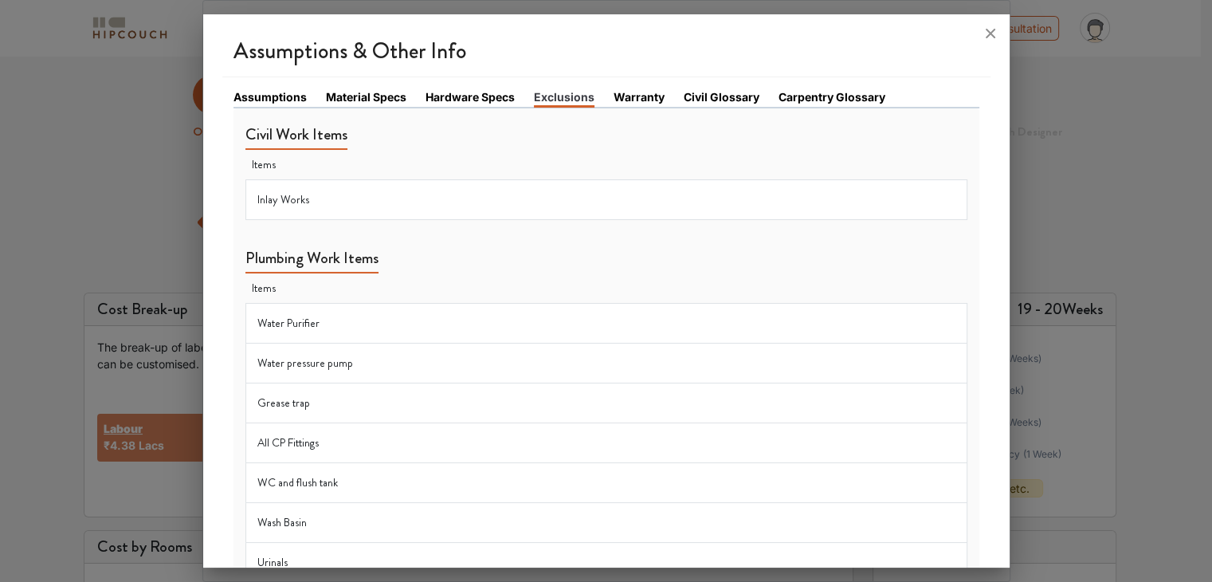
click at [636, 97] on link "Warranty" at bounding box center [639, 96] width 51 height 17
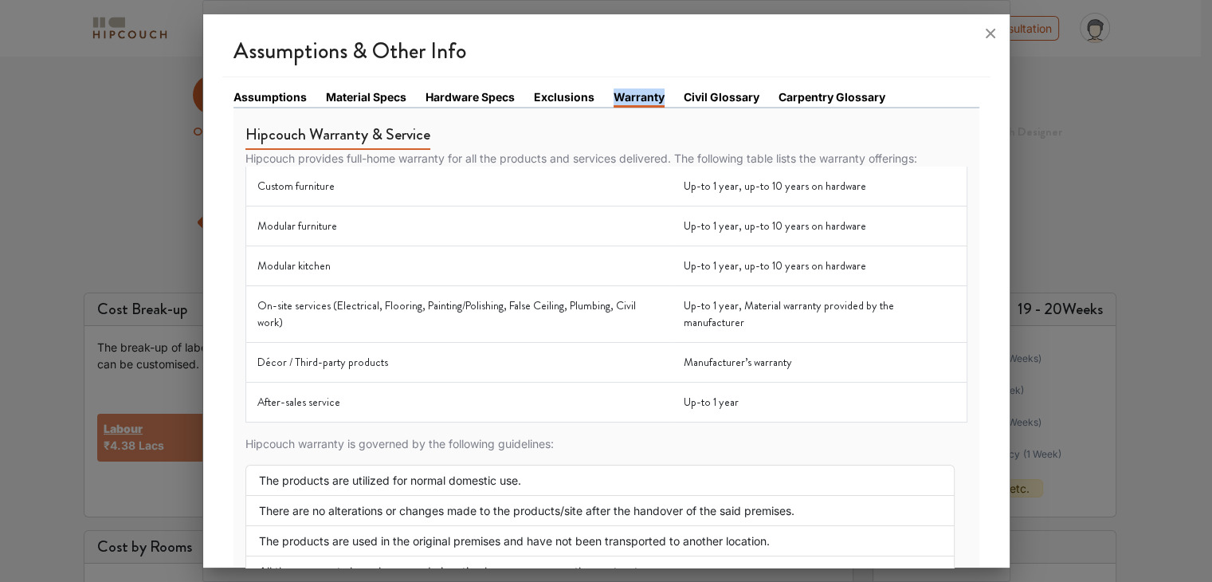
drag, startPoint x: 611, startPoint y: 95, endPoint x: 661, endPoint y: 95, distance: 49.4
click at [661, 95] on link "Warranty" at bounding box center [639, 97] width 51 height 19
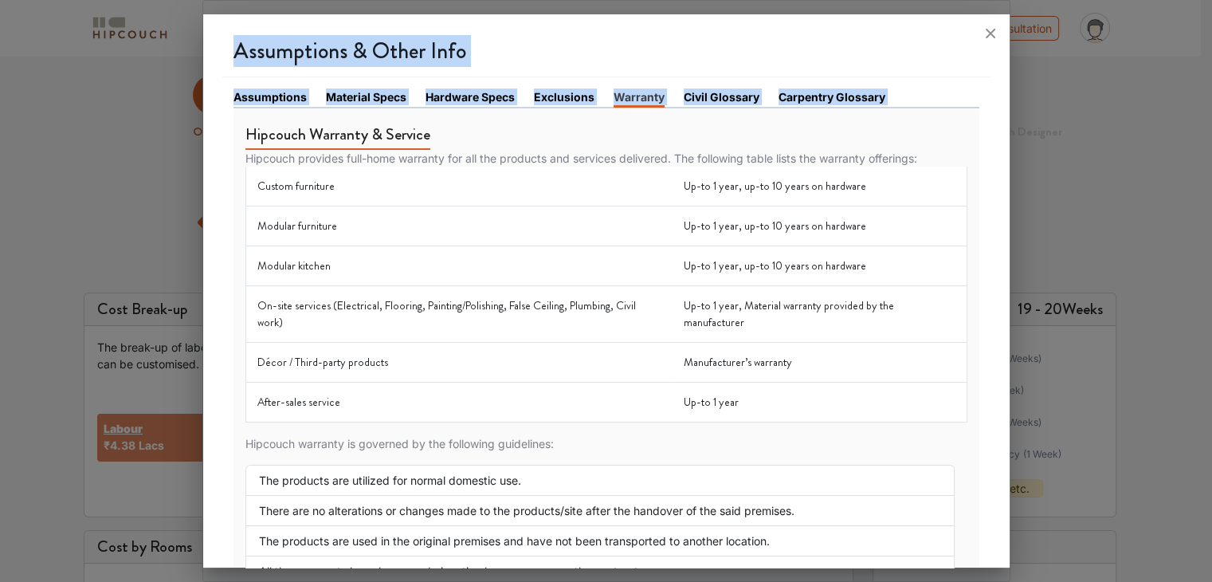
scroll to position [278, 0]
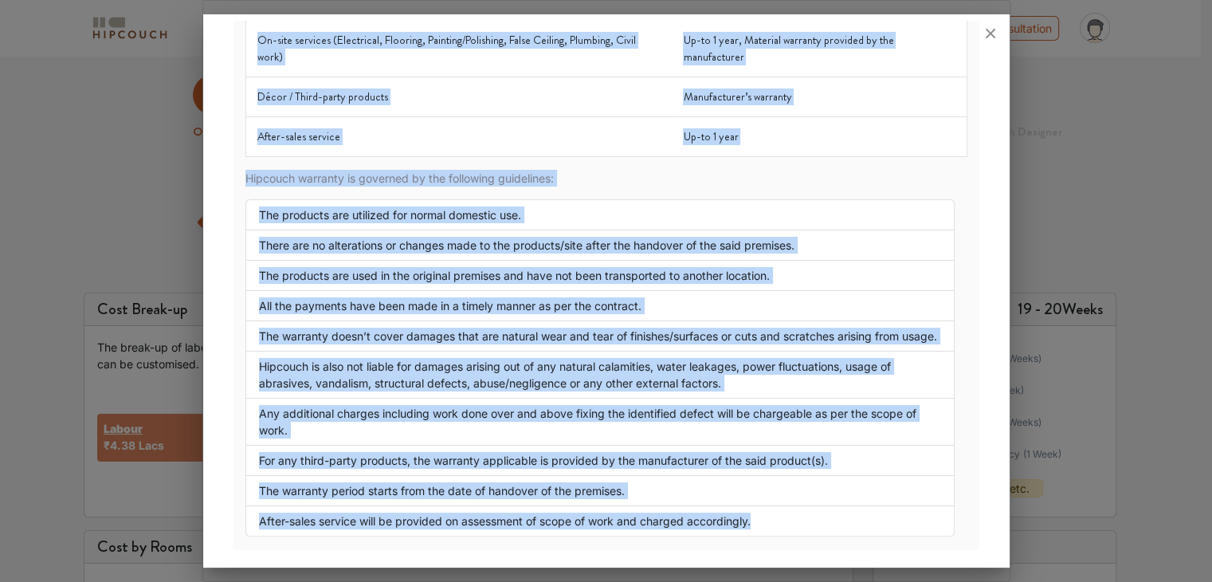
drag, startPoint x: 246, startPoint y: 131, endPoint x: 780, endPoint y: 517, distance: 659.2
click at [780, 517] on div "Hipcouch Warranty & Service Hipcouch provides full-home warranty for all the pr…" at bounding box center [606, 190] width 722 height 693
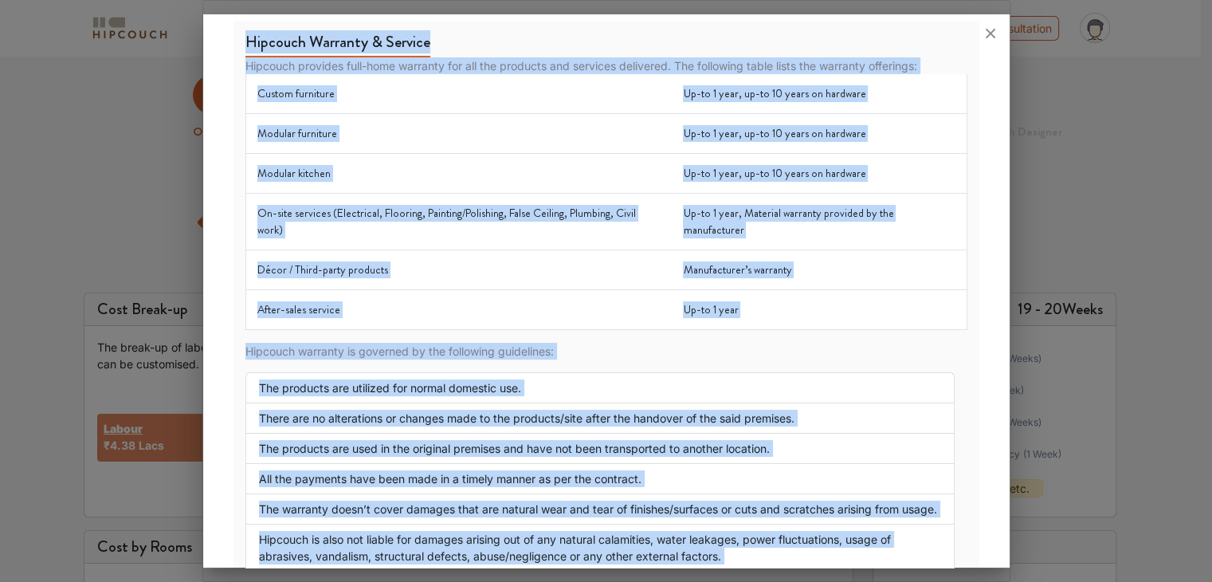
scroll to position [0, 0]
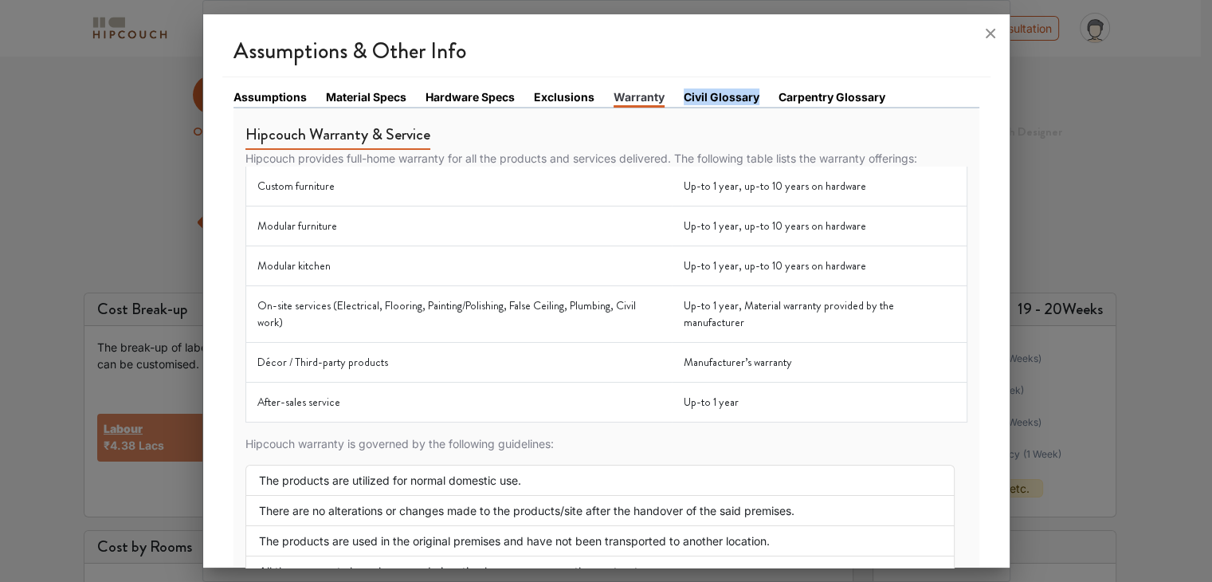
drag, startPoint x: 681, startPoint y: 96, endPoint x: 754, endPoint y: 96, distance: 72.5
click at [754, 96] on link "Civil Glossary" at bounding box center [722, 96] width 76 height 17
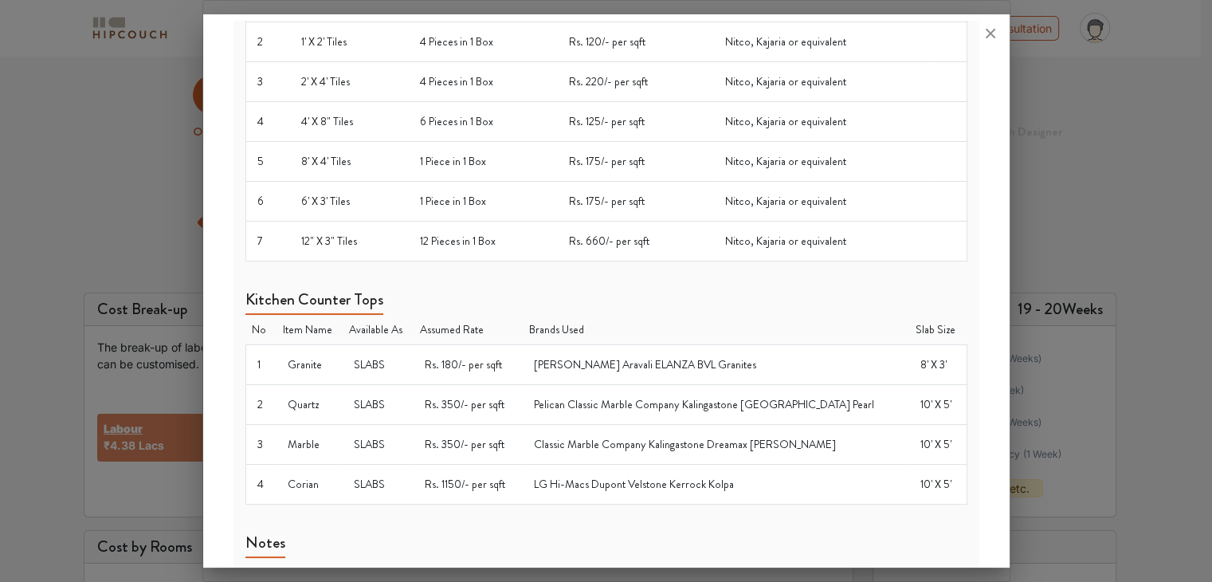
scroll to position [1353, 0]
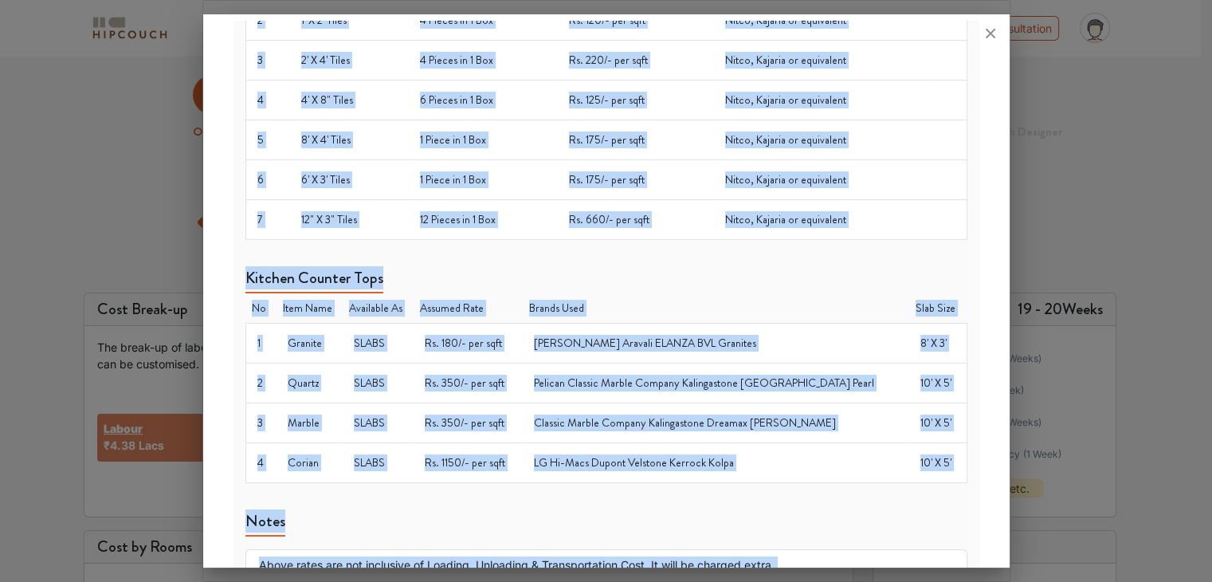
drag, startPoint x: 245, startPoint y: 128, endPoint x: 587, endPoint y: 540, distance: 534.8
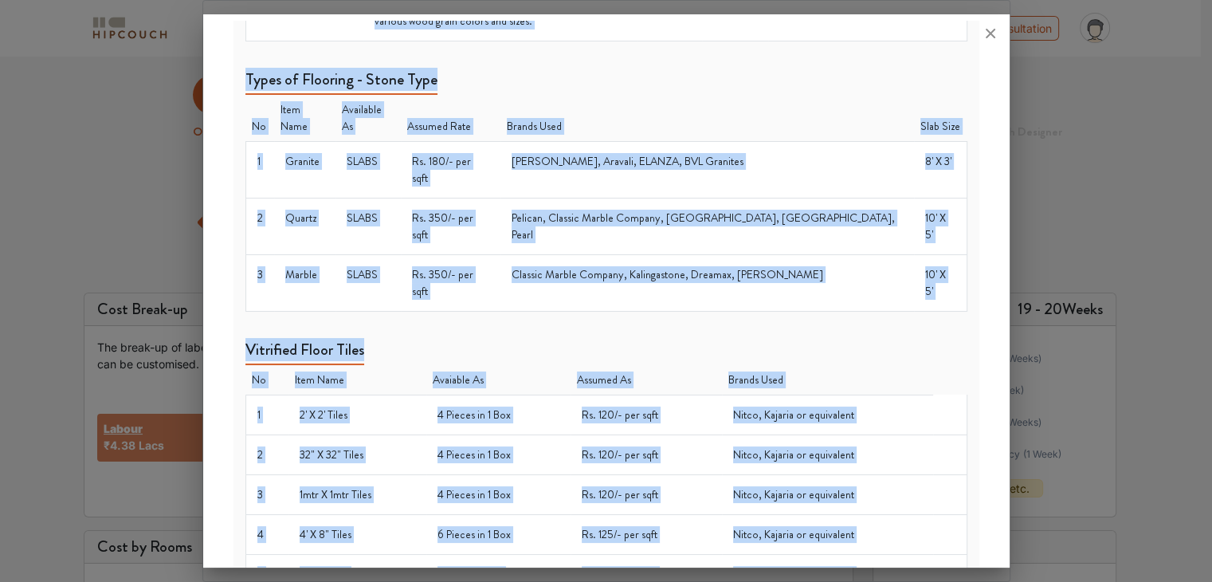
scroll to position [0, 0]
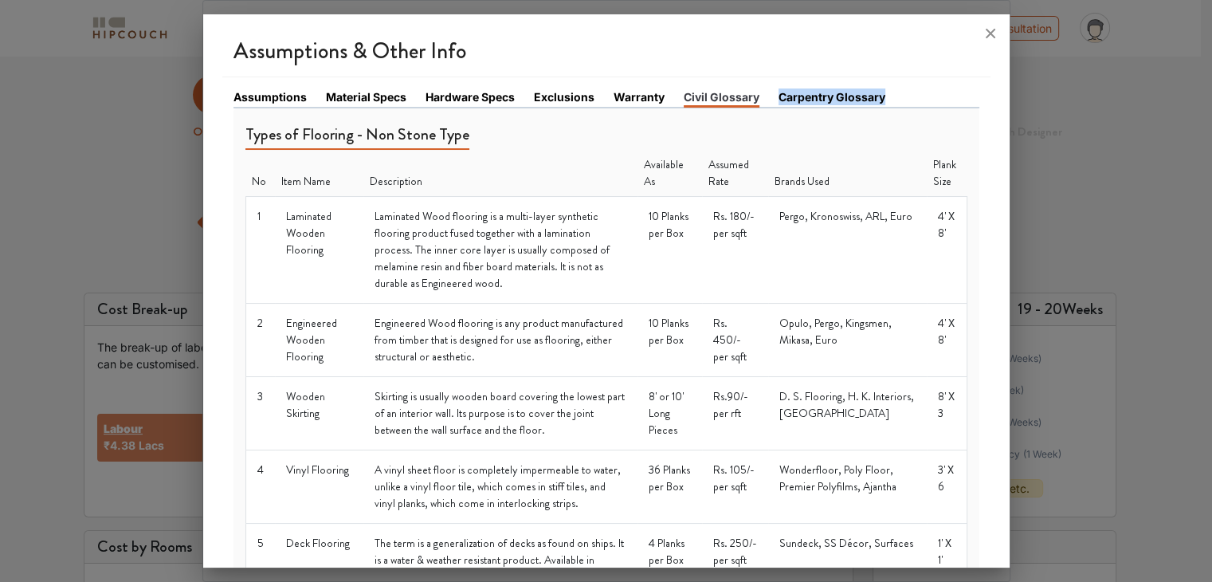
drag, startPoint x: 775, startPoint y: 96, endPoint x: 889, endPoint y: 95, distance: 114.8
click at [889, 95] on li "Carpentry Glossary" at bounding box center [842, 97] width 126 height 18
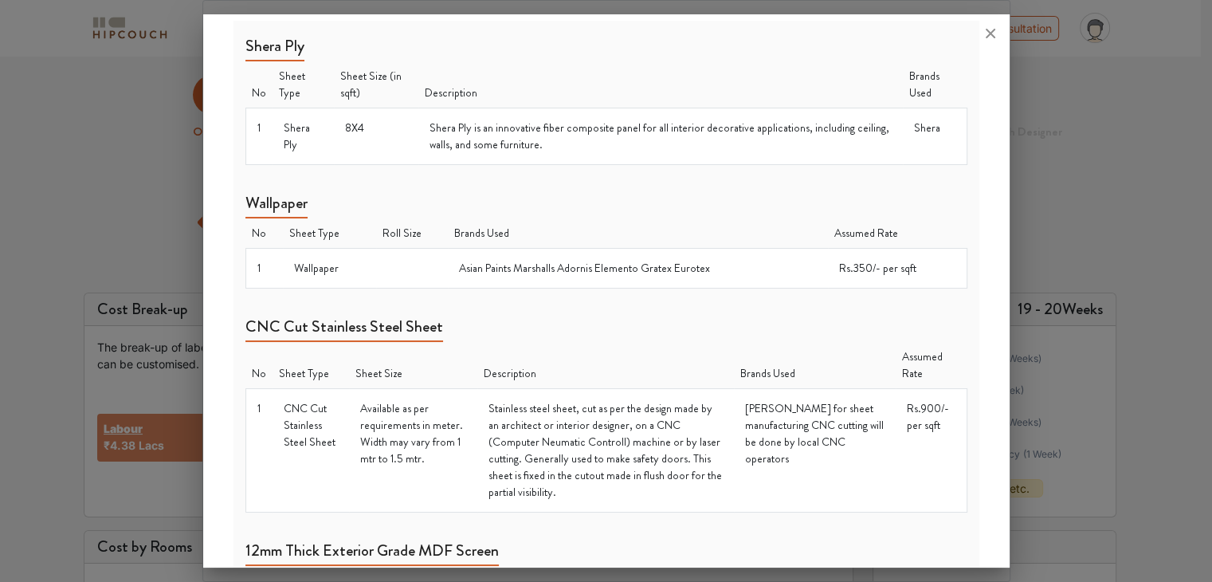
scroll to position [1957, 0]
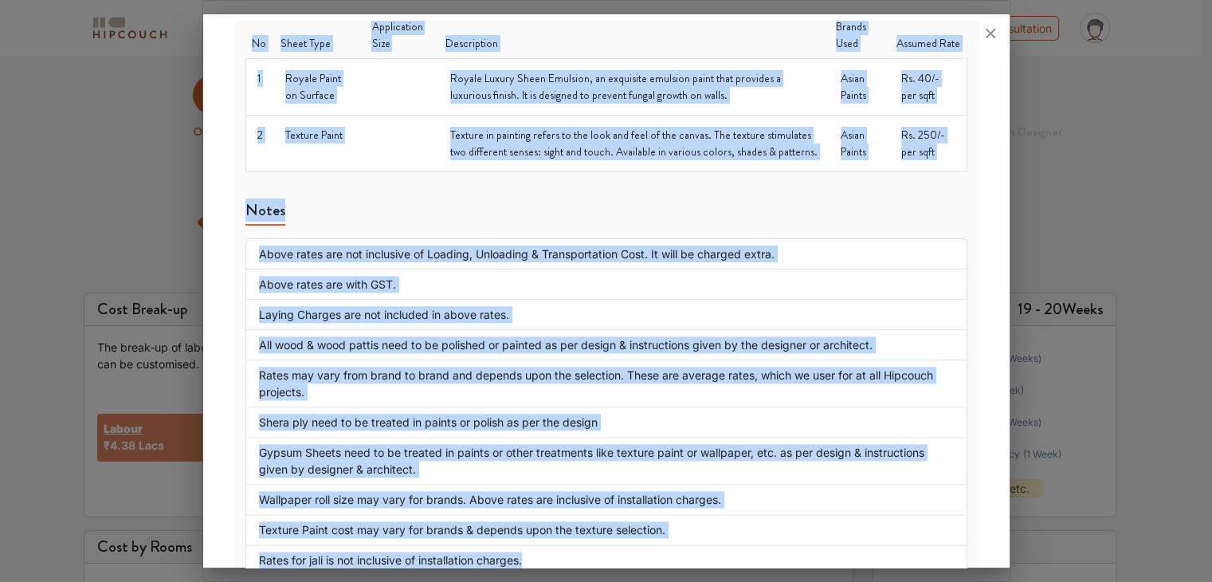
drag, startPoint x: 245, startPoint y: 128, endPoint x: 556, endPoint y: 545, distance: 520.0
